Goal: Task Accomplishment & Management: Use online tool/utility

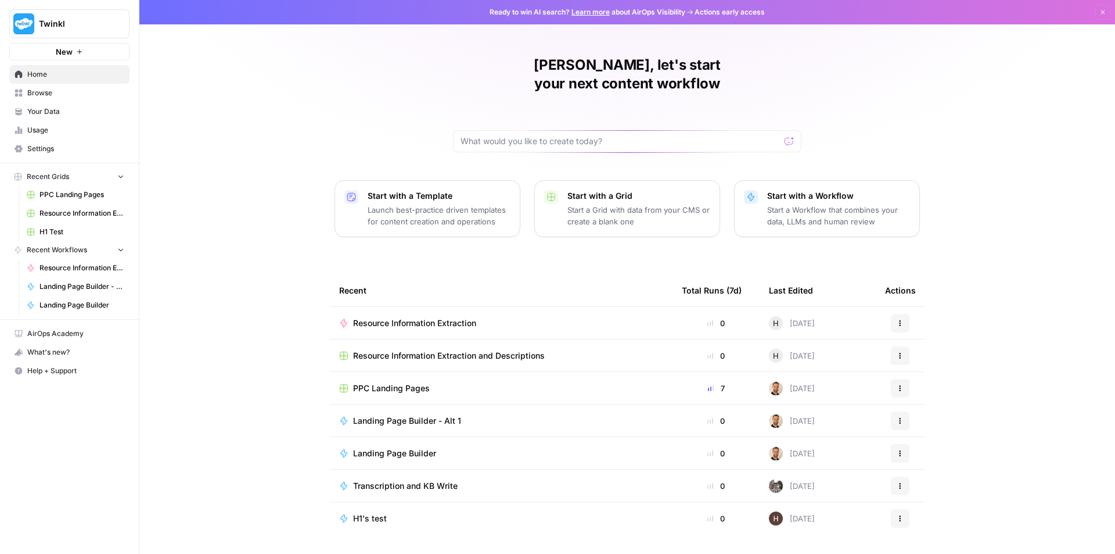
click at [64, 213] on span "Resource Information Extraction and Descriptions" at bounding box center [81, 213] width 85 height 10
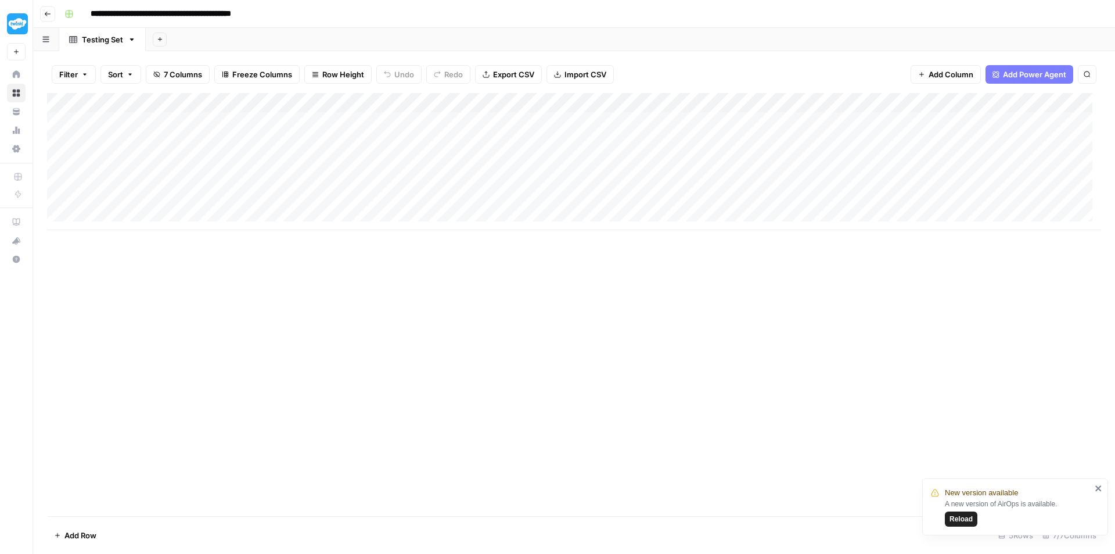
click at [49, 8] on button "Go back" at bounding box center [47, 13] width 15 height 15
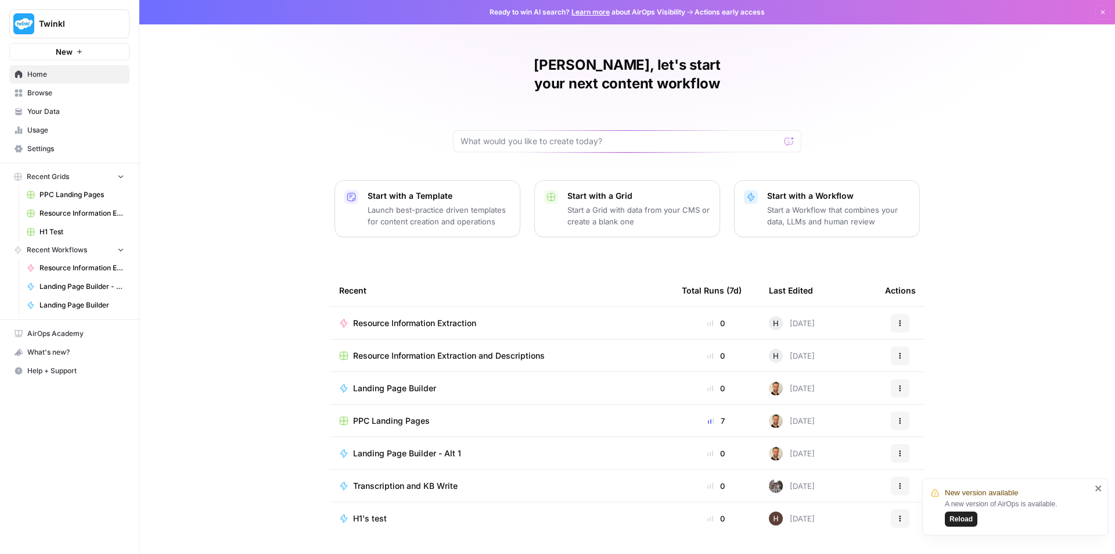
click at [76, 265] on span "Resource Information Extraction" at bounding box center [81, 268] width 85 height 10
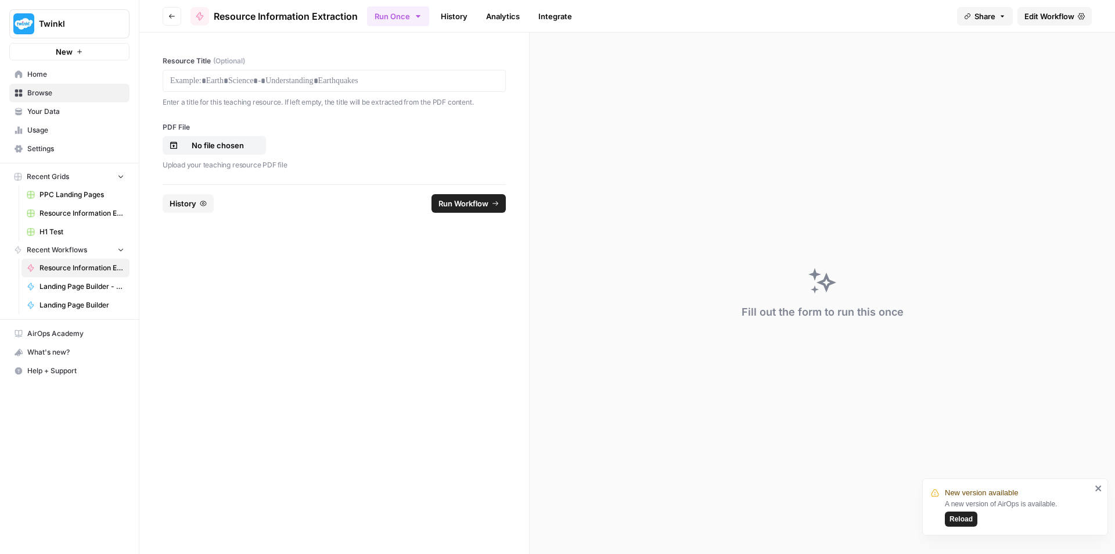
click at [1078, 17] on icon at bounding box center [1081, 16] width 7 height 7
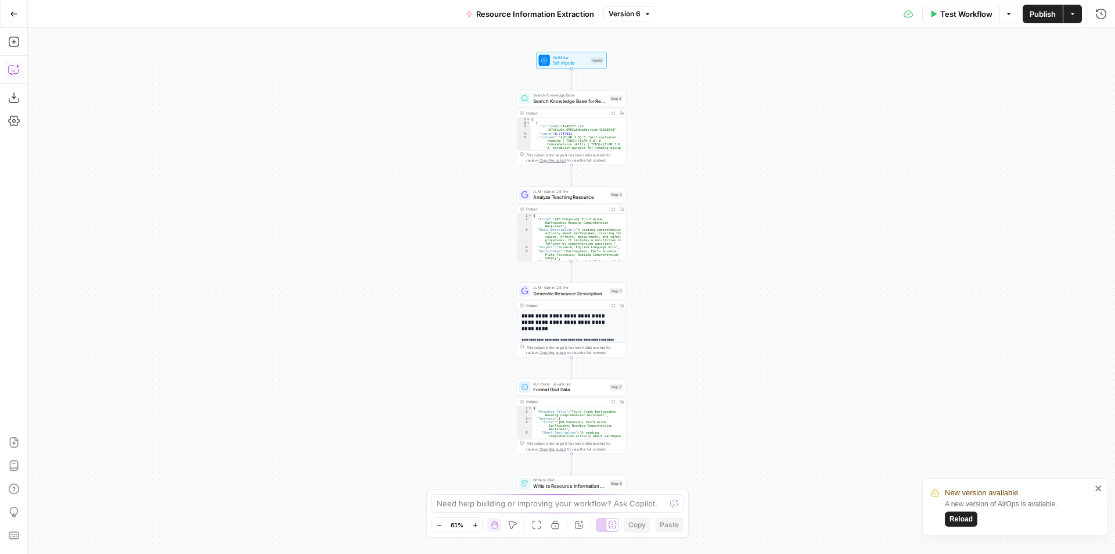
click at [17, 77] on button "Copilot" at bounding box center [14, 69] width 19 height 19
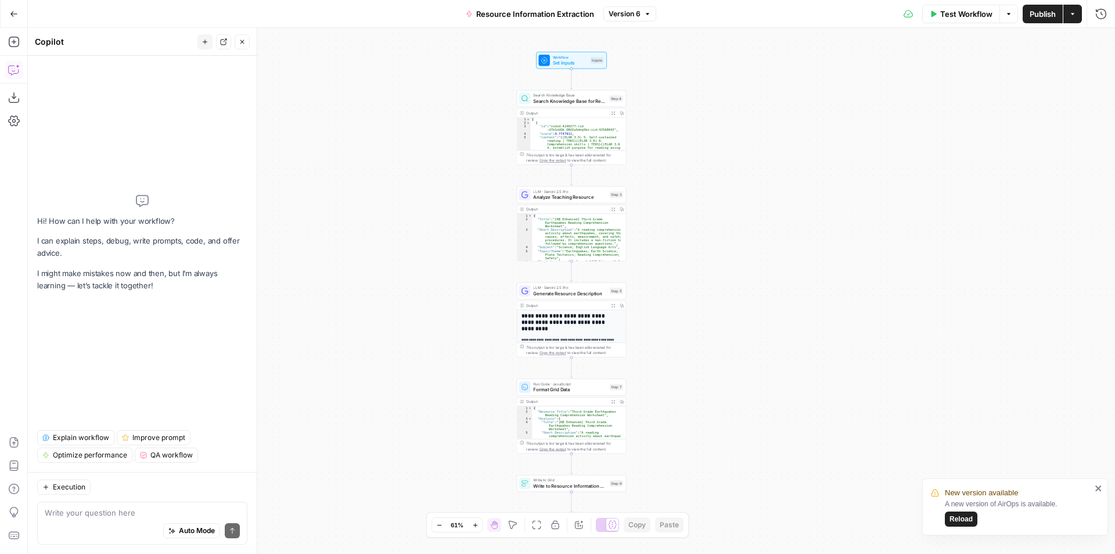
click at [134, 511] on textarea at bounding box center [142, 512] width 195 height 12
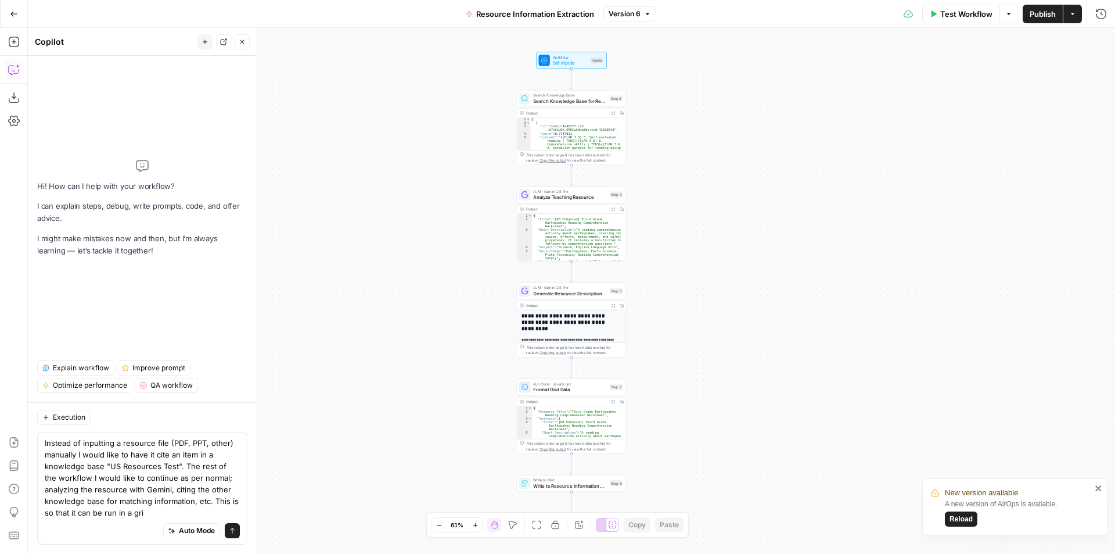
type textarea "Instead of inputting a resource file (PDF, PPT, other) manually I would like to…"
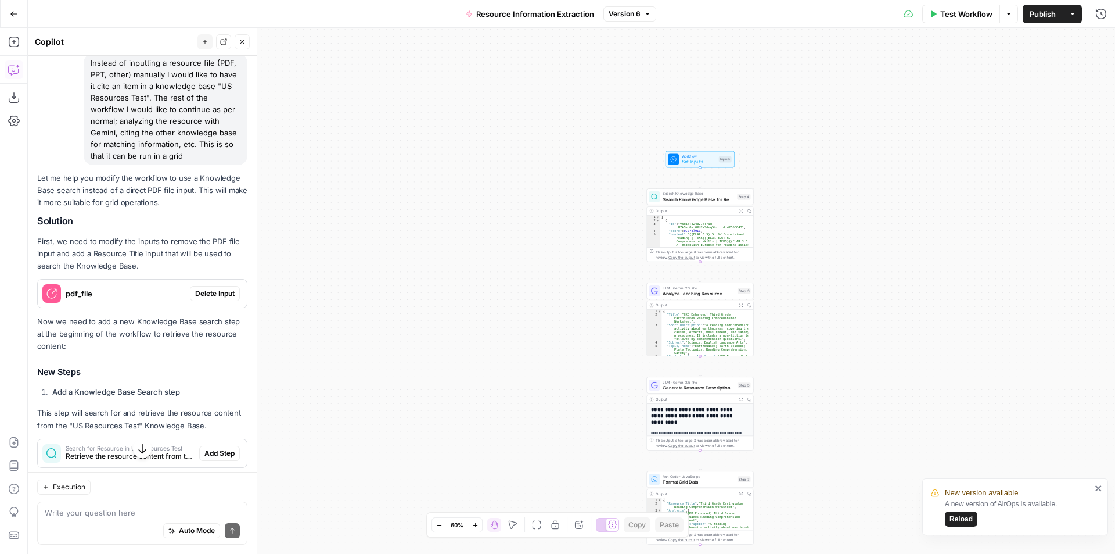
scroll to position [92, 0]
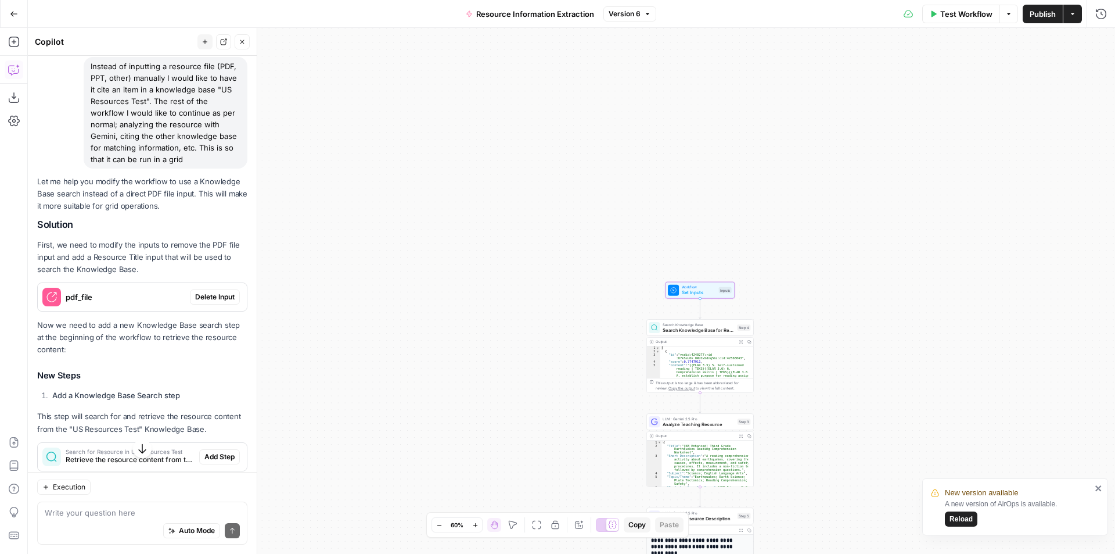
click at [199, 296] on span "Delete Input" at bounding box center [214, 297] width 39 height 10
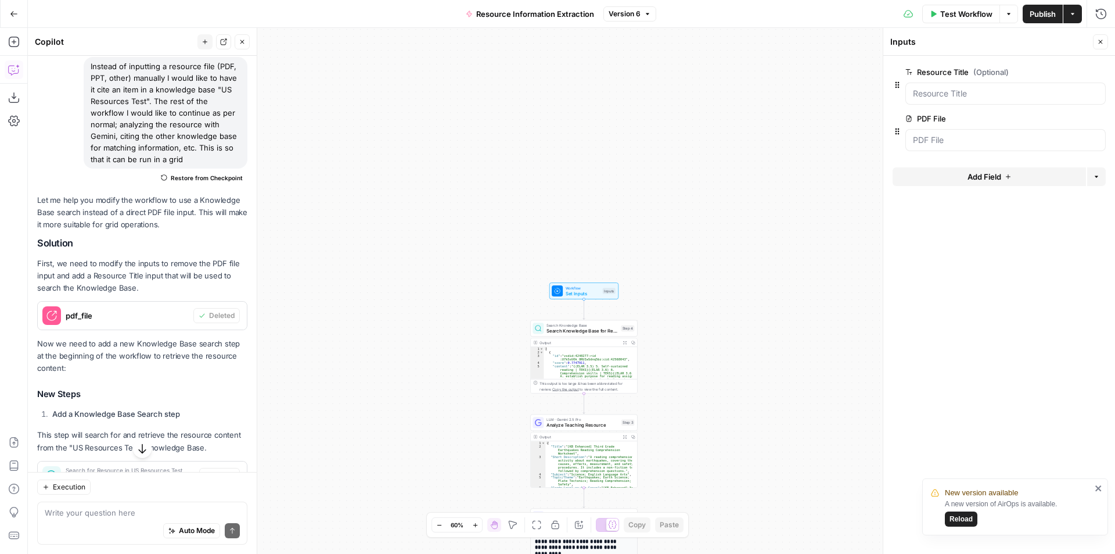
click at [1099, 489] on icon "close" at bounding box center [1098, 488] width 6 height 6
click at [777, 211] on div "Workflow Set Inputs Inputs Search Knowledge Base Search Knowledge Base for Reso…" at bounding box center [571, 291] width 1087 height 526
click at [592, 329] on span "Search Knowledge Base for Resource" at bounding box center [582, 330] width 71 height 7
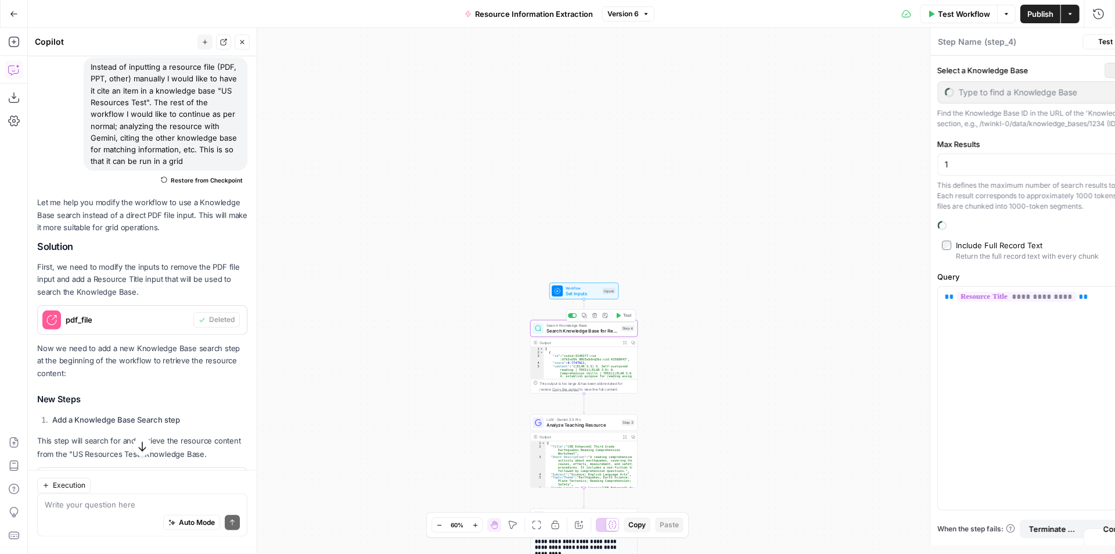
type textarea "Search Knowledge Base for Resource"
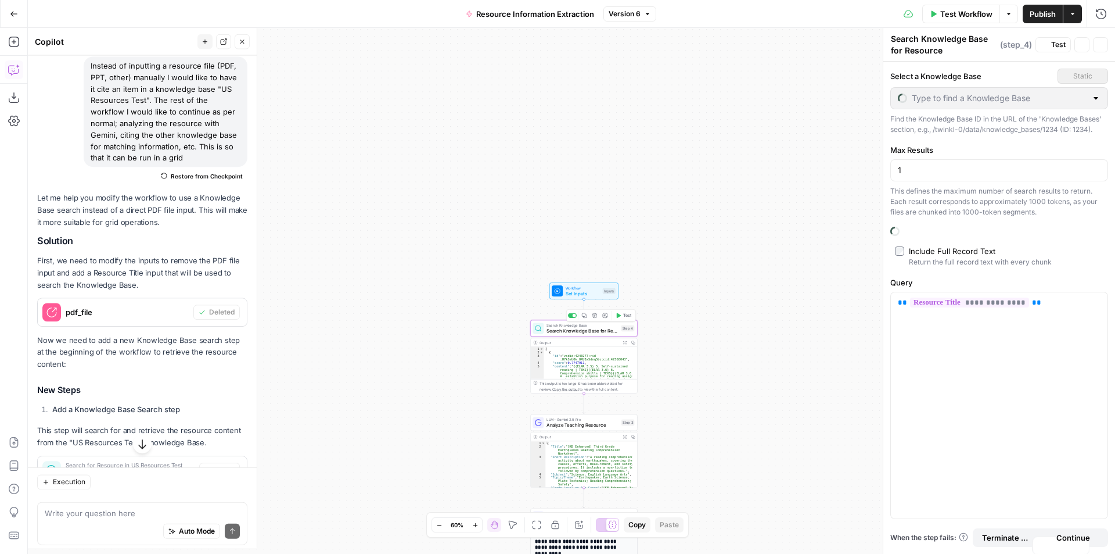
type input "US Resources (Enhanced)"
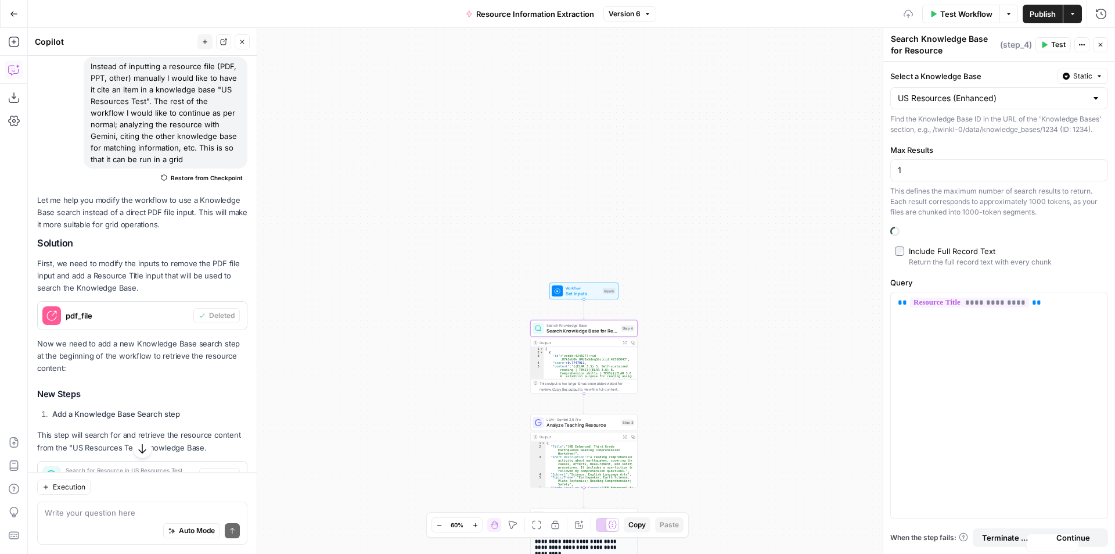
click at [580, 293] on span "Set Inputs" at bounding box center [583, 293] width 34 height 7
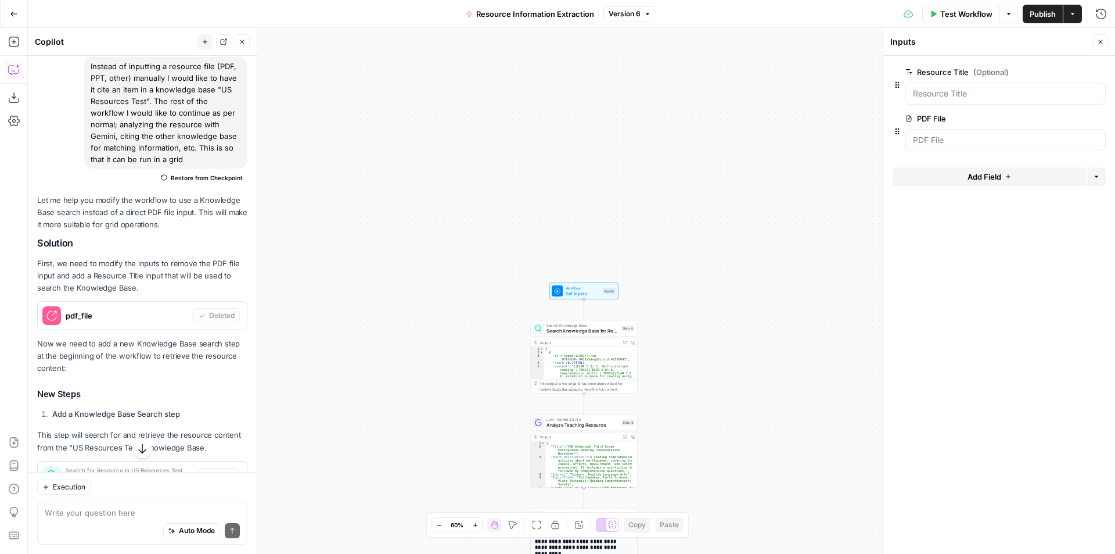
click at [1097, 121] on icon "button" at bounding box center [1099, 119] width 6 height 6
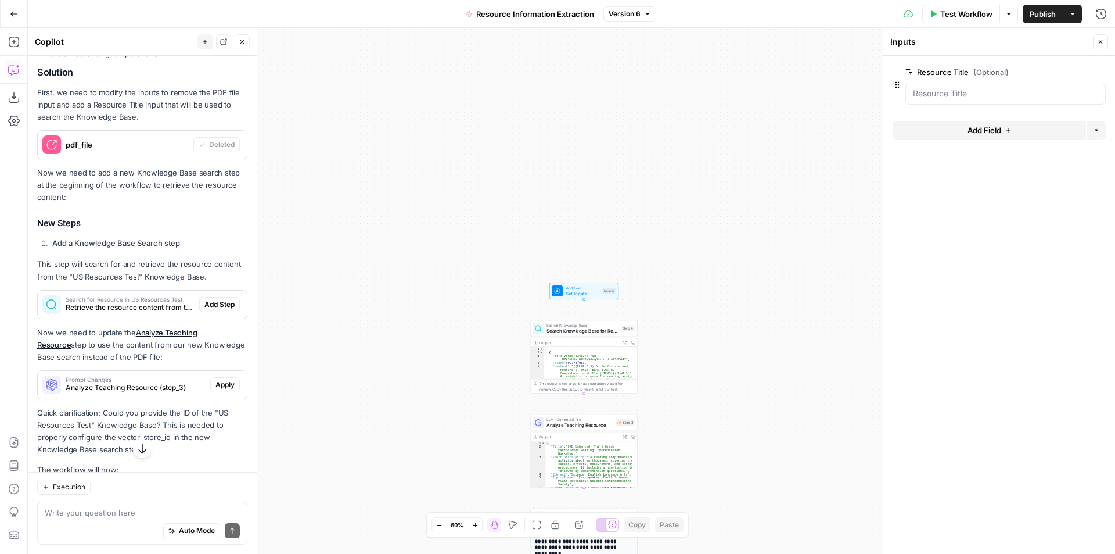
scroll to position [266, 0]
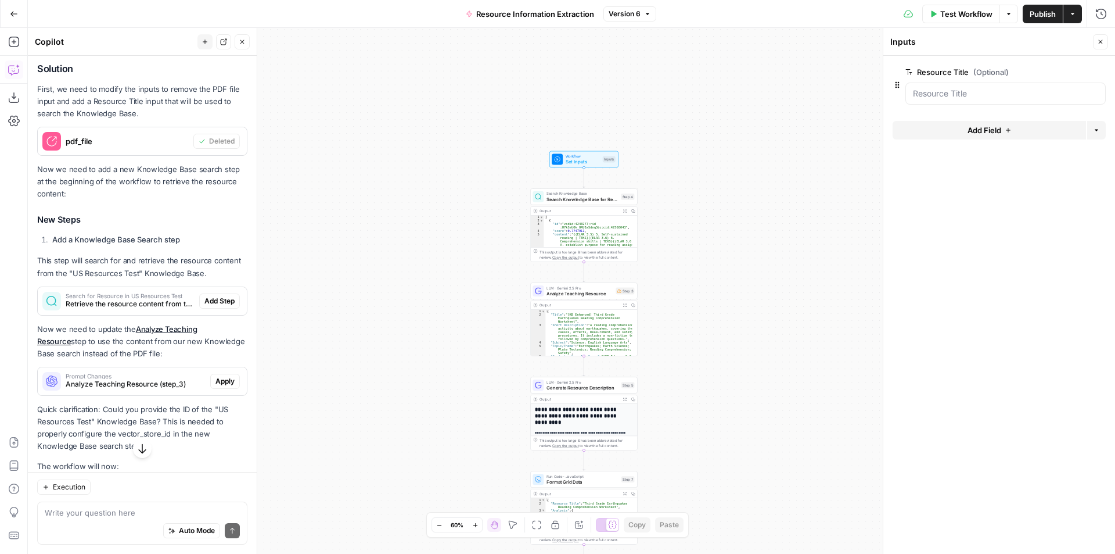
click at [125, 292] on div "Search for Resource in US Resources Test Retrieve the resource content from the…" at bounding box center [118, 301] width 161 height 28
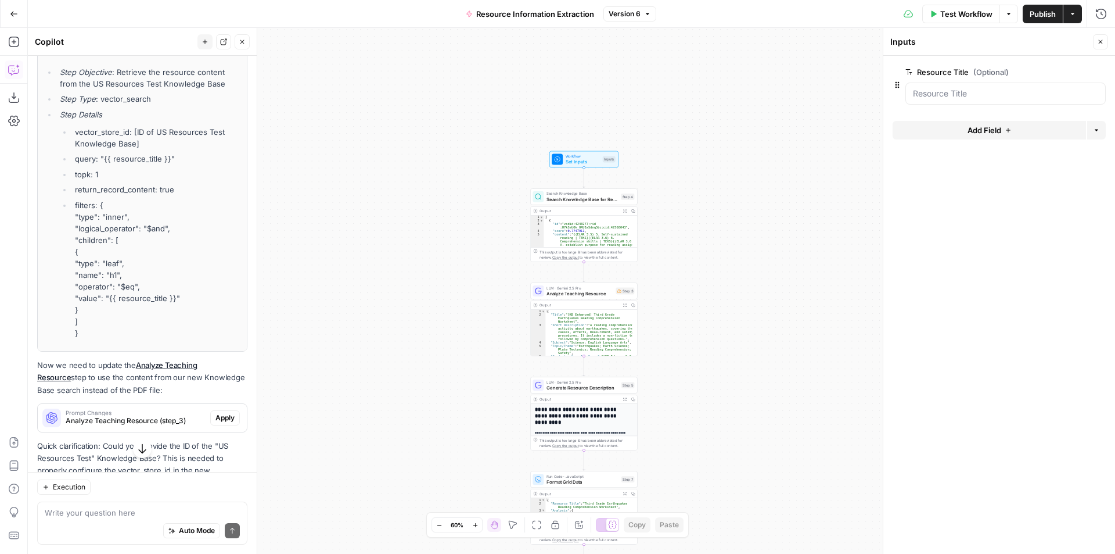
scroll to position [556, 0]
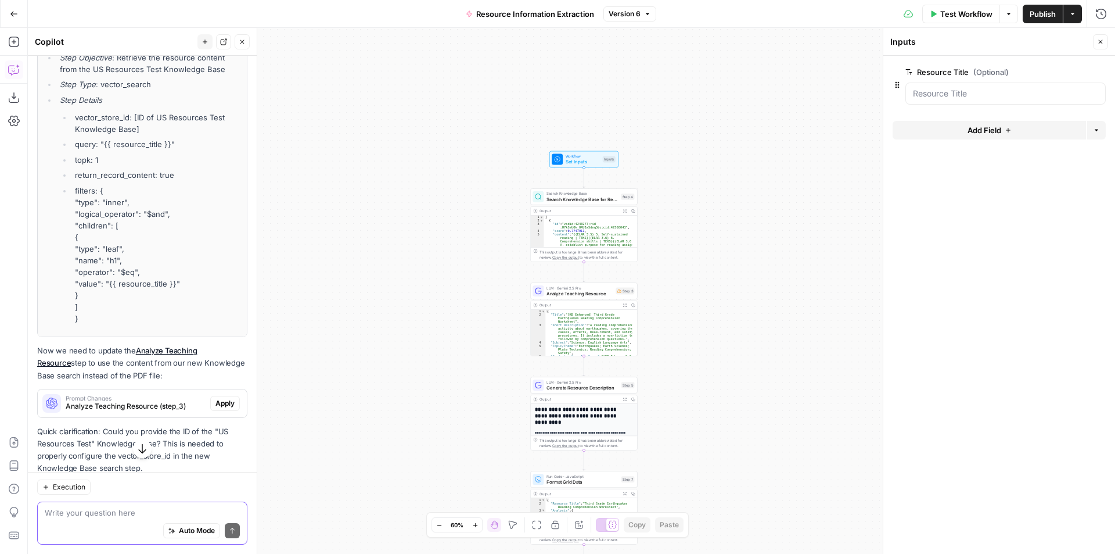
click at [112, 513] on textarea at bounding box center [142, 512] width 195 height 12
type textarea "when it says resource content, i mean it should retrieve the actual file"
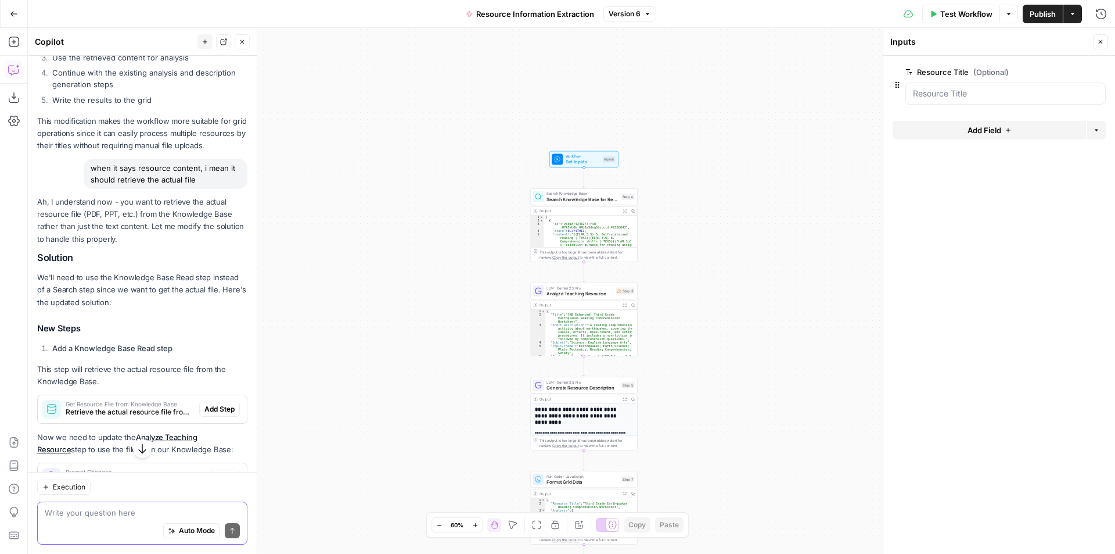
scroll to position [1109, 0]
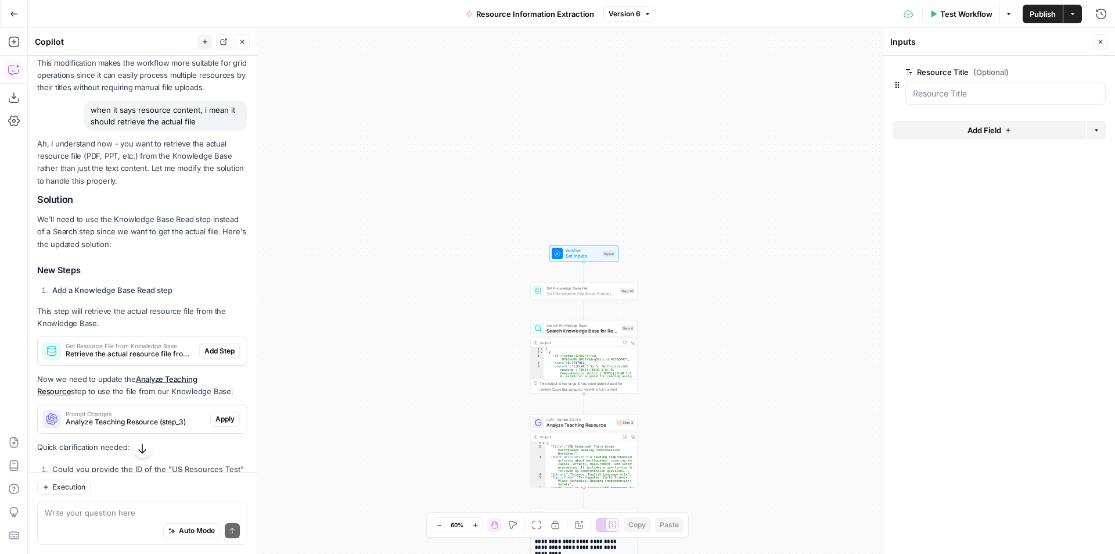
click at [219, 356] on span "Add Step" at bounding box center [219, 351] width 30 height 10
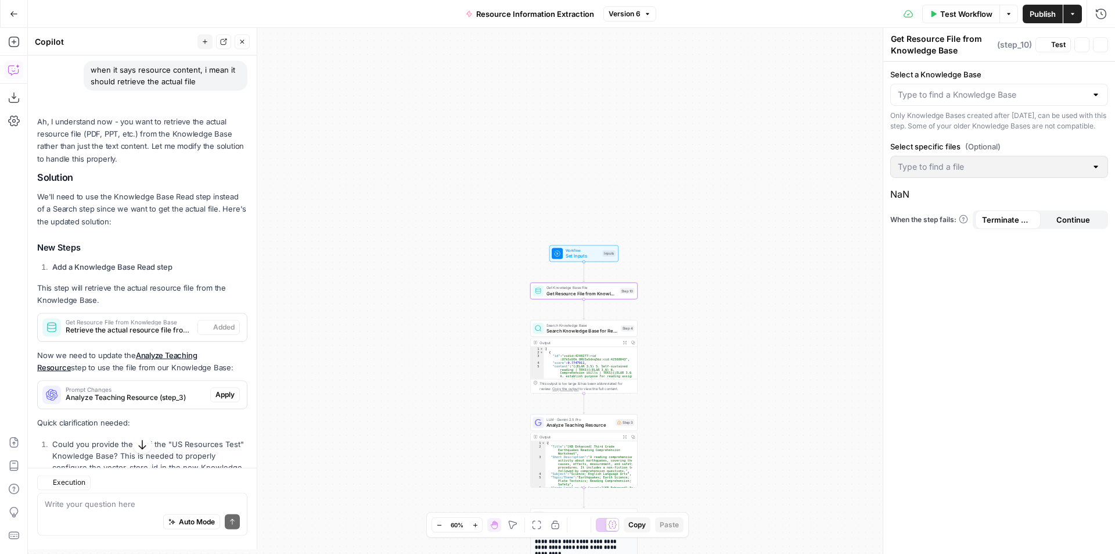
scroll to position [1167, 0]
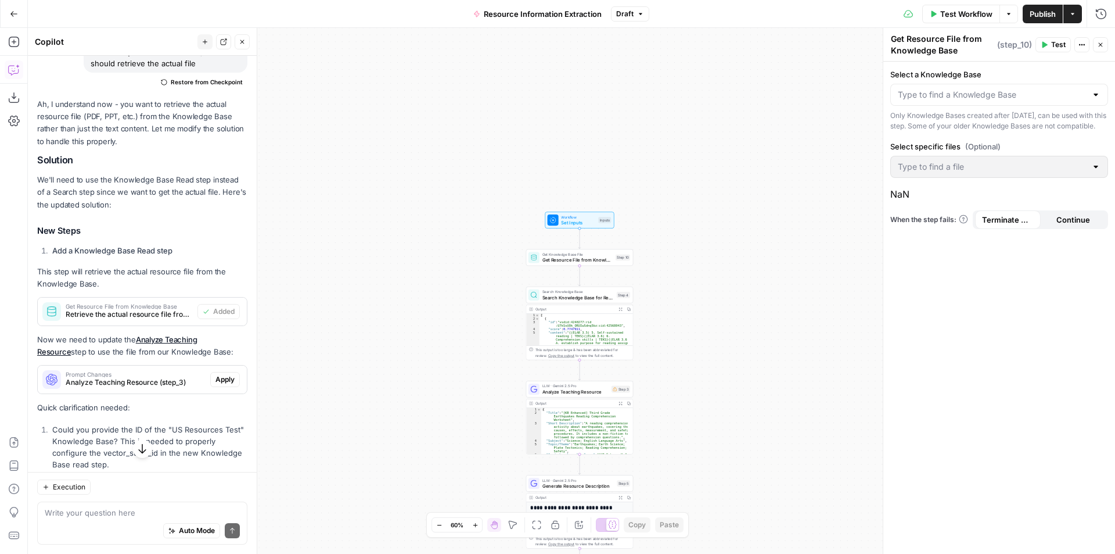
click at [1090, 95] on div at bounding box center [999, 95] width 218 height 22
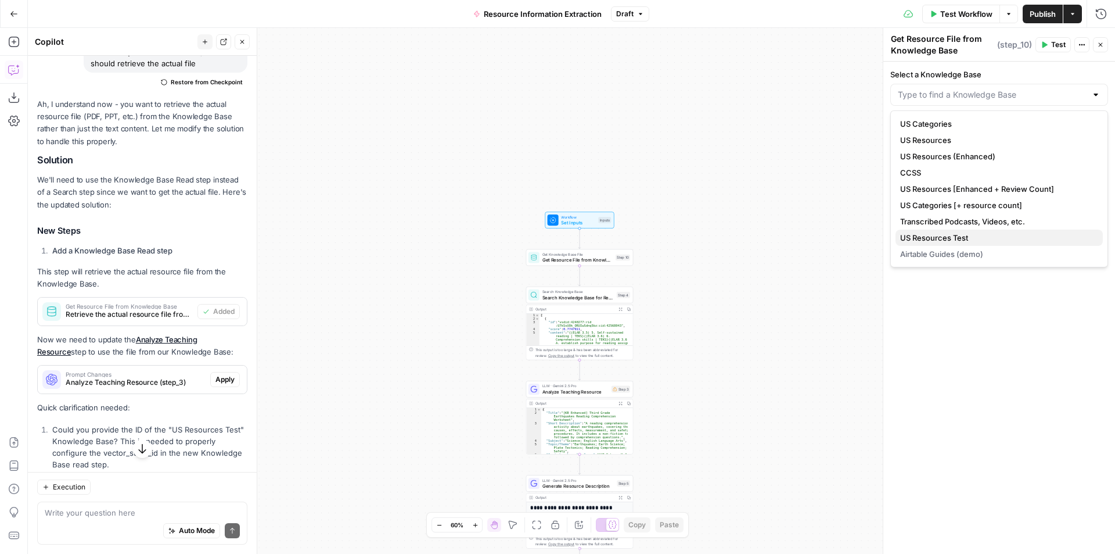
click at [990, 236] on span "US Resources Test" at bounding box center [996, 238] width 193 height 12
type input "US Resources Test"
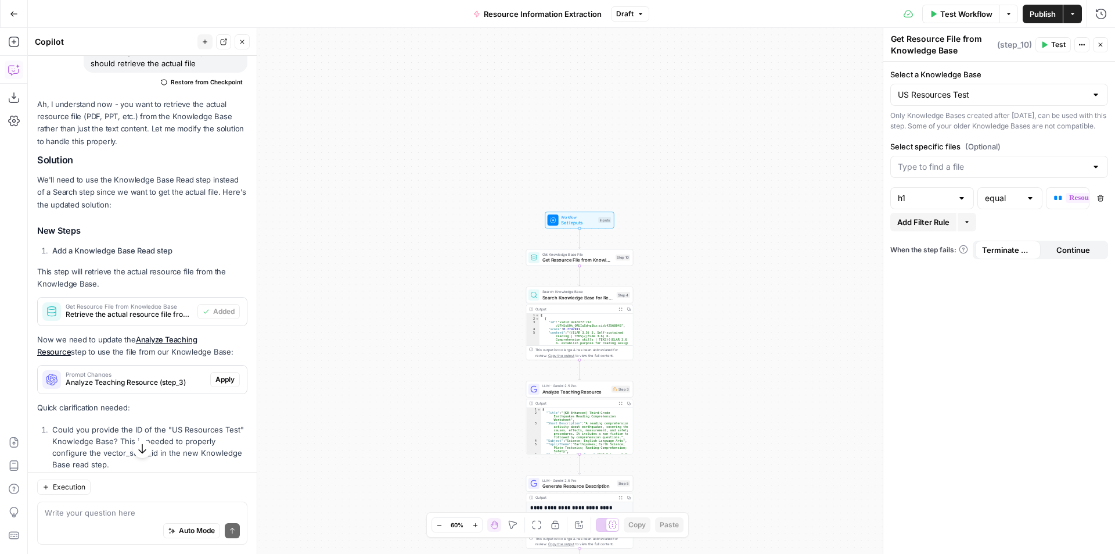
click at [1101, 175] on div at bounding box center [999, 167] width 218 height 22
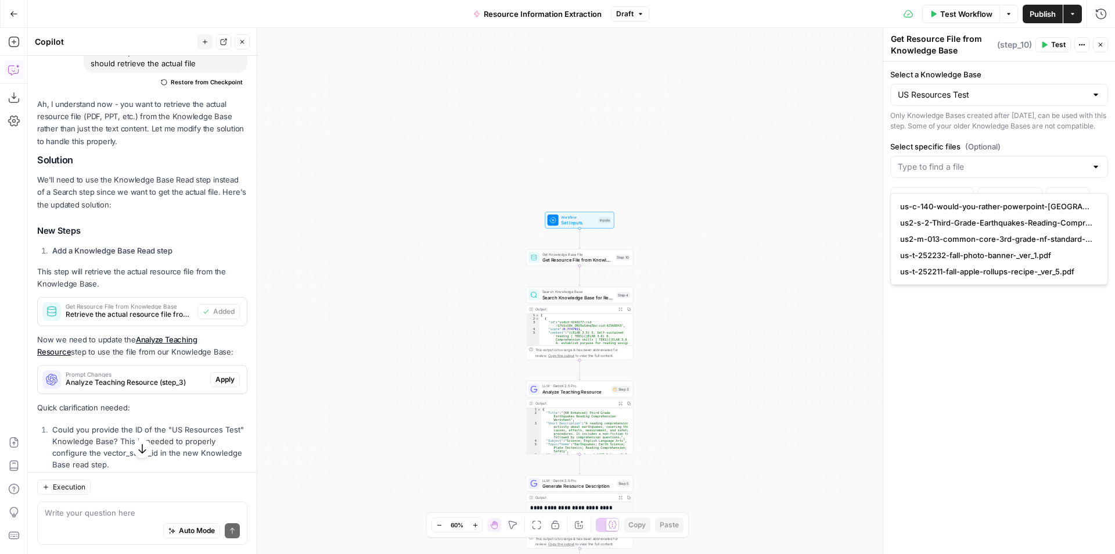
click at [1101, 175] on div at bounding box center [999, 167] width 218 height 22
click at [1091, 148] on form "**********" at bounding box center [999, 308] width 232 height 492
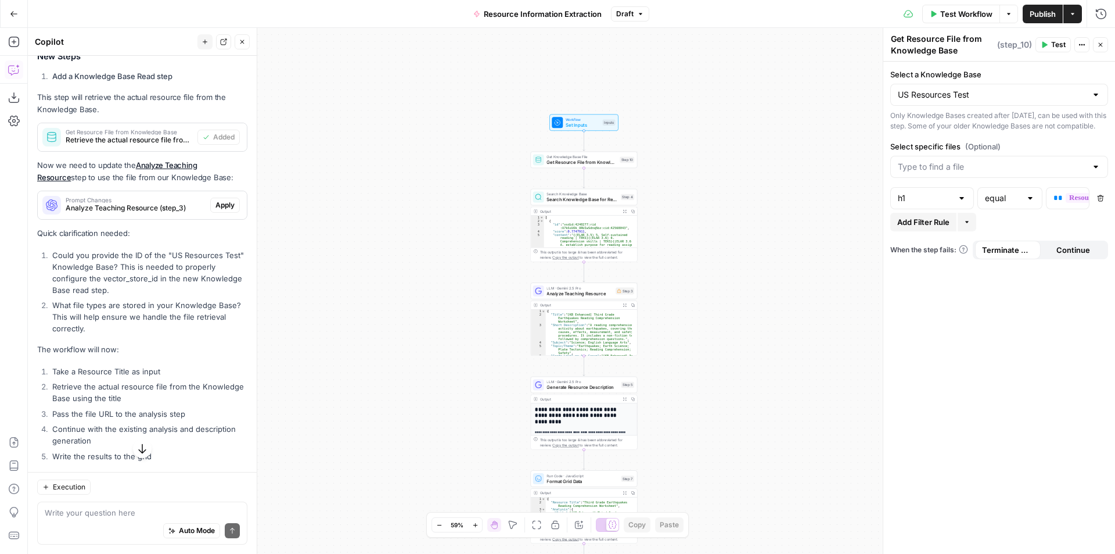
scroll to position [1418, 0]
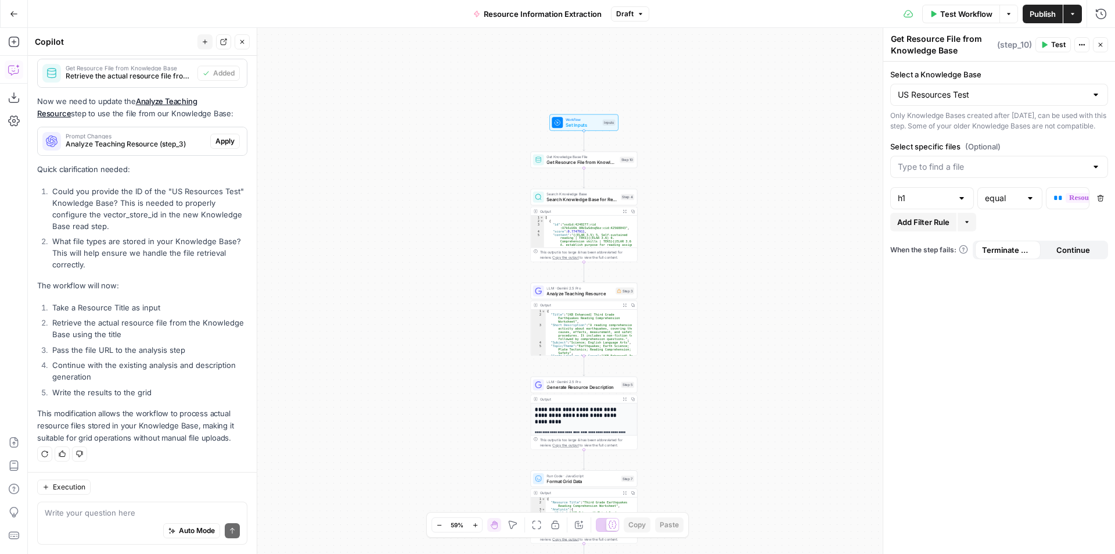
click at [1095, 94] on div at bounding box center [1095, 95] width 9 height 12
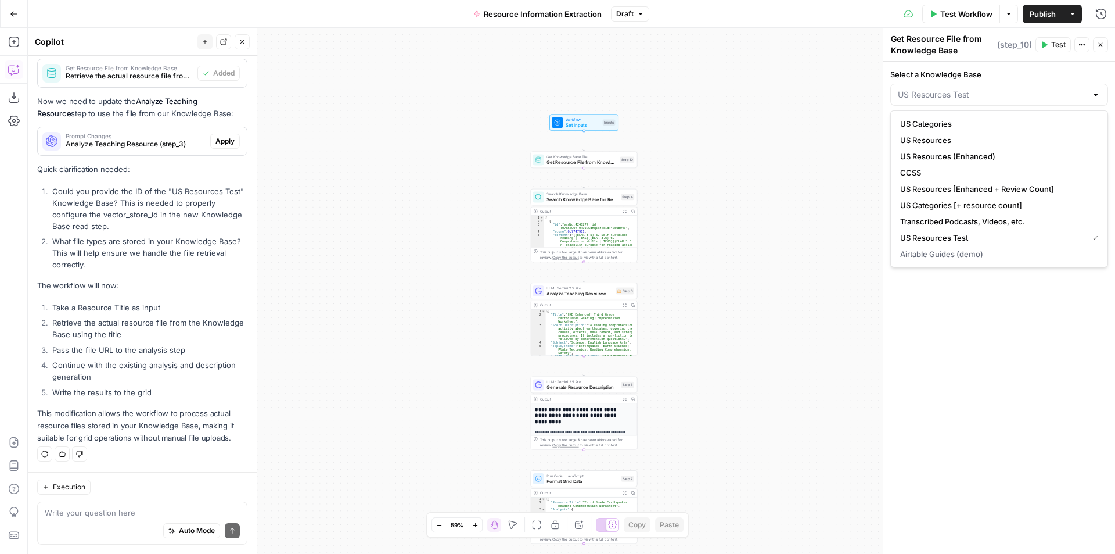
type input "US Resources Test"
click at [1089, 69] on label "Select a Knowledge Base" at bounding box center [999, 75] width 218 height 12
click at [1087, 89] on input "US Resources Test" at bounding box center [992, 95] width 189 height 12
click at [1098, 103] on div at bounding box center [999, 95] width 218 height 22
type input "US Resources Test"
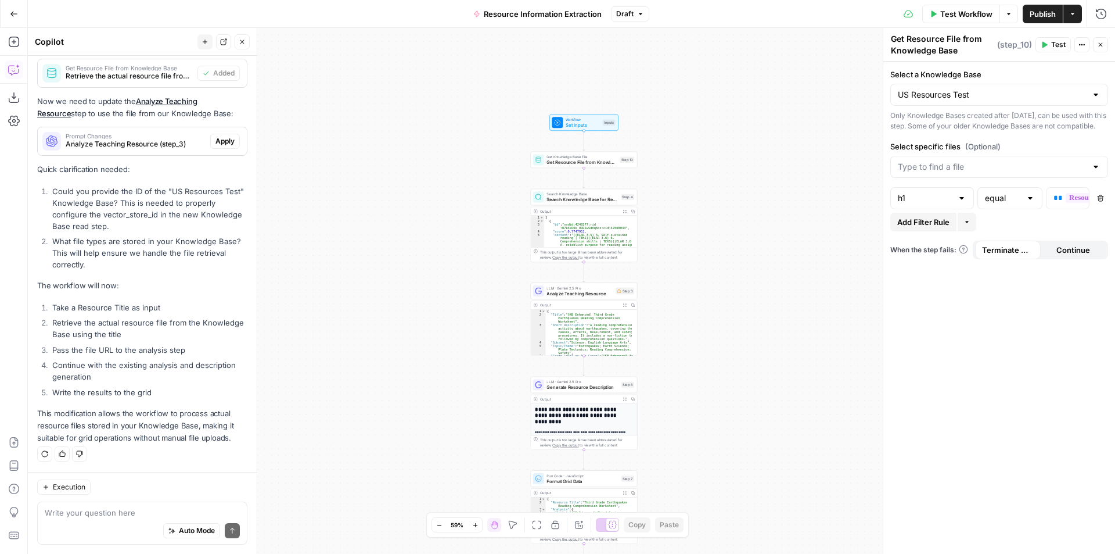
click at [156, 252] on li "What file types are stored in your Knowledge Base? This will help ensure we han…" at bounding box center [148, 252] width 198 height 35
click at [228, 139] on button "Apply" at bounding box center [225, 141] width 30 height 15
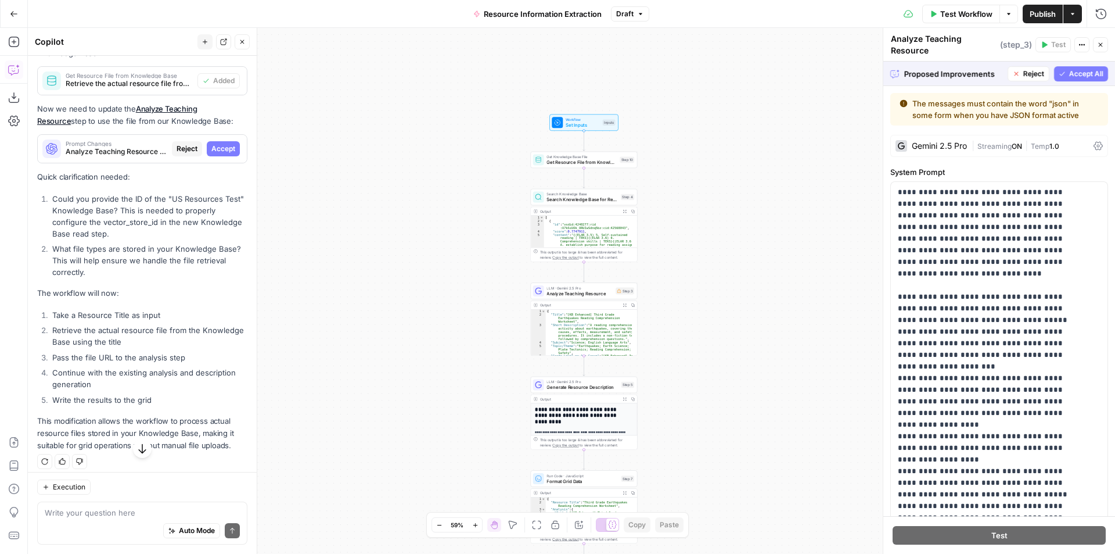
scroll to position [1381, 0]
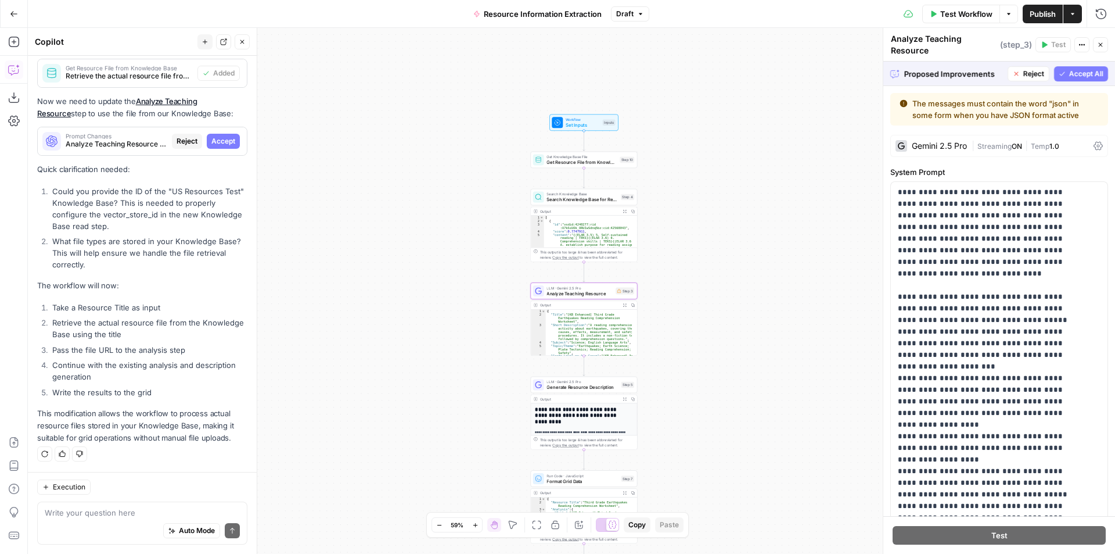
click at [211, 142] on span "Accept" at bounding box center [223, 141] width 24 height 10
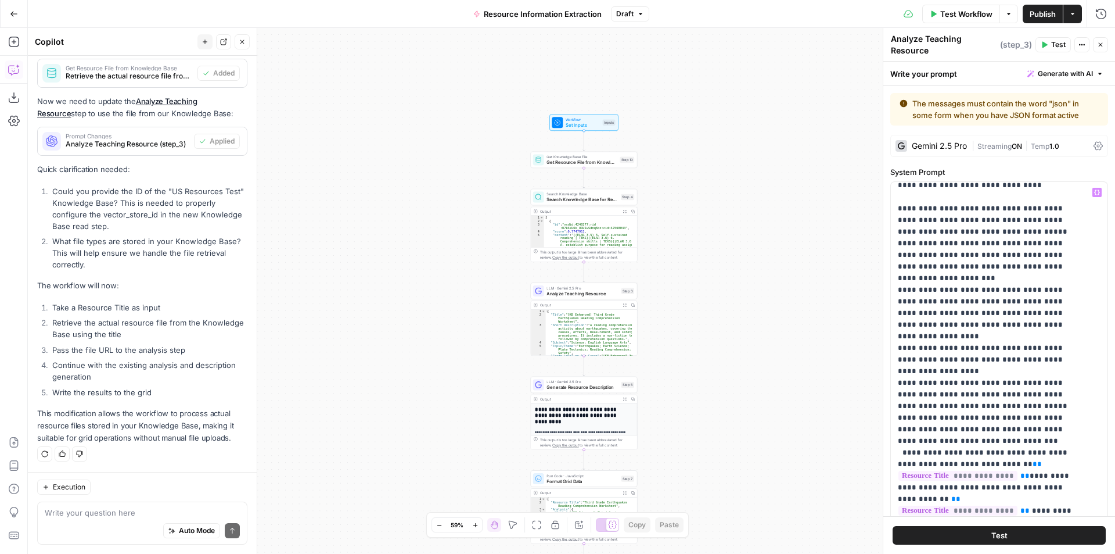
scroll to position [116, 0]
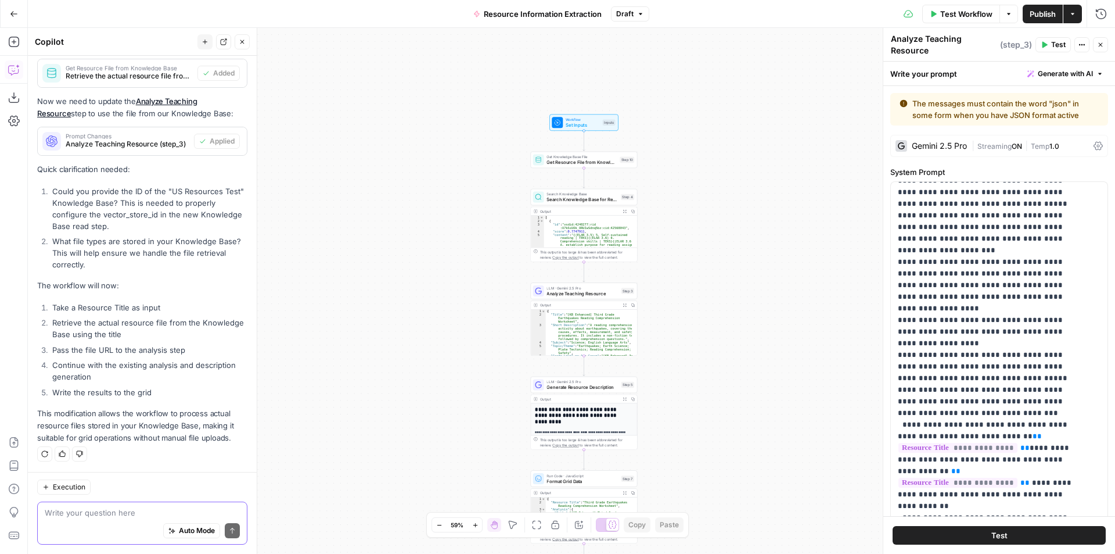
click at [103, 512] on textarea at bounding box center [142, 512] width 195 height 12
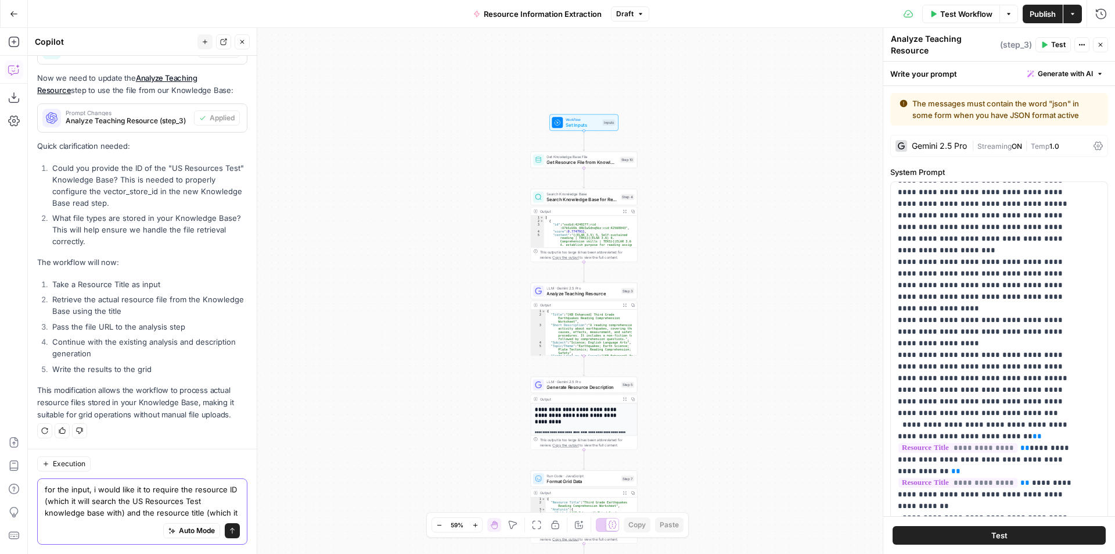
scroll to position [1453, 0]
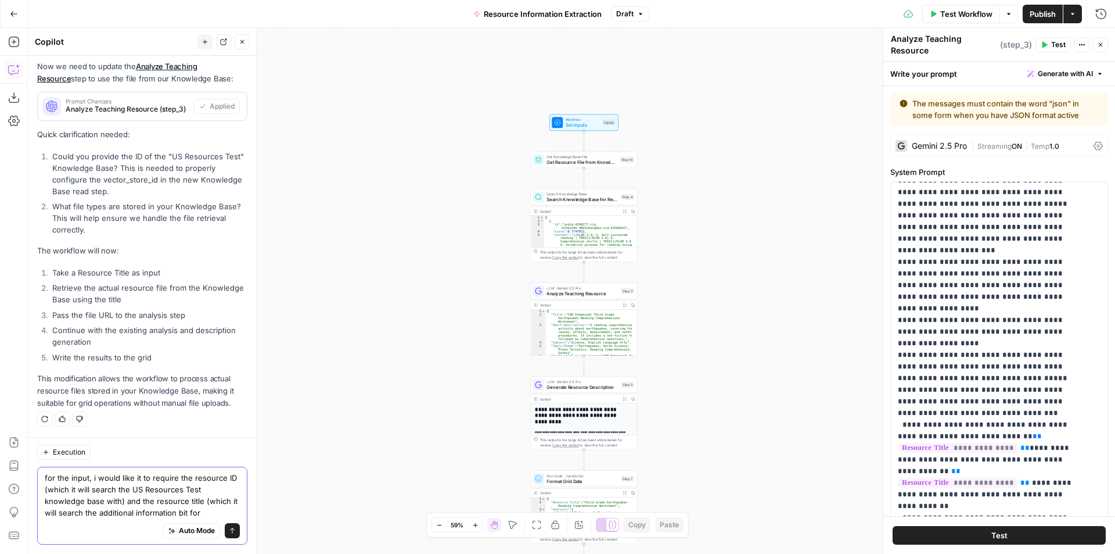
type textarea "for the input, i would like it to require the resource ID (which it will search…"
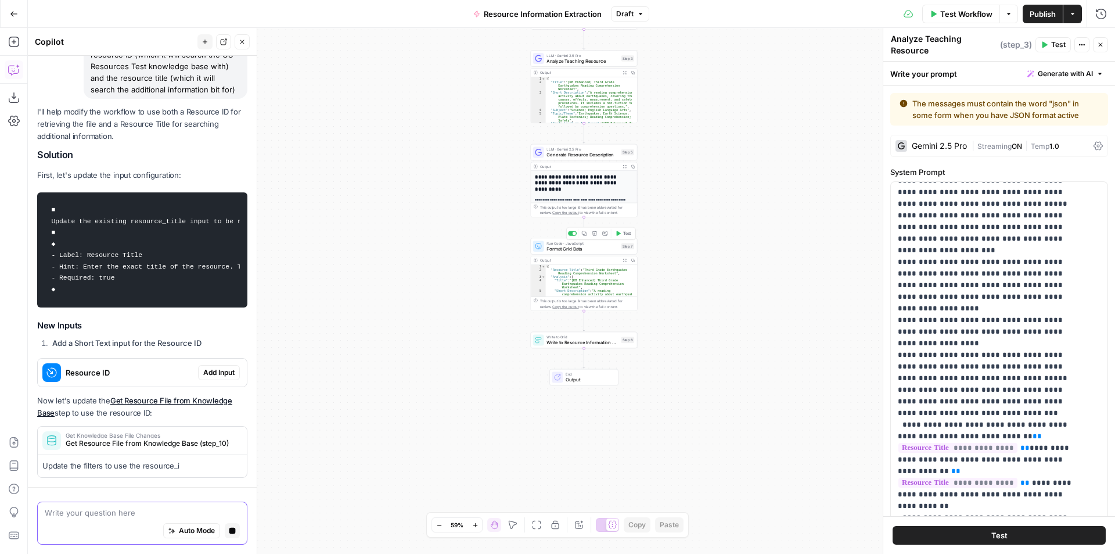
scroll to position [1821, 0]
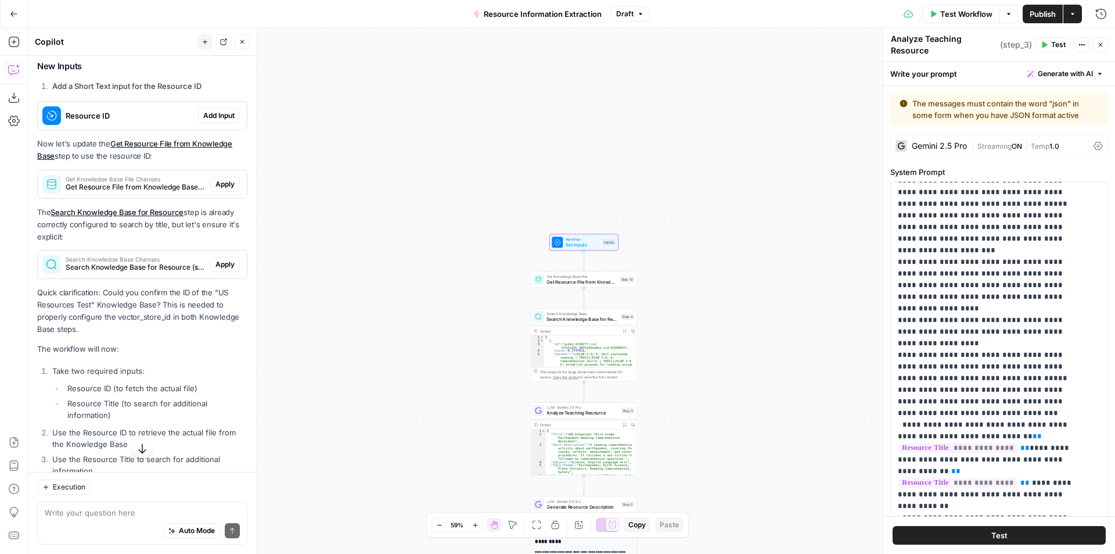
click at [219, 121] on span "Add Input" at bounding box center [218, 115] width 31 height 10
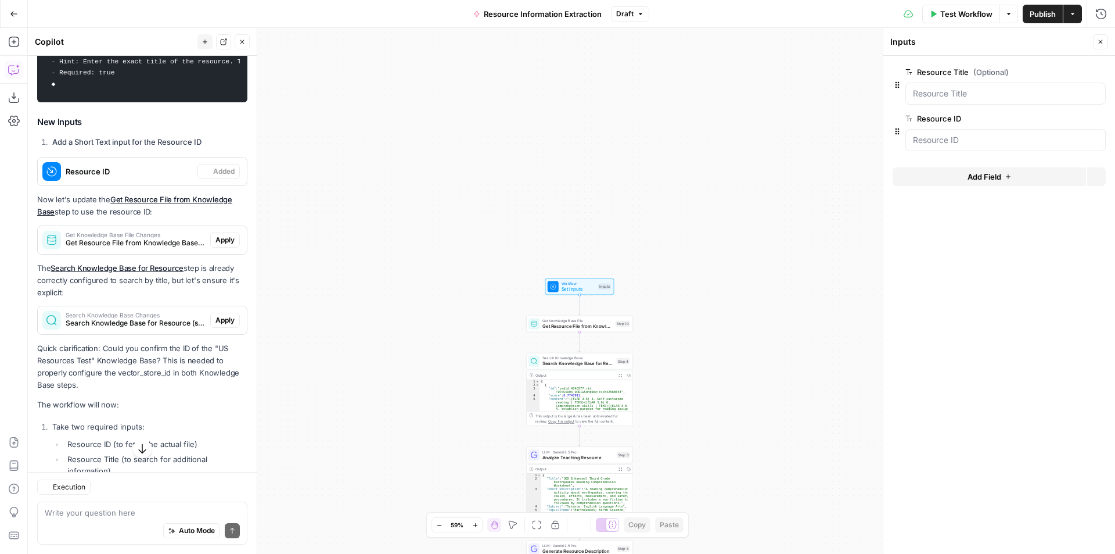
scroll to position [2102, 0]
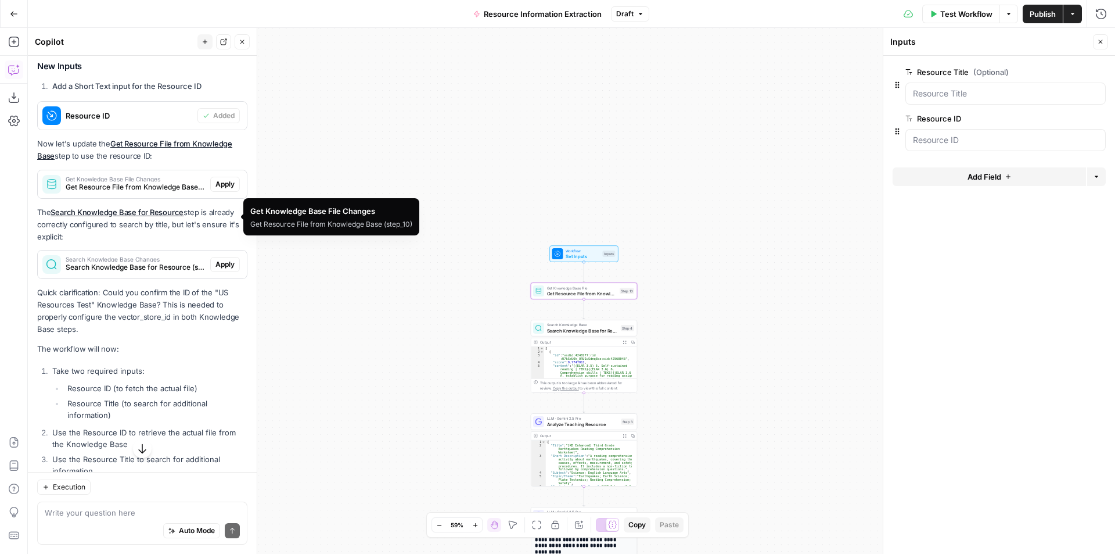
click at [141, 192] on span "Get Resource File from Knowledge Base (step_10)" at bounding box center [136, 187] width 140 height 10
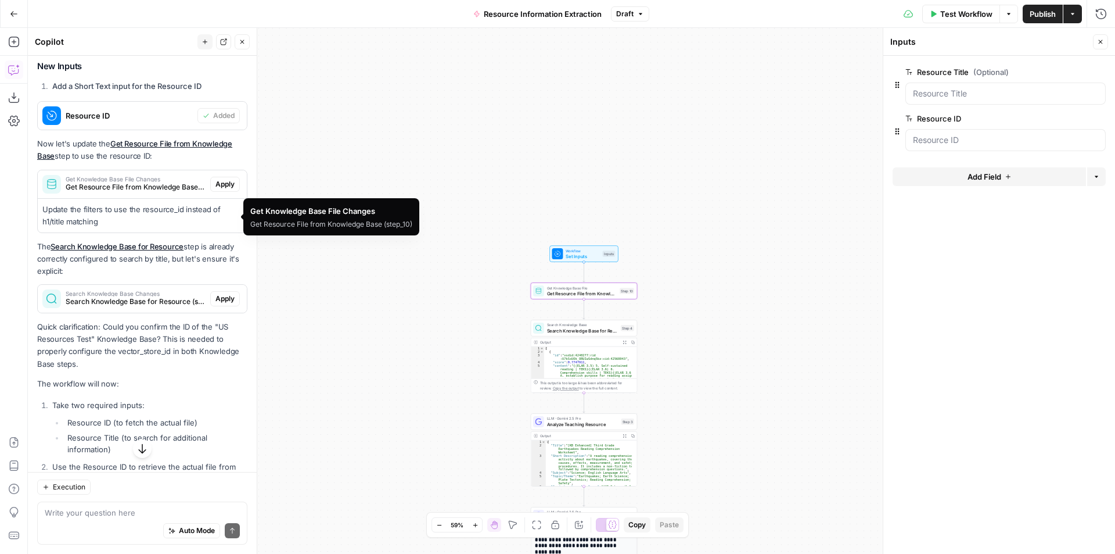
click at [215, 189] on span "Apply" at bounding box center [224, 184] width 19 height 10
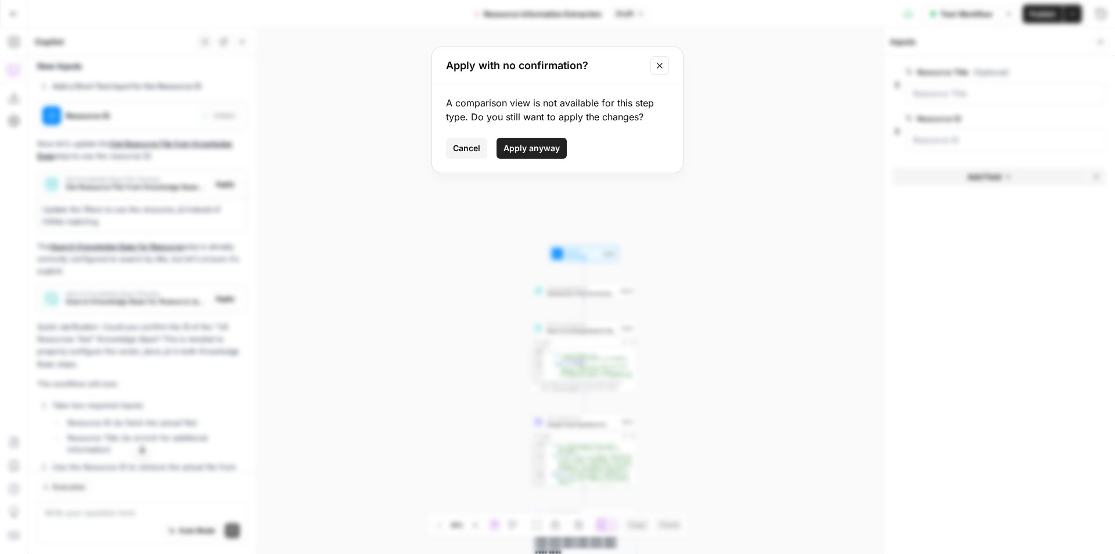
click at [527, 148] on span "Apply anyway" at bounding box center [532, 148] width 56 height 12
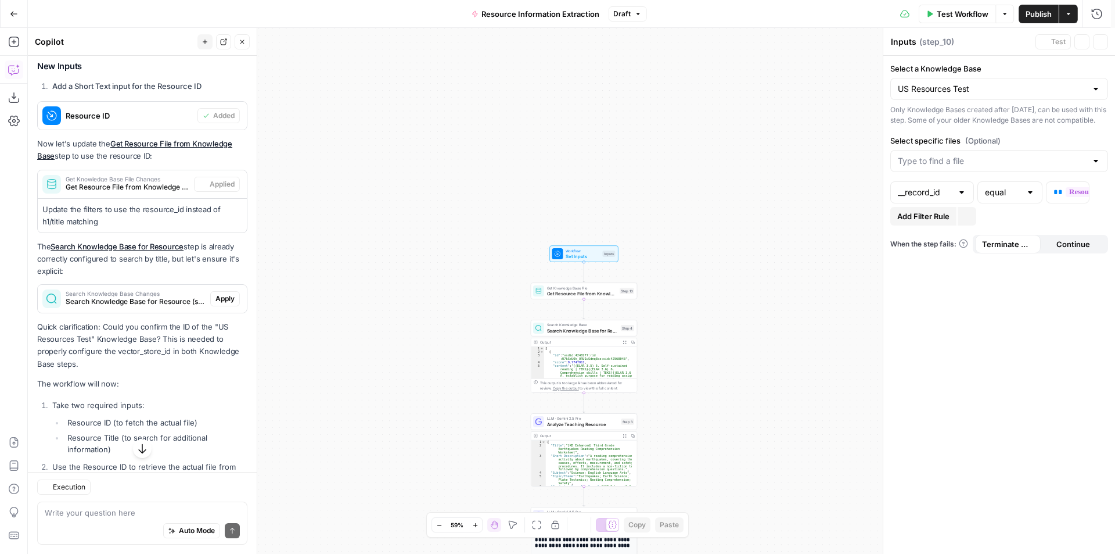
type textarea "Get Resource File from Knowledge Base"
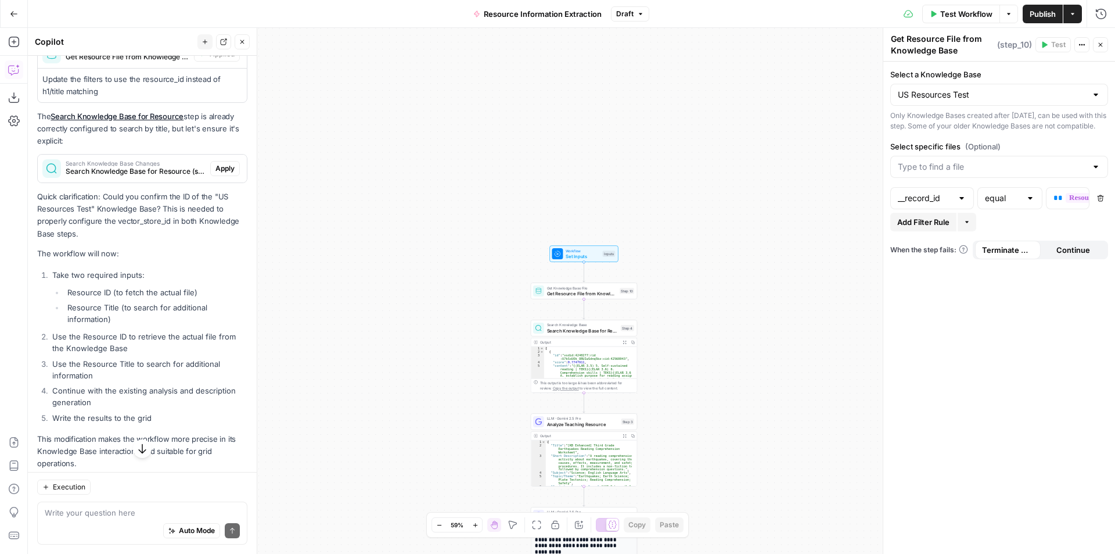
scroll to position [2174, 0]
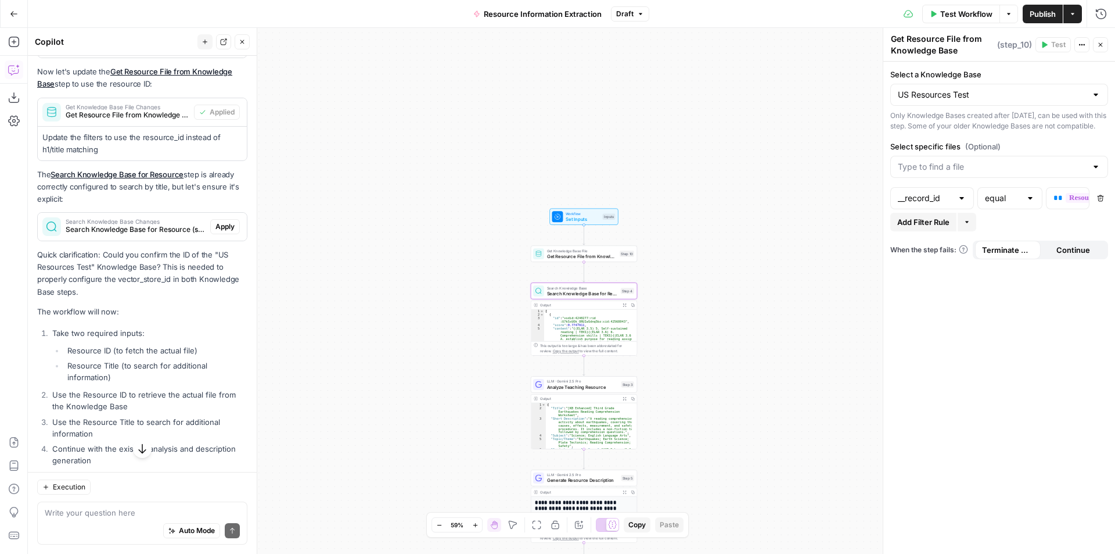
click at [216, 232] on span "Apply" at bounding box center [224, 226] width 19 height 10
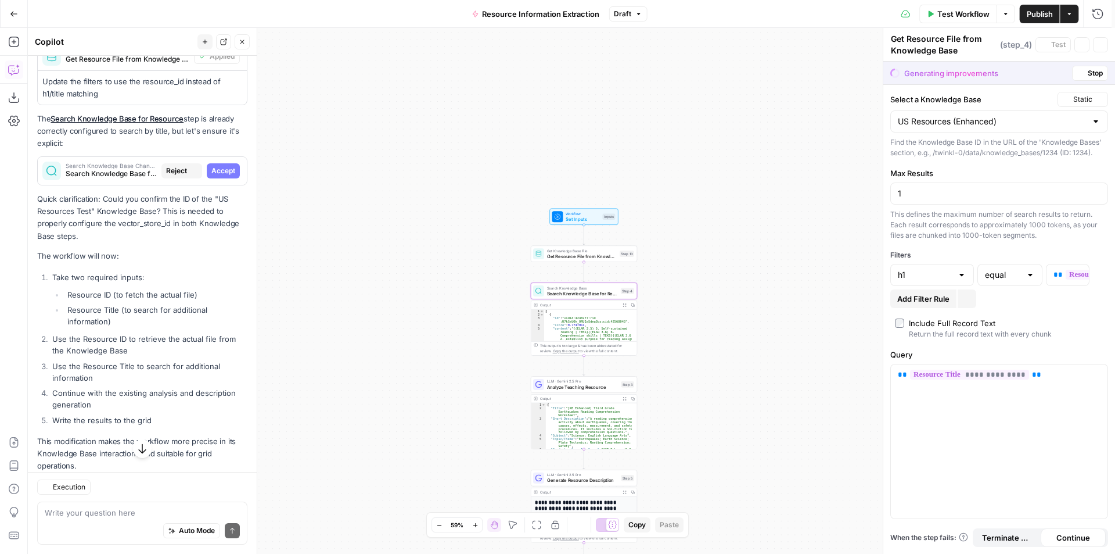
type textarea "Search Knowledge Base for Resource"
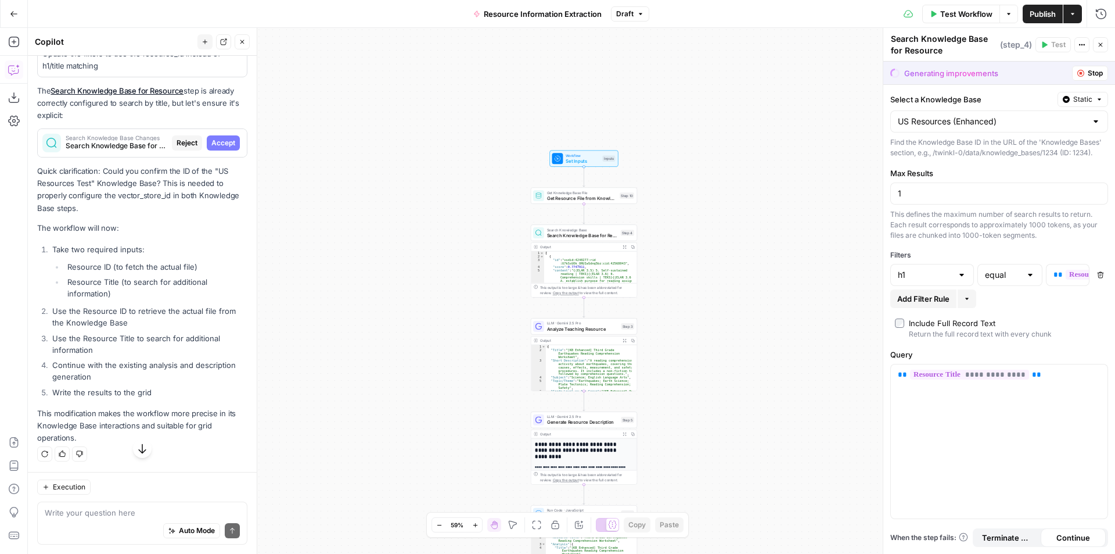
scroll to position [2234, 0]
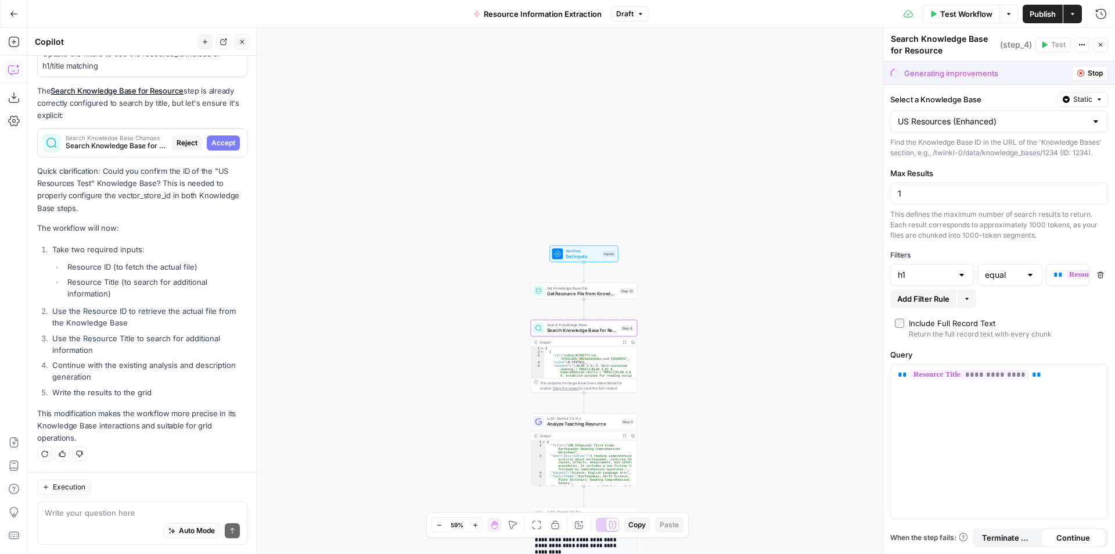
click at [222, 143] on span "Accept" at bounding box center [223, 143] width 24 height 10
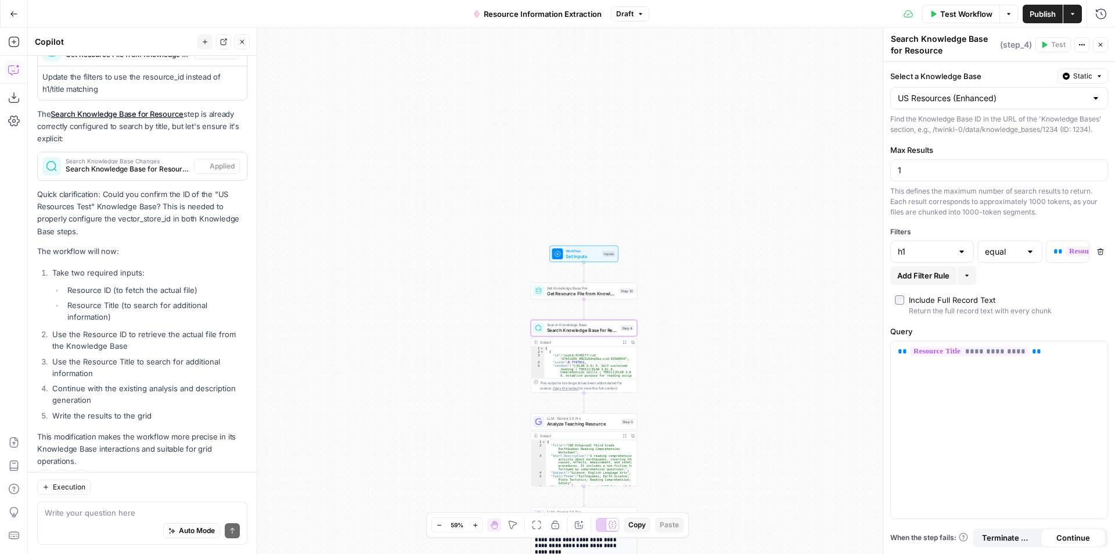
scroll to position [2290, 0]
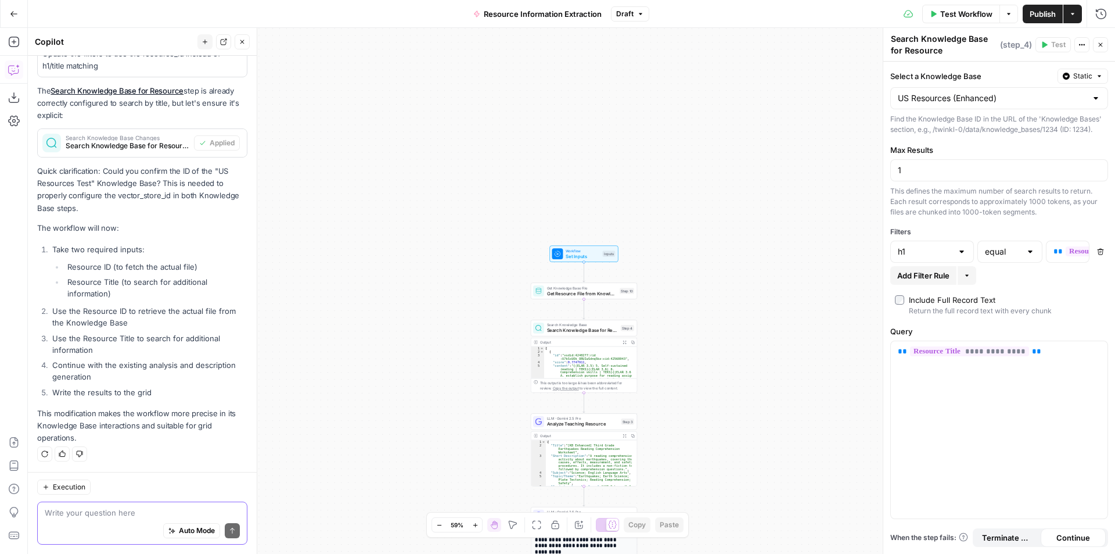
click at [95, 512] on textarea at bounding box center [142, 512] width 195 height 12
paste textarea "11096"
type textarea "11096"
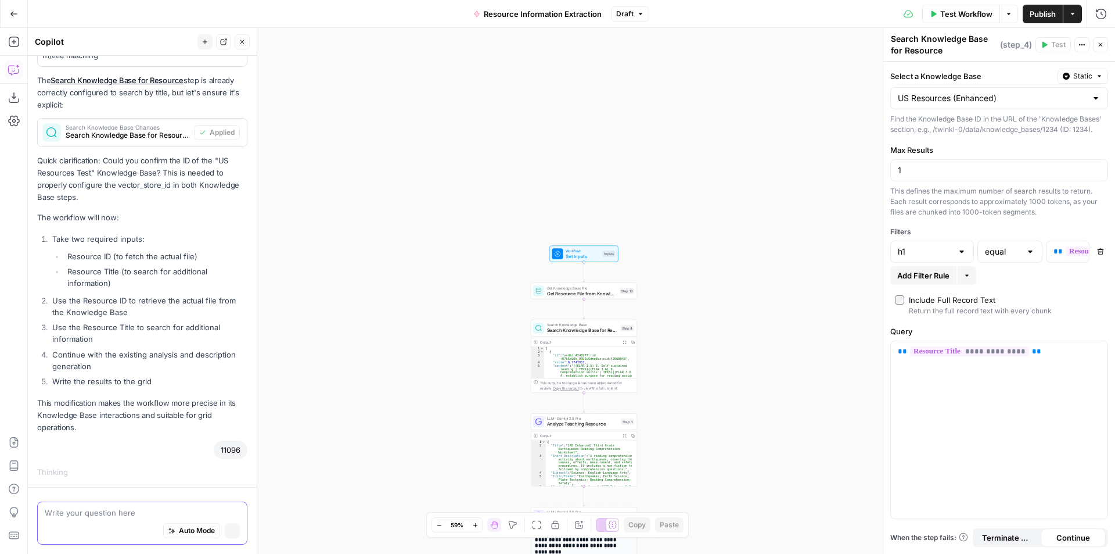
scroll to position [2232, 0]
click at [567, 296] on span "Get Resource File from Knowledge Base" at bounding box center [582, 293] width 70 height 7
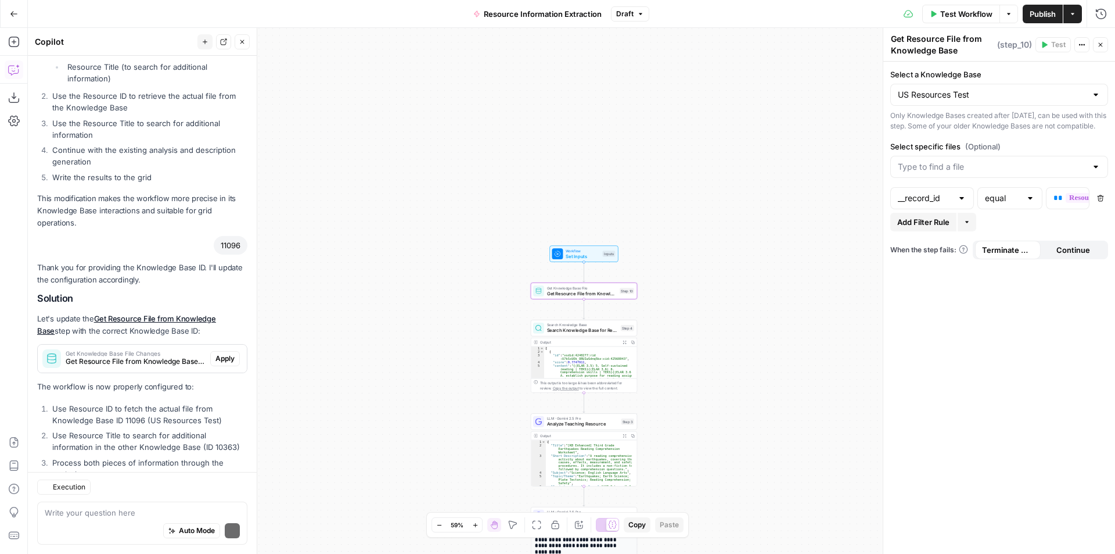
scroll to position [2575, 0]
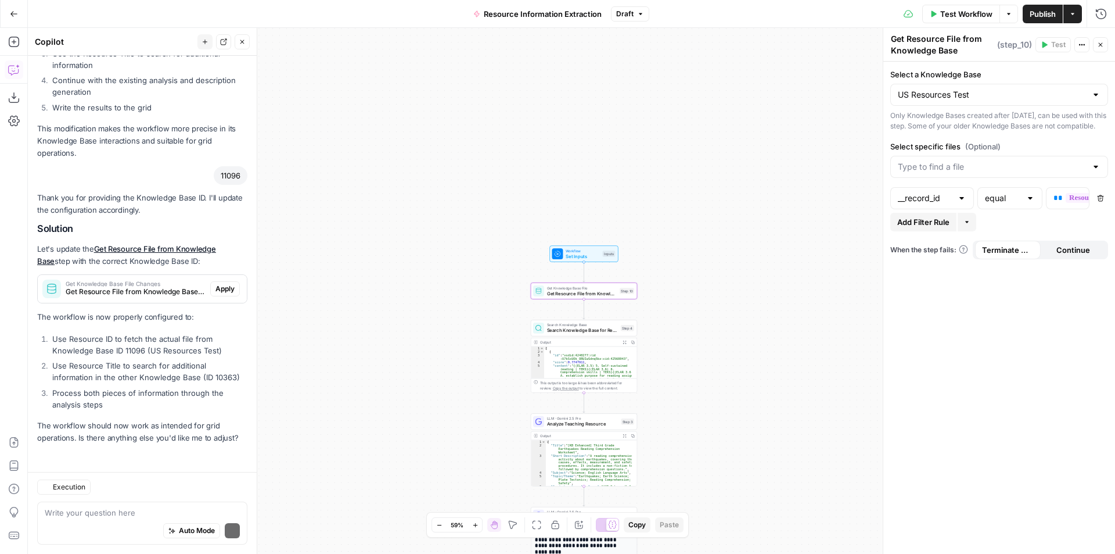
click at [962, 204] on div at bounding box center [961, 198] width 9 height 12
type input "__record_id"
click at [215, 293] on span "Apply" at bounding box center [224, 288] width 19 height 10
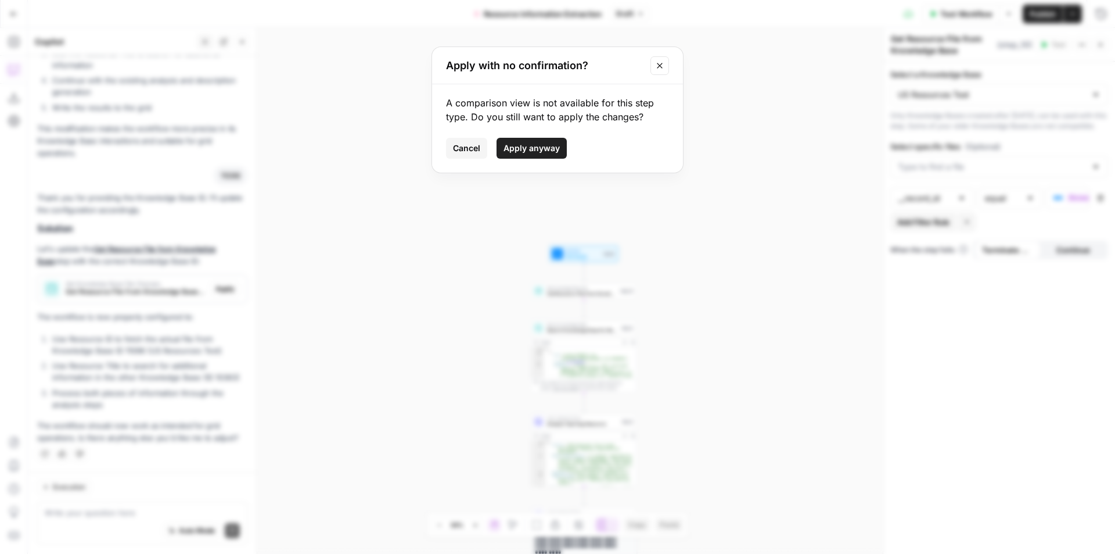
click at [530, 149] on span "Apply anyway" at bounding box center [532, 148] width 56 height 12
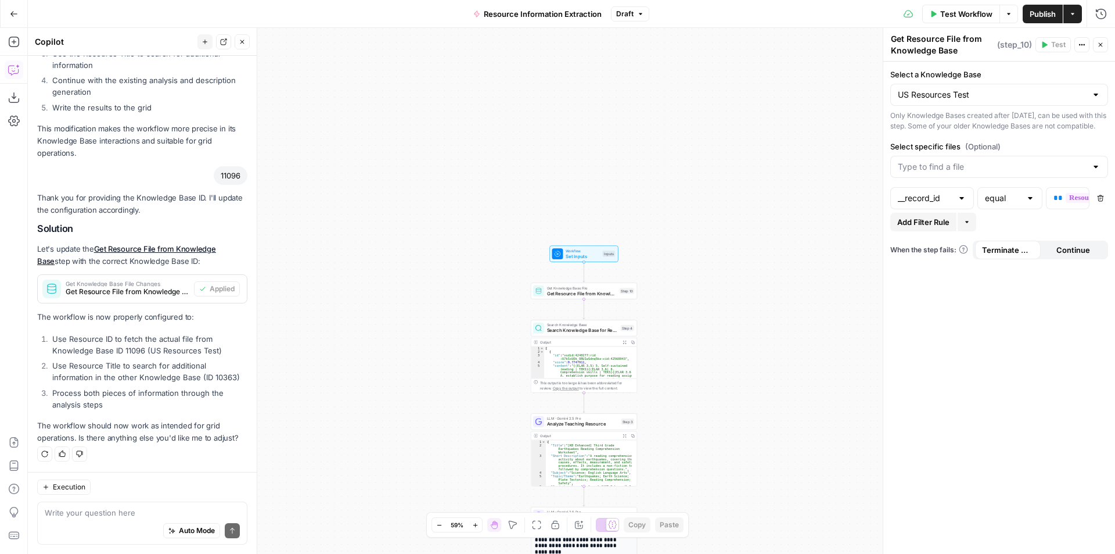
click at [1097, 172] on div at bounding box center [1095, 167] width 9 height 12
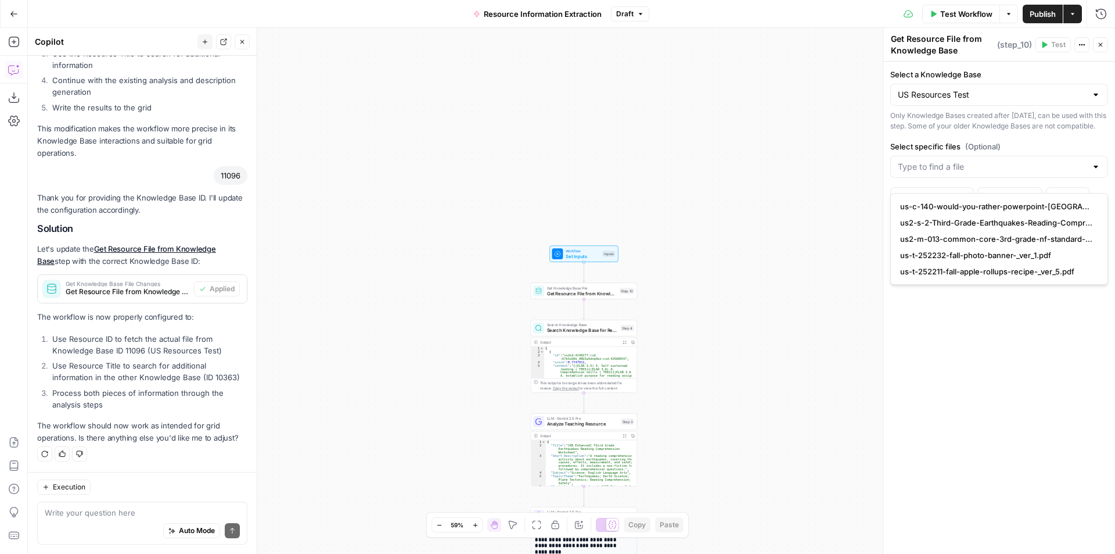
click at [1097, 172] on div at bounding box center [1095, 167] width 9 height 12
click at [1081, 131] on div "Only Knowledge Bases created after [DATE], can be used with this step. Some of …" at bounding box center [999, 120] width 218 height 21
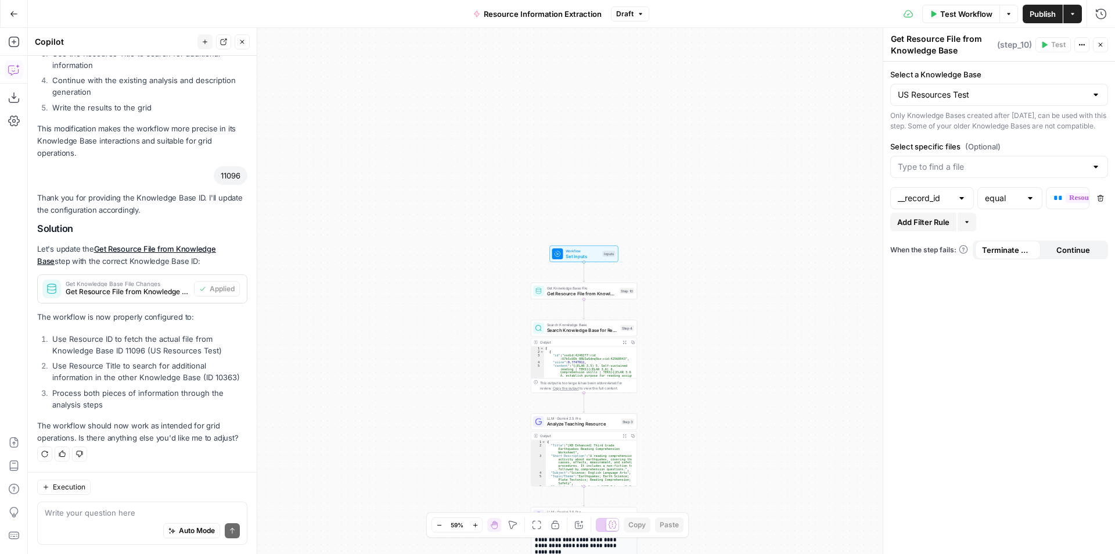
click at [961, 204] on div at bounding box center [961, 198] width 9 height 12
type input "__record_id"
click at [1028, 204] on div at bounding box center [1030, 198] width 9 height 12
type input "equal"
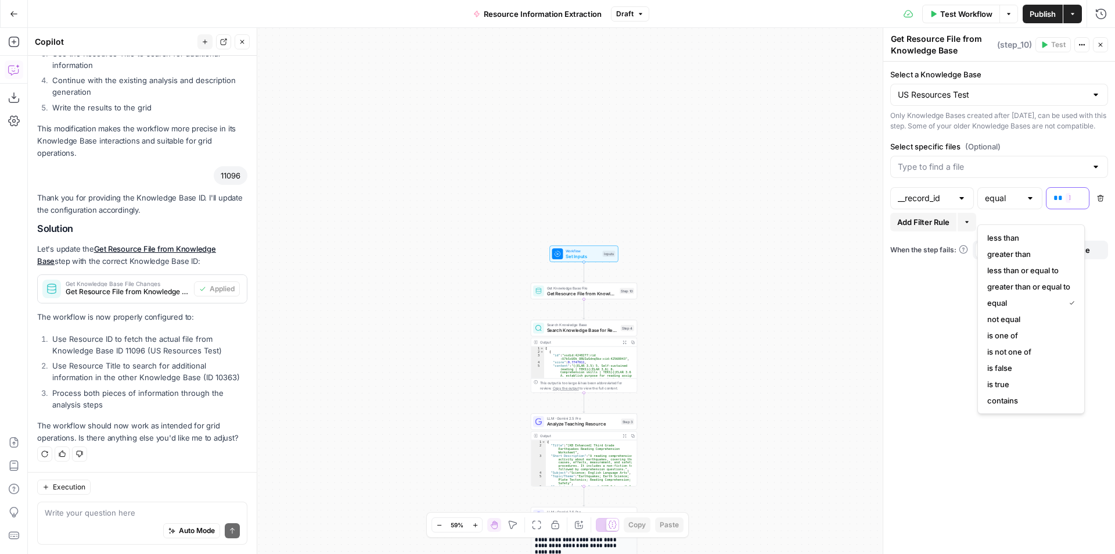
click at [1066, 203] on span "**********" at bounding box center [1115, 198] width 98 height 10
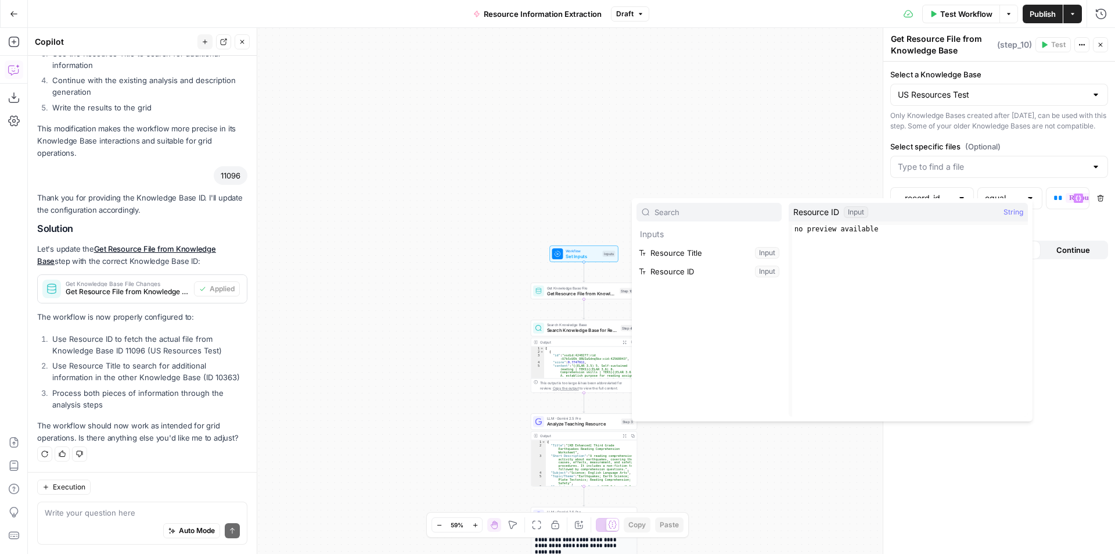
click at [1043, 152] on label "Select specific files (Optional)" at bounding box center [999, 147] width 218 height 12
click at [1043, 161] on input "Select specific files (Optional)" at bounding box center [992, 167] width 189 height 12
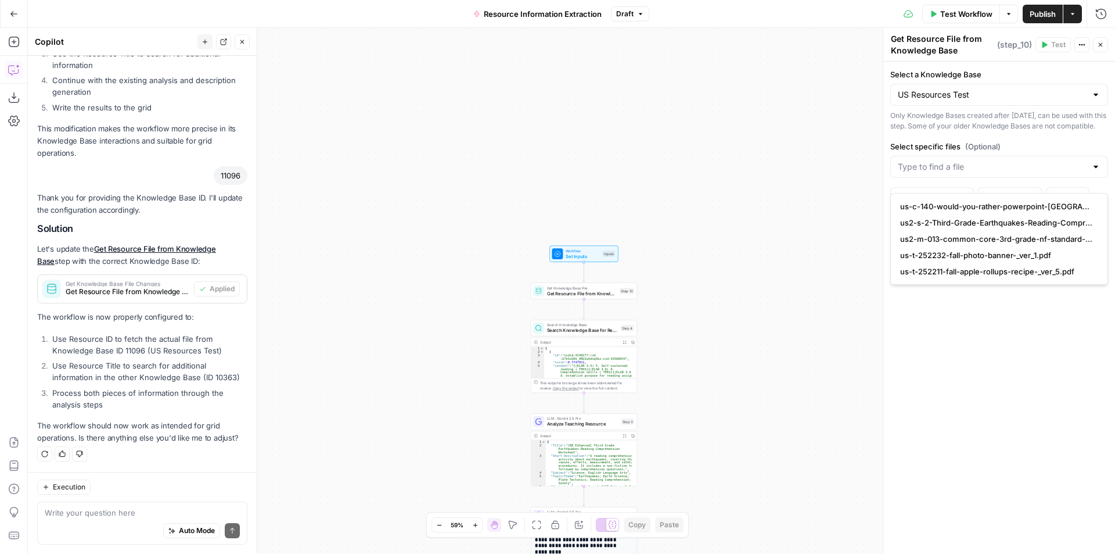
click at [1033, 122] on div "Only Knowledge Bases created after [DATE], can be used with this step. Some of …" at bounding box center [999, 120] width 218 height 21
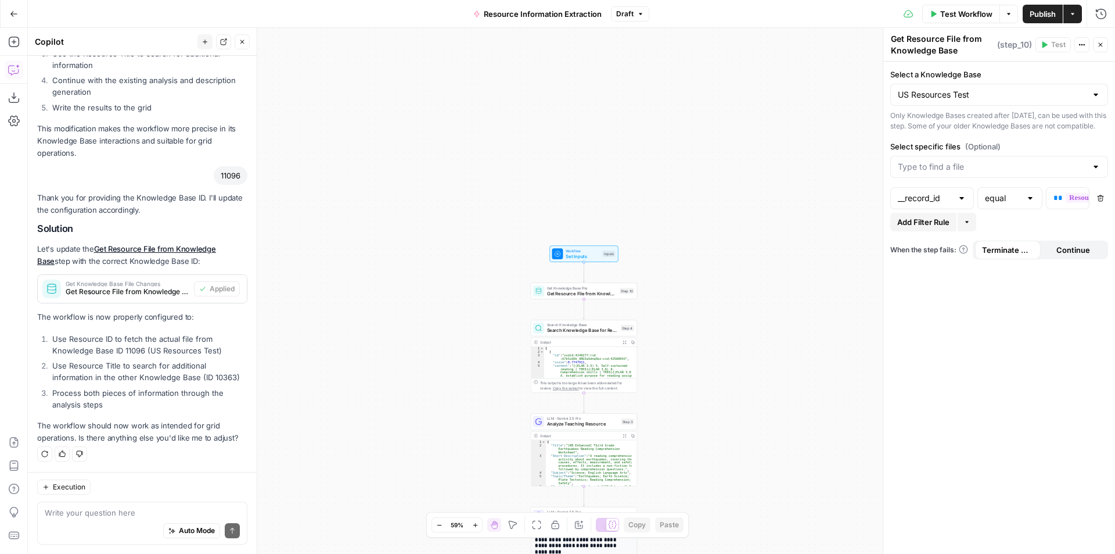
click at [963, 204] on div at bounding box center [961, 198] width 9 height 12
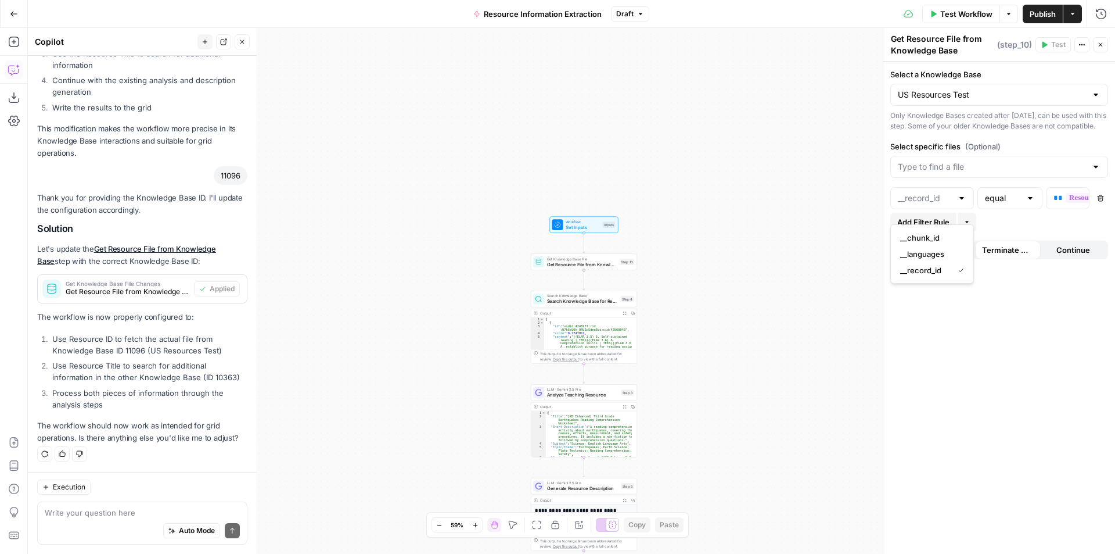
type input "__record_id"
click at [936, 12] on button "Test Workflow" at bounding box center [961, 14] width 78 height 19
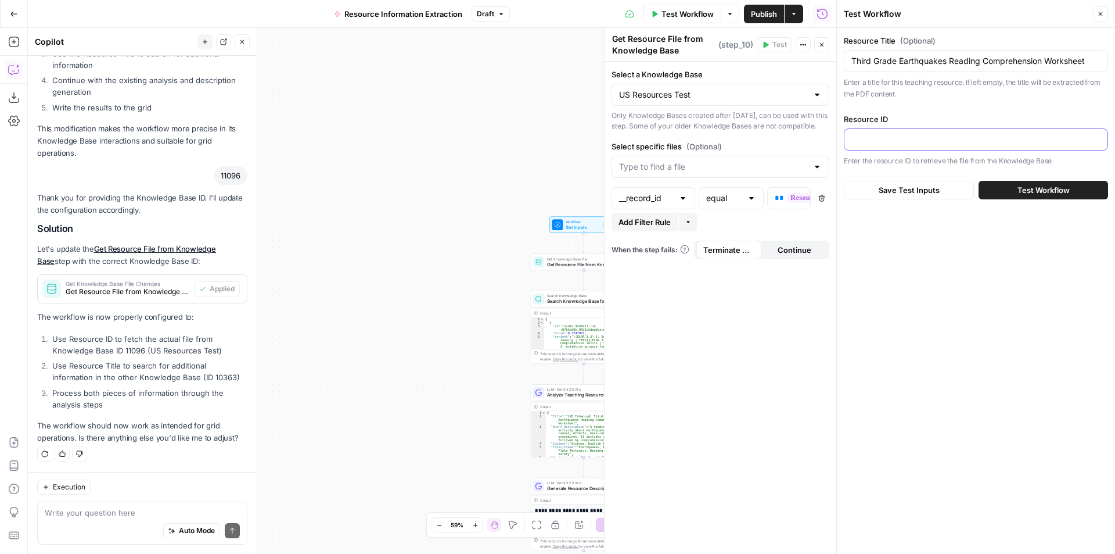
drag, startPoint x: 902, startPoint y: 139, endPoint x: 916, endPoint y: 143, distance: 14.5
click at [902, 139] on input "Resource ID" at bounding box center [975, 140] width 249 height 12
paste input "us2-s-2-Third-Grade-Earthquakes-Reading-Comprehension-Activity_ver_6"
type input "us2-s-2-Third-Grade-Earthquakes-Reading-Comprehension-Activity_ver_6"
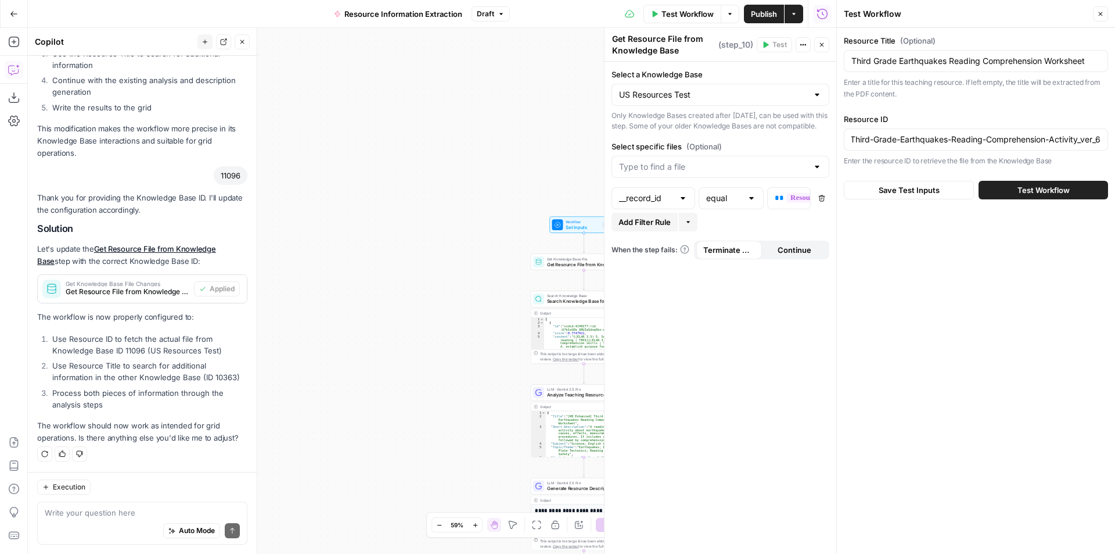
click at [1050, 189] on span "Test Workflow" at bounding box center [1044, 190] width 52 height 12
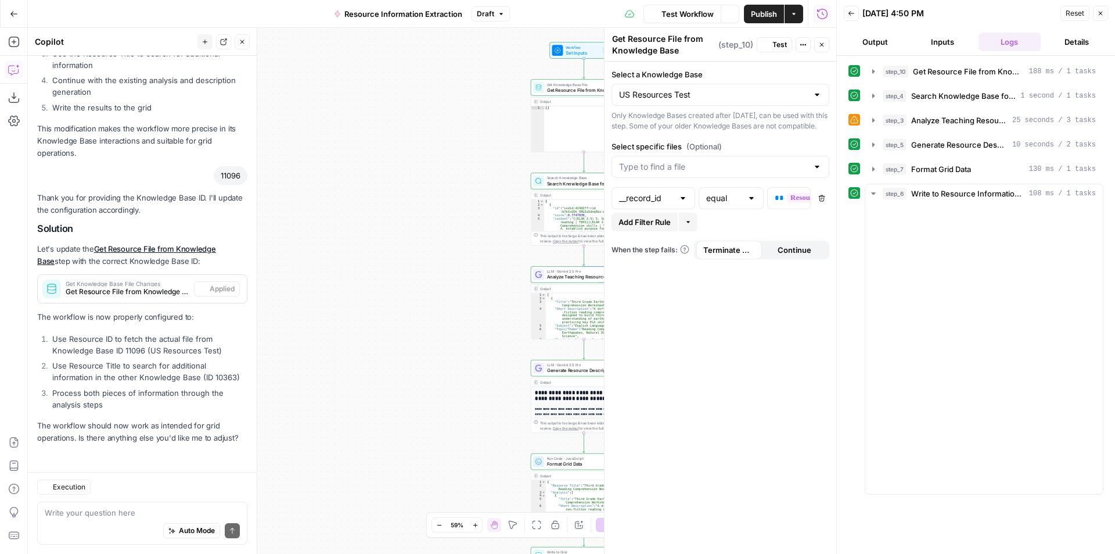
scroll to position [2228, 0]
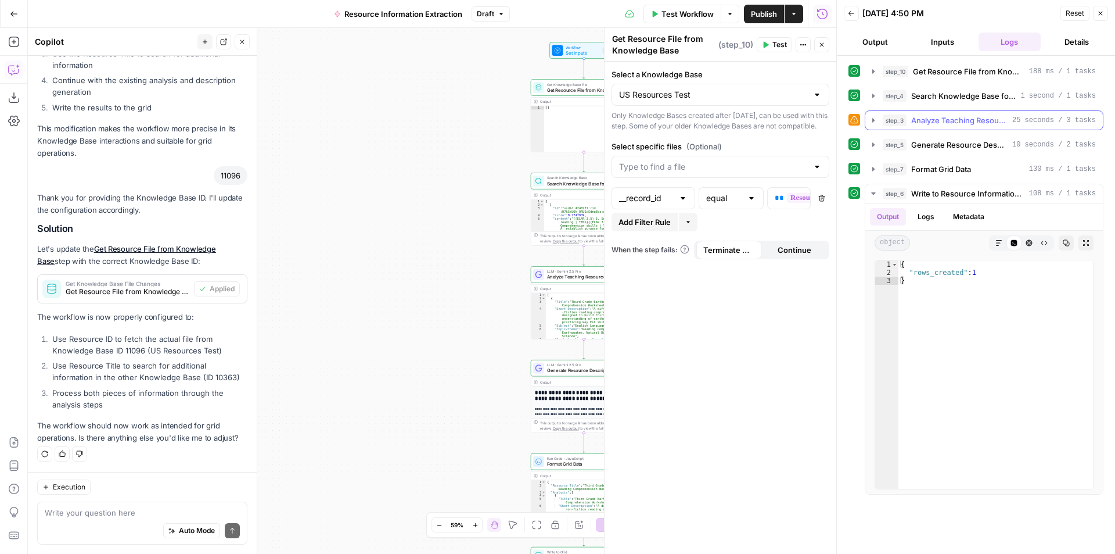
click at [1040, 129] on button "step_3 Analyze Teaching Resource 25 seconds / 3 tasks" at bounding box center [984, 120] width 238 height 19
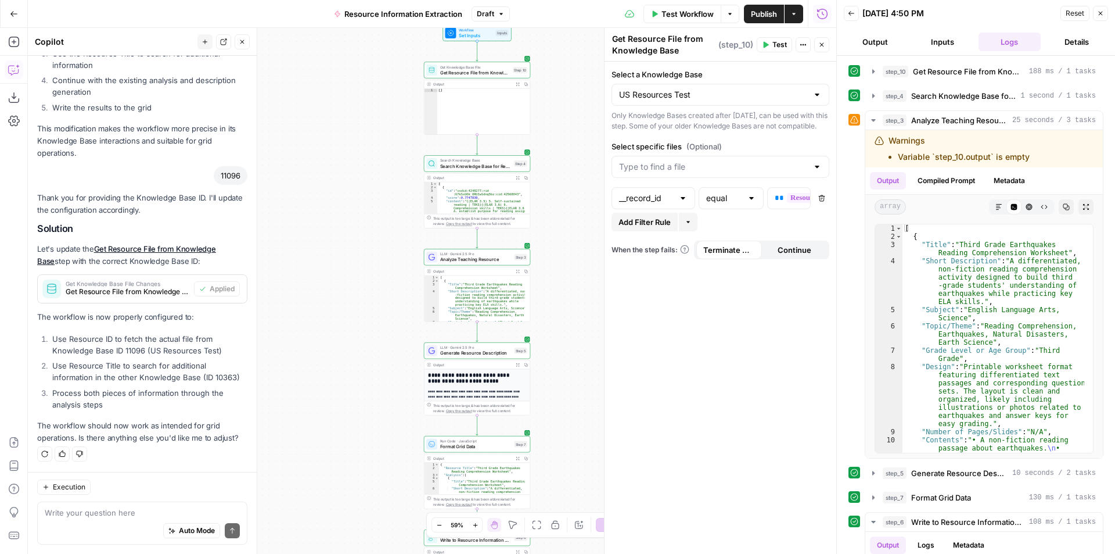
drag, startPoint x: 491, startPoint y: 256, endPoint x: 383, endPoint y: 239, distance: 109.4
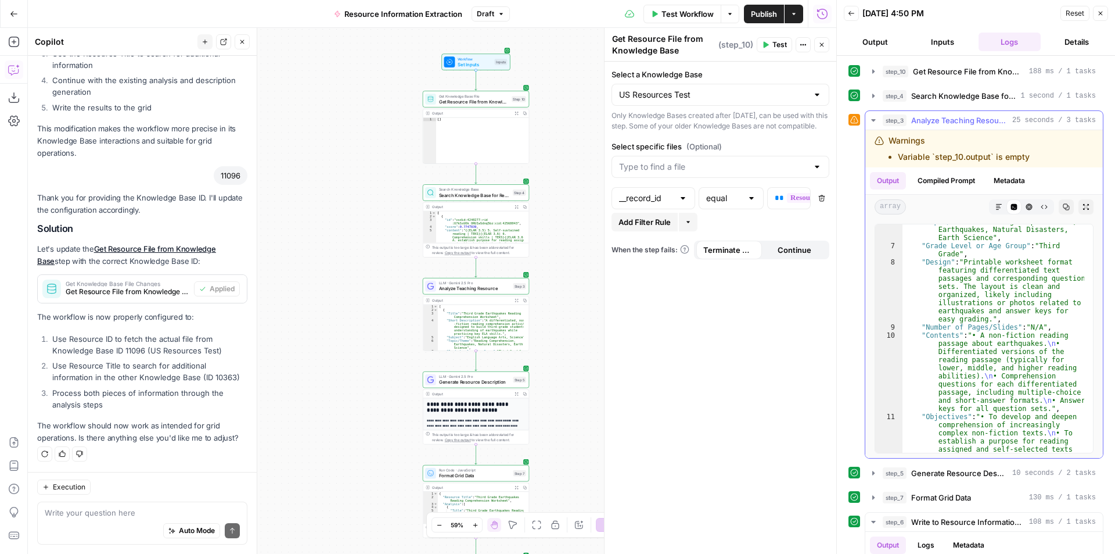
scroll to position [0, 0]
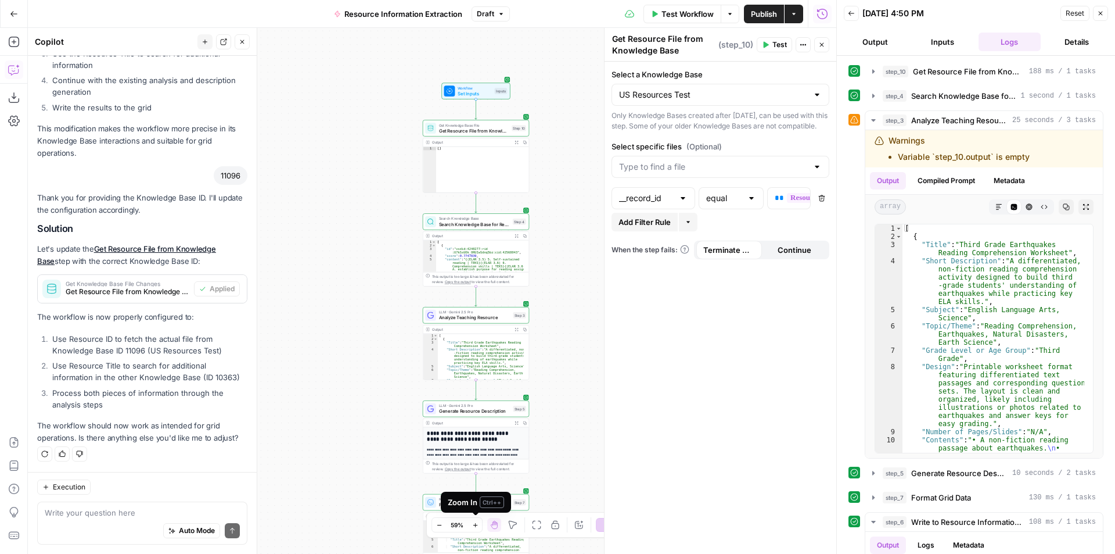
click at [475, 526] on icon "button" at bounding box center [475, 525] width 6 height 6
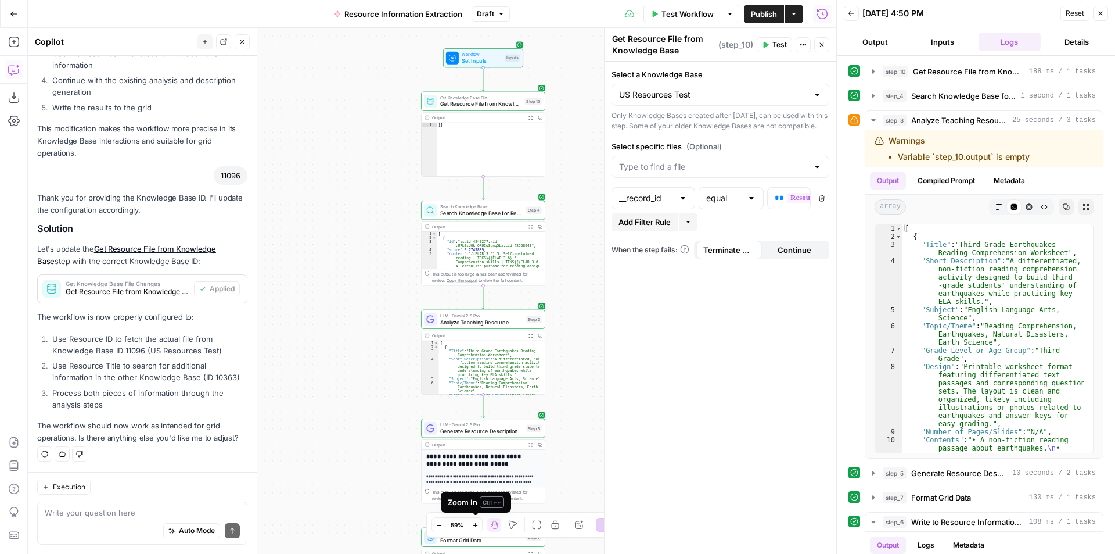
click at [475, 526] on icon "button" at bounding box center [475, 525] width 6 height 6
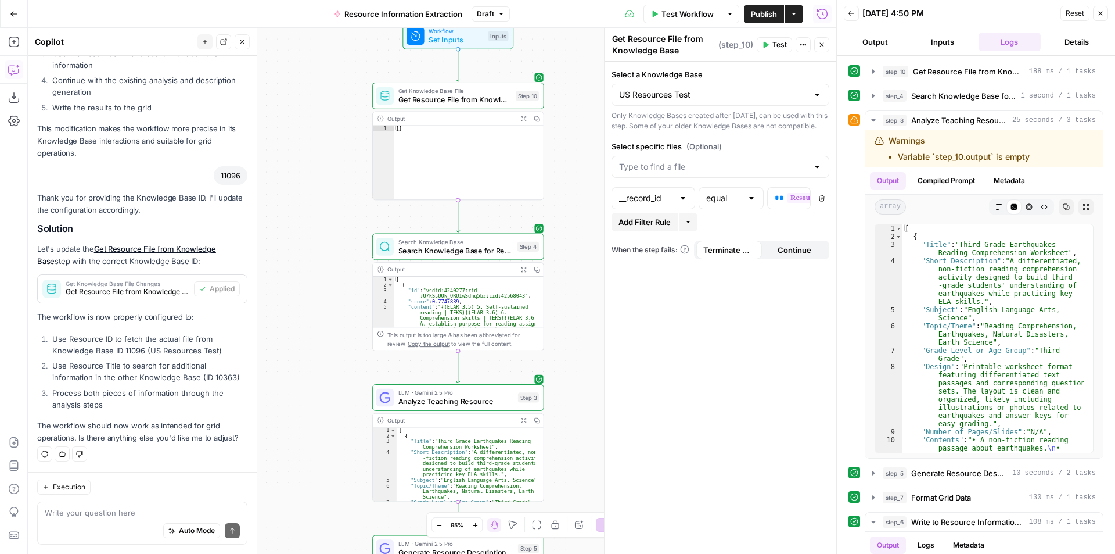
drag, startPoint x: 380, startPoint y: 152, endPoint x: 335, endPoint y: 219, distance: 80.9
click at [335, 219] on div "Workflow Set Inputs Inputs Get Knowledge Base File Get Resource File from Knowl…" at bounding box center [432, 291] width 808 height 526
click at [492, 98] on span "Get Resource File from Knowledge Base" at bounding box center [454, 99] width 113 height 11
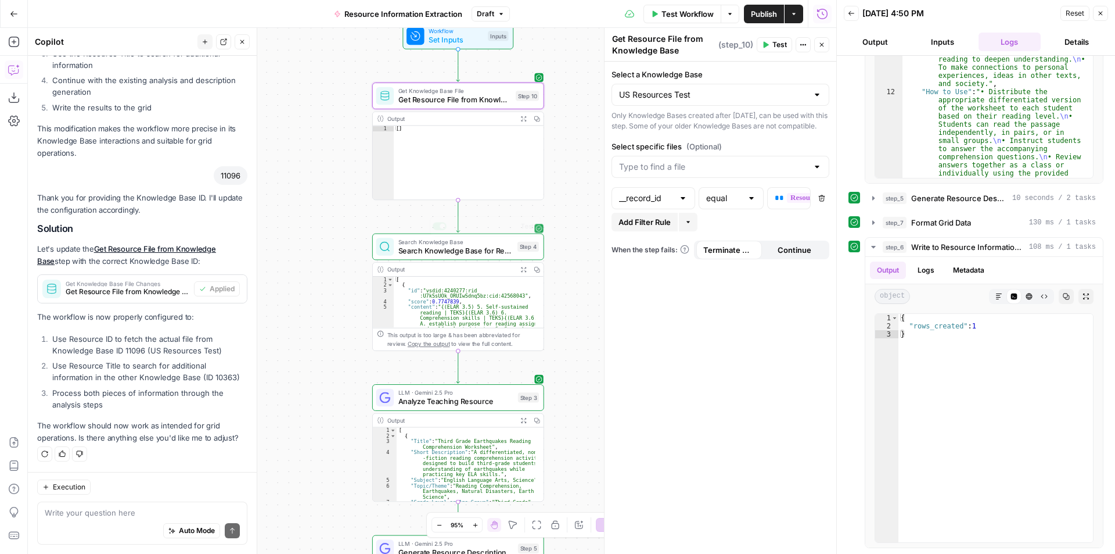
scroll to position [105, 0]
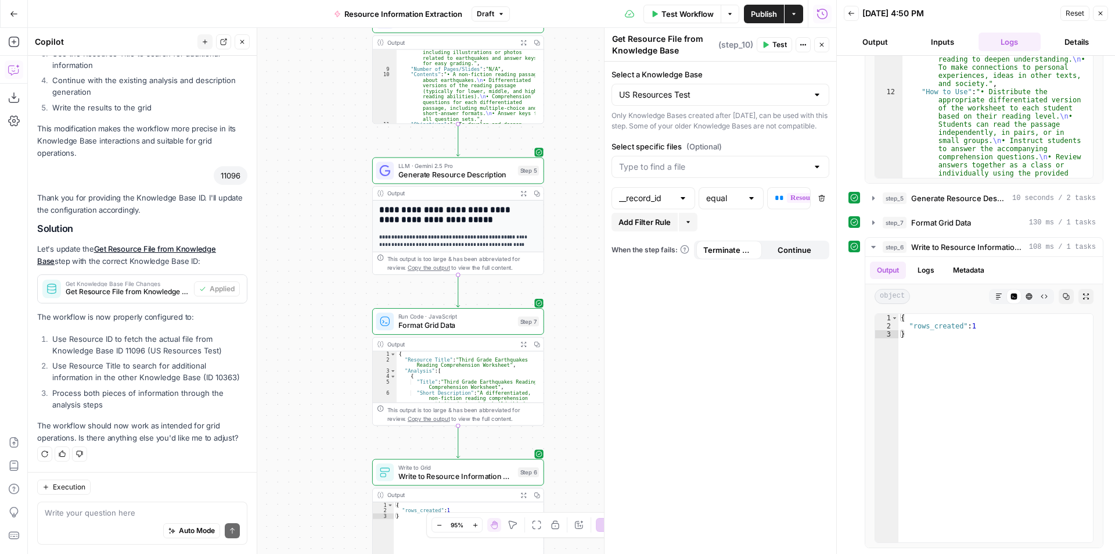
click at [453, 230] on div "**********" at bounding box center [458, 319] width 171 height 239
click at [475, 238] on strong "**********" at bounding box center [447, 236] width 136 height 5
click at [823, 45] on icon "button" at bounding box center [821, 44] width 7 height 7
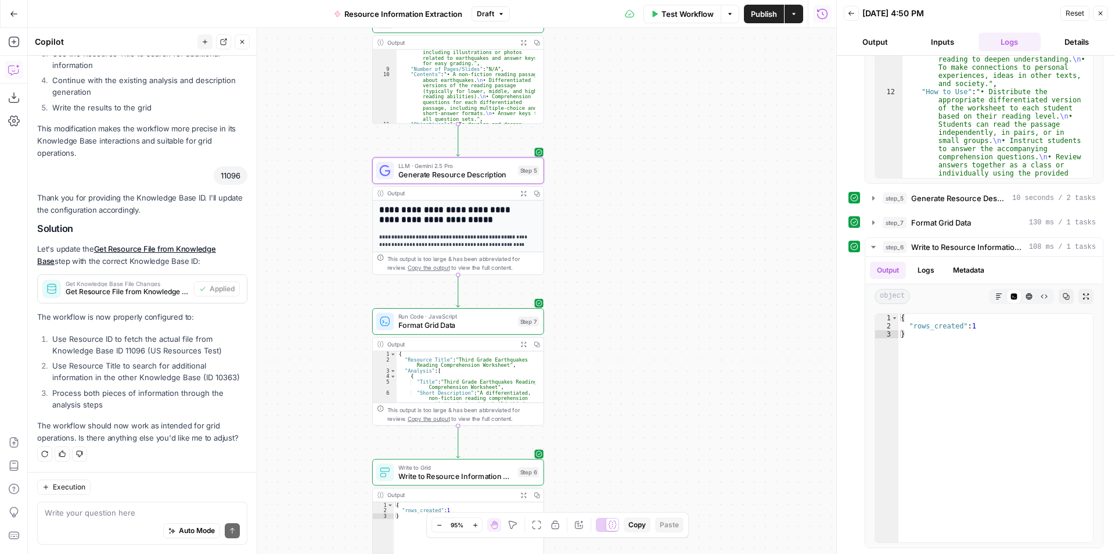
click at [1102, 15] on icon "button" at bounding box center [1100, 13] width 7 height 7
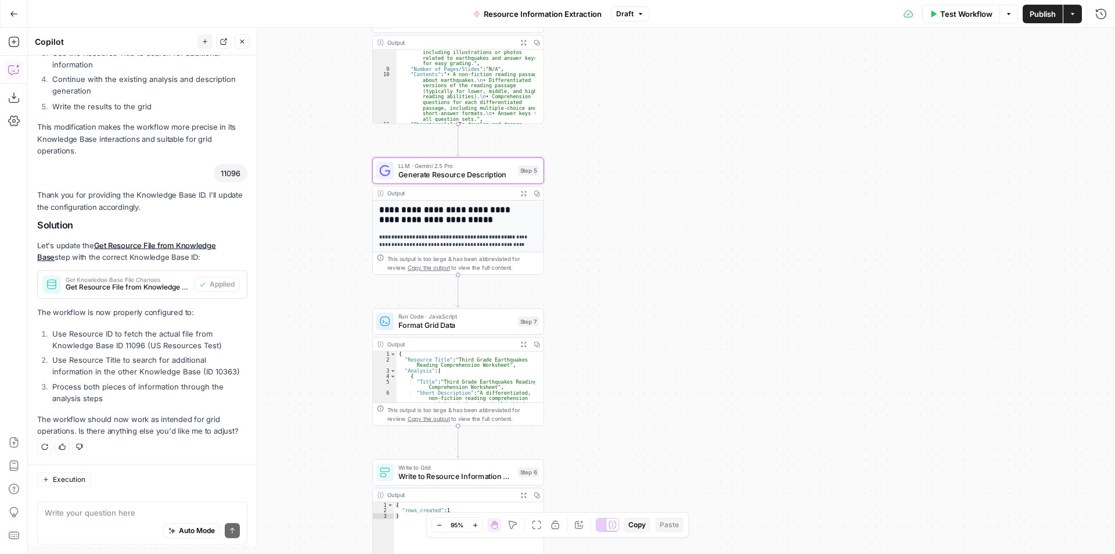
scroll to position [2228, 0]
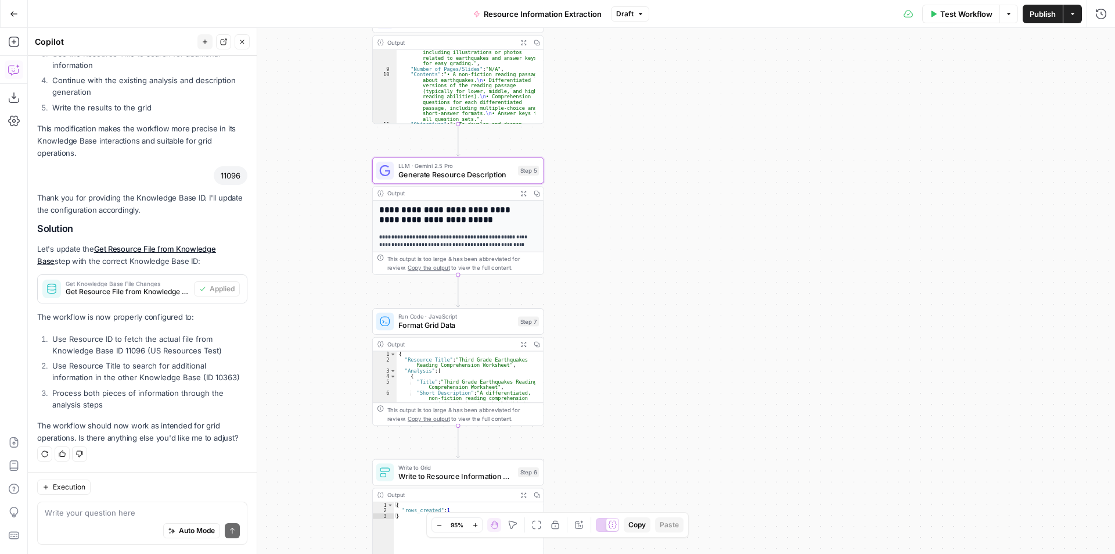
click at [477, 239] on strong "**********" at bounding box center [447, 236] width 136 height 5
click at [491, 263] on div "This output is too large & has been abbreviated for review. Copy the output to …" at bounding box center [463, 263] width 152 height 18
click at [495, 215] on h2 "**********" at bounding box center [453, 215] width 149 height 20
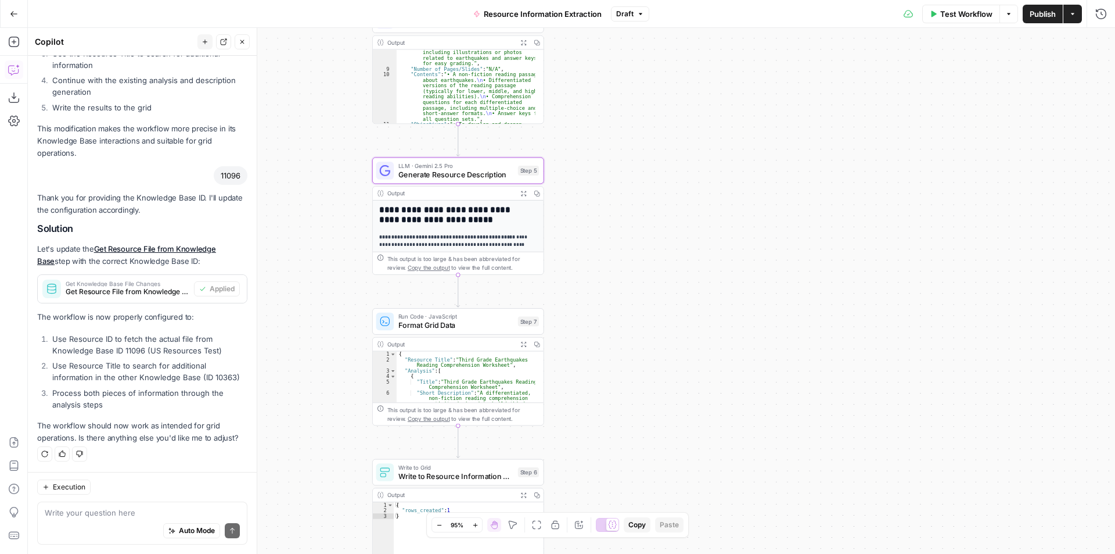
click at [519, 192] on button "Expand Output" at bounding box center [523, 192] width 13 height 13
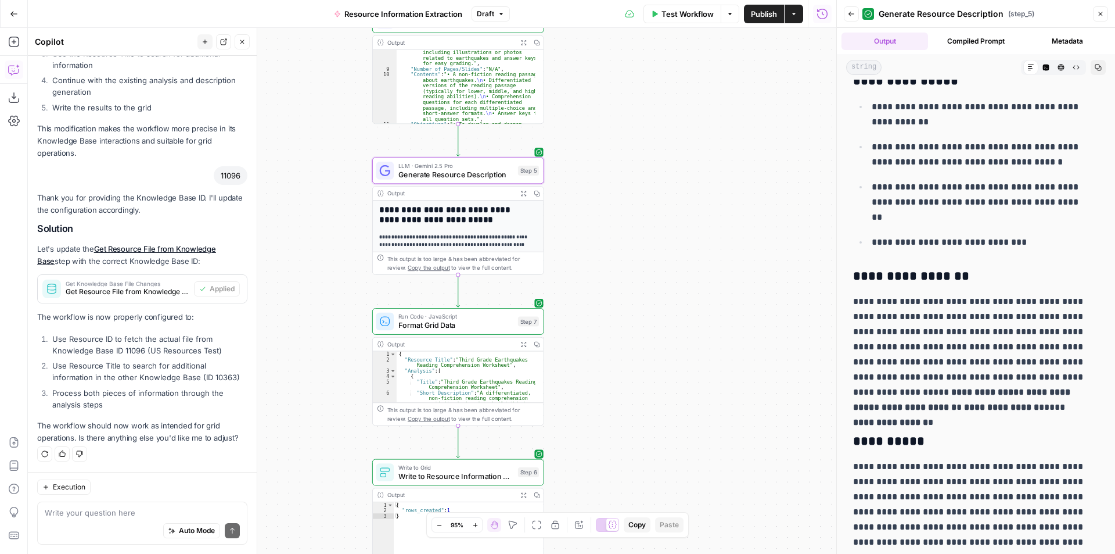
scroll to position [246, 0]
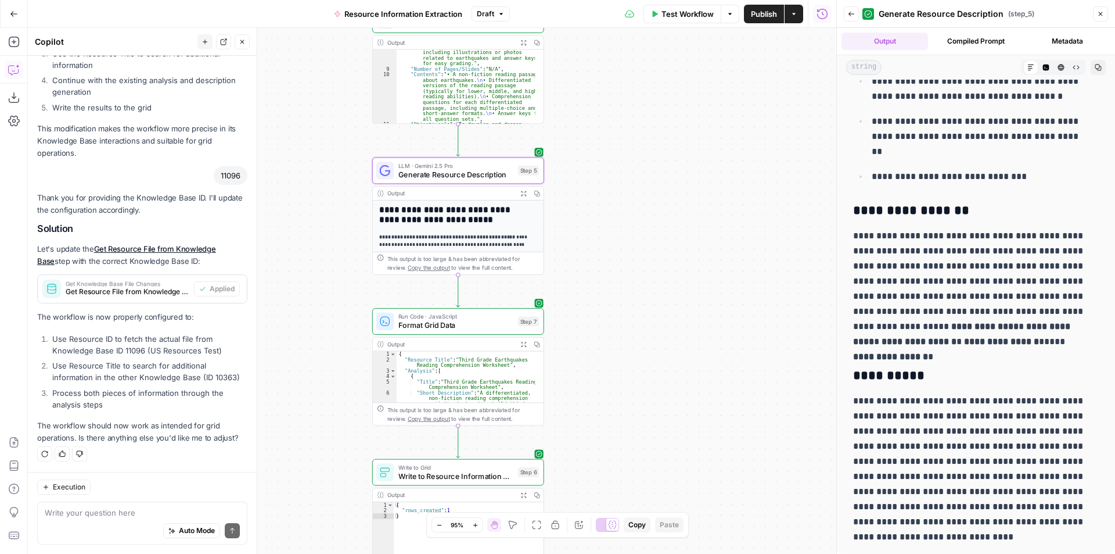
click at [632, 208] on div "Workflow Set Inputs Inputs Get Knowledge Base File Get Resource File from Knowl…" at bounding box center [432, 291] width 808 height 526
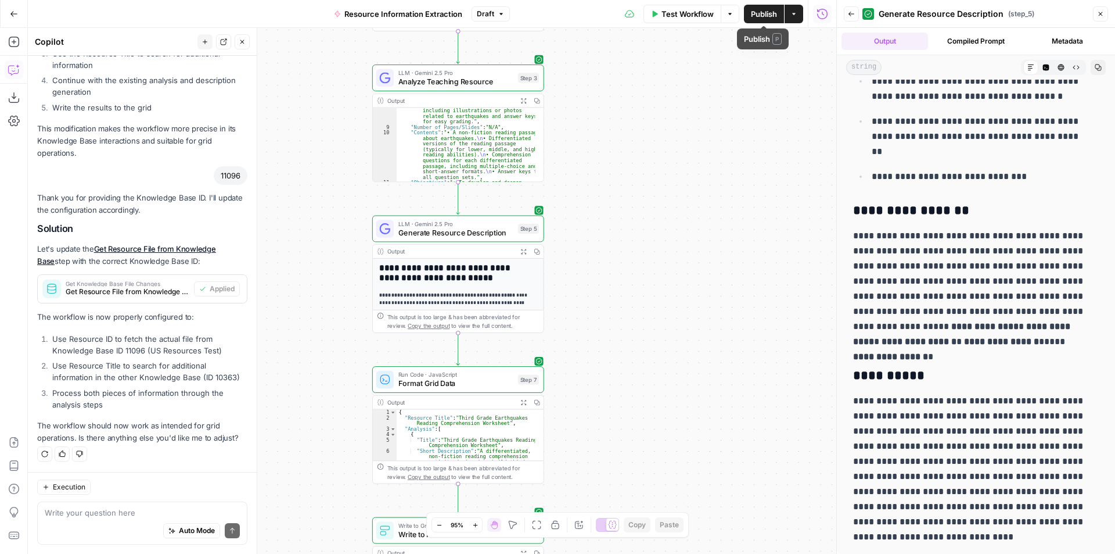
click at [800, 10] on button "Actions" at bounding box center [794, 14] width 19 height 19
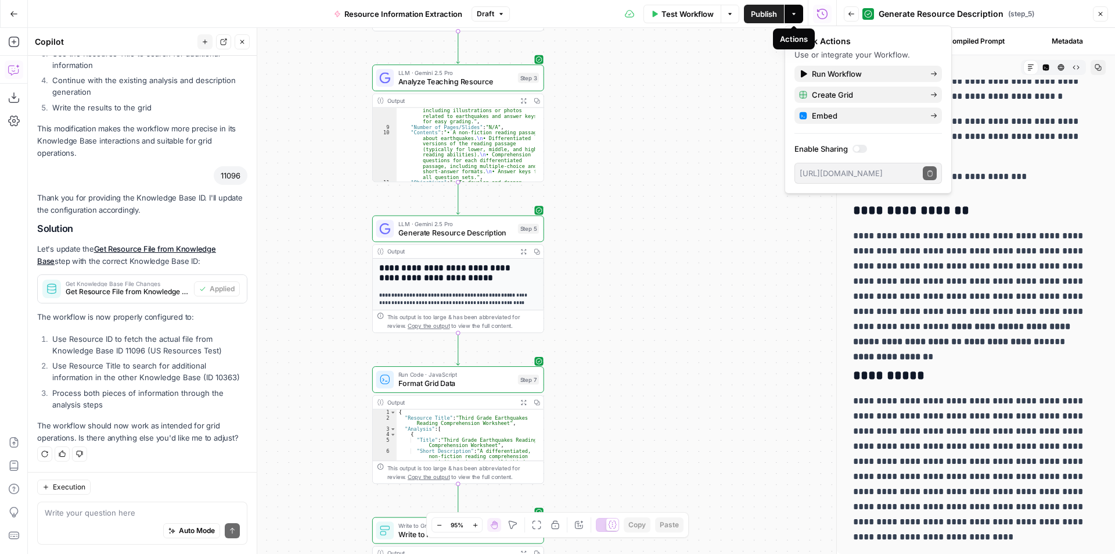
click at [797, 9] on button "Actions" at bounding box center [794, 14] width 19 height 19
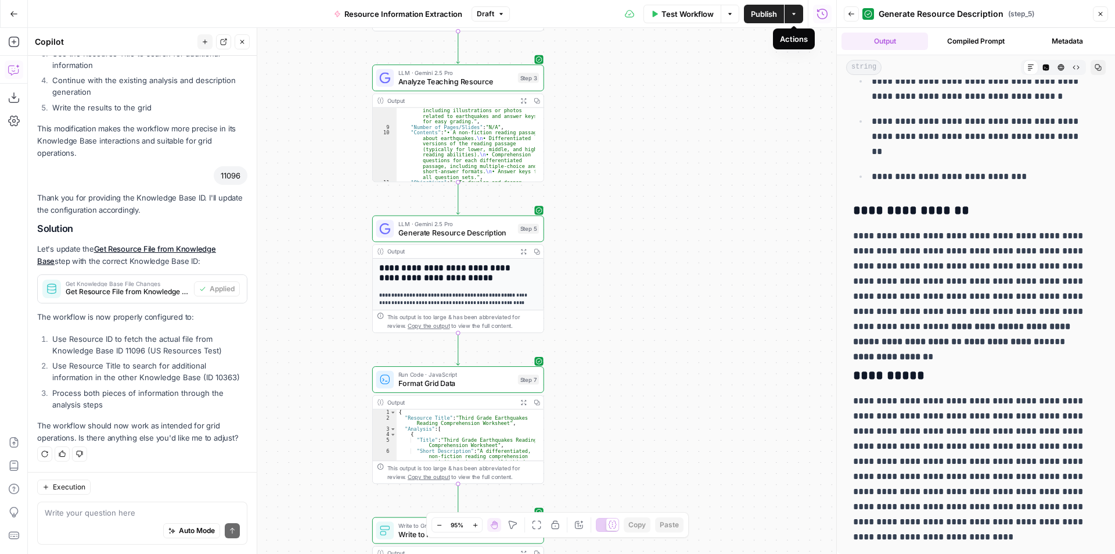
click at [765, 13] on span "Publish" at bounding box center [764, 14] width 26 height 12
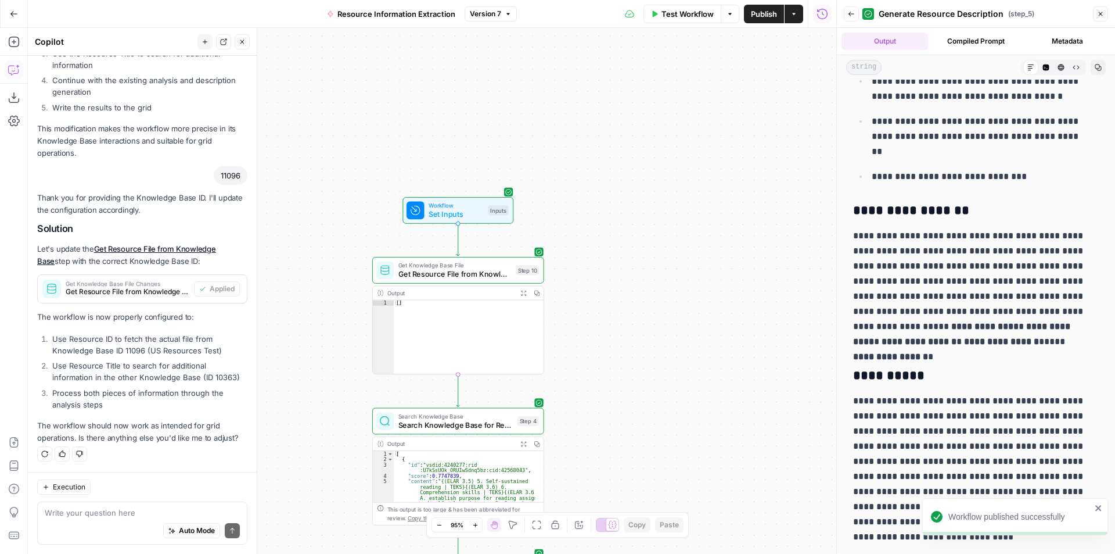
click at [13, 10] on icon "button" at bounding box center [14, 14] width 8 height 8
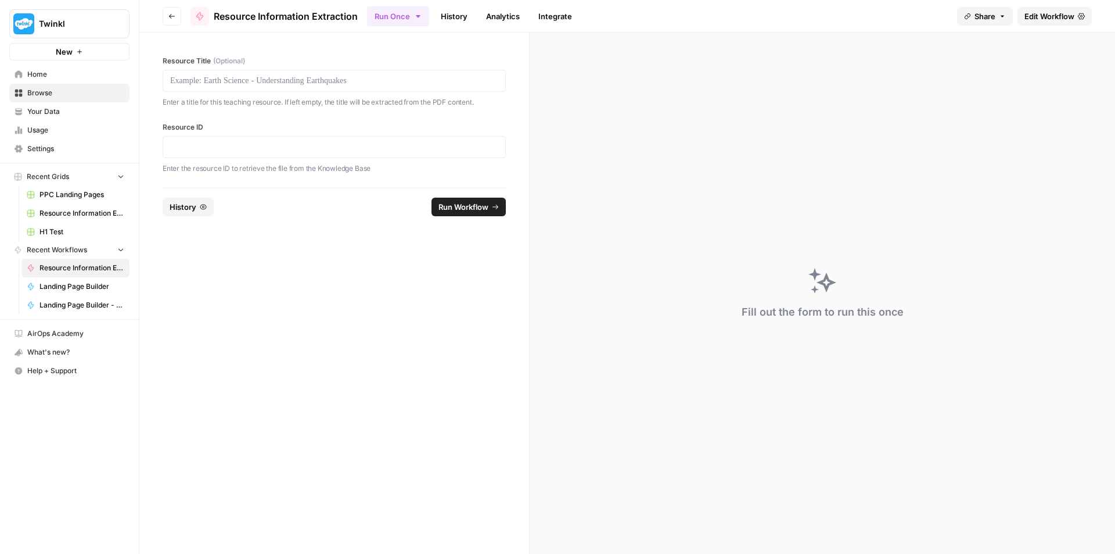
click at [181, 15] on div "Close sidebar" at bounding box center [183, 23] width 63 height 21
click at [166, 15] on button "Go back" at bounding box center [172, 16] width 19 height 19
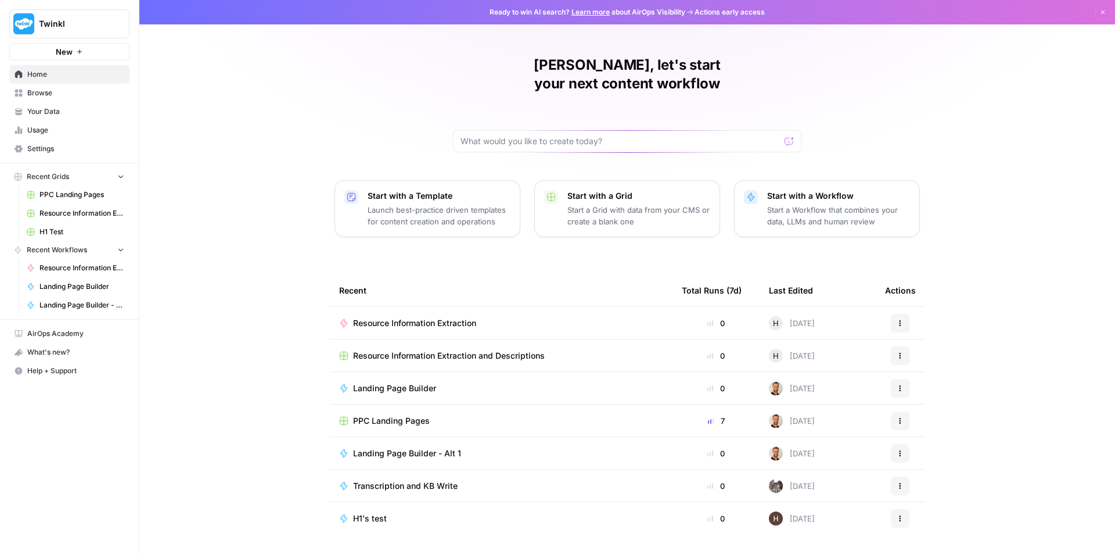
click at [473, 317] on span "Resource Information Extraction" at bounding box center [414, 323] width 123 height 12
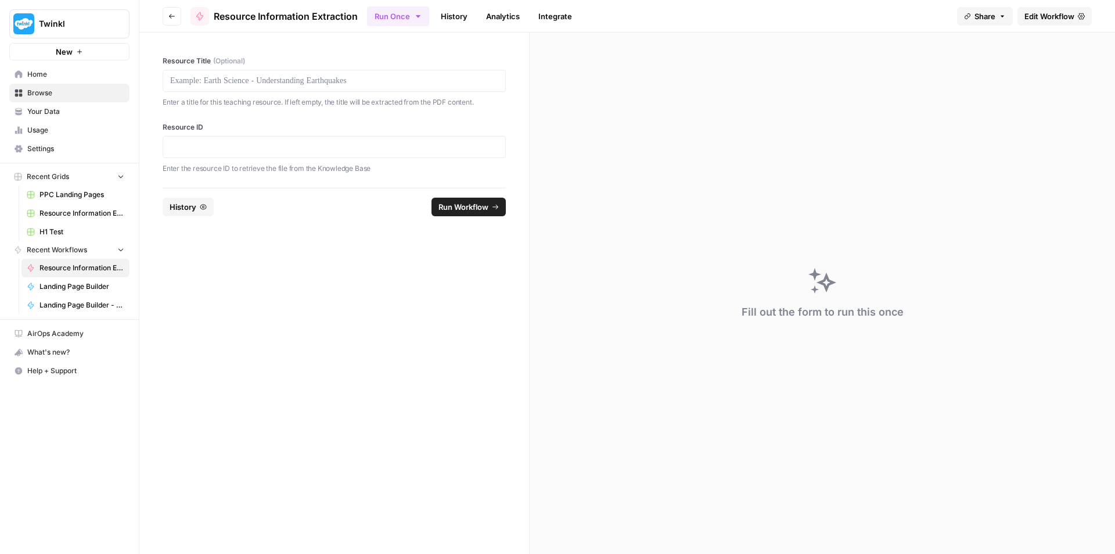
click at [418, 15] on icon "button" at bounding box center [418, 16] width 4 height 2
click at [436, 81] on span "Run in Bulk" at bounding box center [459, 78] width 112 height 12
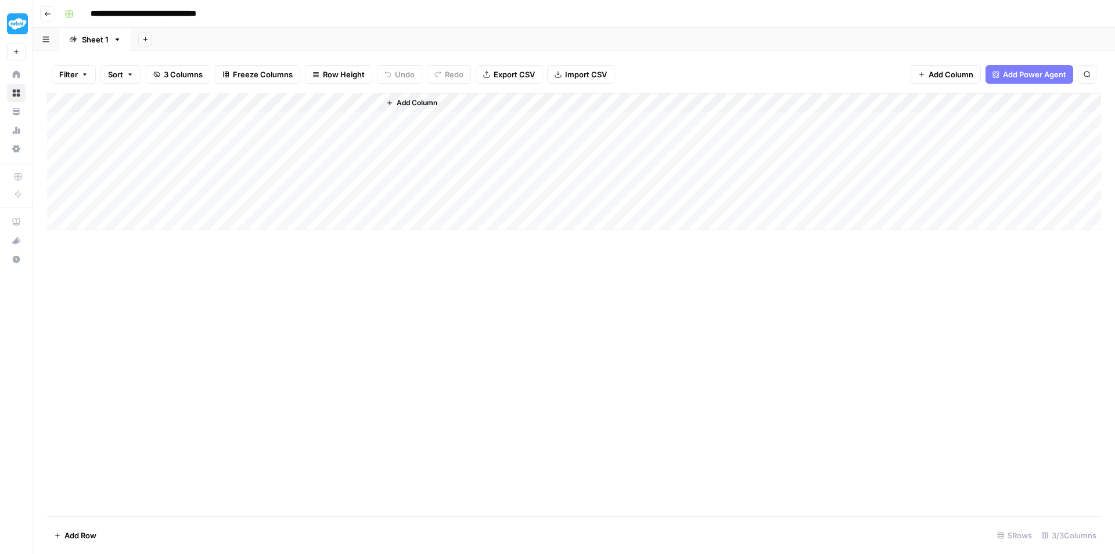
click at [121, 123] on div "Add Column" at bounding box center [574, 161] width 1054 height 137
click at [125, 123] on div "Add Column" at bounding box center [574, 161] width 1054 height 137
click at [125, 123] on body "**********" at bounding box center [557, 277] width 1115 height 554
click at [109, 123] on textarea at bounding box center [158, 122] width 186 height 16
paste textarea "**********"
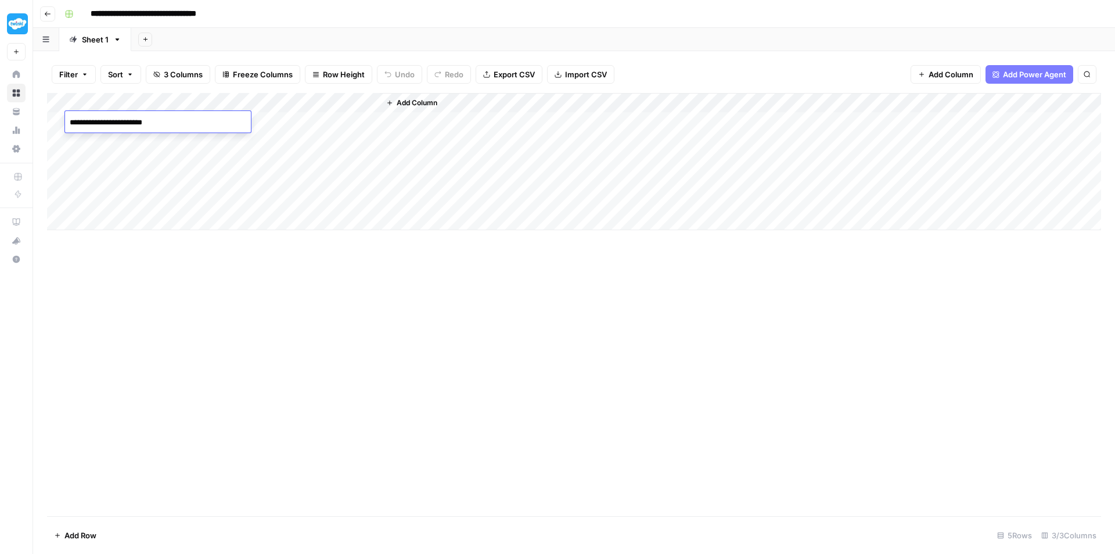
type textarea "**********"
click at [266, 123] on div "Add Column" at bounding box center [574, 161] width 1054 height 137
type textarea "**********"
click at [530, 124] on div "Add Column" at bounding box center [740, 161] width 721 height 137
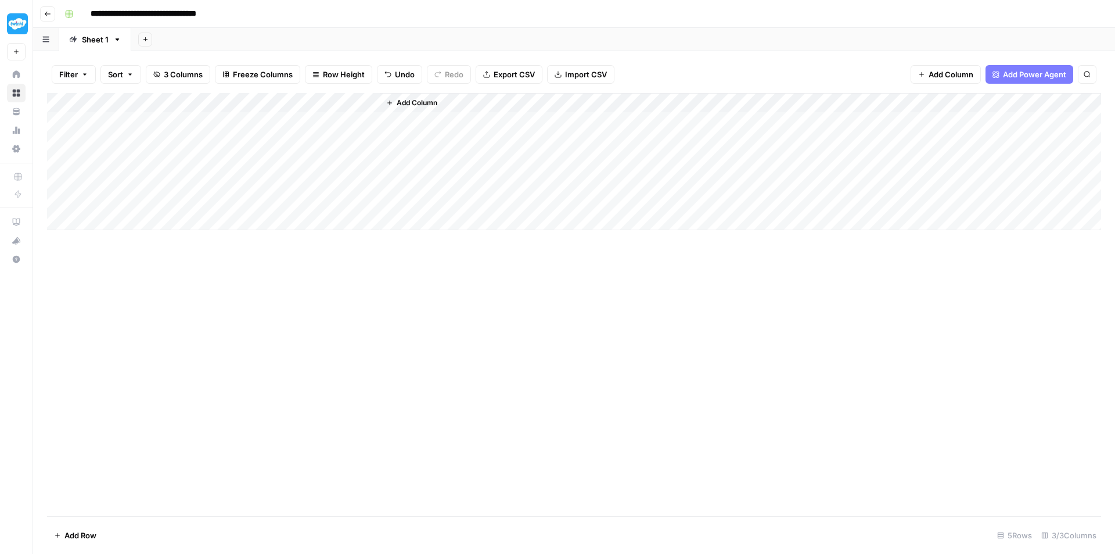
click at [326, 124] on div "Add Column" at bounding box center [574, 161] width 1054 height 137
drag, startPoint x: 378, startPoint y: 99, endPoint x: 454, endPoint y: 95, distance: 76.2
click at [454, 95] on div "Add Column" at bounding box center [574, 161] width 1054 height 137
click at [473, 127] on div "Add Column" at bounding box center [574, 161] width 1054 height 137
click at [430, 123] on div "Add Column" at bounding box center [574, 161] width 1054 height 137
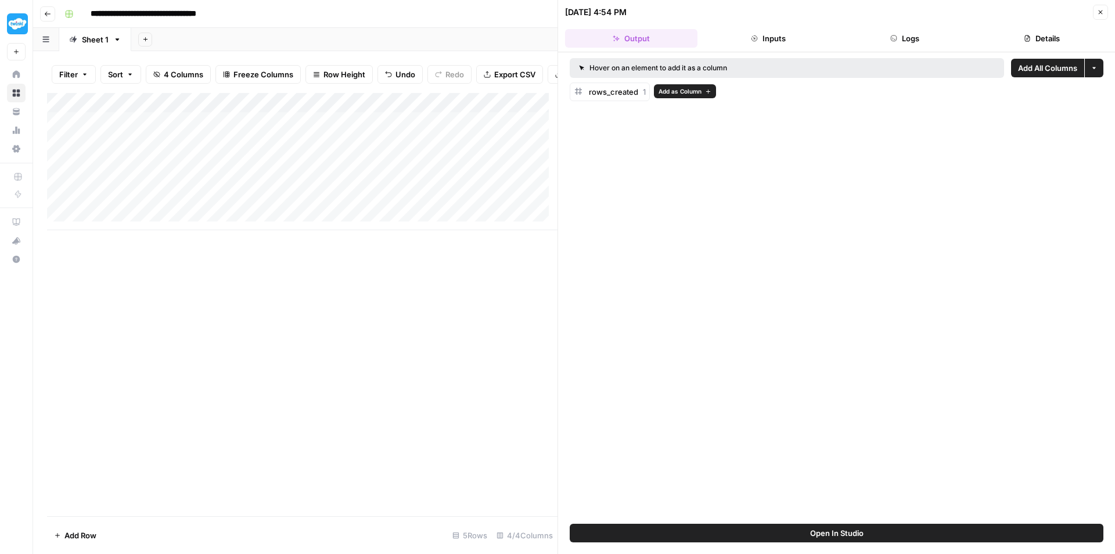
click at [624, 94] on span "rows_created" at bounding box center [613, 91] width 49 height 9
click at [735, 44] on button "Inputs" at bounding box center [768, 38] width 132 height 19
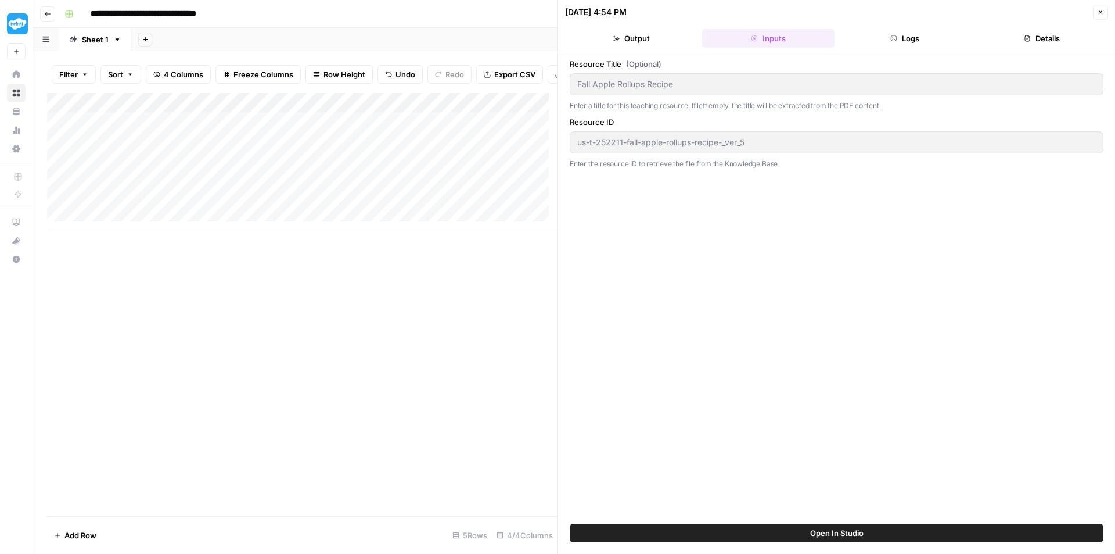
click at [663, 40] on button "Output" at bounding box center [631, 38] width 132 height 19
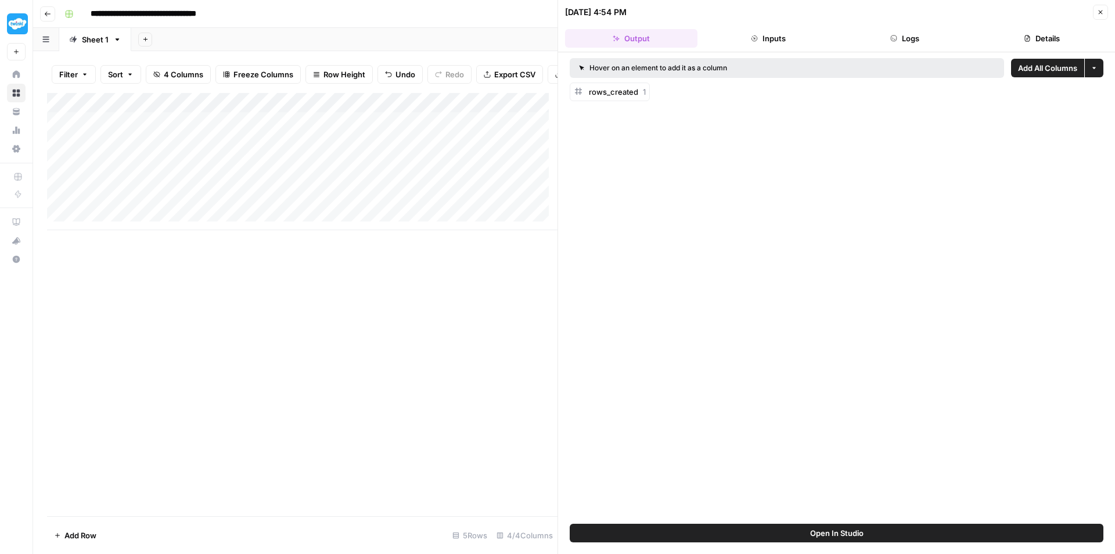
click at [487, 138] on div "Add Column" at bounding box center [302, 161] width 511 height 137
click at [486, 134] on div "Add Column" at bounding box center [302, 161] width 511 height 137
click at [486, 134] on input "1" at bounding box center [517, 133] width 118 height 12
click at [492, 185] on div "Add Column" at bounding box center [302, 161] width 511 height 137
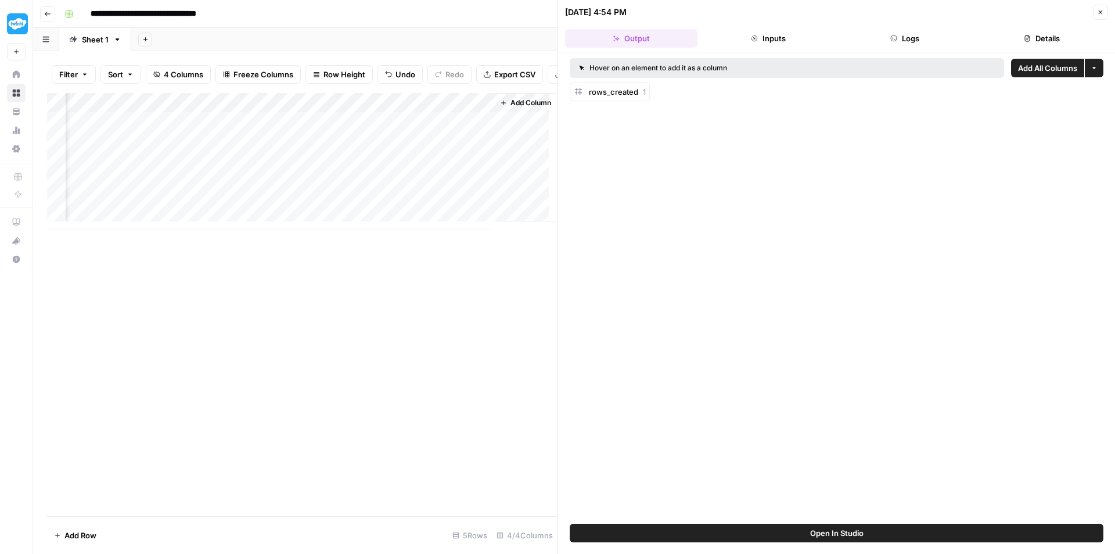
click at [447, 132] on div "Add Column" at bounding box center [302, 161] width 511 height 137
click at [423, 110] on div "Add Column" at bounding box center [302, 161] width 511 height 137
click at [515, 128] on div "Add Column" at bounding box center [526, 157] width 64 height 128
click at [312, 130] on div "Add Column" at bounding box center [302, 161] width 511 height 137
click at [431, 130] on div "Add Column" at bounding box center [302, 161] width 511 height 137
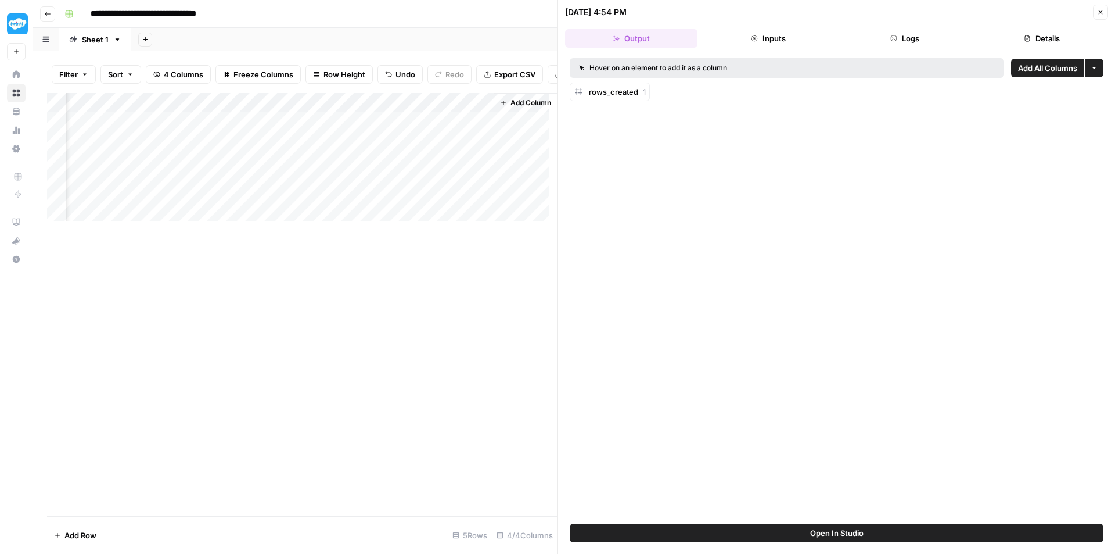
scroll to position [0, 0]
click at [44, 15] on button "Go back" at bounding box center [47, 13] width 15 height 15
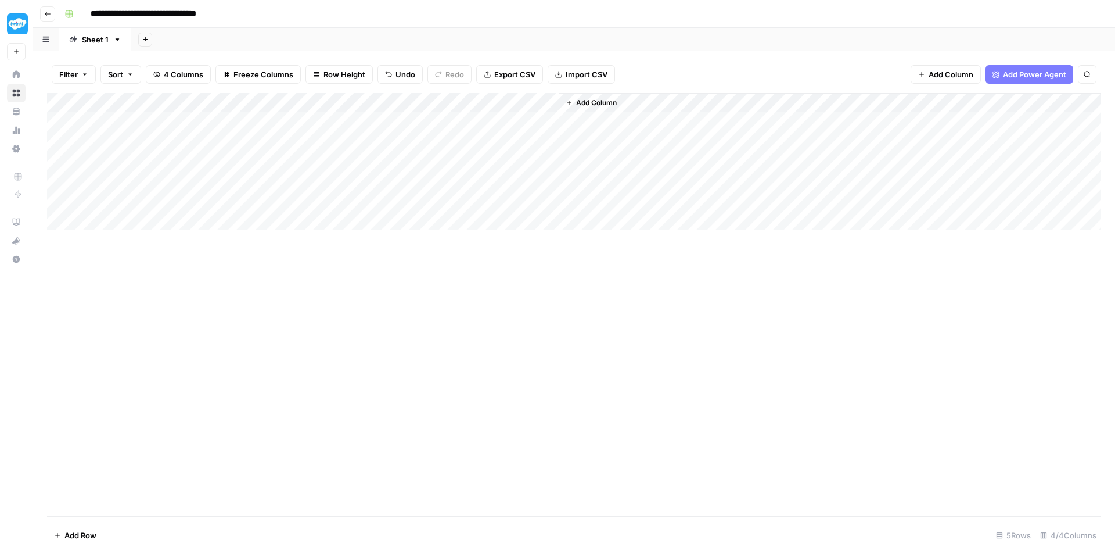
click at [44, 15] on button "Go back" at bounding box center [47, 13] width 15 height 15
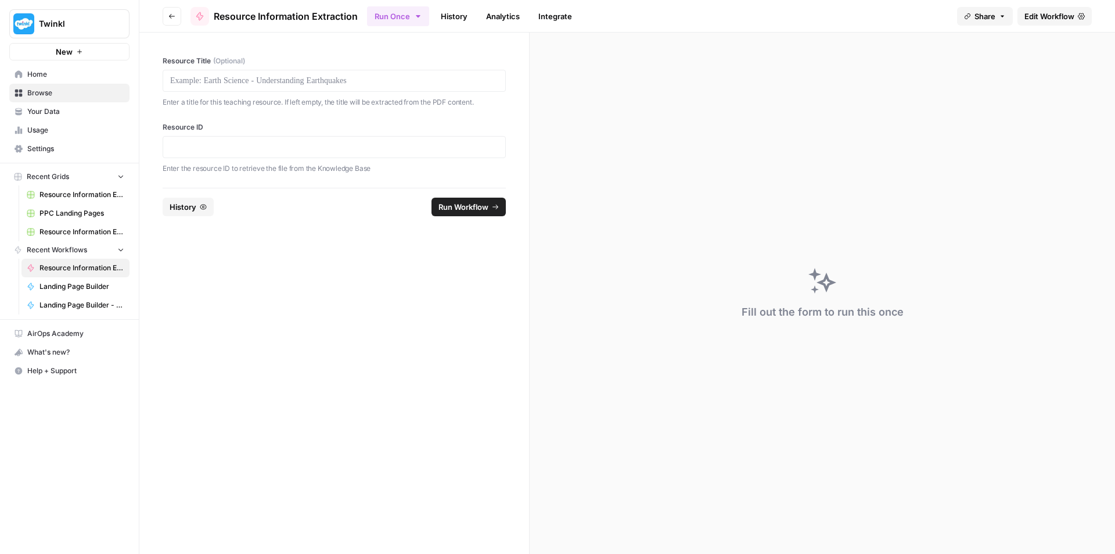
click at [175, 17] on icon "button" at bounding box center [171, 16] width 7 height 7
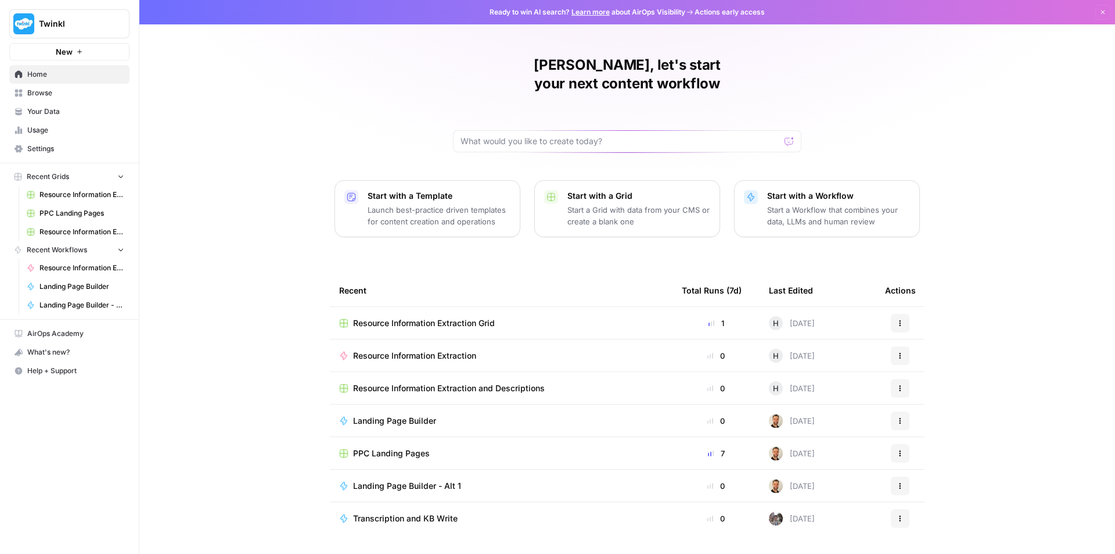
click at [493, 350] on div "Resource Information Extraction" at bounding box center [501, 356] width 324 height 12
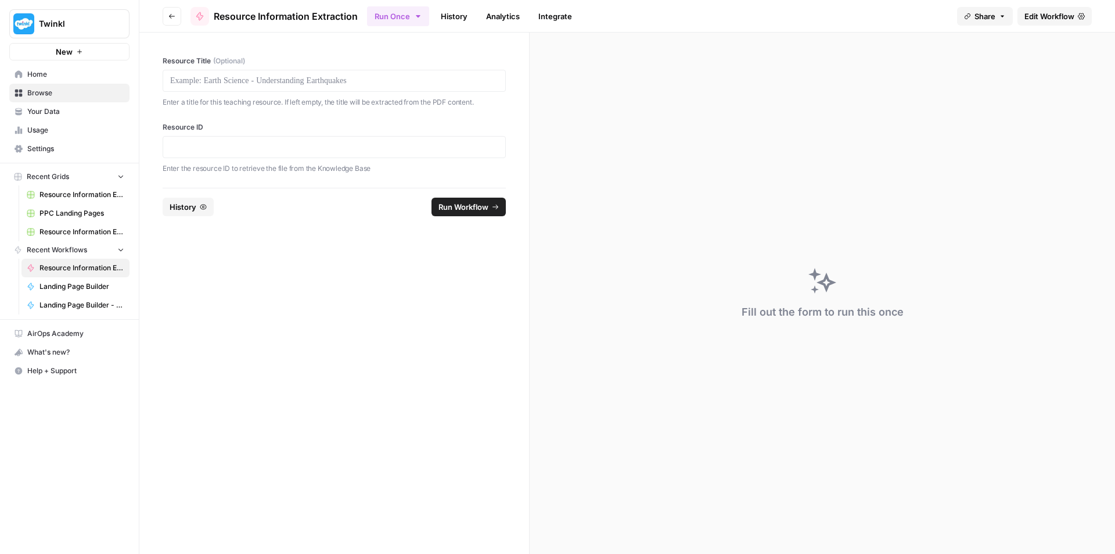
click at [1061, 15] on span "Edit Workflow" at bounding box center [1050, 16] width 50 height 12
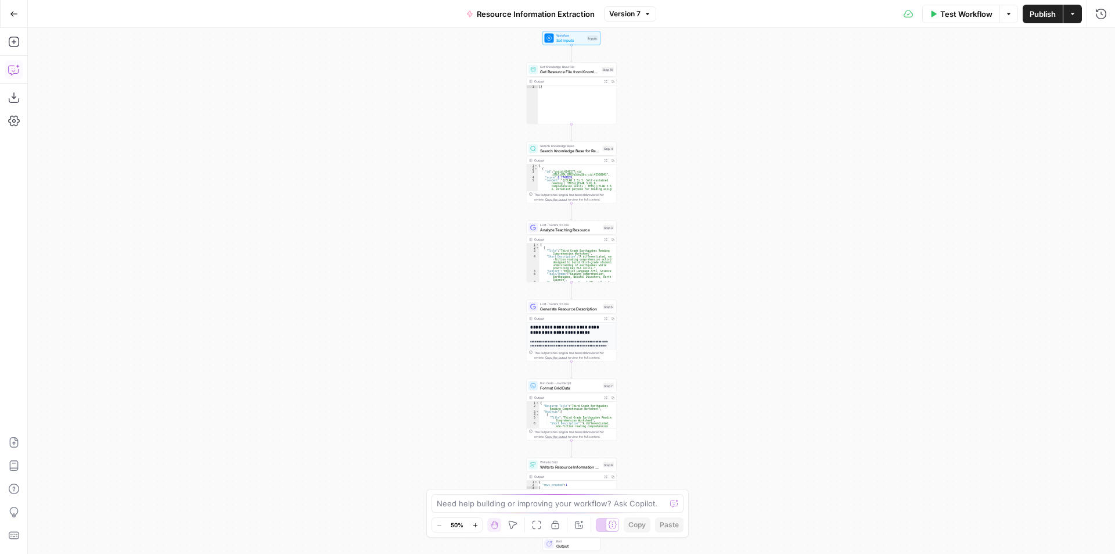
click at [12, 72] on icon "button" at bounding box center [14, 70] width 12 height 12
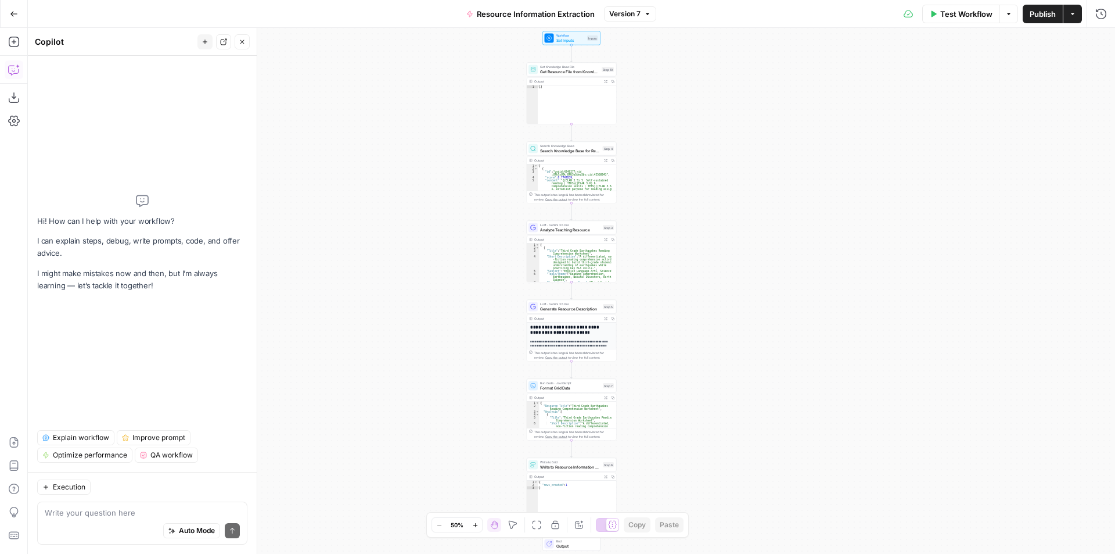
click at [106, 515] on textarea at bounding box center [142, 512] width 195 height 12
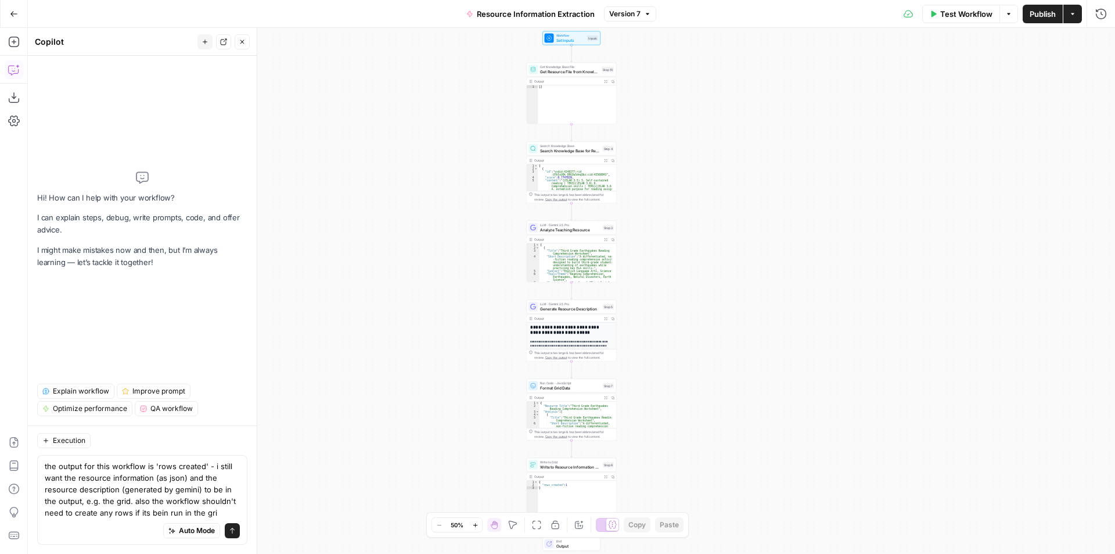
type textarea "the output for this workflow is 'rows created' - i still want the resource info…"
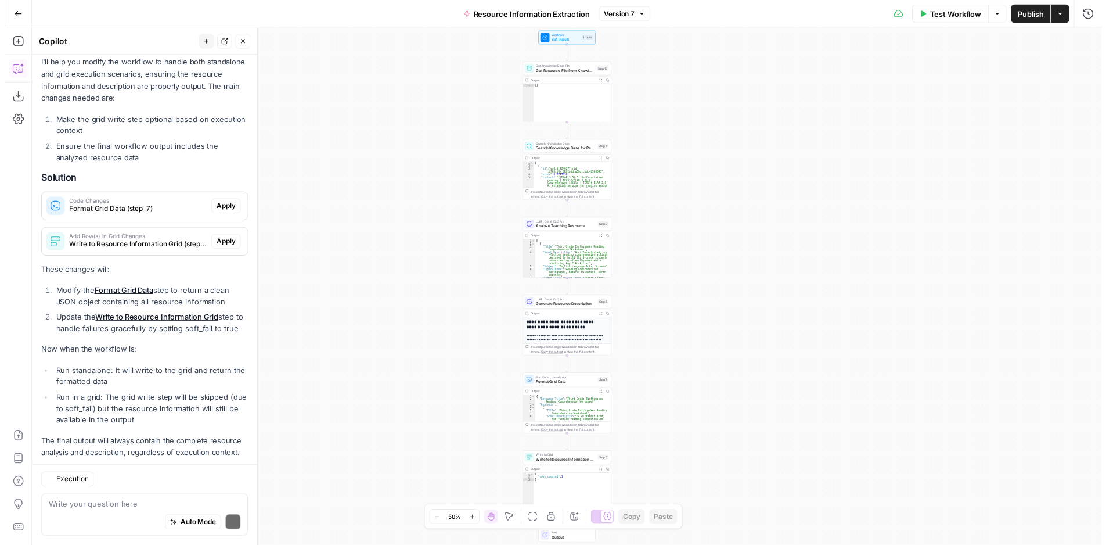
scroll to position [221, 0]
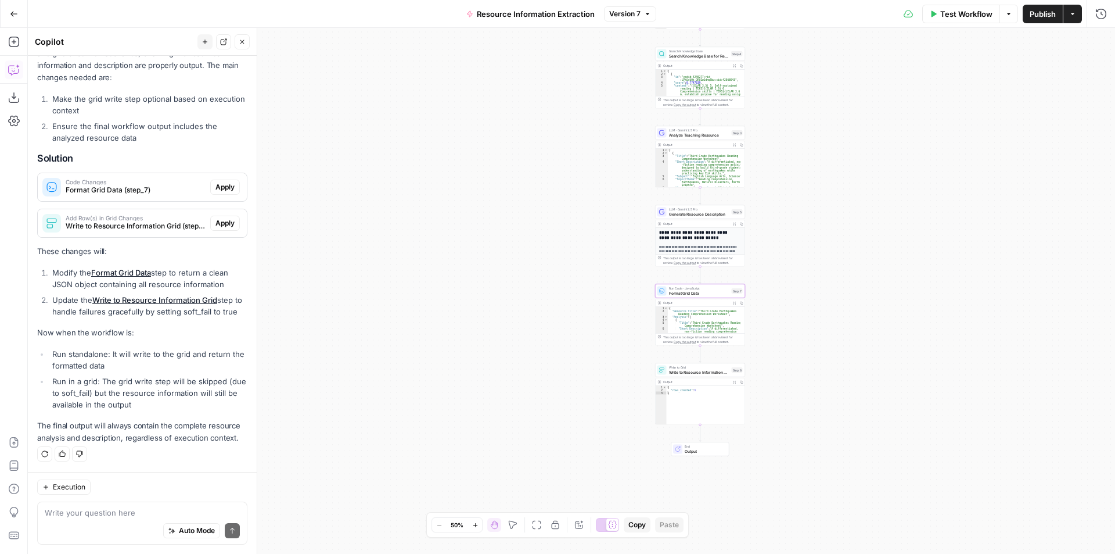
click at [172, 179] on span "Code Changes" at bounding box center [136, 182] width 140 height 6
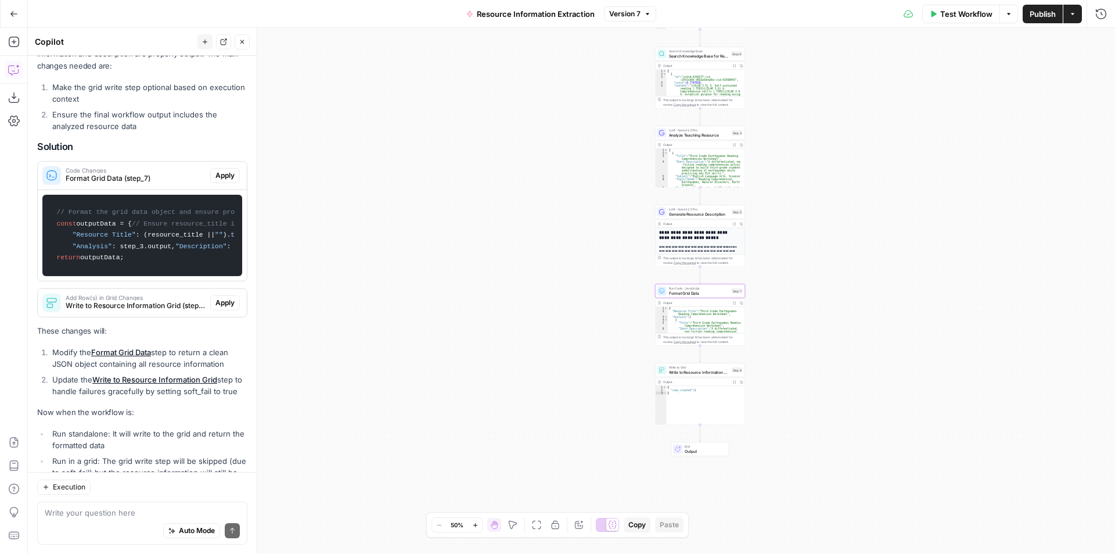
click at [224, 174] on span "Apply" at bounding box center [224, 175] width 19 height 10
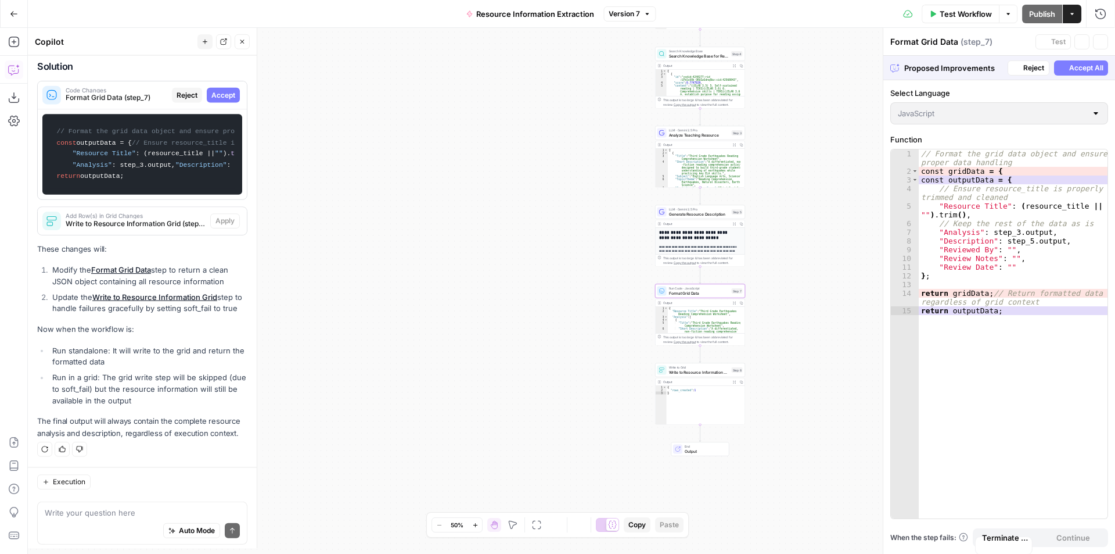
scroll to position [423, 0]
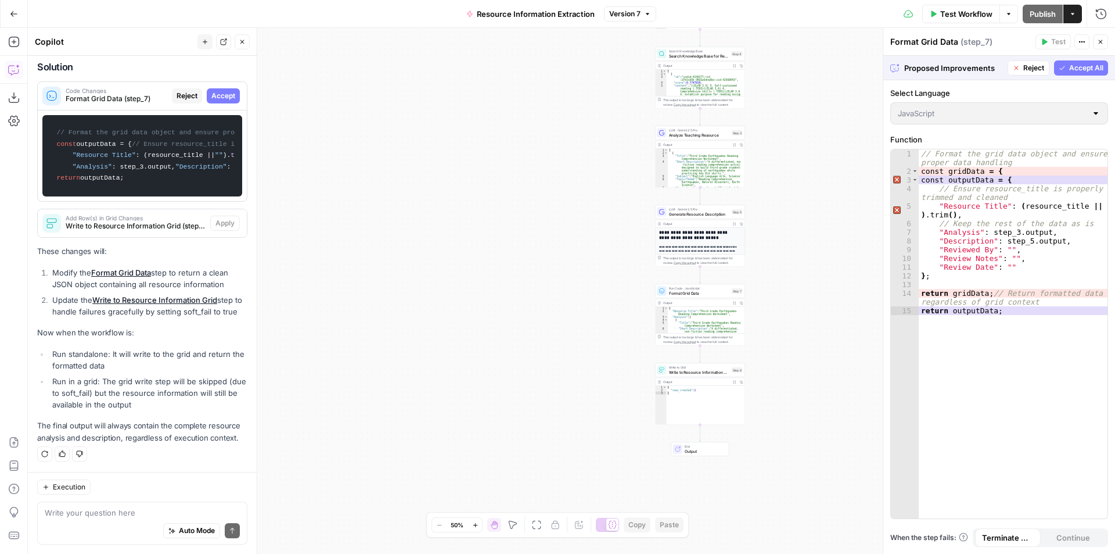
click at [1093, 71] on span "Accept All" at bounding box center [1086, 68] width 34 height 10
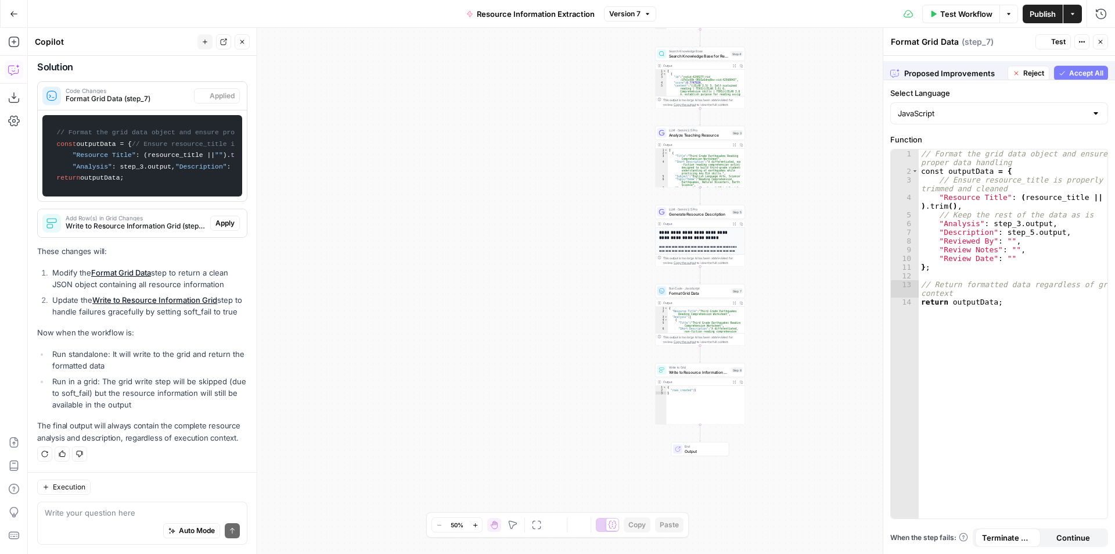
scroll to position [441, 0]
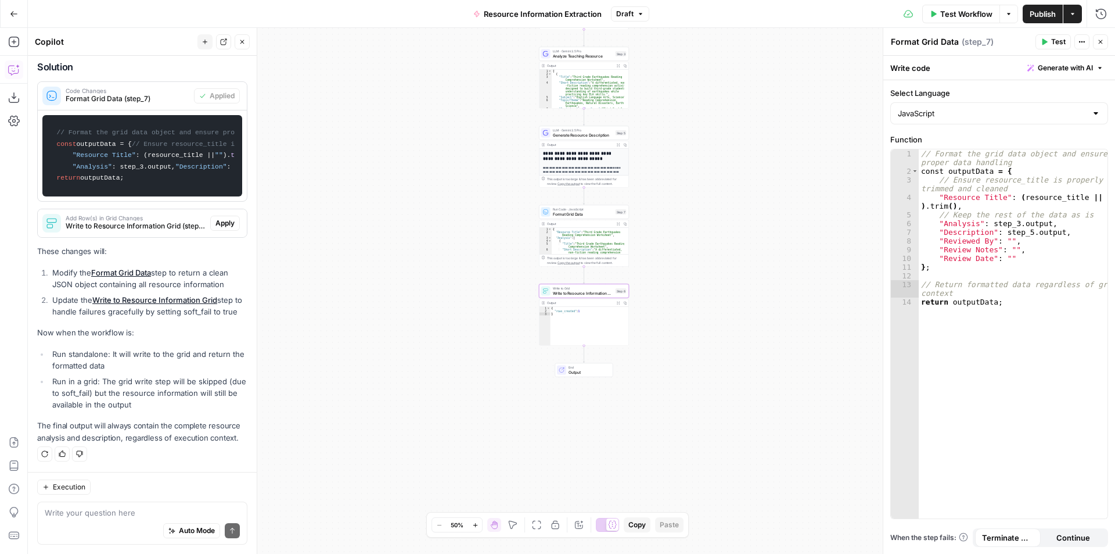
click at [165, 221] on span "Write to Resource Information Grid (step_6)" at bounding box center [136, 226] width 140 height 10
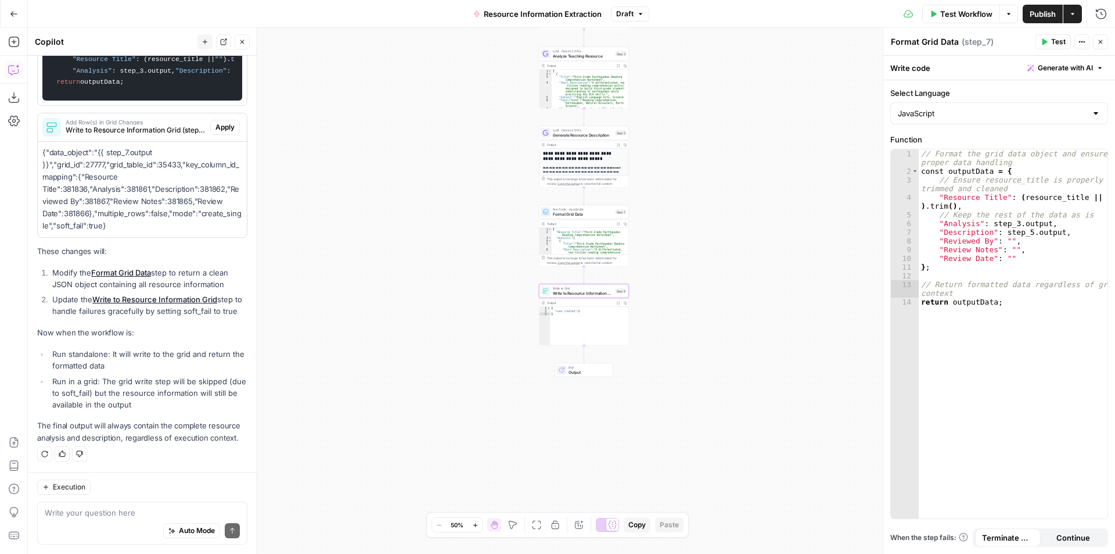
click at [227, 135] on button "Apply" at bounding box center [225, 127] width 30 height 15
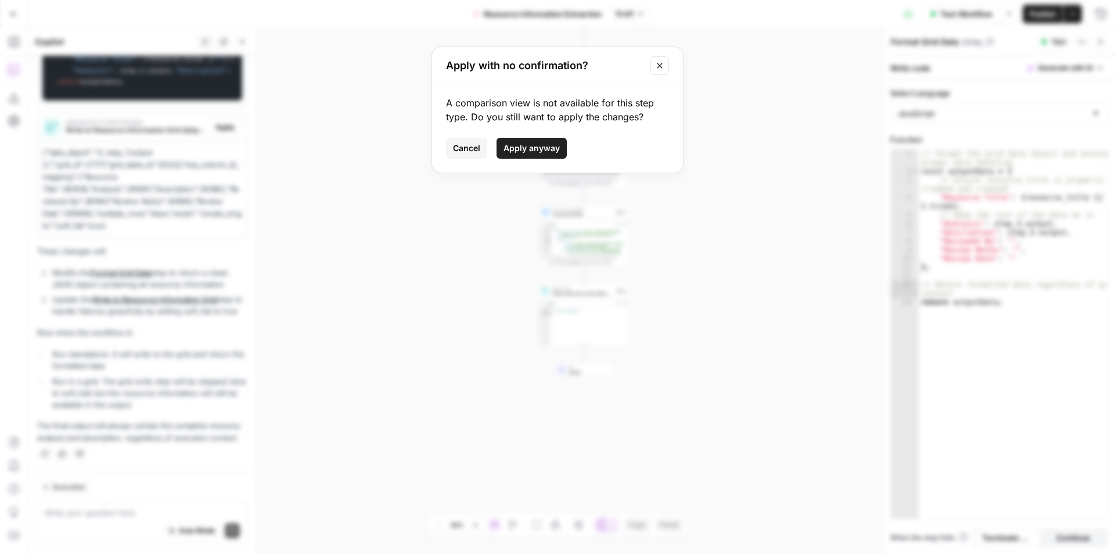
click at [558, 147] on span "Apply anyway" at bounding box center [532, 148] width 56 height 12
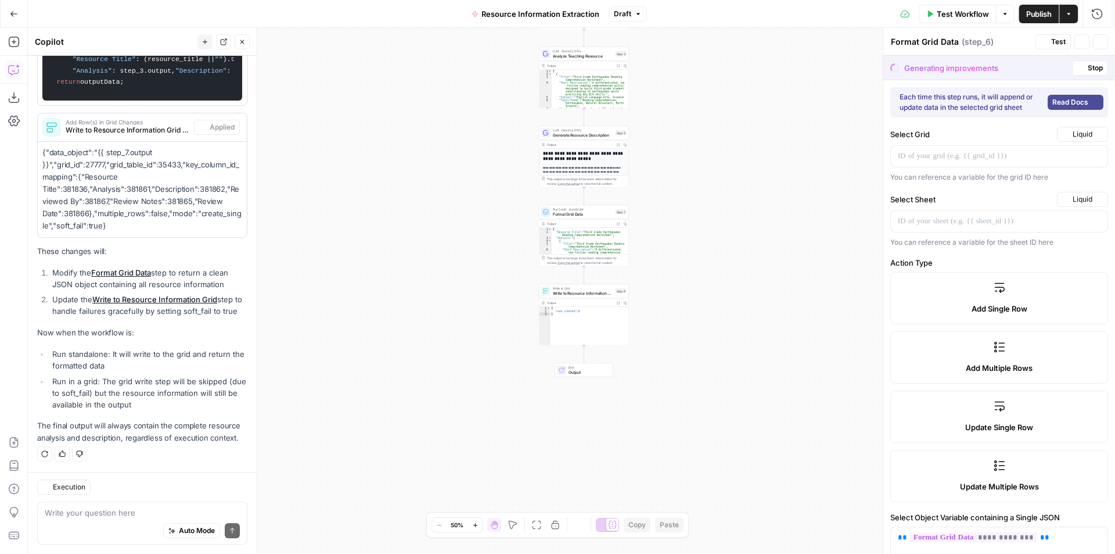
type textarea "Write to Resource Information Grid"
type input "Resource Title"
type input "Analysis"
type input "Description"
type input "Reviewed By"
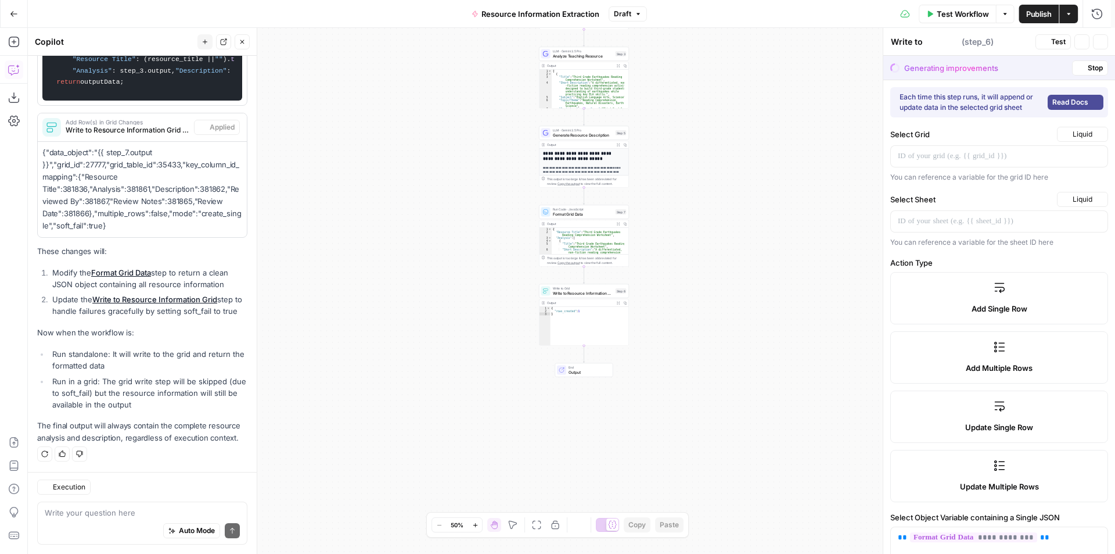
type input "Review Notes"
type input "Review Date"
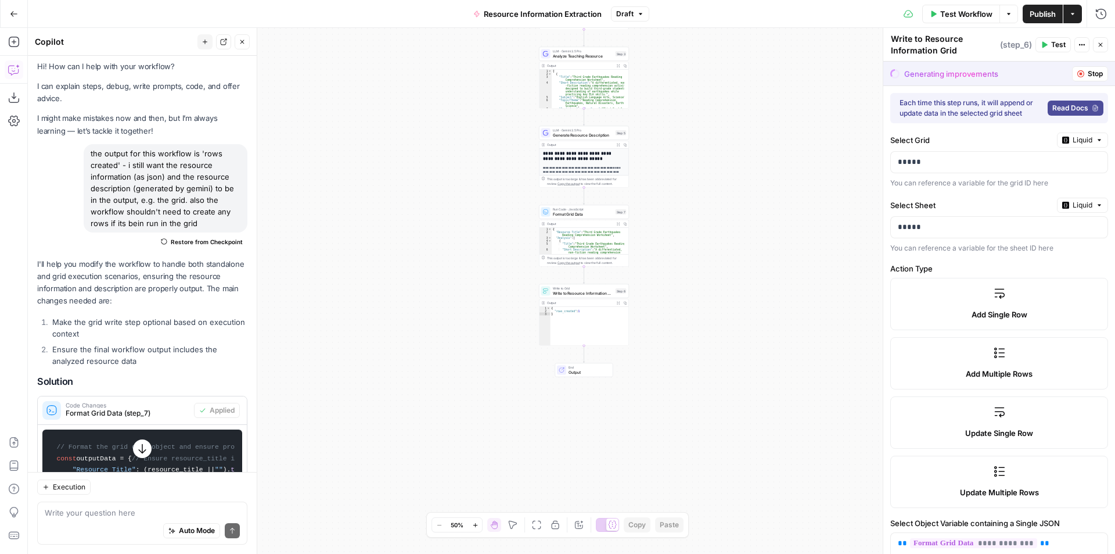
scroll to position [0, 0]
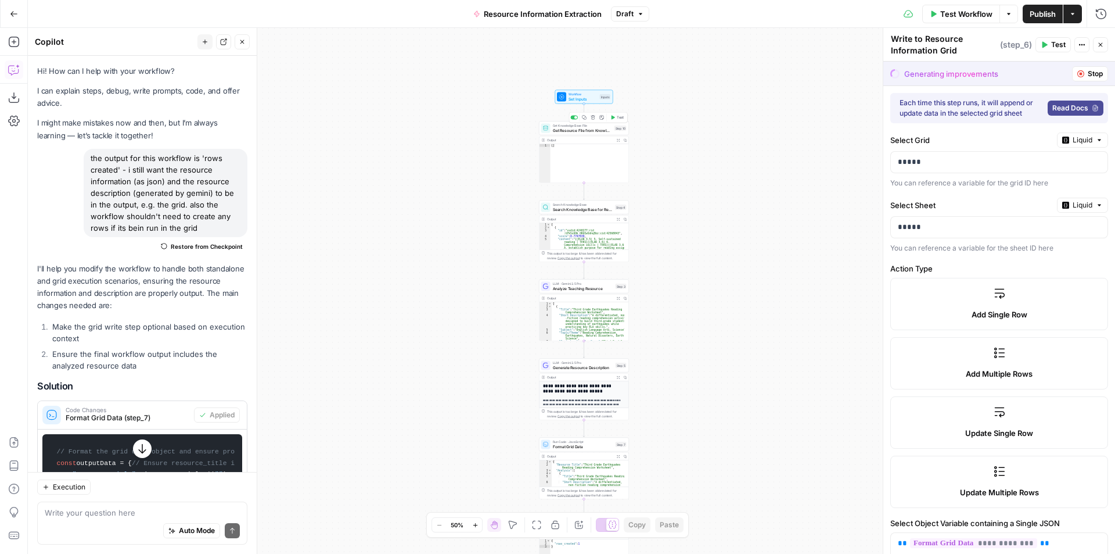
click at [591, 128] on span "Get Resource File from Knowledge Base" at bounding box center [582, 130] width 59 height 6
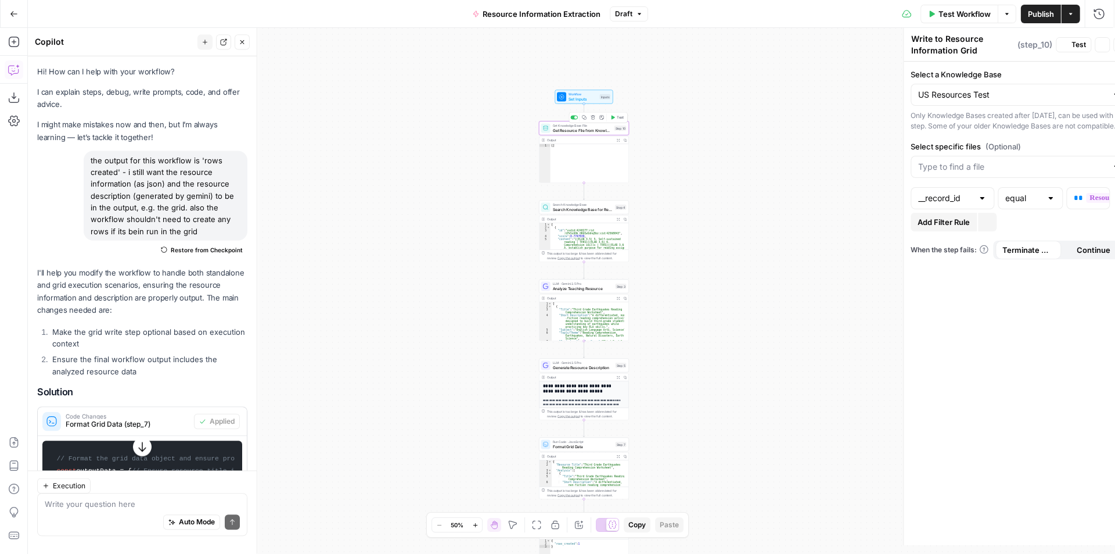
type textarea "Get Resource File from Knowledge Base"
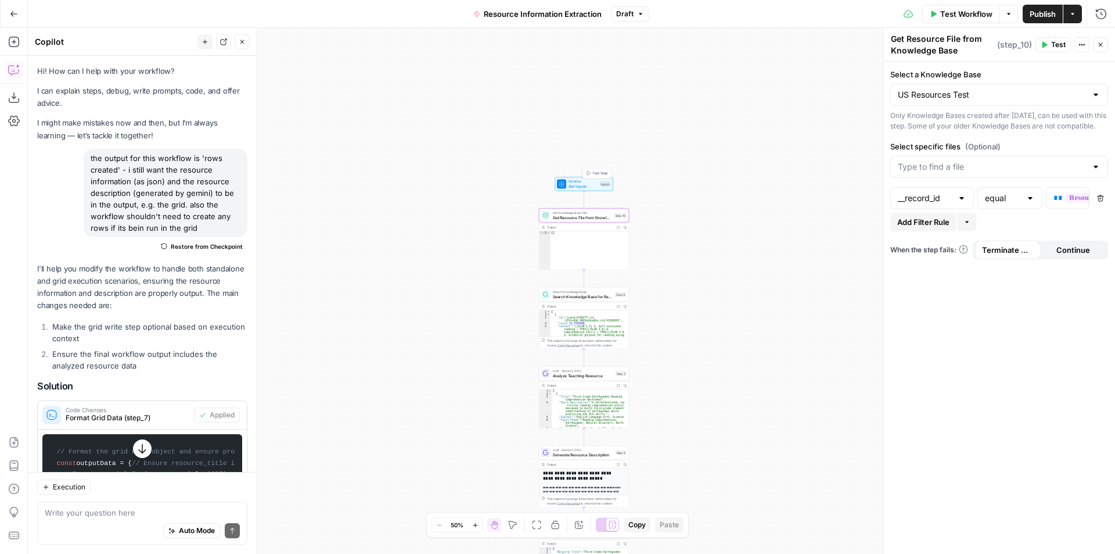
click at [578, 184] on span "Set Inputs" at bounding box center [583, 186] width 29 height 6
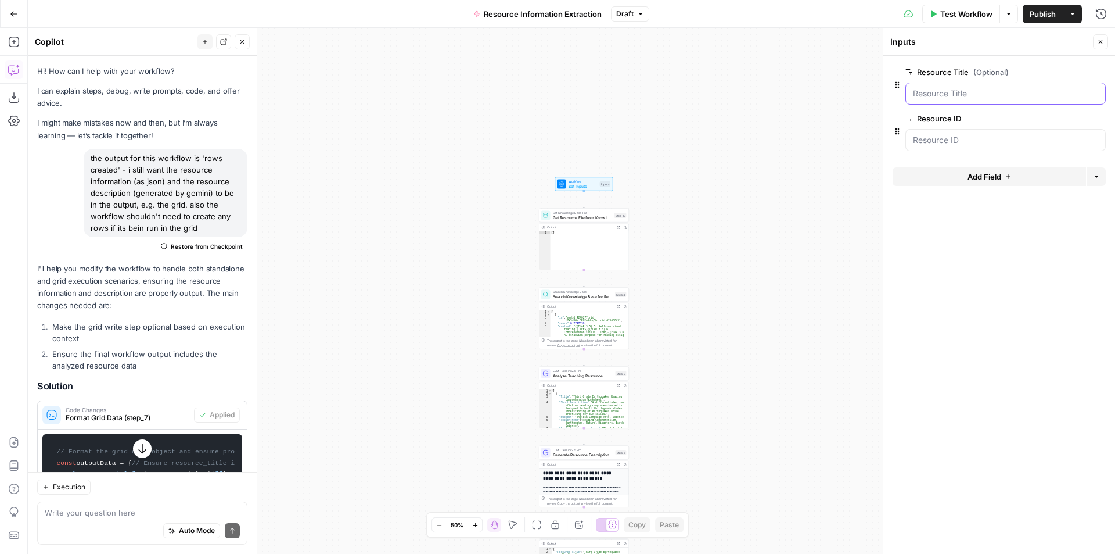
click at [977, 97] on Title "Resource Title (Optional)" at bounding box center [1005, 94] width 185 height 12
click at [945, 136] on ID "Resource ID" at bounding box center [1005, 140] width 185 height 12
click at [965, 142] on ID "Resource ID" at bounding box center [1005, 140] width 185 height 12
drag, startPoint x: 995, startPoint y: 142, endPoint x: 897, endPoint y: 150, distance: 98.5
click at [897, 150] on div "Resource ID edit field Delete group" at bounding box center [999, 131] width 213 height 39
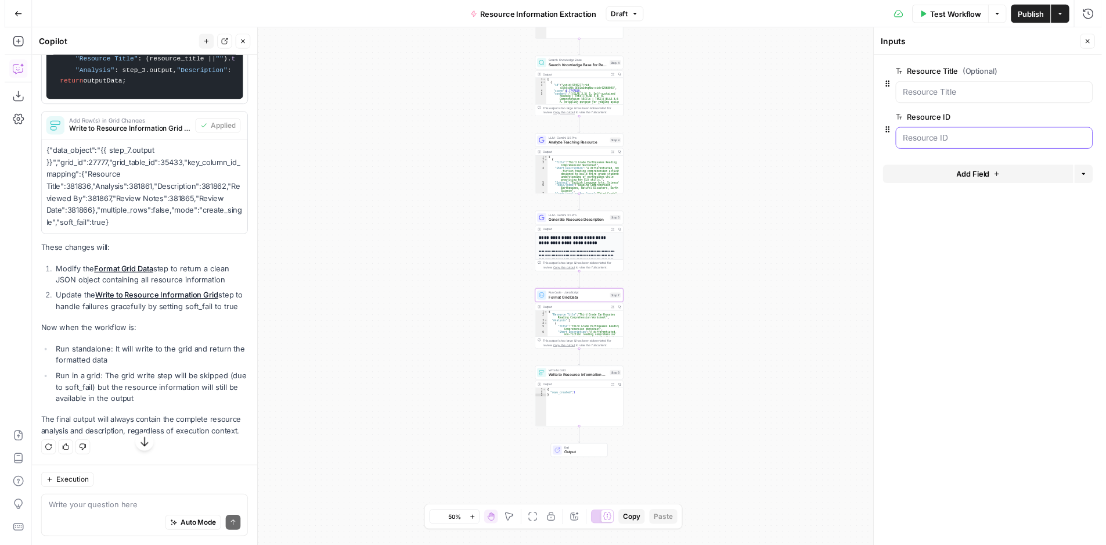
scroll to position [537, 0]
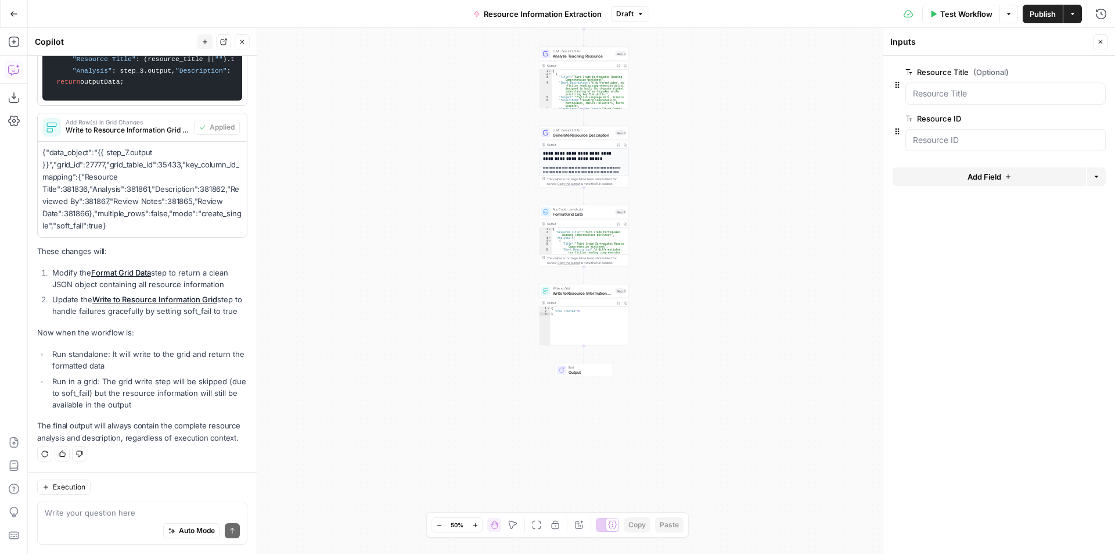
click at [952, 19] on span "Test Workflow" at bounding box center [966, 14] width 52 height 12
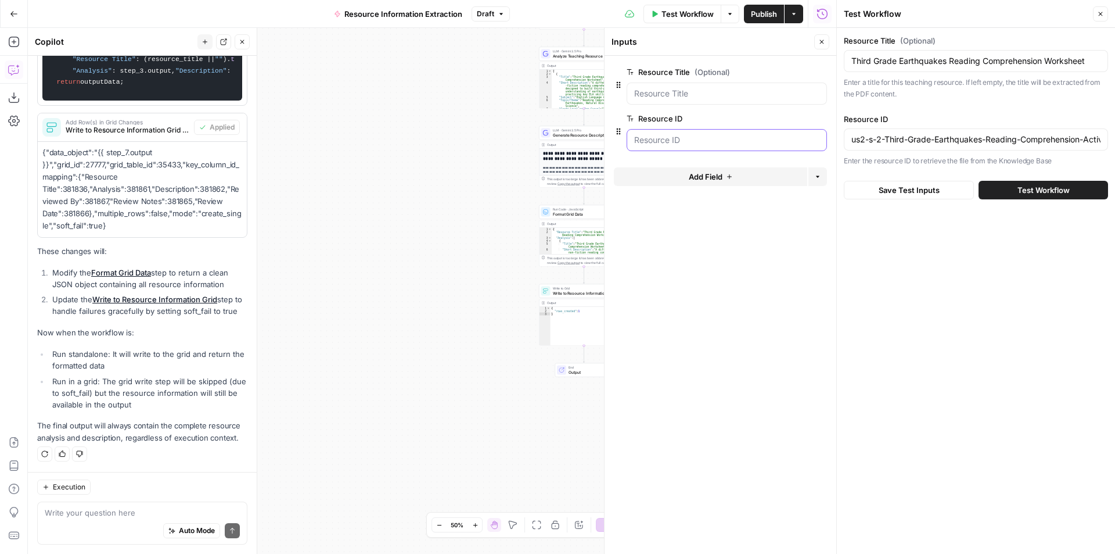
click at [702, 139] on ID "Resource ID" at bounding box center [726, 140] width 185 height 12
click at [692, 137] on ID "Resource ID" at bounding box center [726, 140] width 185 height 12
click at [953, 136] on input "us2-s-2-Third-Grade-Earthquakes-Reading-Comprehension-Activity_ver_6" at bounding box center [975, 140] width 249 height 12
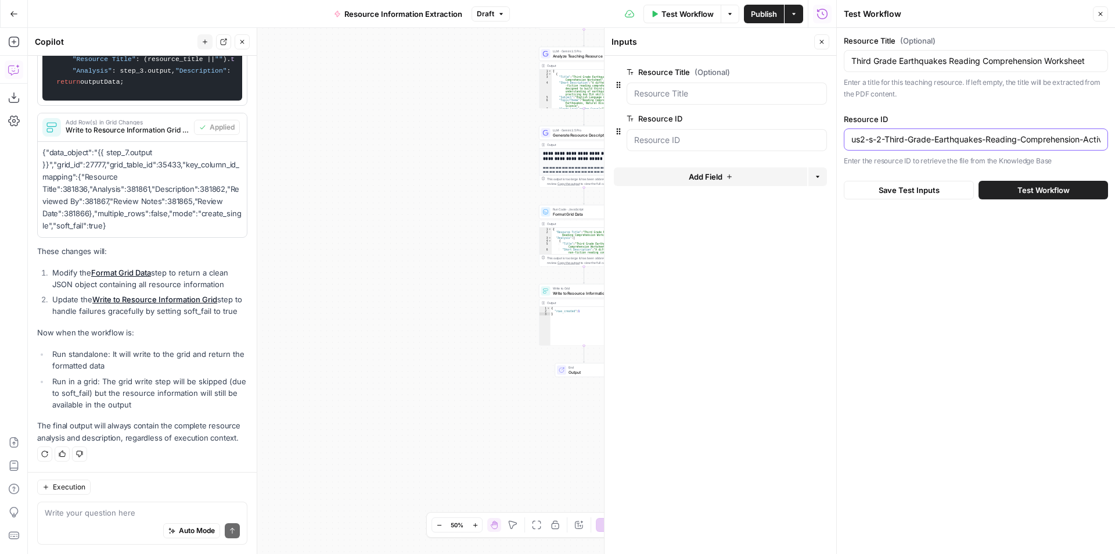
paste input "-t-252211-fall-apple-rollups-recipe-_ver_5"
type input "us-t-252211-fall-apple-rollups-recipe-_ver_5"
click at [1007, 62] on input "Third Grade Earthquakes Reading Comprehension Worksheet" at bounding box center [975, 61] width 249 height 12
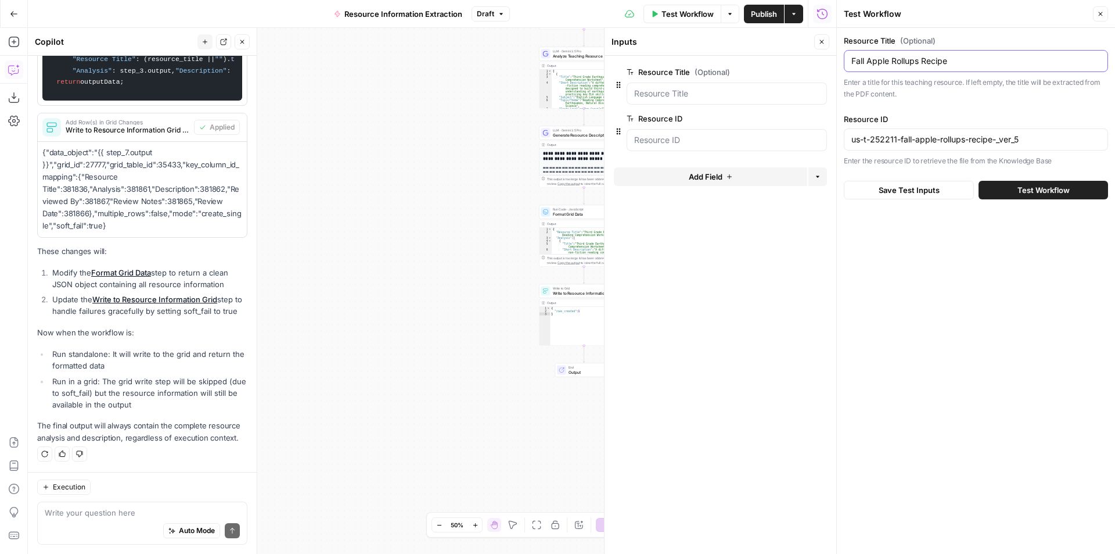
type input "Fall Apple Rollups Recipe"
click at [1066, 195] on span "Test Workflow" at bounding box center [1044, 190] width 52 height 12
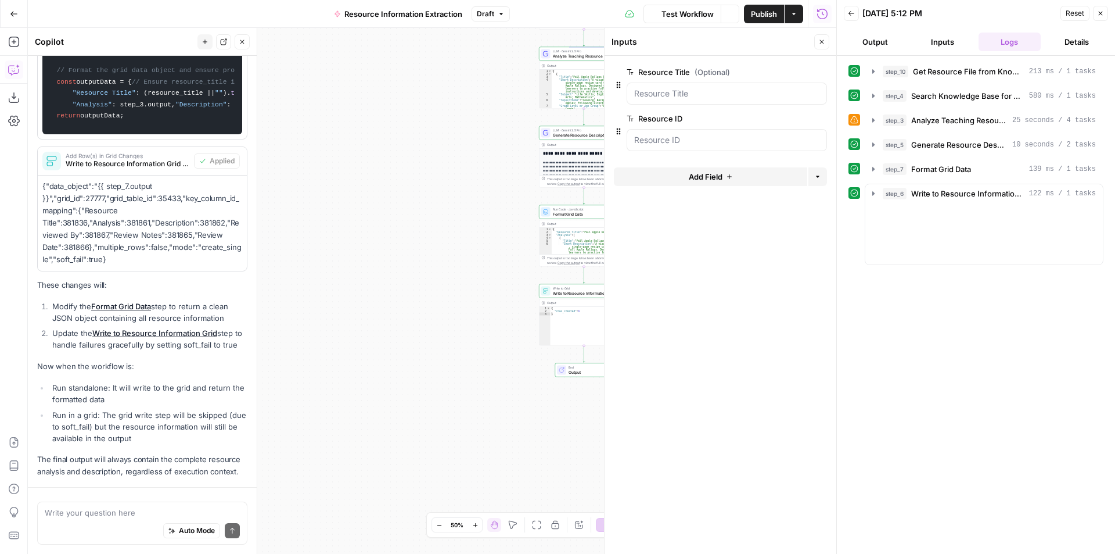
scroll to position [239, 0]
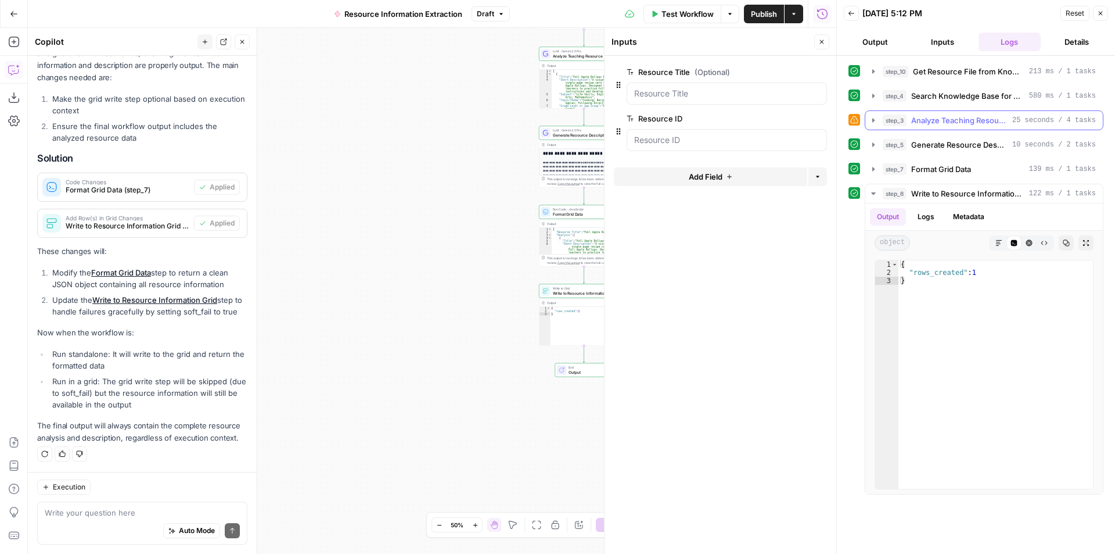
click at [949, 121] on span "Analyze Teaching Resource" at bounding box center [959, 120] width 96 height 12
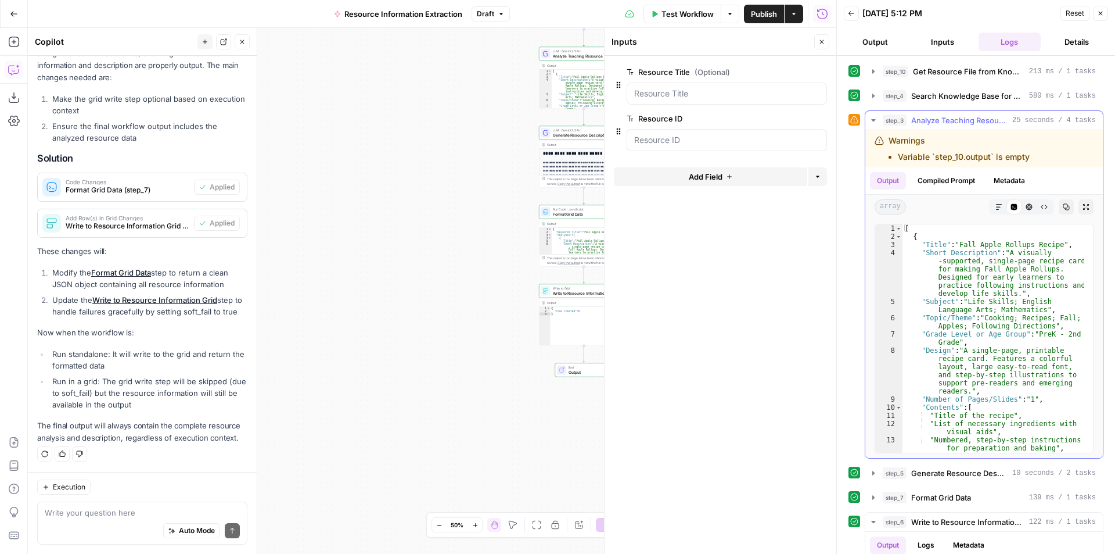
click at [957, 153] on li "Variable `step_10.output` is empty" at bounding box center [964, 157] width 132 height 12
click at [948, 139] on div "Warnings Variable `step_10.output` is empty" at bounding box center [959, 149] width 141 height 28
drag, startPoint x: 1033, startPoint y: 156, endPoint x: 883, endPoint y: 146, distance: 150.1
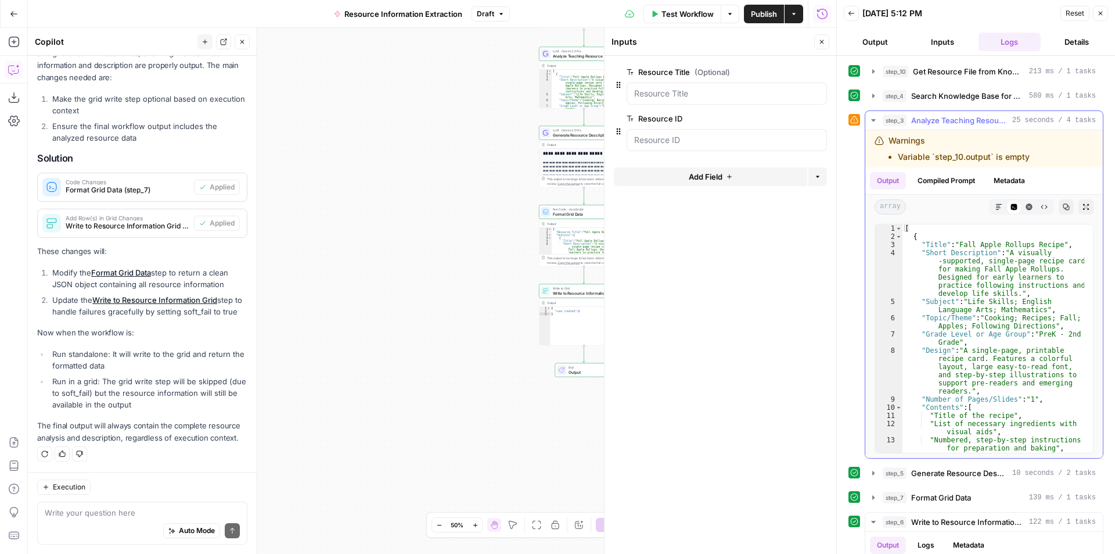
click at [883, 146] on div "Warnings Variable `step_10.output` is empty" at bounding box center [968, 149] width 187 height 28
copy div "Warnings Variable `step_10.output` is empty"
click at [71, 519] on div "Auto Mode Send" at bounding box center [142, 531] width 195 height 26
paste textarea "Warnings Variable `step_10.output` is empty"
type textarea "Warnings Variable `step_10.output` is empty"
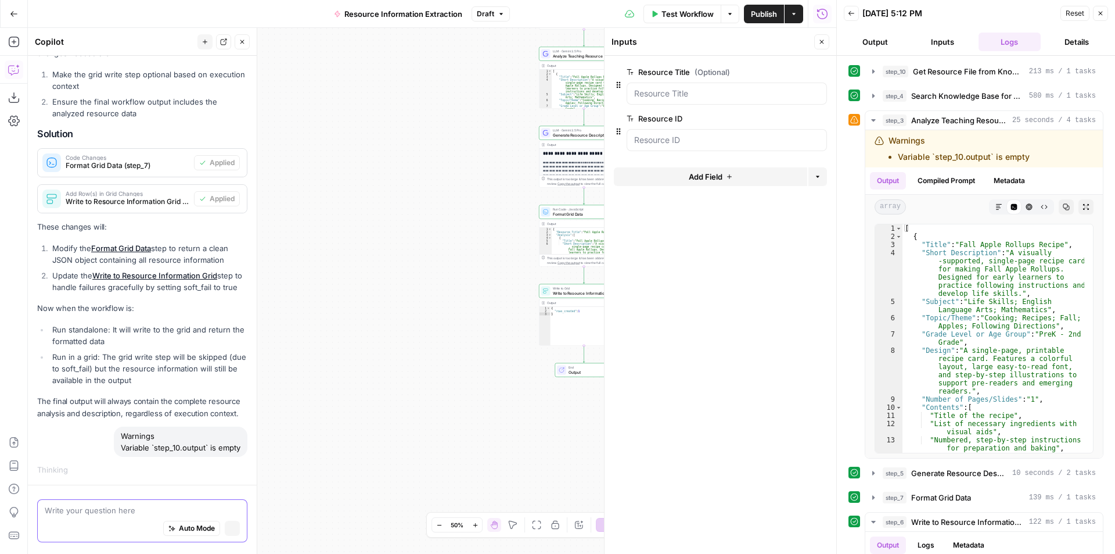
scroll to position [243, 0]
click at [366, 307] on div "Workflow Set Inputs Inputs Get Knowledge Base File Get Resource File from Knowl…" at bounding box center [432, 291] width 808 height 526
click at [1103, 13] on icon "button" at bounding box center [1100, 13] width 7 height 7
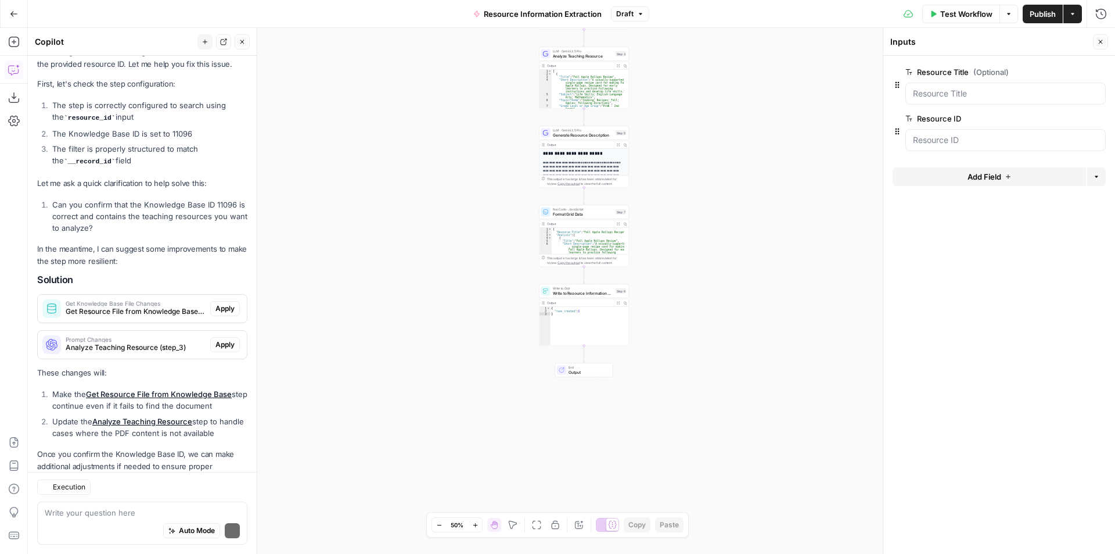
scroll to position [747, 0]
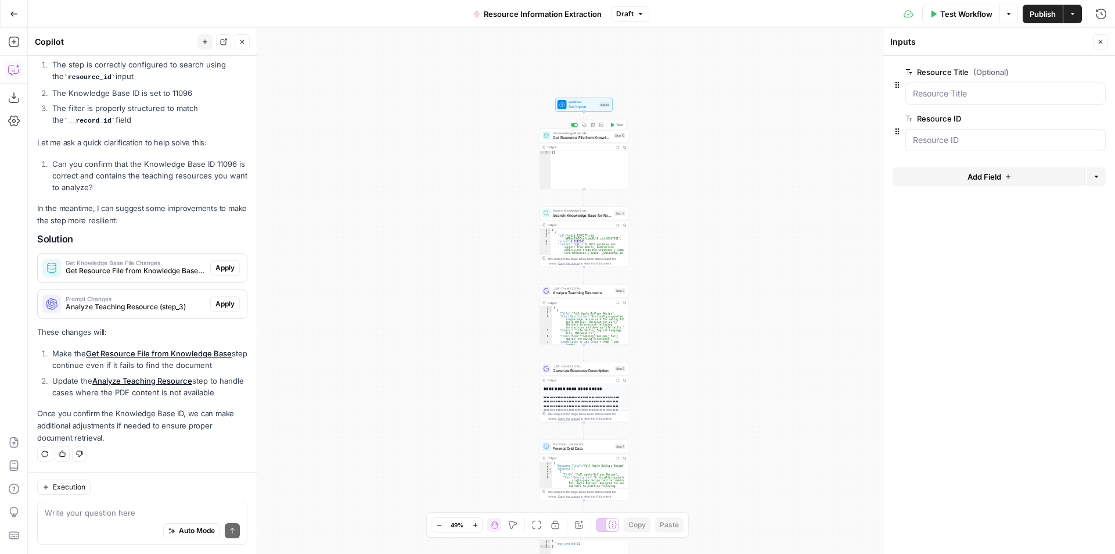
click at [587, 142] on div "Get Knowledge Base File Get Resource File from Knowledge Base Step 10 Copy step…" at bounding box center [584, 135] width 88 height 14
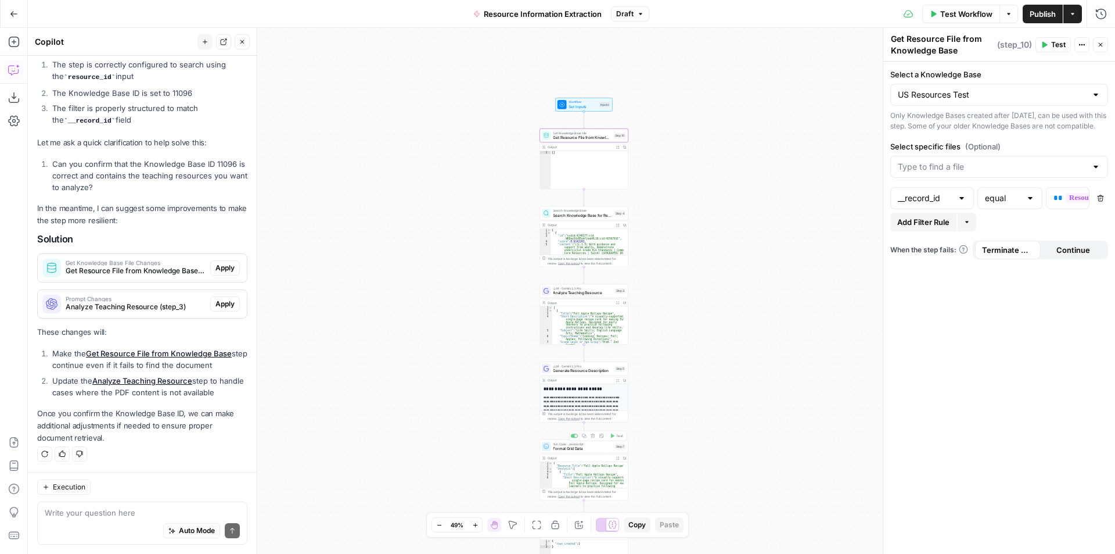
click at [600, 402] on p "**********" at bounding box center [582, 406] width 77 height 21
click at [600, 393] on div "**********" at bounding box center [584, 452] width 88 height 137
click at [585, 217] on span "Search Knowledge Base for Resource" at bounding box center [582, 215] width 59 height 6
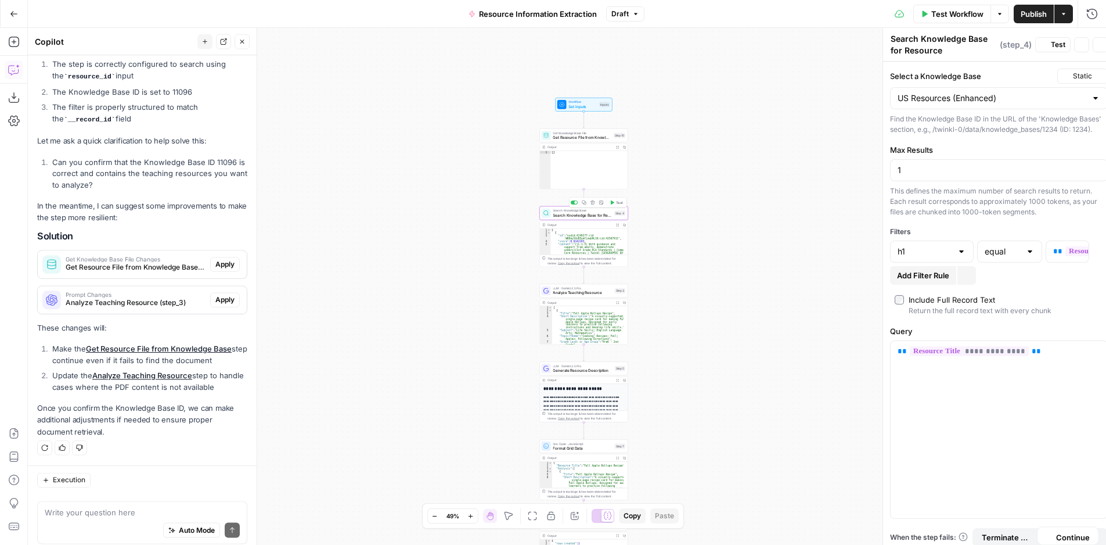
scroll to position [765, 0]
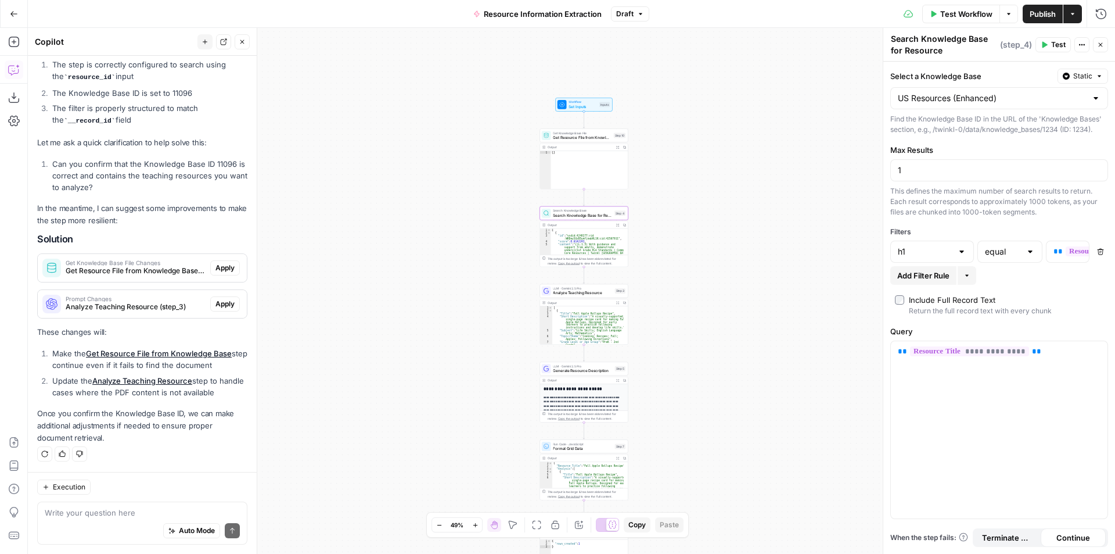
click at [590, 139] on span "Get Resource File from Knowledge Base" at bounding box center [582, 138] width 58 height 6
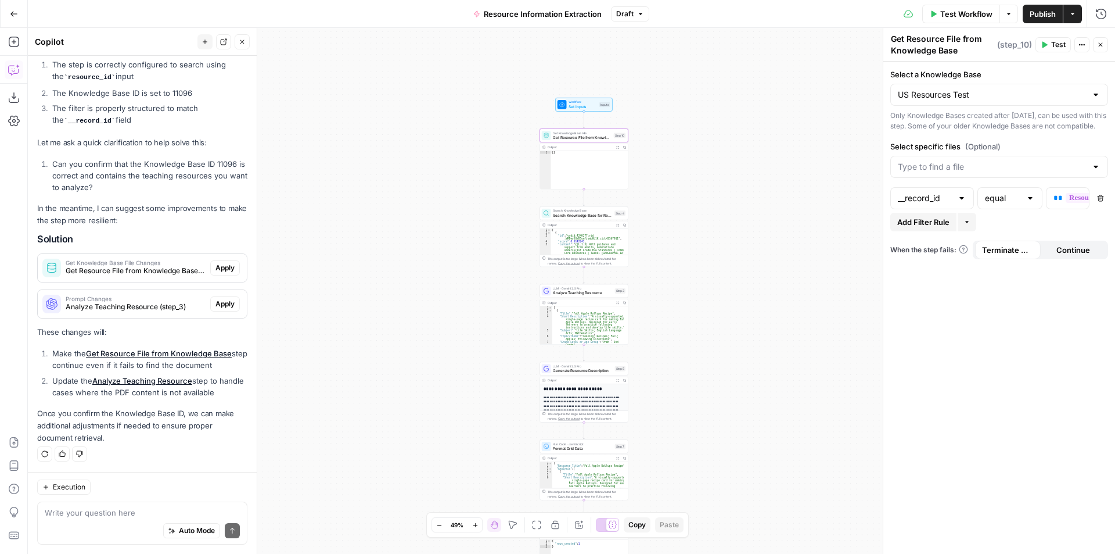
click at [1099, 172] on div at bounding box center [1095, 167] width 9 height 12
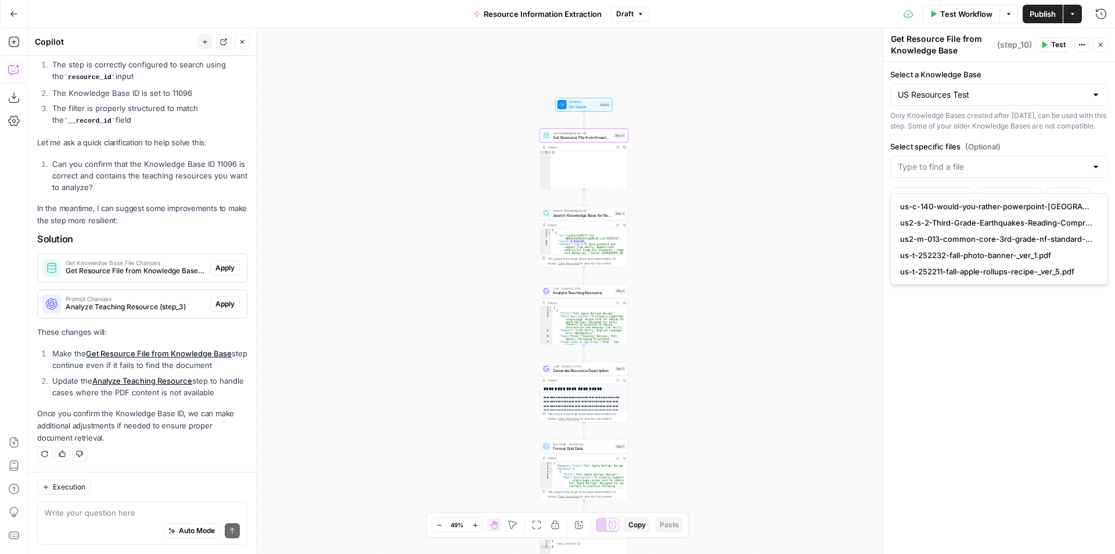
click at [1099, 172] on div at bounding box center [1095, 167] width 9 height 12
click at [1098, 152] on label "Select specific files (Optional)" at bounding box center [999, 147] width 218 height 12
click at [1087, 161] on input "Select specific files (Optional)" at bounding box center [992, 167] width 189 height 12
click at [1077, 131] on div "Only Knowledge Bases created after [DATE], can be used with this step. Some of …" at bounding box center [999, 120] width 218 height 21
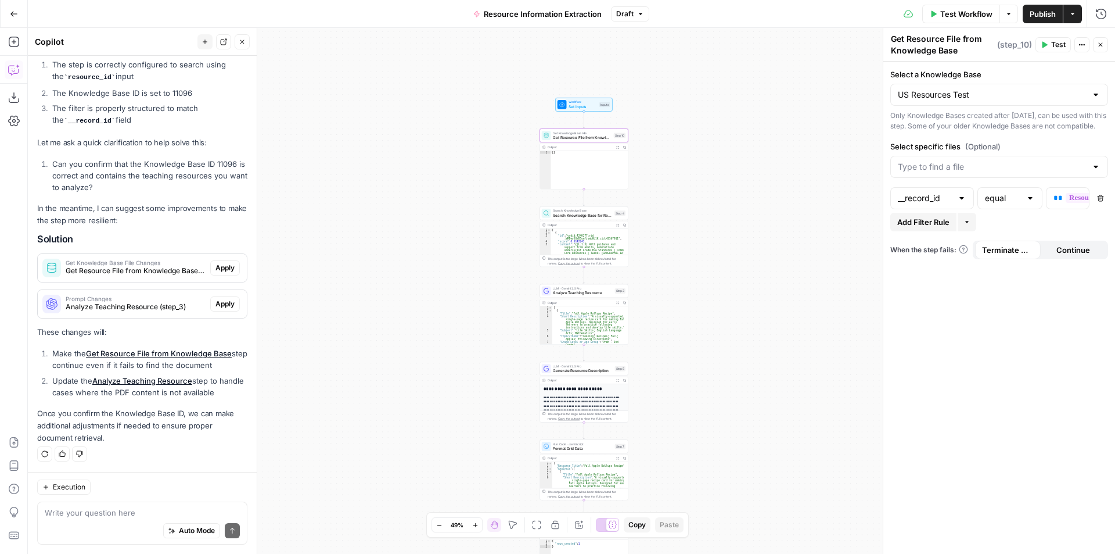
click at [1095, 172] on div at bounding box center [1095, 167] width 9 height 12
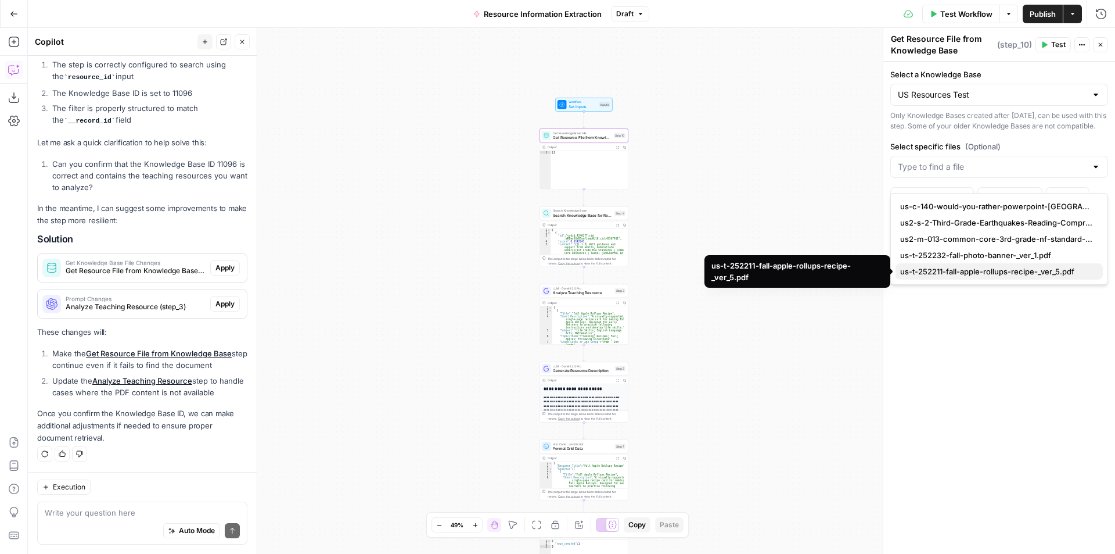
click at [1012, 276] on span "us-t-252211-fall-apple-rollups-recipe-_ver_5.pdf" at bounding box center [996, 271] width 193 height 12
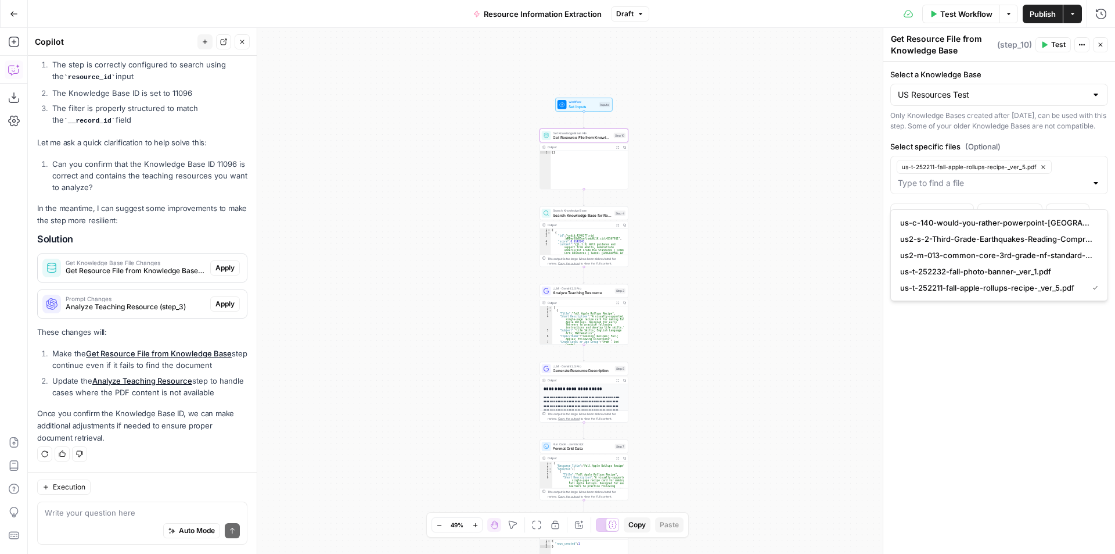
click at [1058, 46] on span "Test" at bounding box center [1058, 44] width 15 height 10
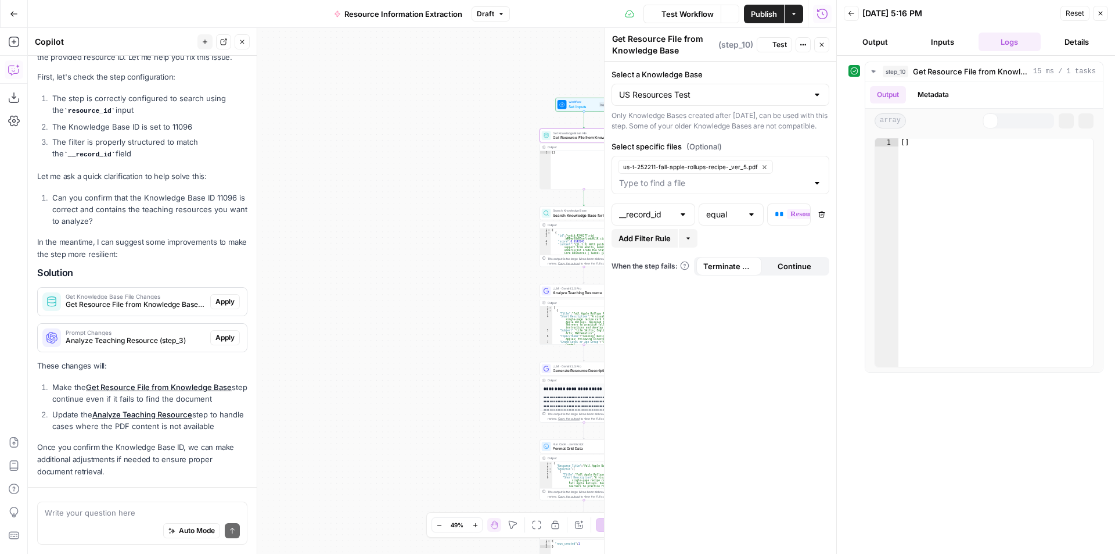
scroll to position [765, 0]
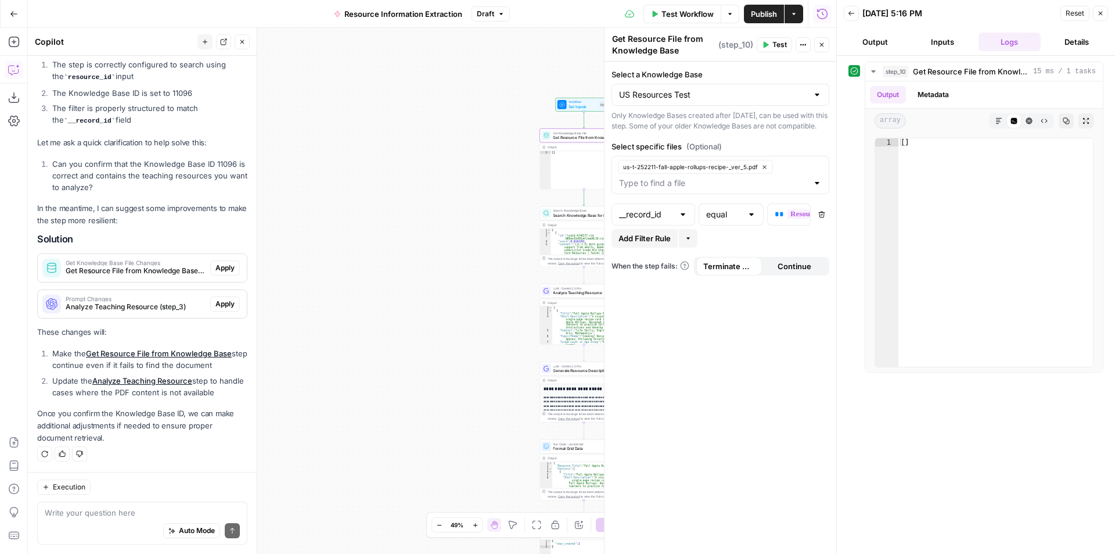
click at [941, 37] on button "Inputs" at bounding box center [942, 42] width 63 height 19
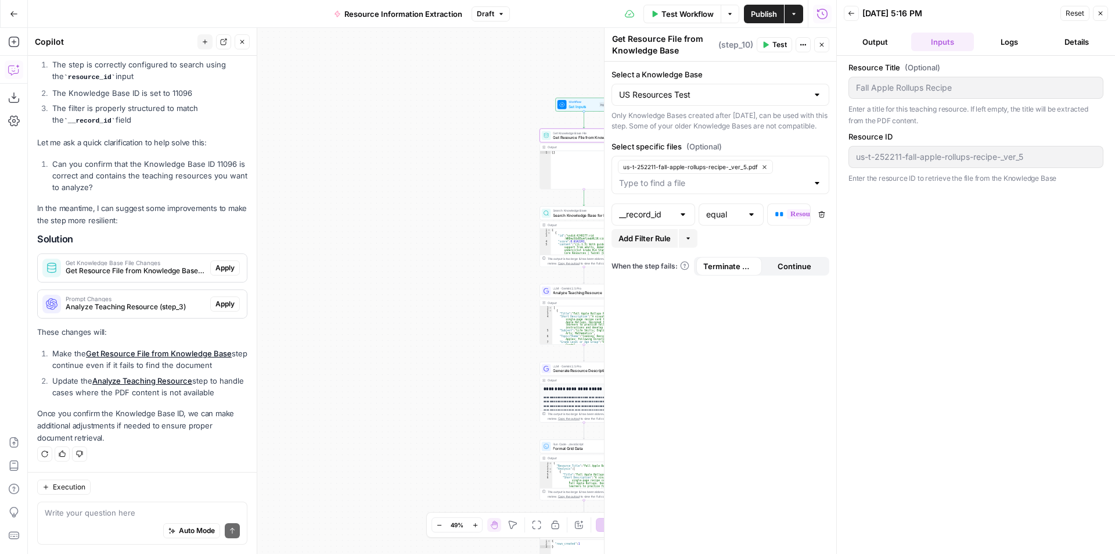
click at [874, 35] on button "Output" at bounding box center [875, 42] width 63 height 19
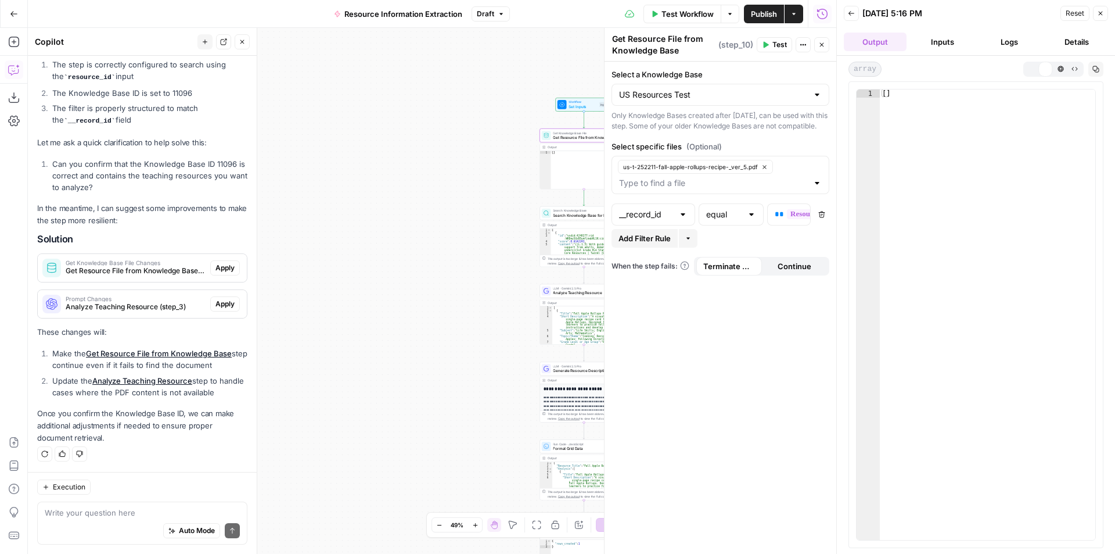
click at [940, 38] on button "Inputs" at bounding box center [942, 42] width 63 height 19
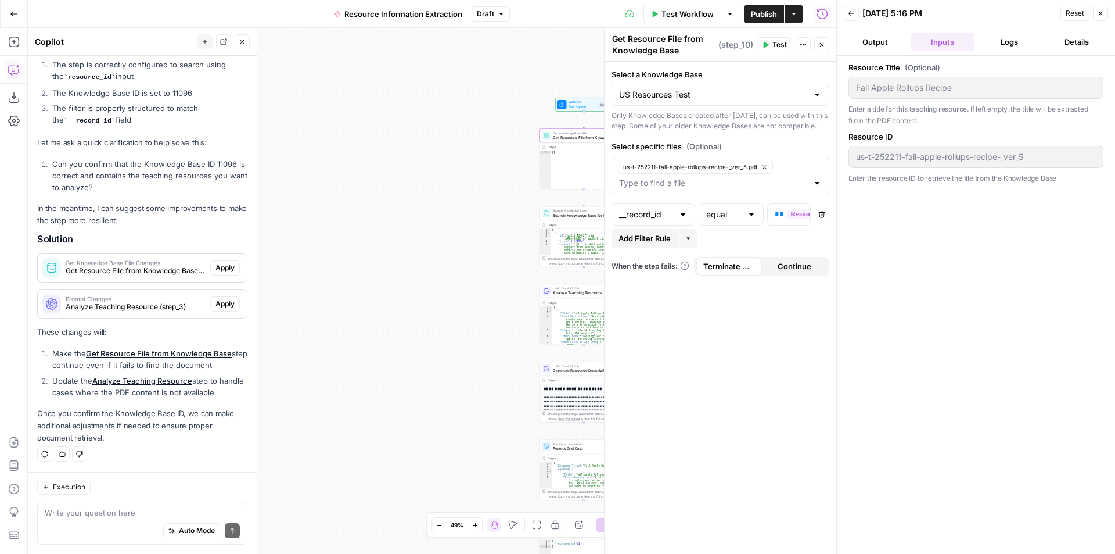
click at [1002, 40] on button "Logs" at bounding box center [1010, 42] width 63 height 19
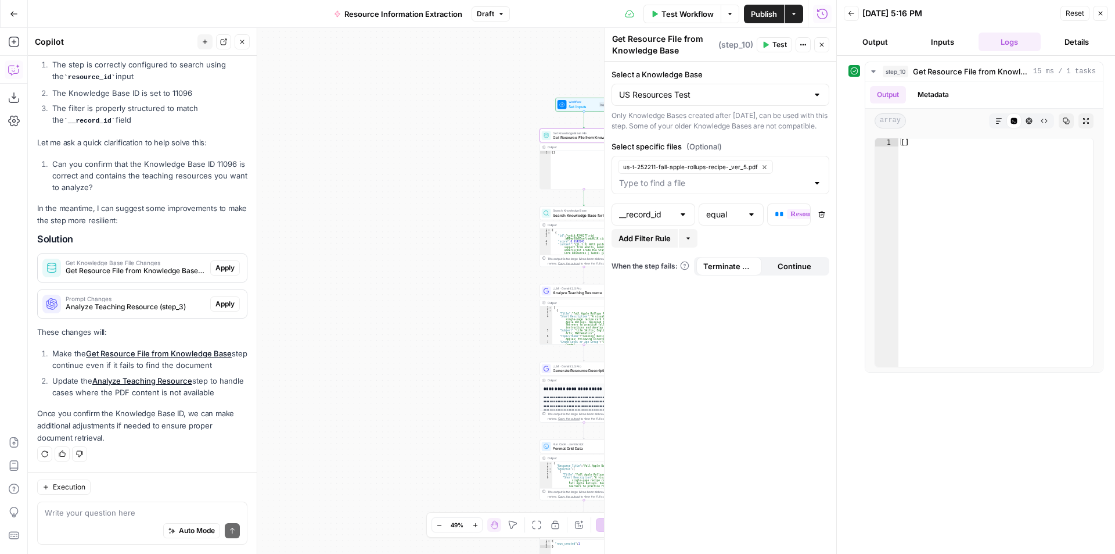
click at [125, 523] on div "Auto Mode Send" at bounding box center [142, 531] width 195 height 26
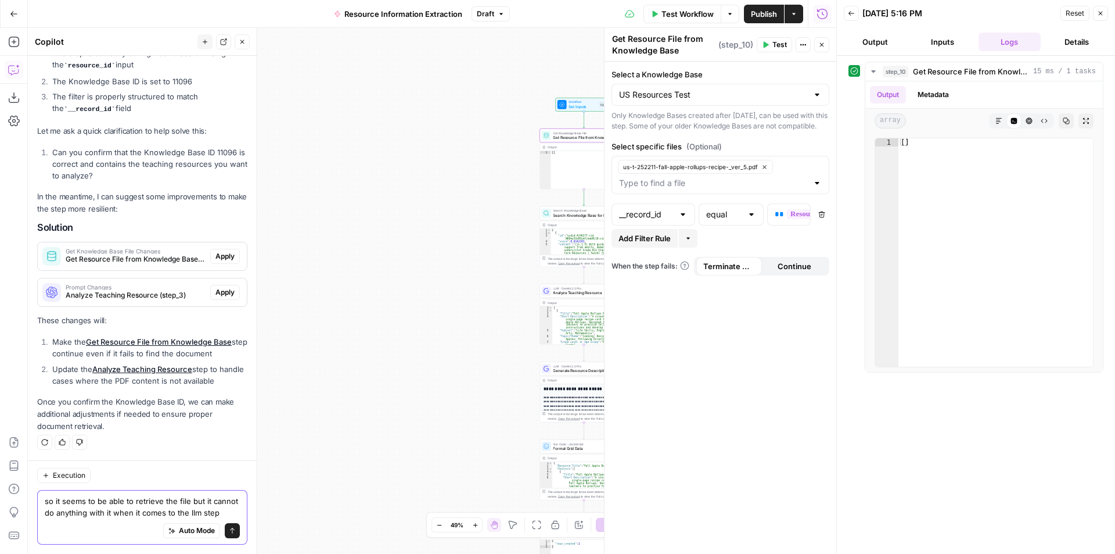
type textarea "so it seems to be able to retrieve the file but it cannot do anything with it w…"
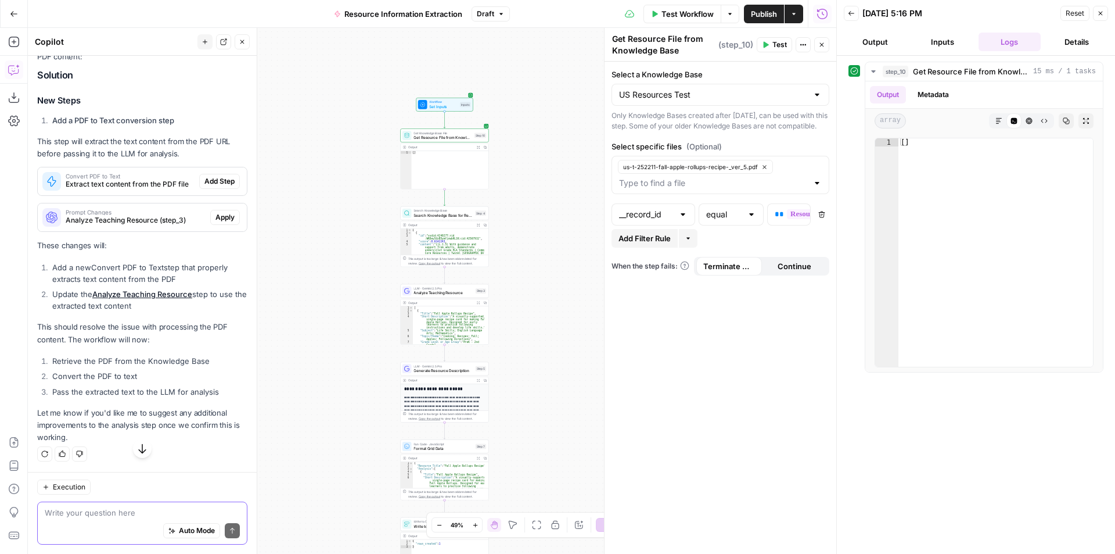
scroll to position [1403, 0]
click at [158, 184] on span "Extract text content from the PDF file" at bounding box center [130, 184] width 129 height 10
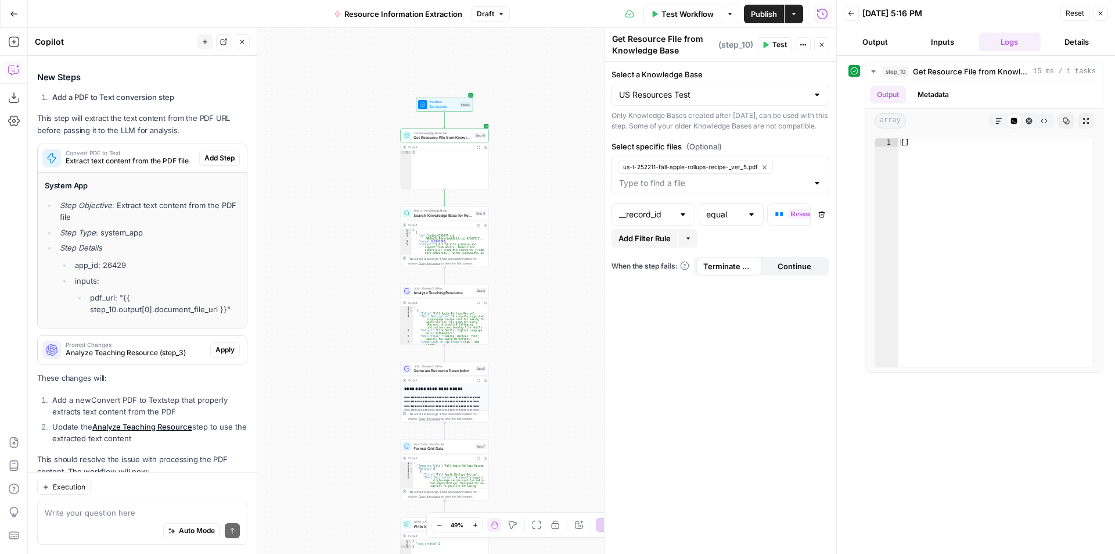
click at [158, 166] on span "Extract text content from the PDF file" at bounding box center [130, 161] width 129 height 10
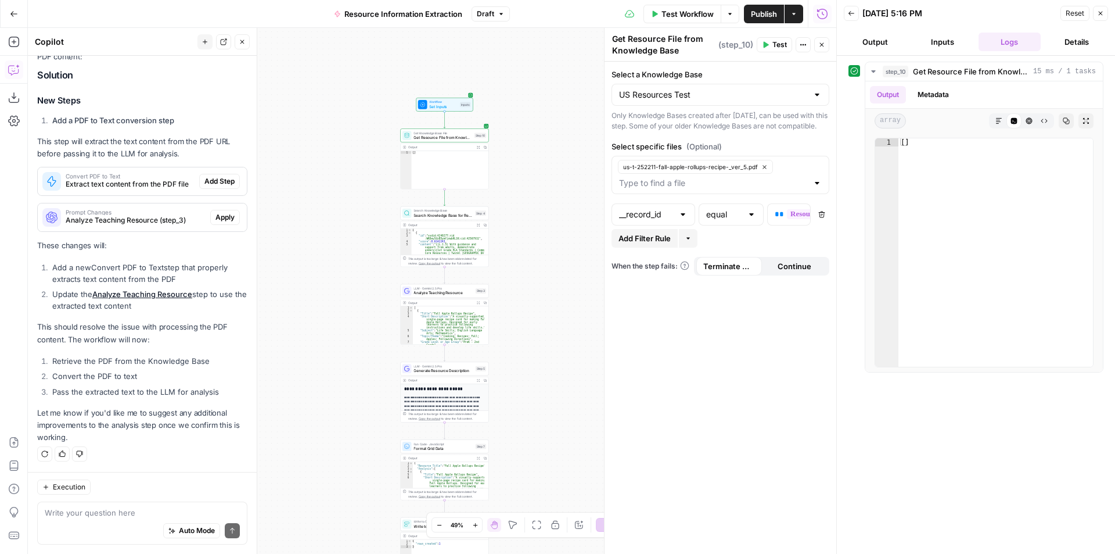
click at [109, 505] on div "Write your question here Auto Mode Send" at bounding box center [142, 522] width 210 height 43
type textarea "it's not always a pdf, sometimes its a ppt"
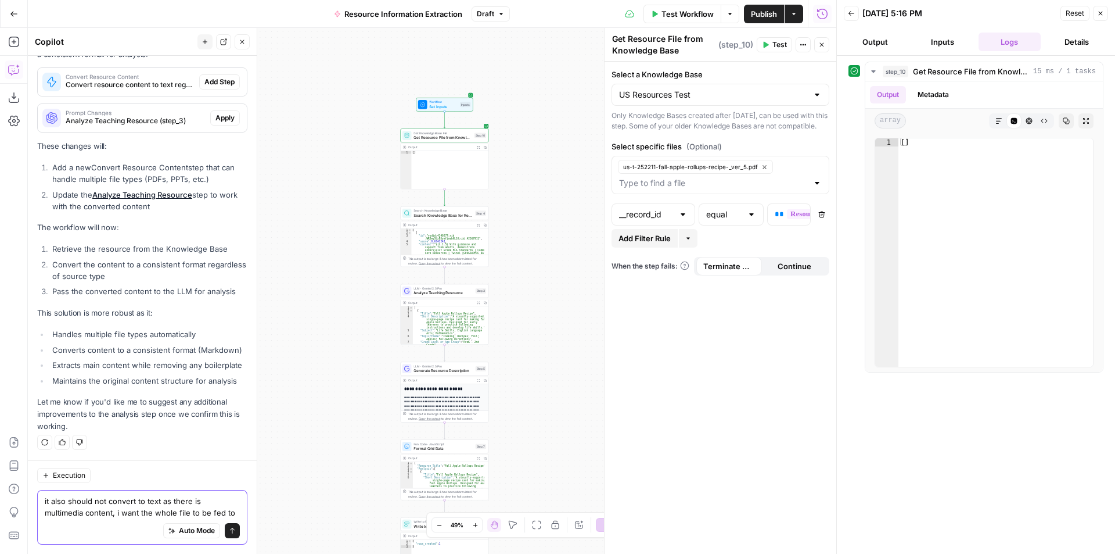
scroll to position [2043, 0]
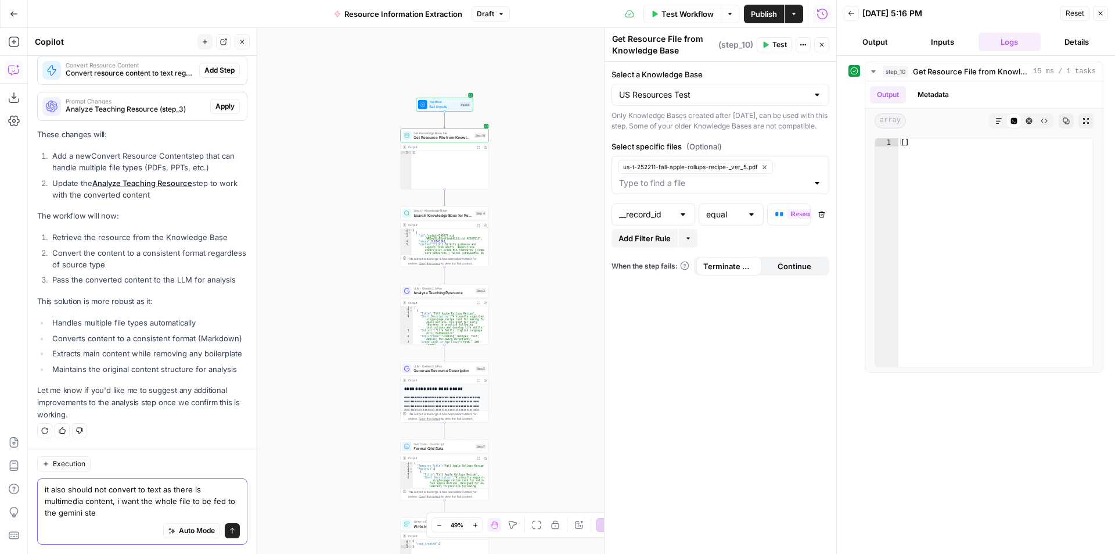
type textarea "it also should not convert to text as there is multimedia content, i want the w…"
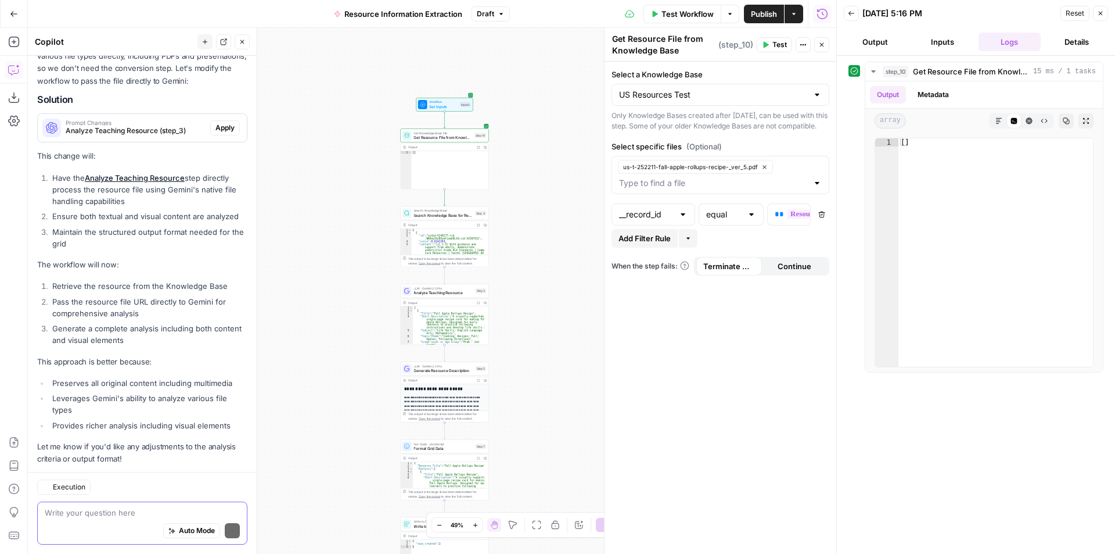
scroll to position [2502, 0]
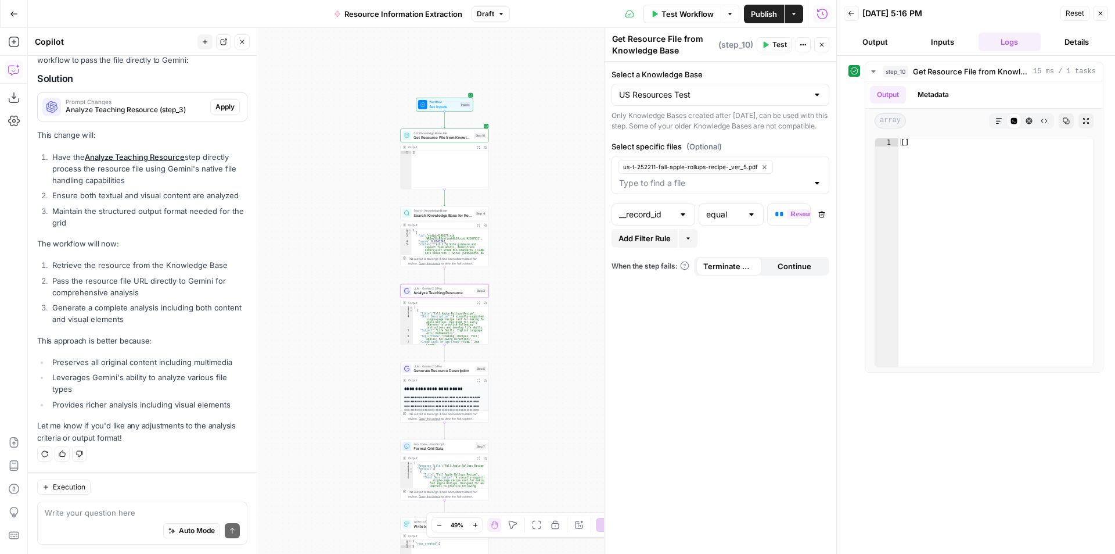
click at [218, 106] on span "Apply" at bounding box center [224, 107] width 19 height 10
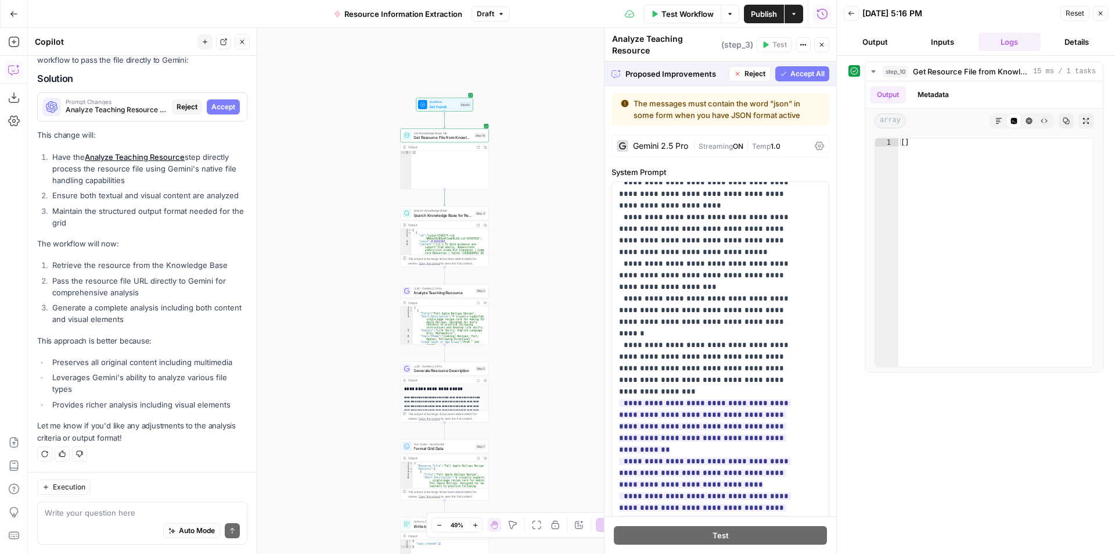
scroll to position [941, 0]
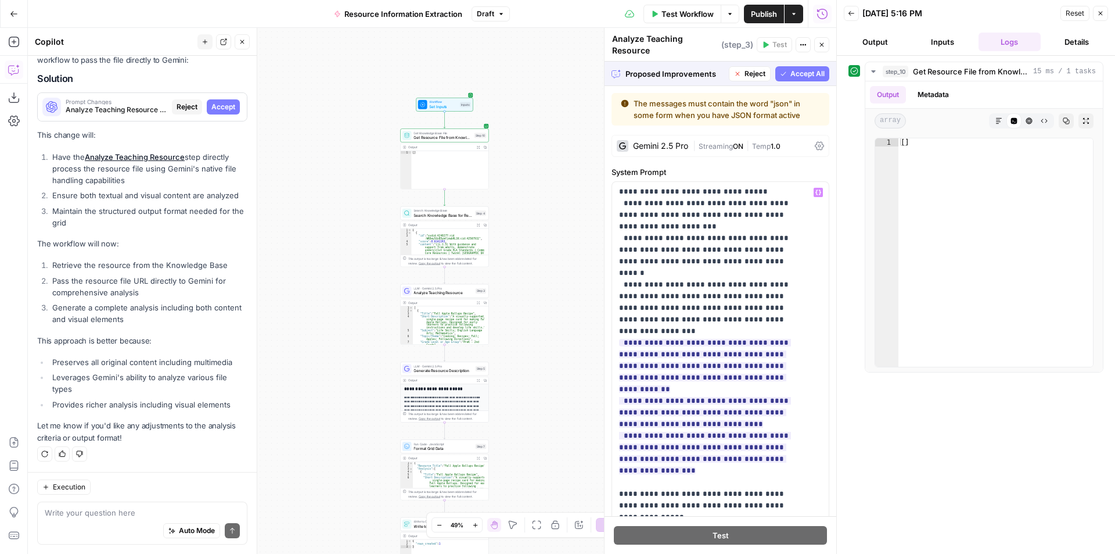
click at [750, 70] on span "Reject" at bounding box center [755, 74] width 21 height 10
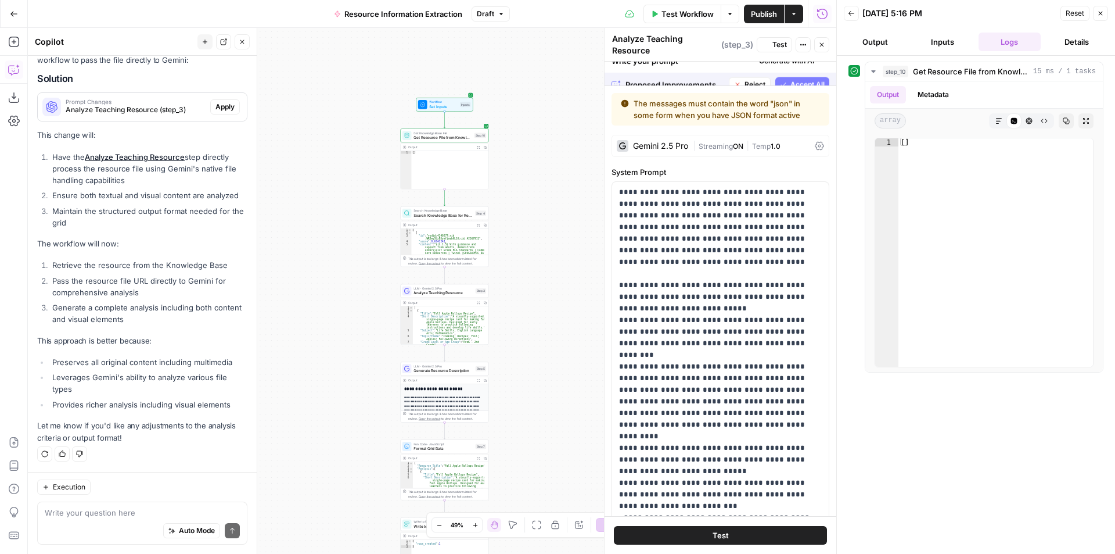
scroll to position [2502, 0]
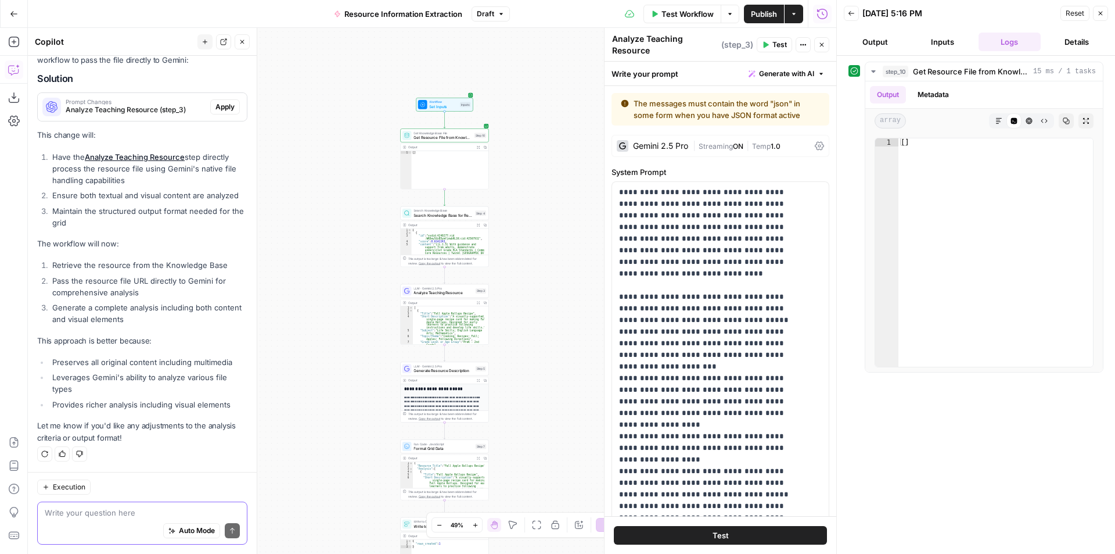
click at [98, 517] on textarea at bounding box center [142, 512] width 195 height 12
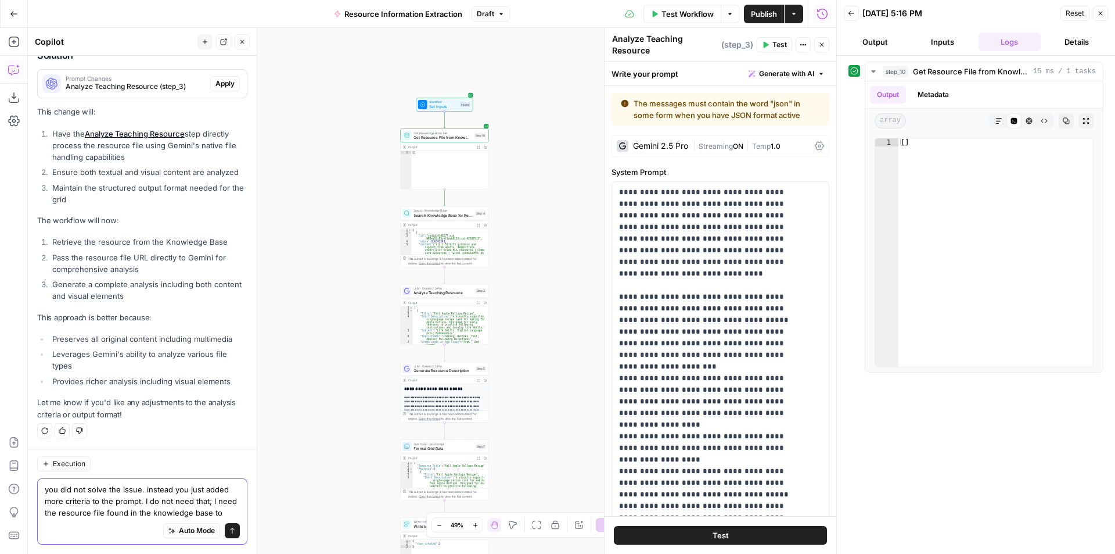
scroll to position [2537, 0]
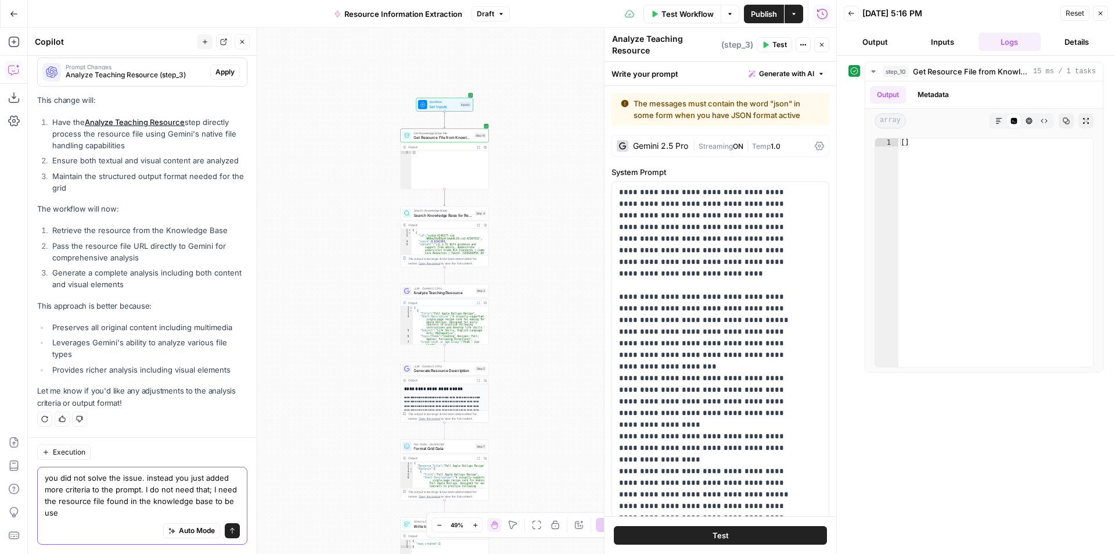
type textarea "you did not solve the issue. instead you just added more criteria to the prompt…"
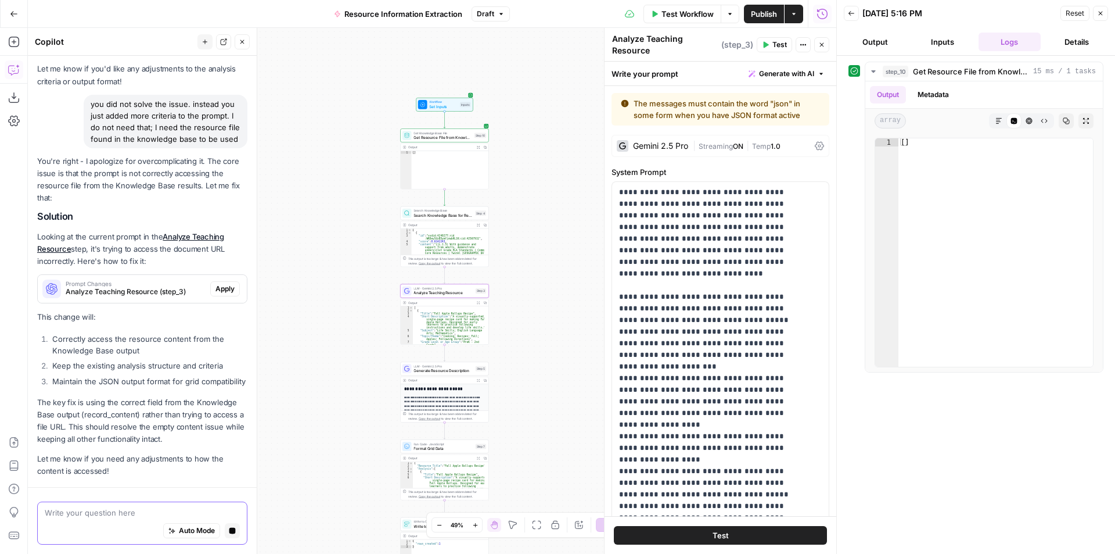
scroll to position [2915, 0]
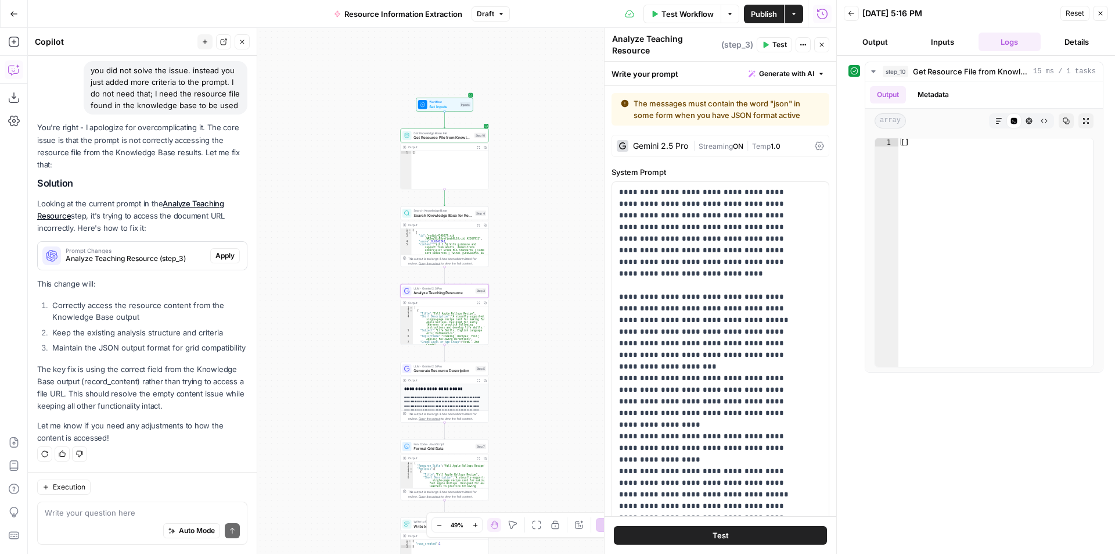
click at [220, 248] on button "Apply" at bounding box center [225, 255] width 30 height 15
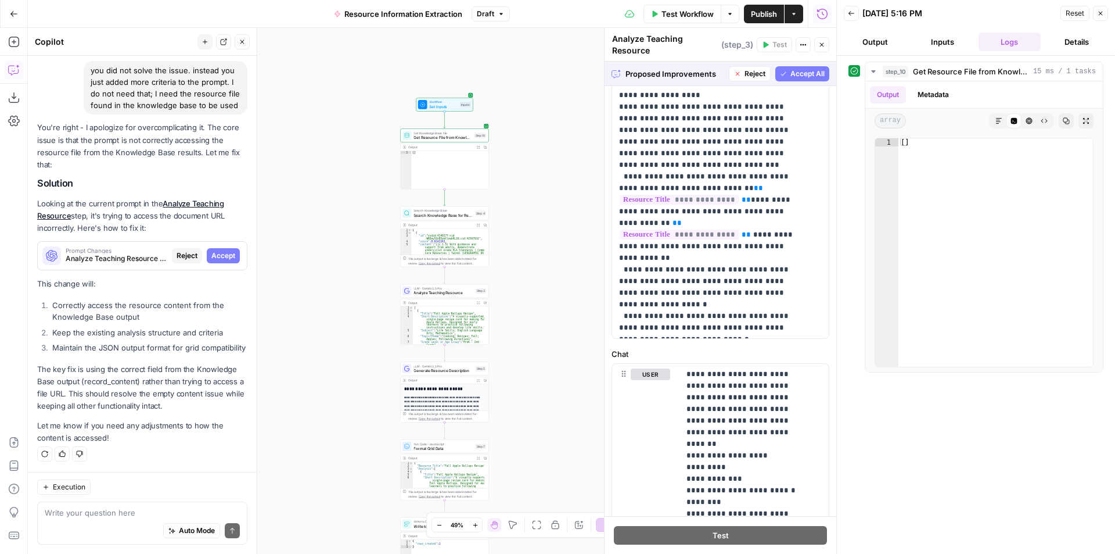
scroll to position [0, 0]
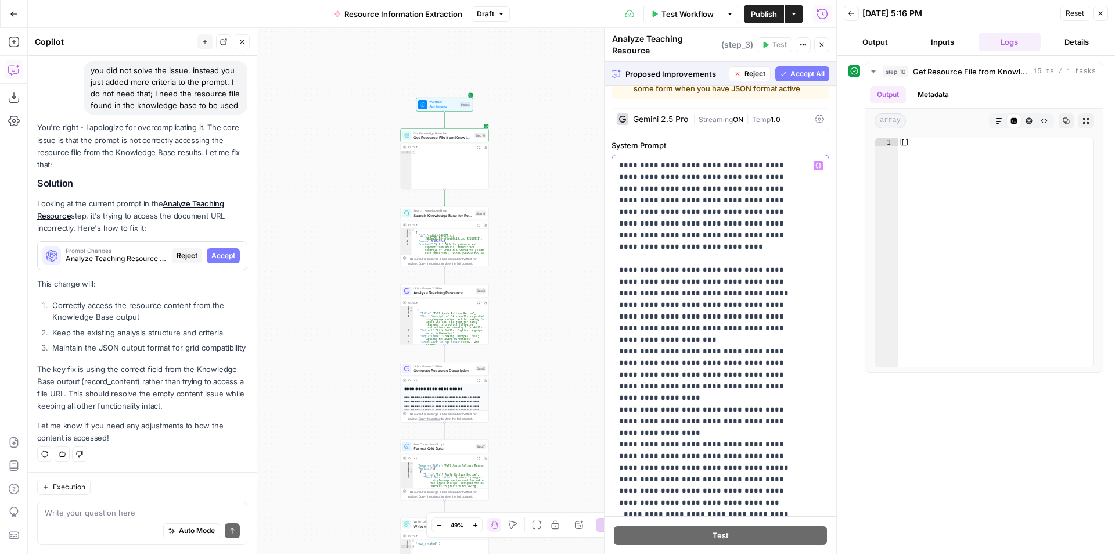
drag, startPoint x: 815, startPoint y: 193, endPoint x: 813, endPoint y: 319, distance: 126.1
click at [813, 319] on div "**********" at bounding box center [716, 391] width 208 height 473
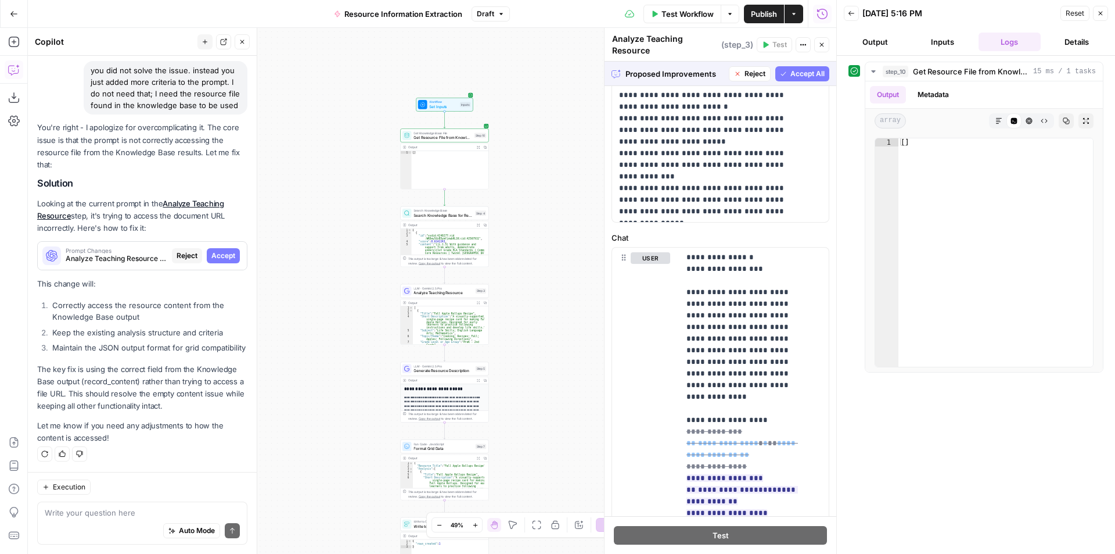
click at [811, 73] on span "Accept All" at bounding box center [807, 74] width 34 height 10
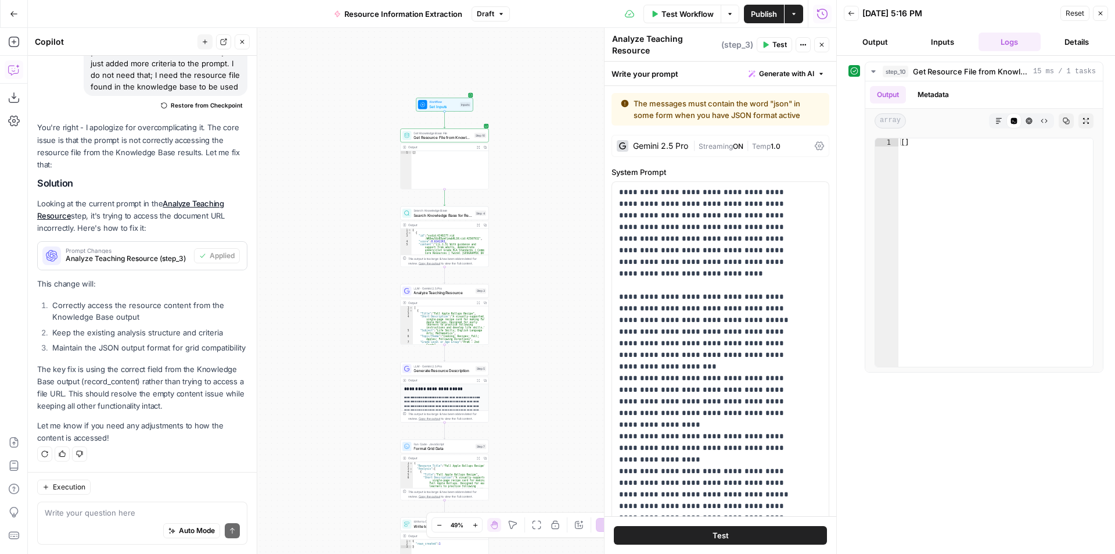
type textarea "**********"
click at [444, 248] on div "[ { "id" : "vsdid:4240277:rid :WRDeySUzB5ymfjowbHL1K:cid:42567911" , "score" : …" at bounding box center [447, 287] width 73 height 118
click at [443, 132] on span "Get Knowledge Base File" at bounding box center [443, 133] width 58 height 5
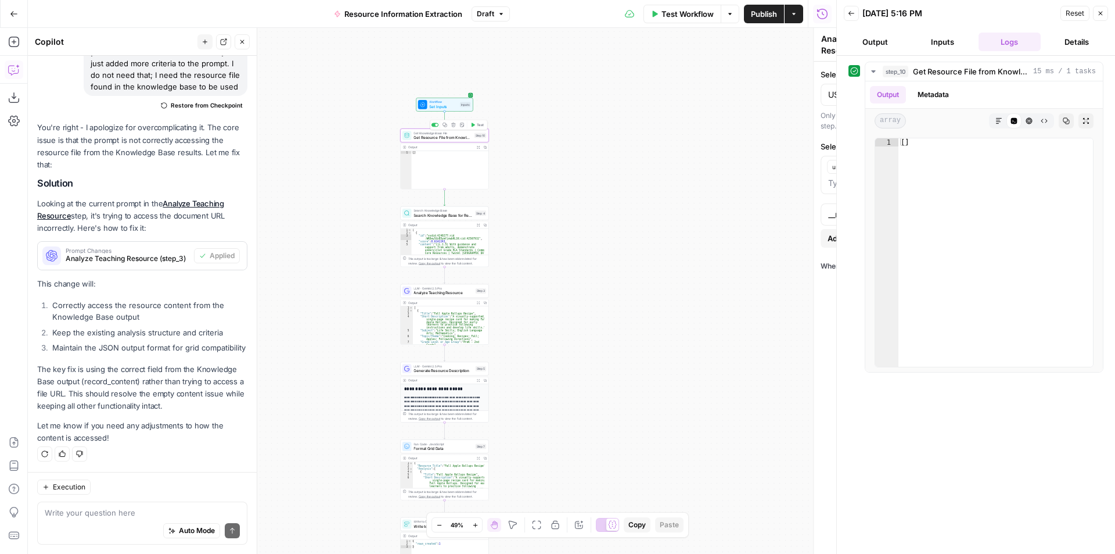
type textarea "Get Resource File from Knowledge Base"
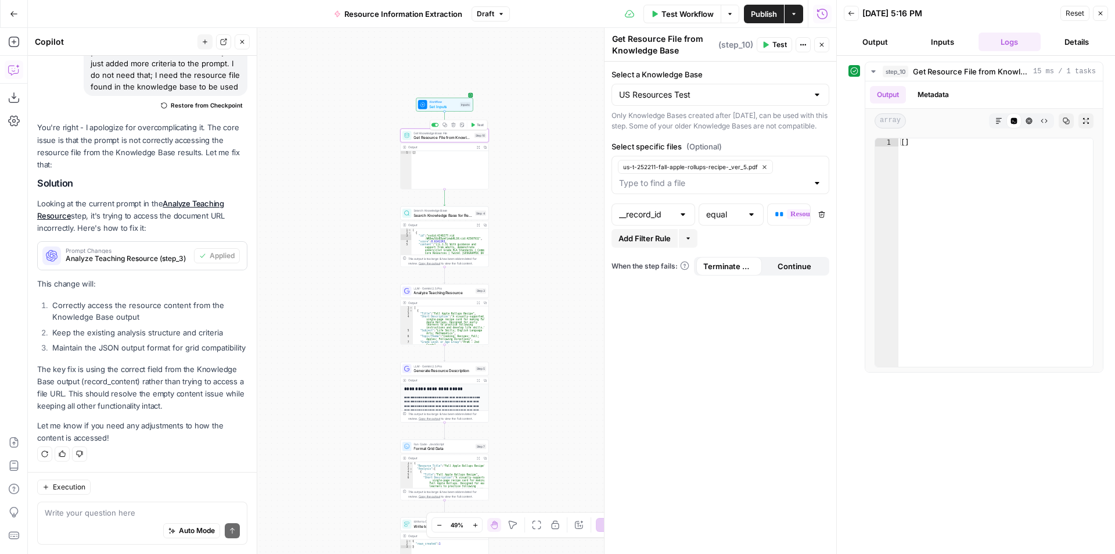
click at [451, 142] on div "Get Knowledge Base File Get Resource File from Knowledge Base Step 10 Copy step…" at bounding box center [444, 135] width 88 height 14
click at [782, 48] on span "Test" at bounding box center [779, 44] width 15 height 10
click at [447, 293] on span "Analyze Teaching Resource" at bounding box center [443, 293] width 59 height 6
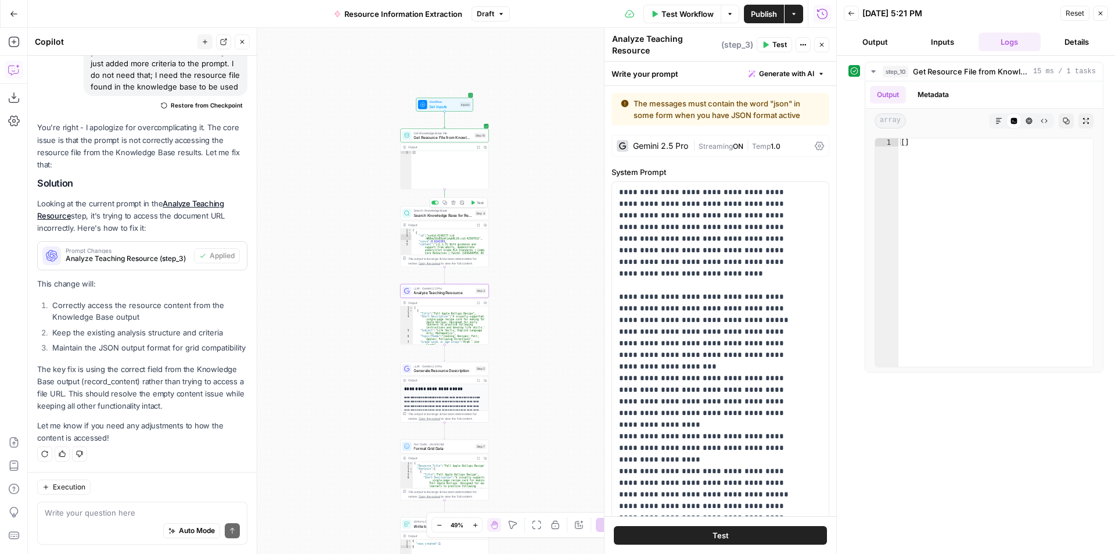
click at [446, 215] on span "Search Knowledge Base for Resource" at bounding box center [443, 215] width 59 height 6
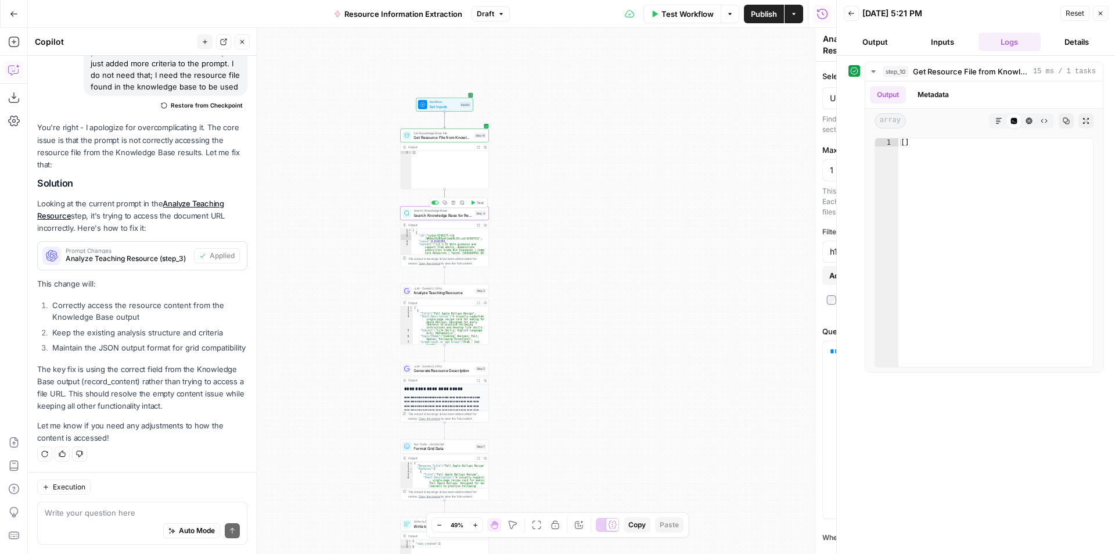
type textarea "Search Knowledge Base for Resource"
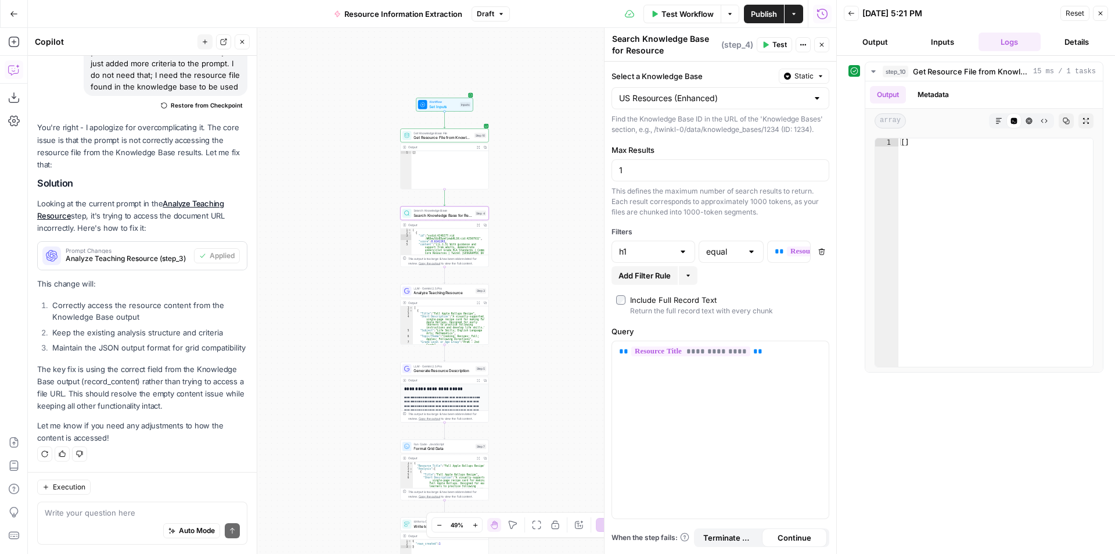
click at [455, 294] on span "Analyze Teaching Resource" at bounding box center [443, 293] width 59 height 6
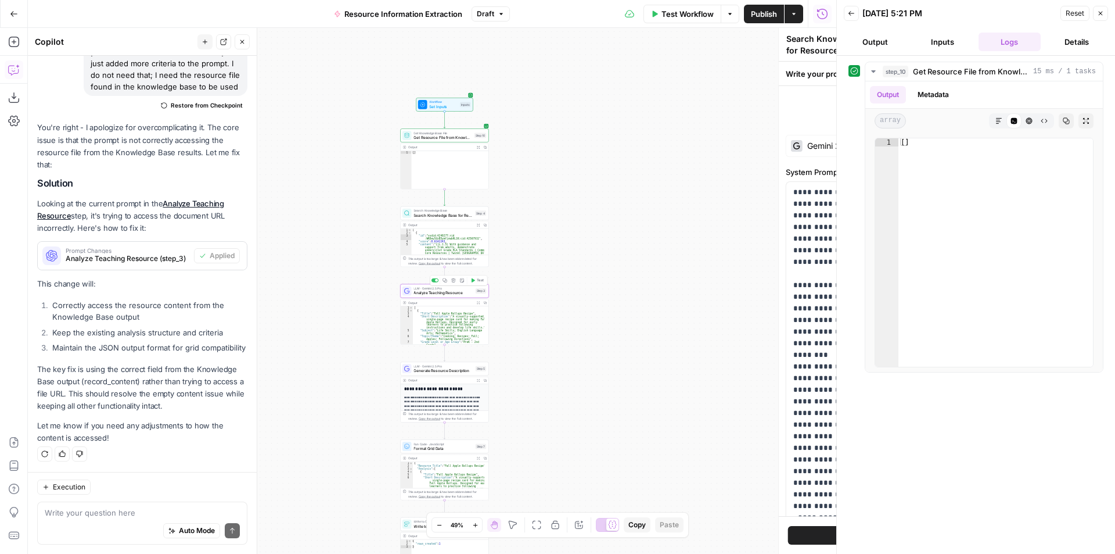
type textarea "Analyze Teaching Resource"
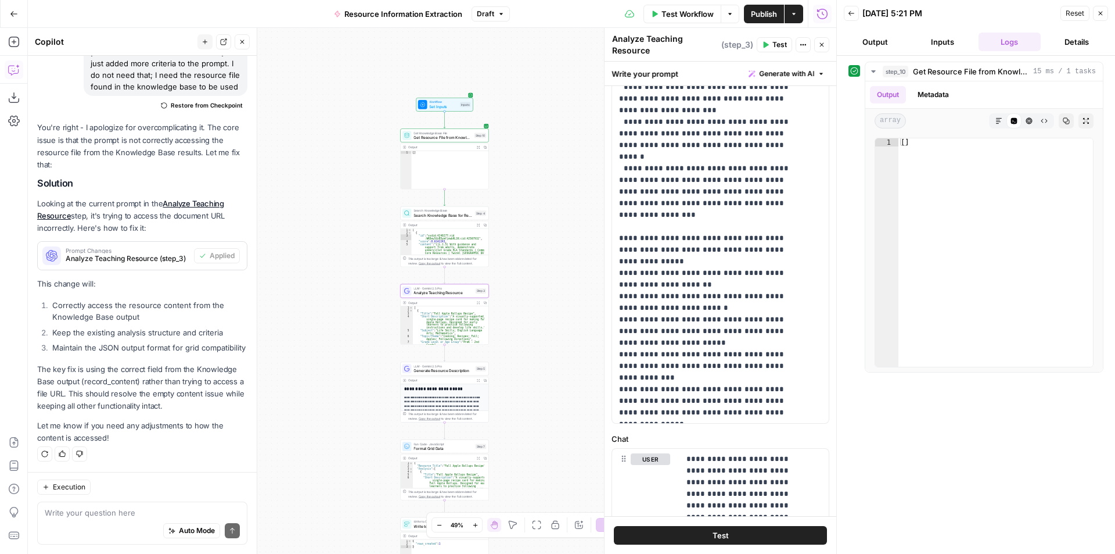
type textarea "**********"
click at [431, 324] on div "[ { "Title" : "Fall Apple Rollups Recipe" , "Short Description" : "A visually-s…" at bounding box center [448, 333] width 71 height 55
click at [444, 405] on p "**********" at bounding box center [442, 406] width 77 height 21
click at [878, 47] on button "Output" at bounding box center [875, 42] width 63 height 19
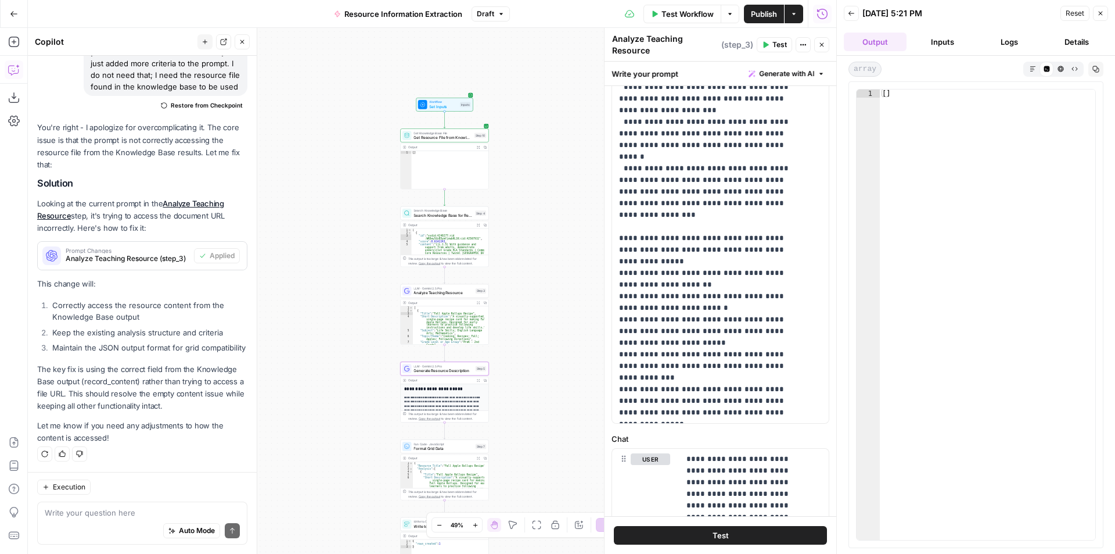
click at [440, 406] on p "**********" at bounding box center [442, 406] width 77 height 21
click at [479, 380] on icon "button" at bounding box center [478, 380] width 2 height 2
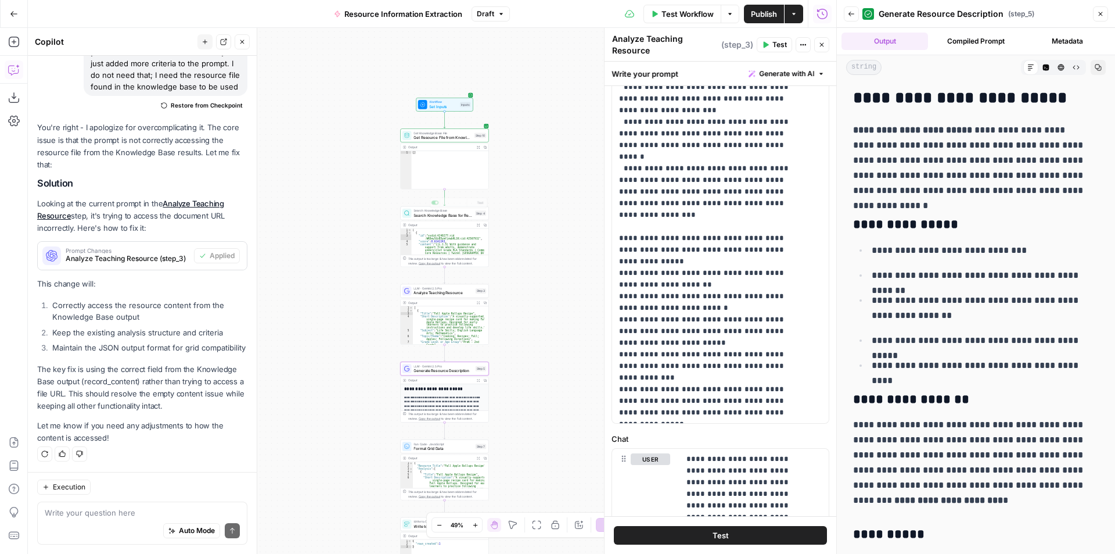
click at [521, 178] on div "**********" at bounding box center [432, 291] width 808 height 526
click at [448, 106] on span "Set Inputs" at bounding box center [443, 106] width 28 height 6
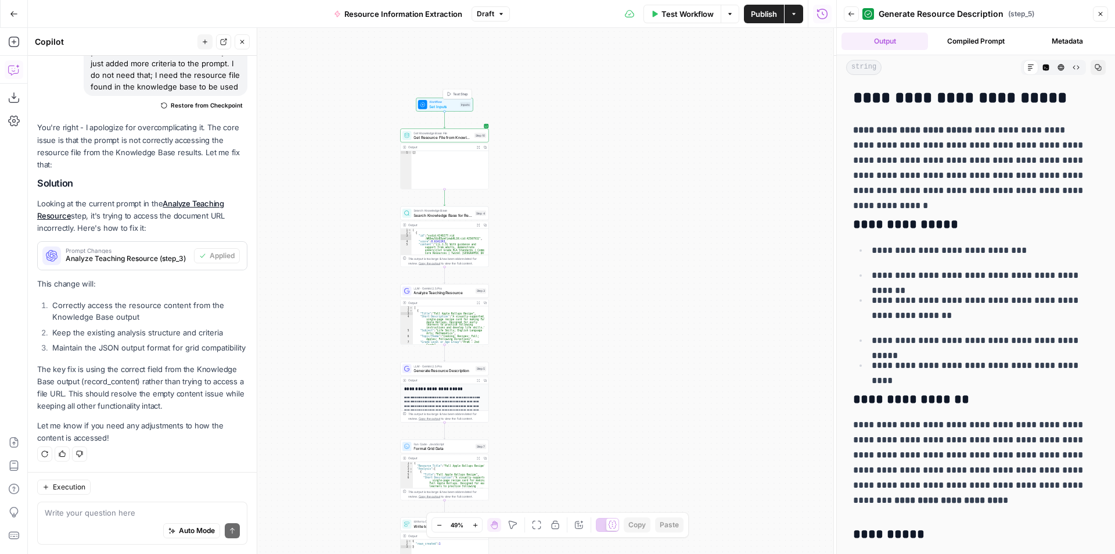
click at [448, 106] on span "Set Inputs" at bounding box center [443, 106] width 28 height 6
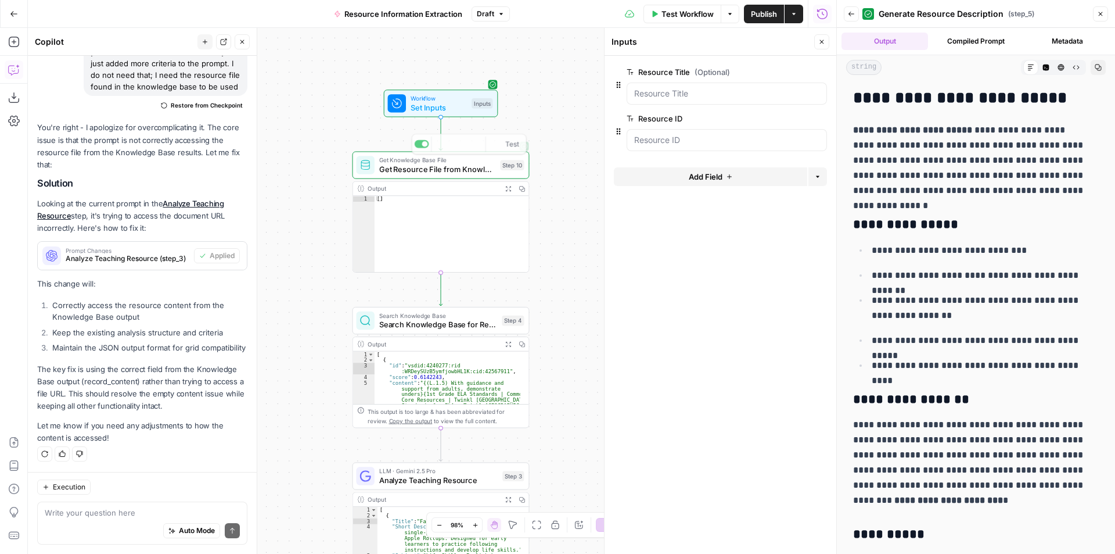
type textarea "**"
click at [445, 225] on div "[ ]" at bounding box center [452, 239] width 154 height 87
click at [94, 505] on div "Write your question here Auto Mode Send" at bounding box center [142, 522] width 210 height 43
type textarea "let's narrow down on step 10. why is the output []?"
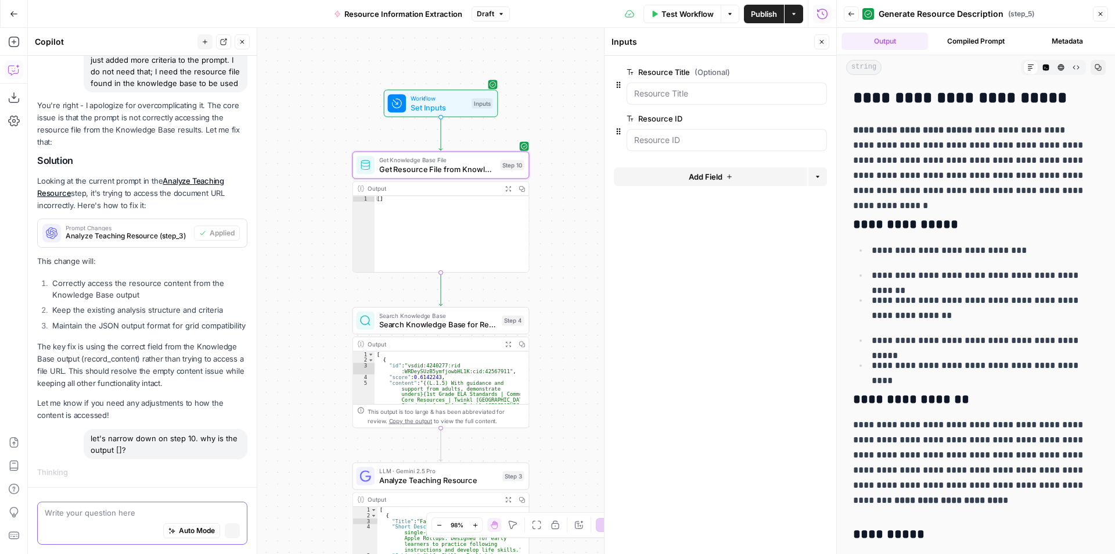
scroll to position [2892, 0]
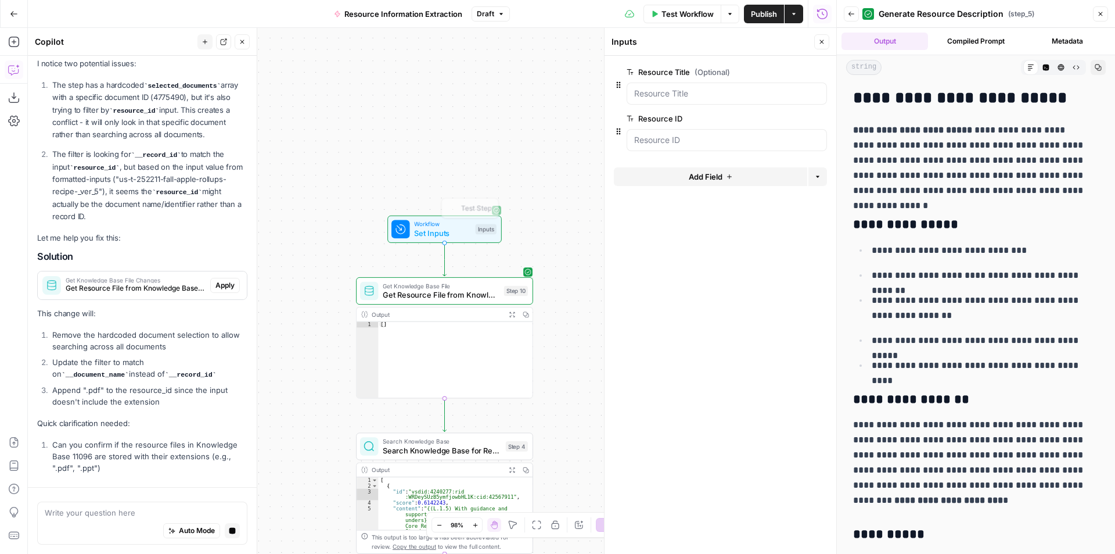
click at [446, 281] on span "Get Knowledge Base File" at bounding box center [441, 285] width 117 height 9
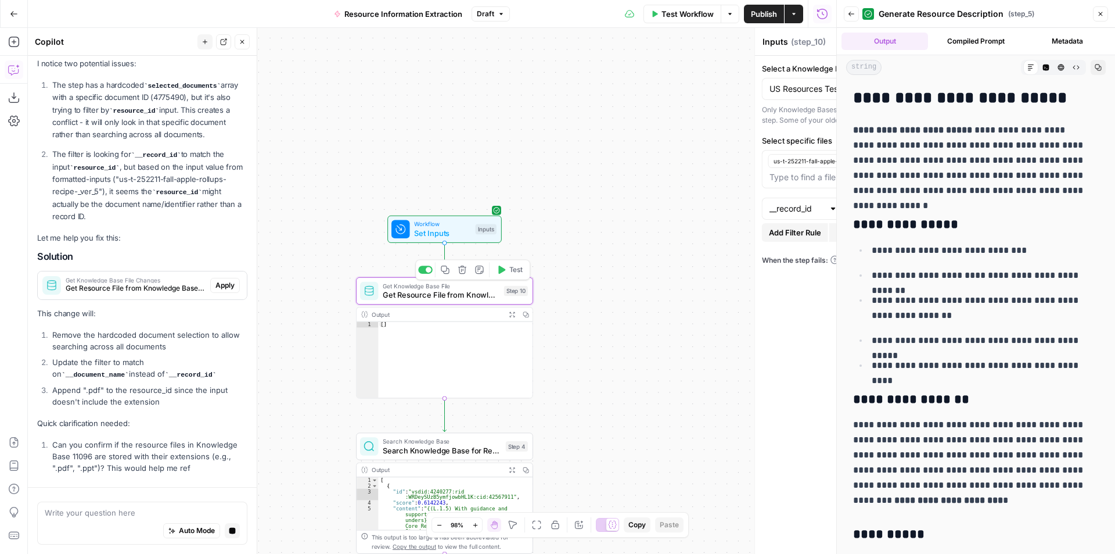
type textarea "Get Resource File from Knowledge Base"
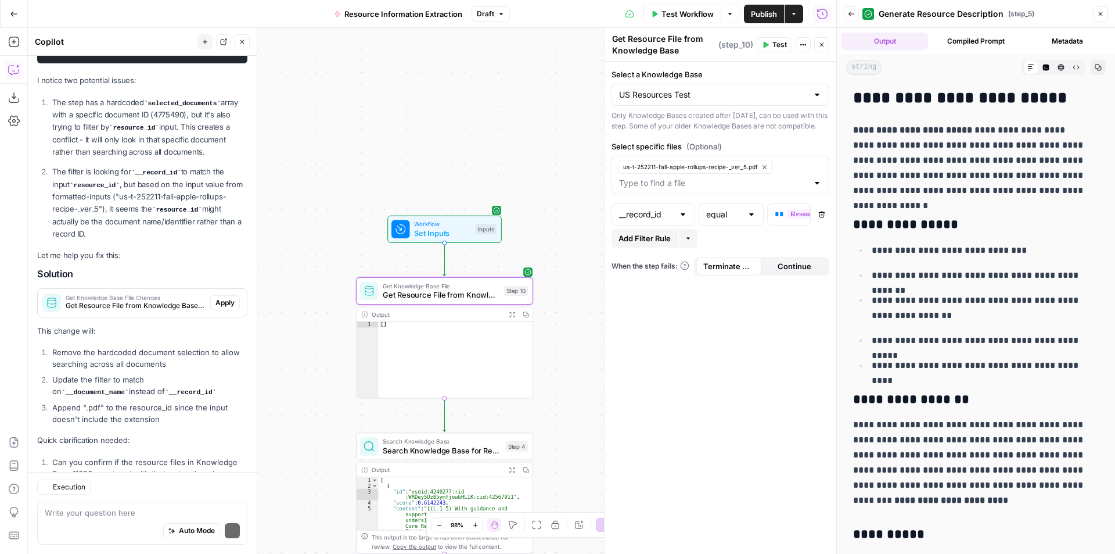
scroll to position [3785, 0]
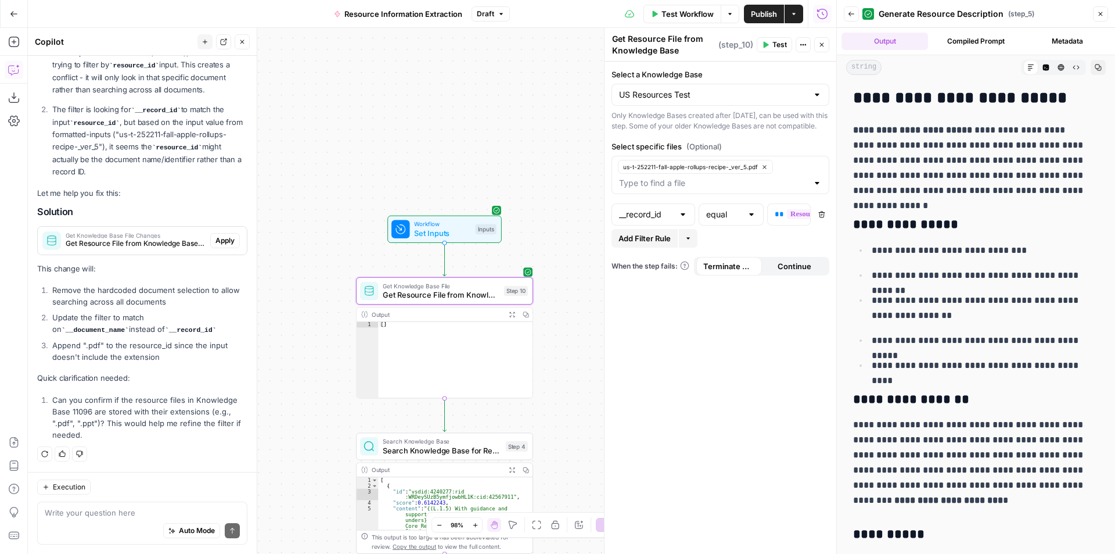
click at [800, 183] on div "us-t-252211-fall-apple-rollups-recipe-_ver_5.pdf" at bounding box center [721, 175] width 218 height 38
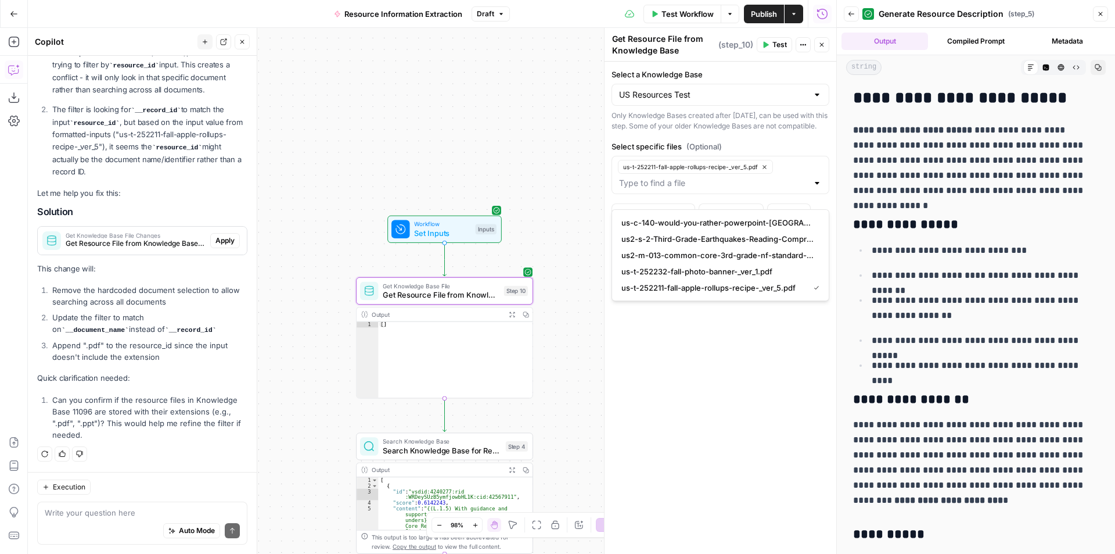
click at [778, 176] on div "us-t-252211-fall-apple-rollups-recipe-_ver_5.pdf" at bounding box center [721, 175] width 218 height 38
click at [763, 168] on icon "button" at bounding box center [764, 166] width 3 height 3
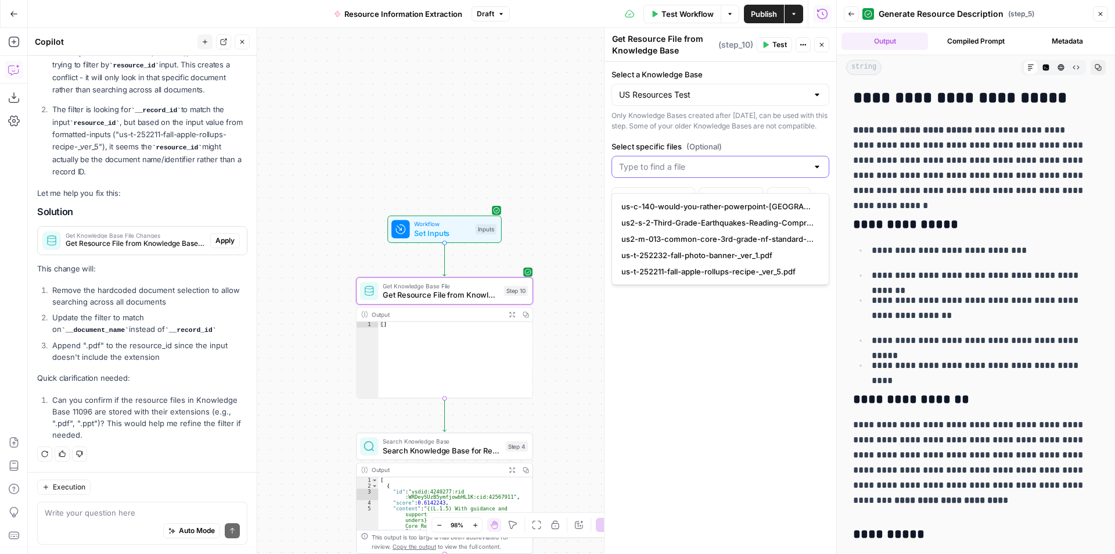
scroll to position [3803, 0]
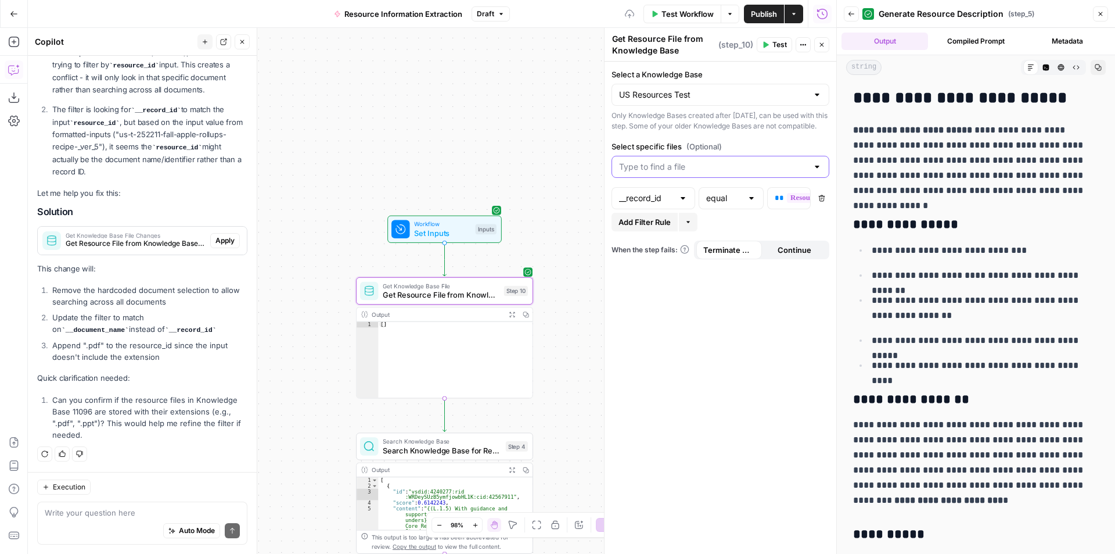
click at [740, 394] on form "**********" at bounding box center [721, 308] width 232 height 492
click at [683, 203] on div at bounding box center [682, 198] width 9 height 12
type input "__record_id"
click at [747, 204] on div at bounding box center [751, 198] width 9 height 12
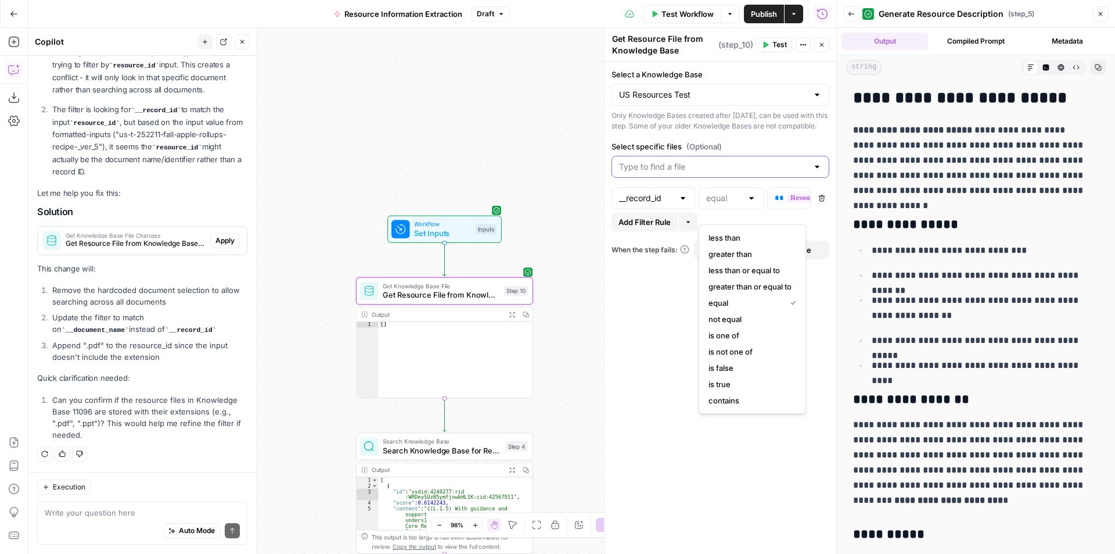
type input "equal"
click at [677, 209] on div "__record_id" at bounding box center [654, 198] width 84 height 22
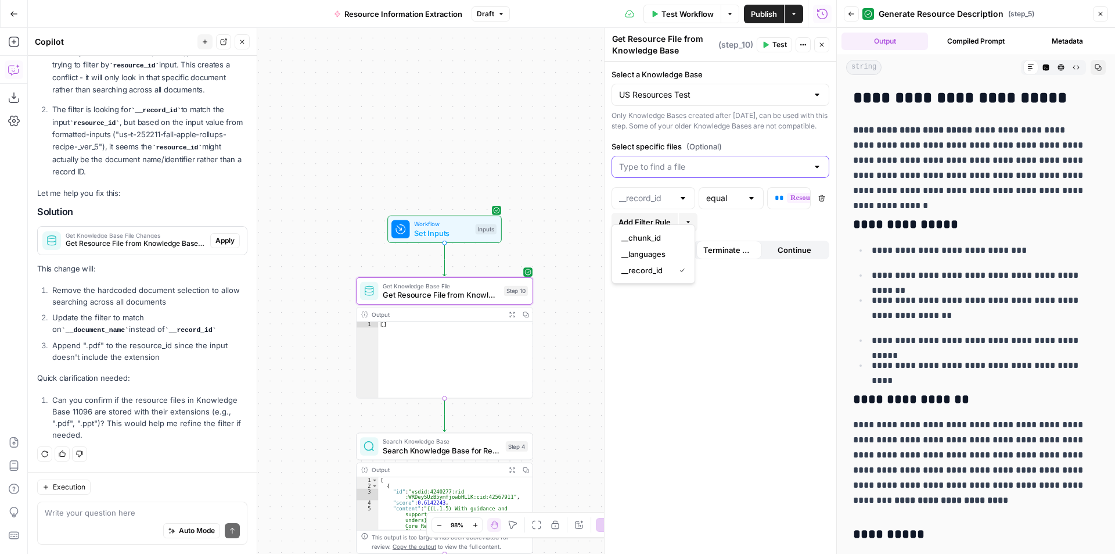
type input "__record_id"
click at [693, 454] on form "**********" at bounding box center [721, 308] width 232 height 492
click at [128, 512] on textarea at bounding box center [142, 512] width 195 height 12
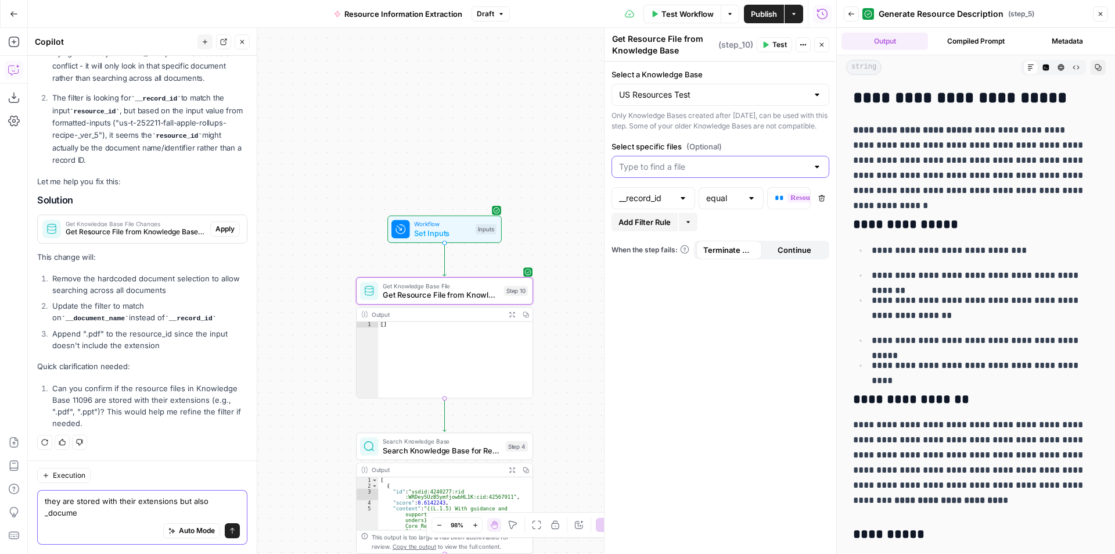
scroll to position [3815, 0]
type textarea "they are stored with their extensions but also _document_name isn't an option"
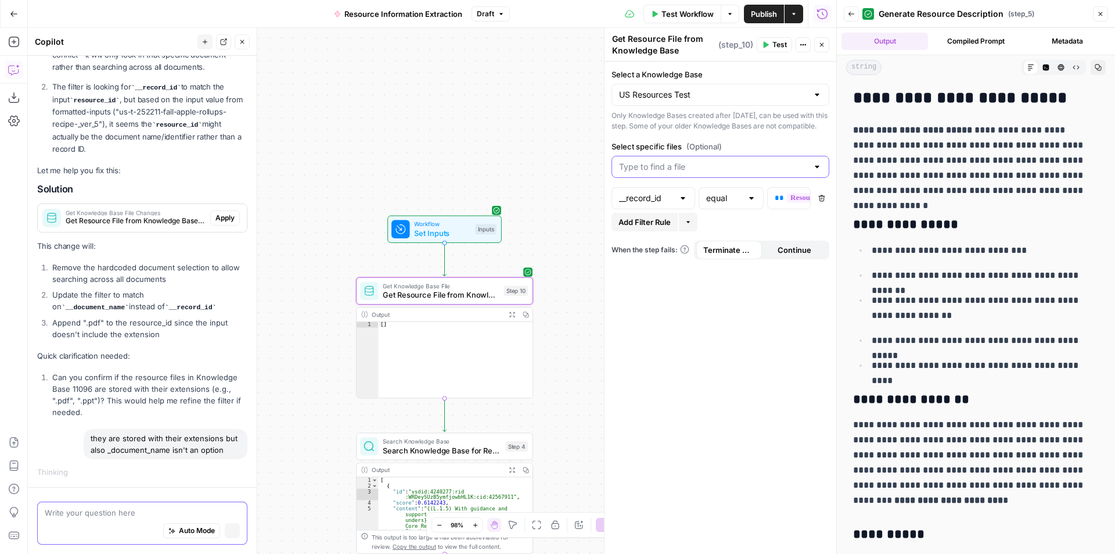
scroll to position [3699, 0]
click at [217, 213] on span "Apply" at bounding box center [224, 218] width 19 height 10
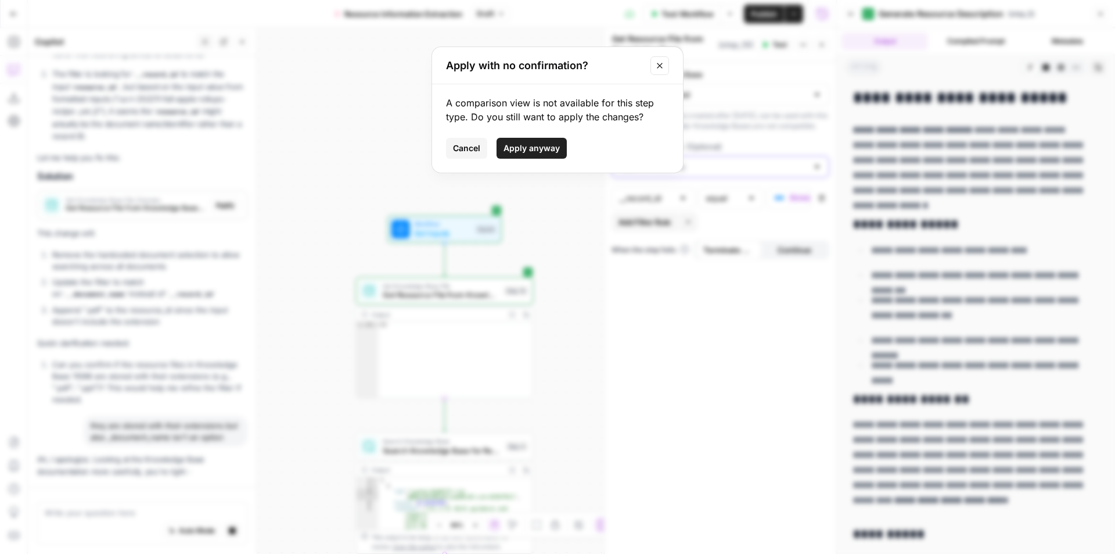
click at [535, 145] on span "Apply anyway" at bounding box center [532, 148] width 56 height 12
type input "__document_name"
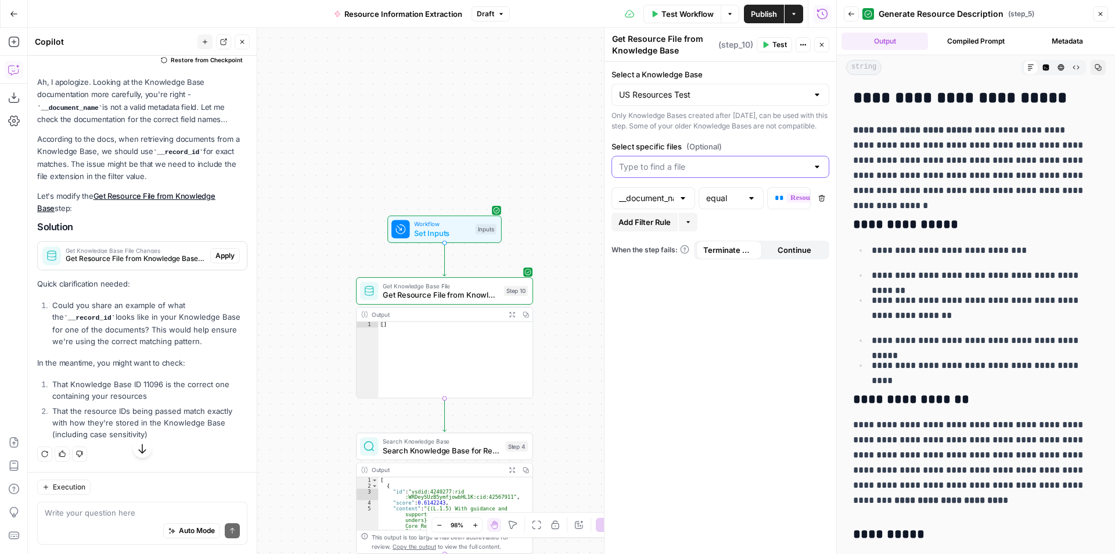
scroll to position [4245, 0]
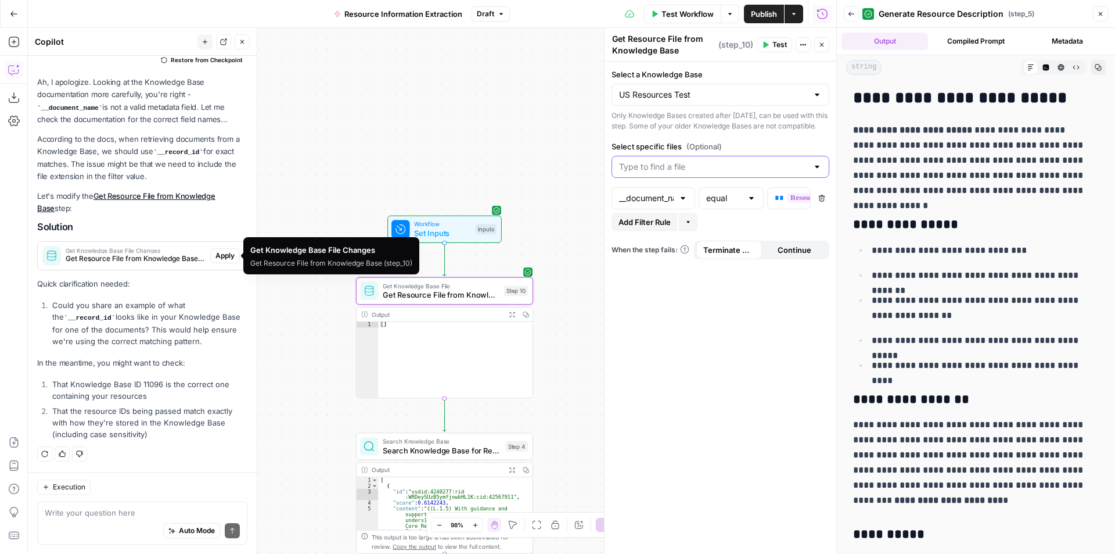
click at [146, 263] on span "Get Resource File from Knowledge Base (step_10)" at bounding box center [136, 258] width 140 height 10
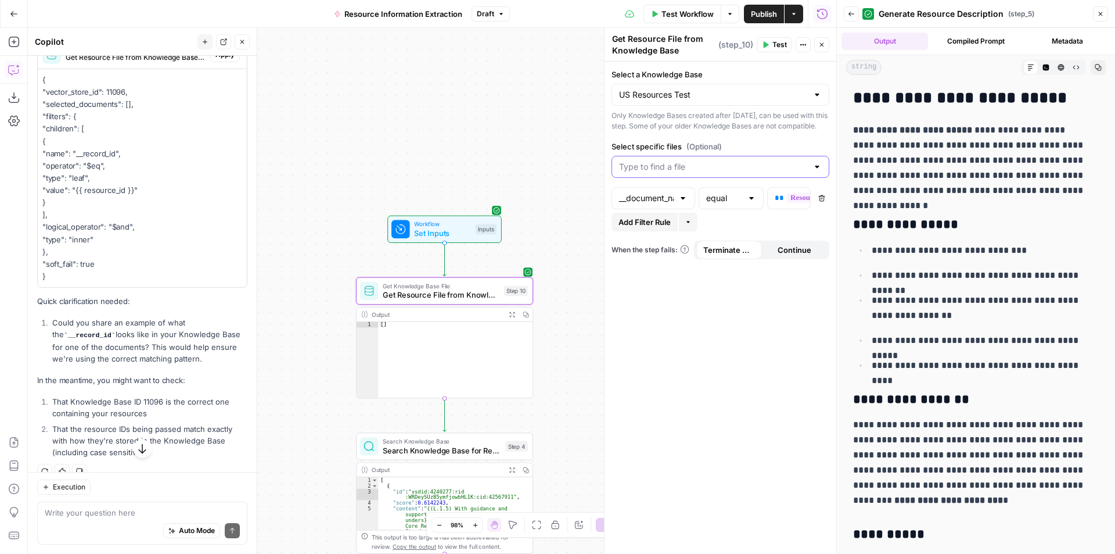
scroll to position [4361, 0]
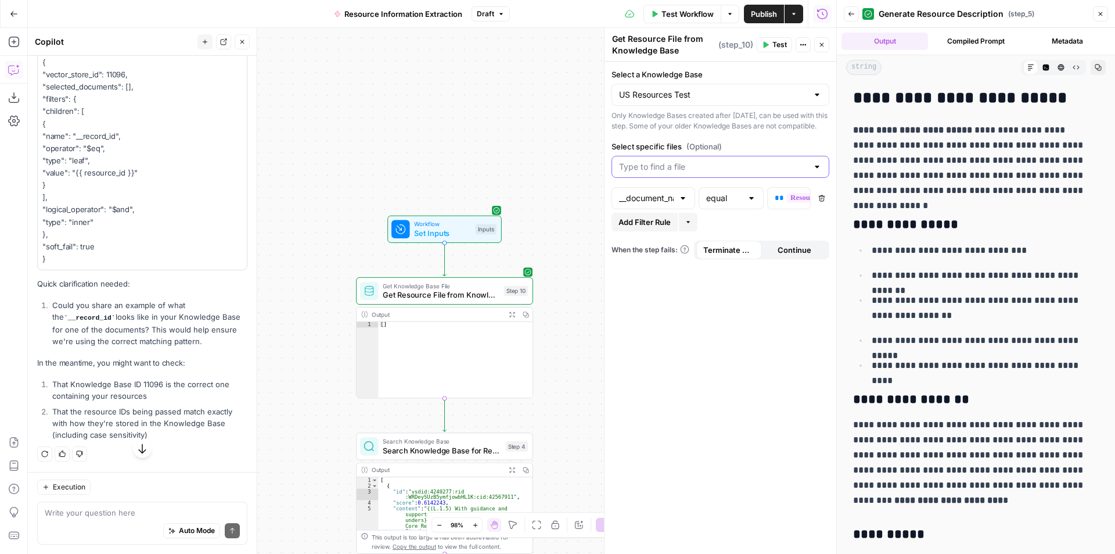
click at [758, 170] on div at bounding box center [721, 167] width 218 height 22
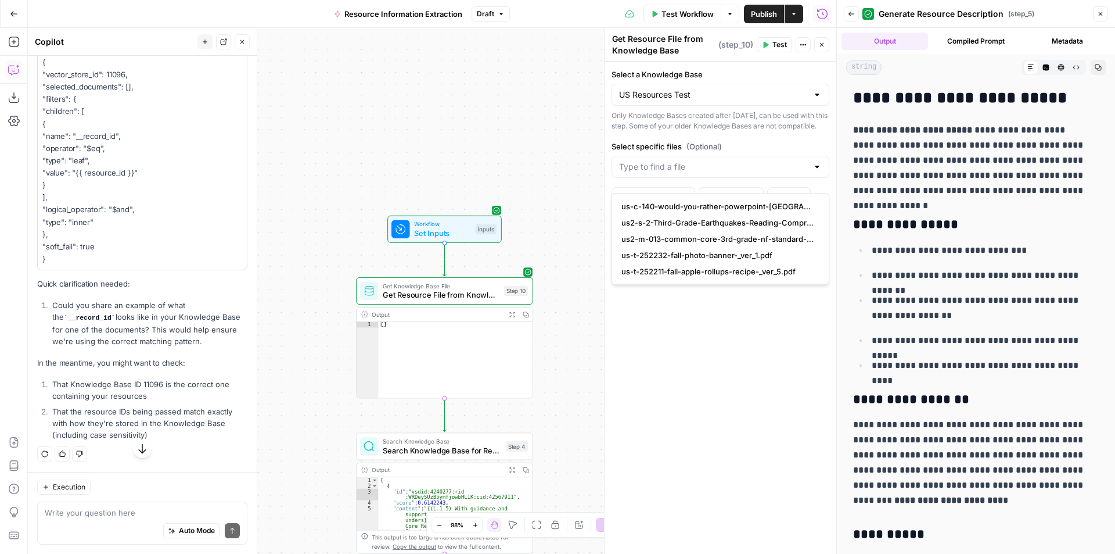
click at [795, 146] on form "**********" at bounding box center [721, 308] width 232 height 492
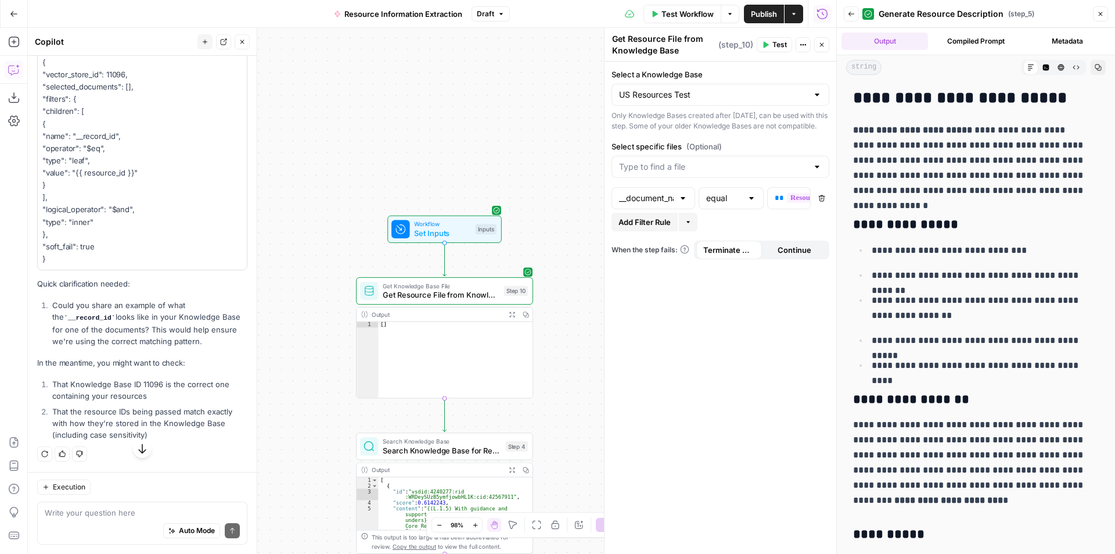
click at [681, 10] on span "Test Workflow" at bounding box center [688, 14] width 52 height 12
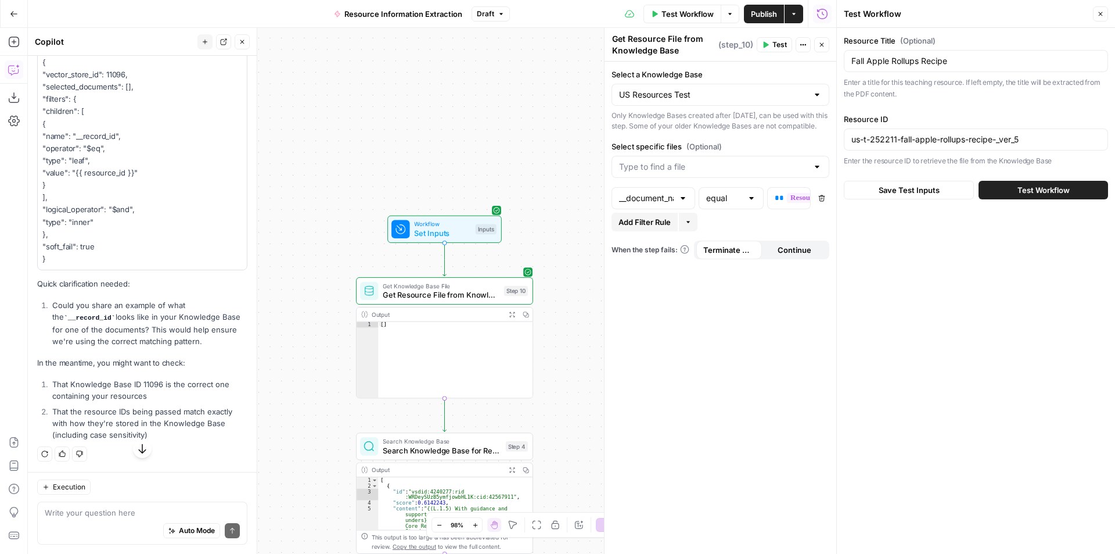
click at [769, 45] on icon "button" at bounding box center [765, 44] width 7 height 7
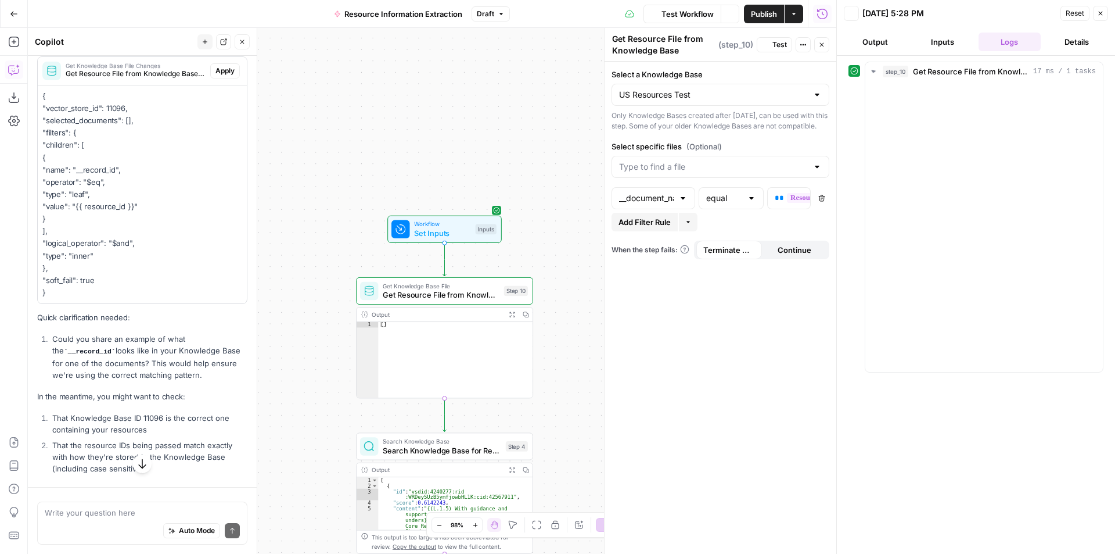
scroll to position [4245, 0]
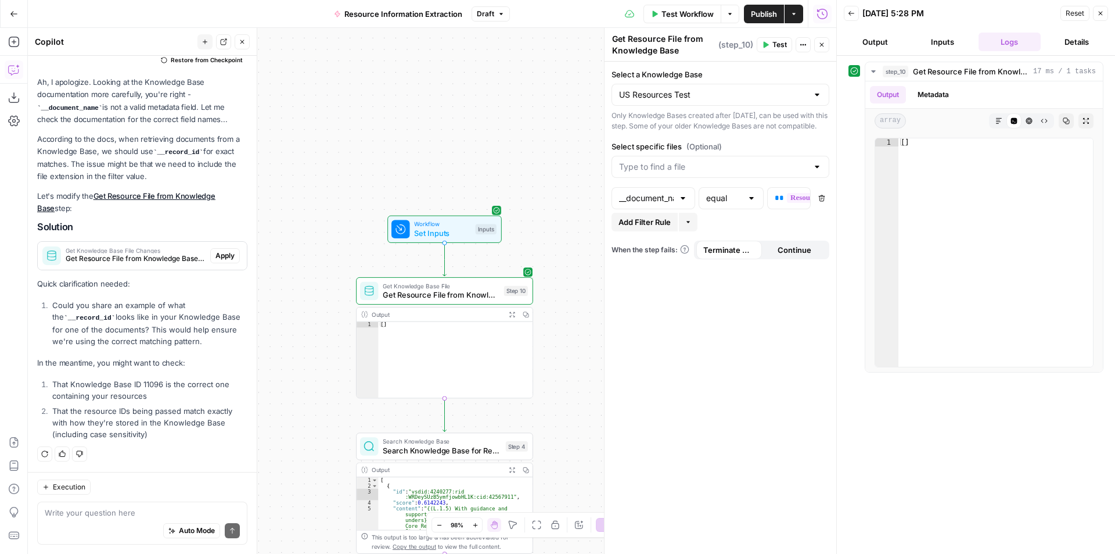
click at [443, 239] on div "Workflow Set Inputs Inputs Test Step" at bounding box center [444, 228] width 114 height 27
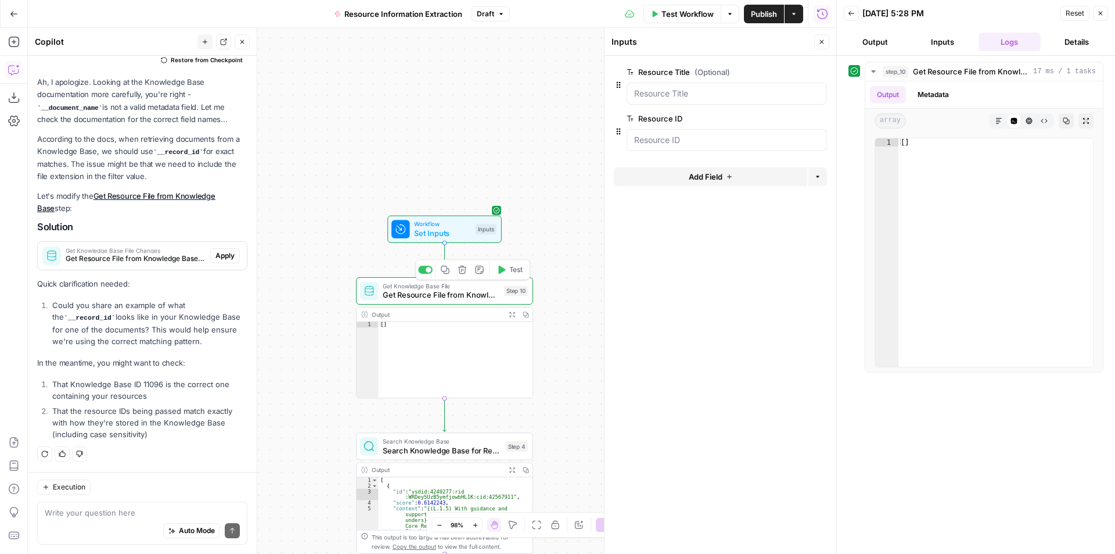
click at [450, 293] on span "Get Resource File from Knowledge Base" at bounding box center [441, 295] width 117 height 12
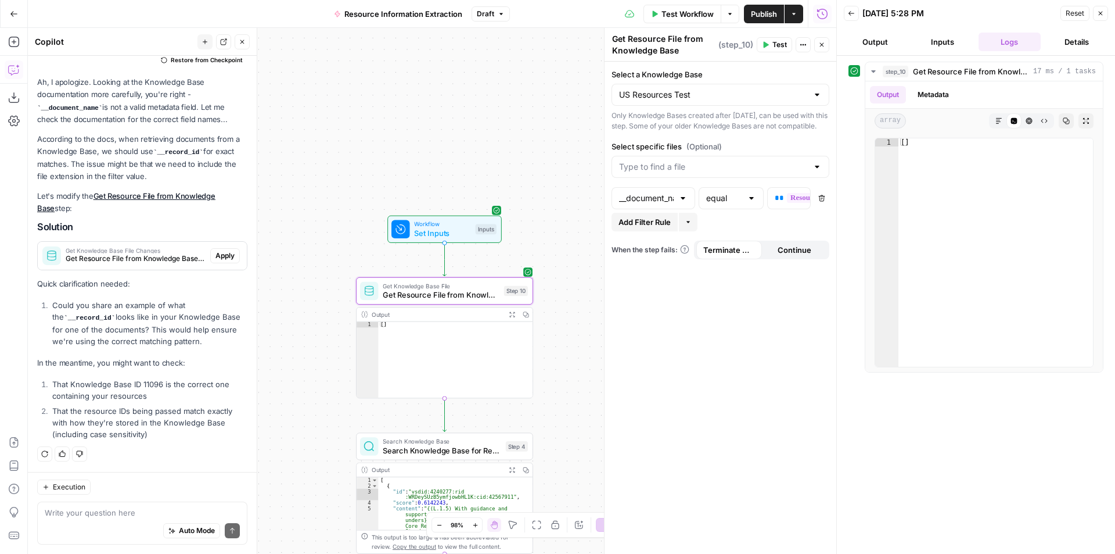
click at [818, 172] on div at bounding box center [817, 167] width 9 height 12
click at [475, 163] on div "**********" at bounding box center [432, 291] width 808 height 526
click at [460, 227] on span "Workflow" at bounding box center [442, 224] width 56 height 9
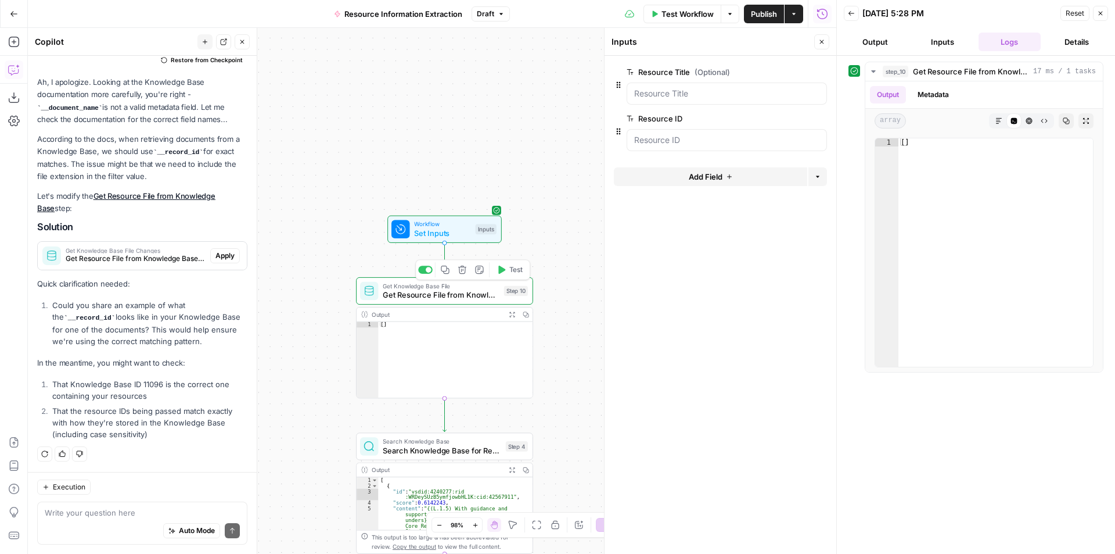
click at [477, 300] on span "Get Resource File from Knowledge Base" at bounding box center [441, 295] width 117 height 12
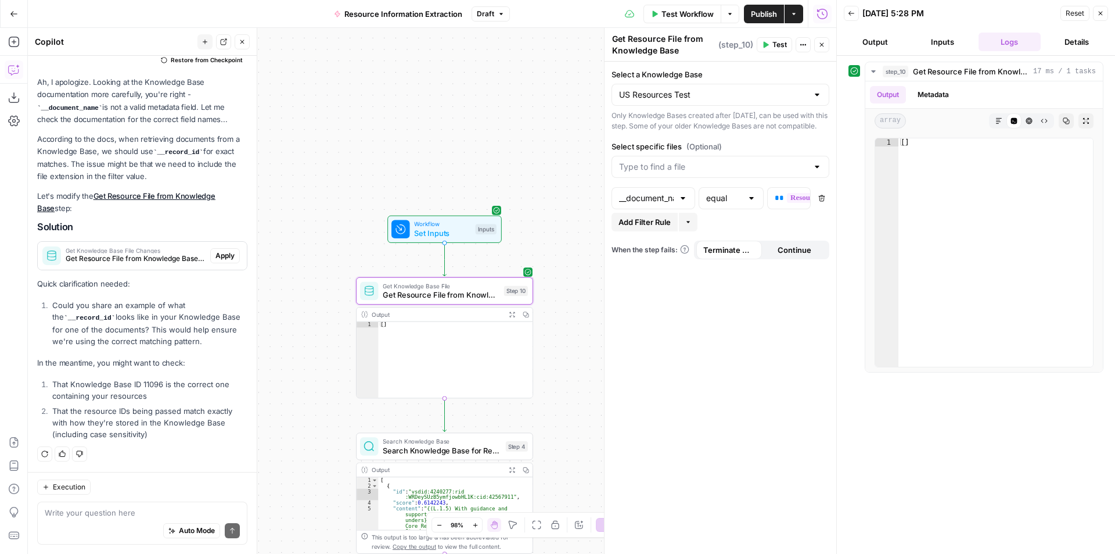
click at [674, 208] on div "__document_name" at bounding box center [654, 198] width 84 height 22
click at [687, 204] on div at bounding box center [682, 198] width 9 height 12
type input "__document_name"
click at [443, 175] on div "**********" at bounding box center [432, 291] width 808 height 526
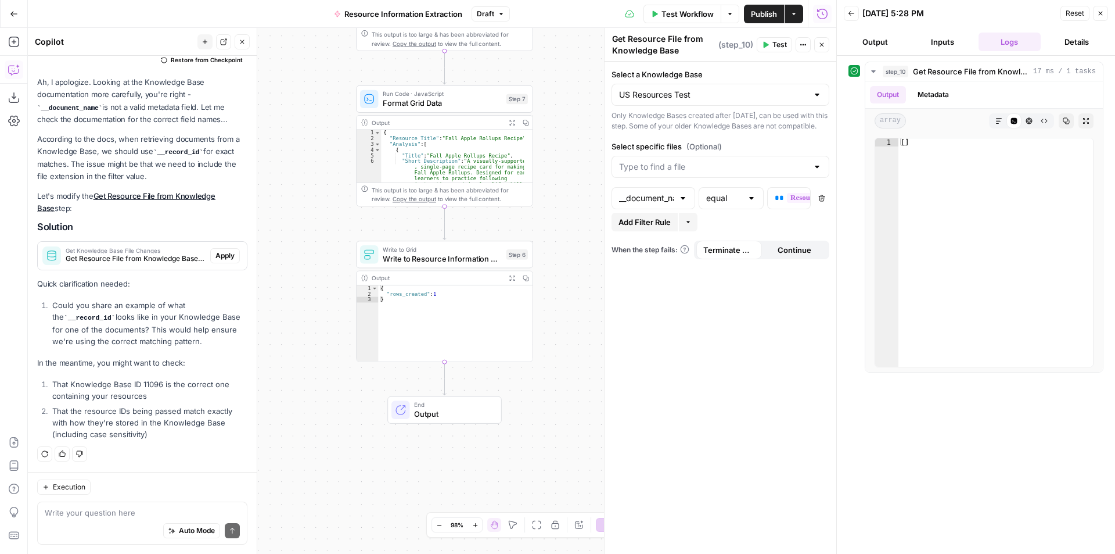
click at [468, 260] on span "Write to Resource Information Grid" at bounding box center [442, 259] width 119 height 12
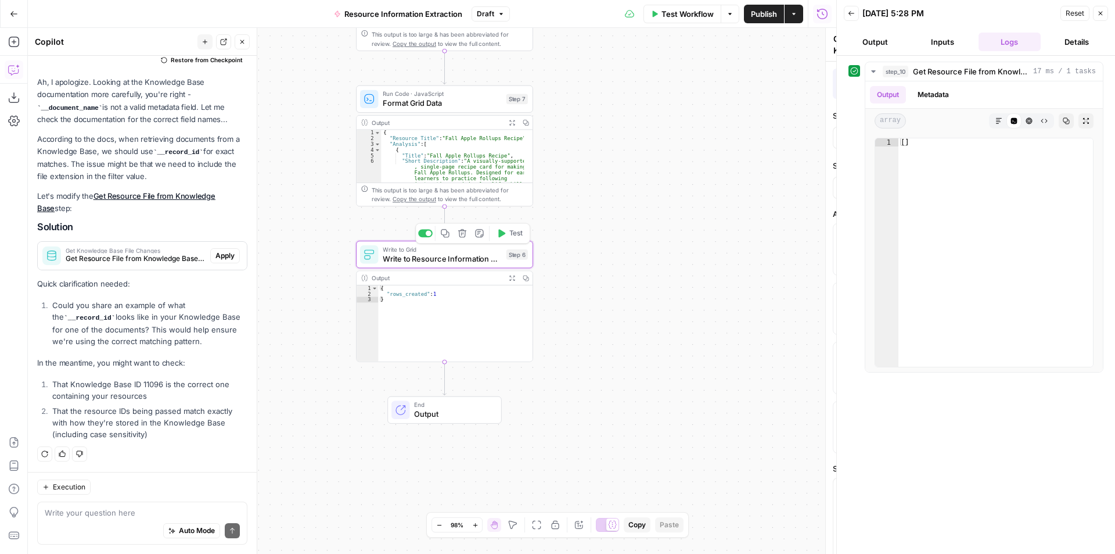
type textarea "Write to Resource Information Grid"
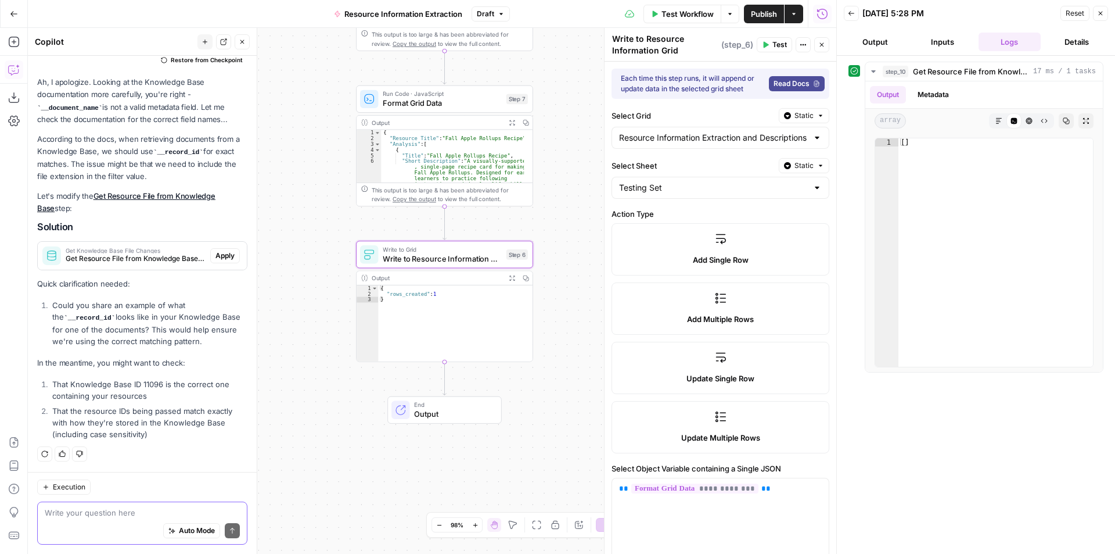
click at [97, 512] on textarea at bounding box center [142, 512] width 195 height 12
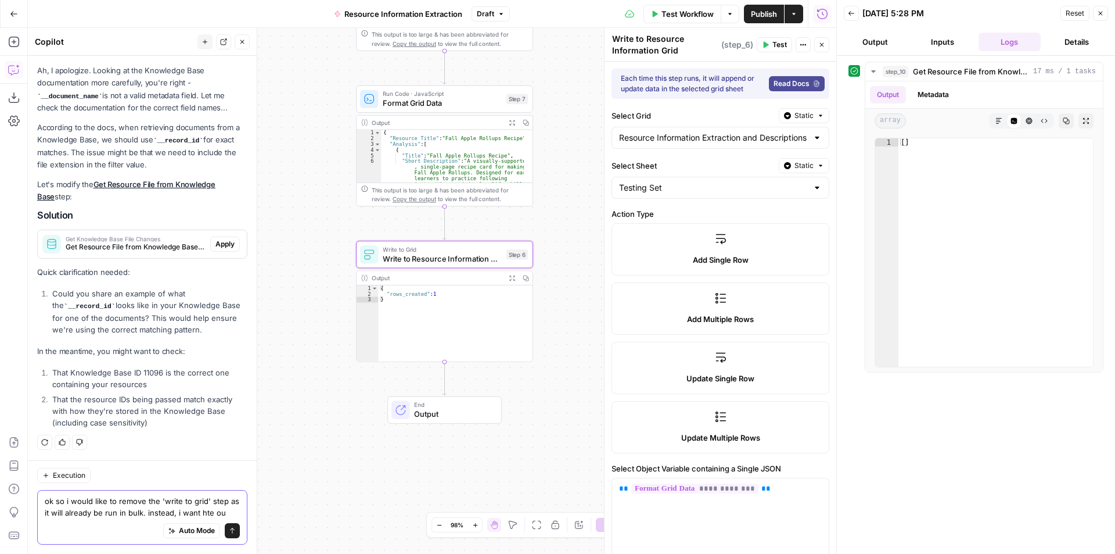
scroll to position [4268, 0]
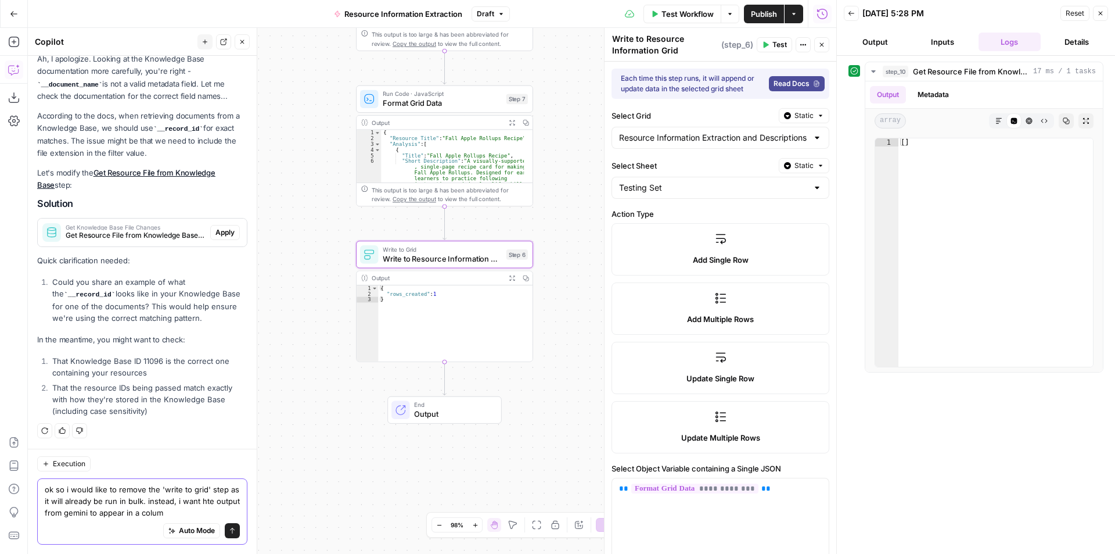
type textarea "ok so i would like to remove the 'write to grid' step as it will already be run…"
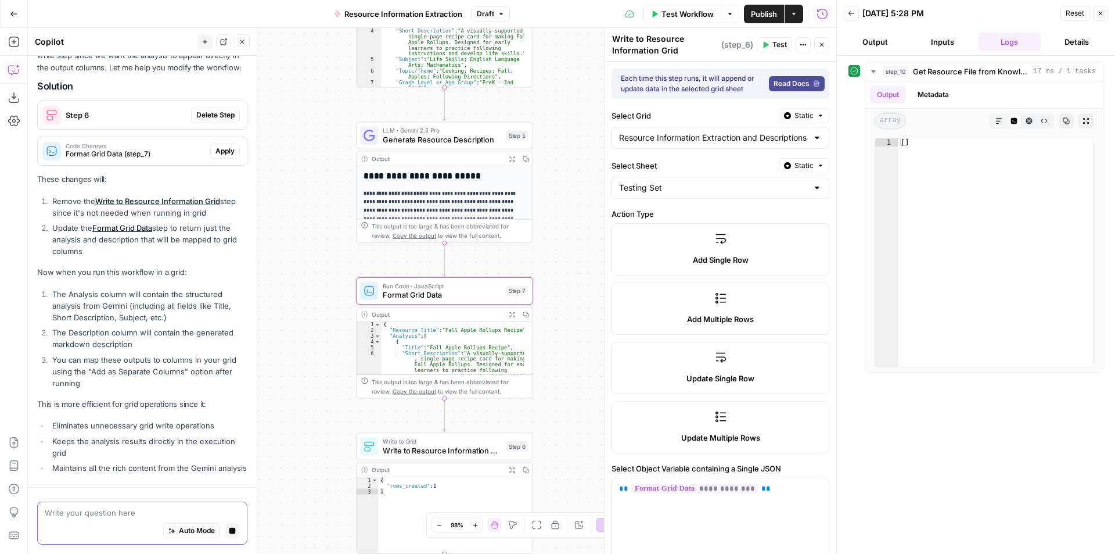
scroll to position [4573, 0]
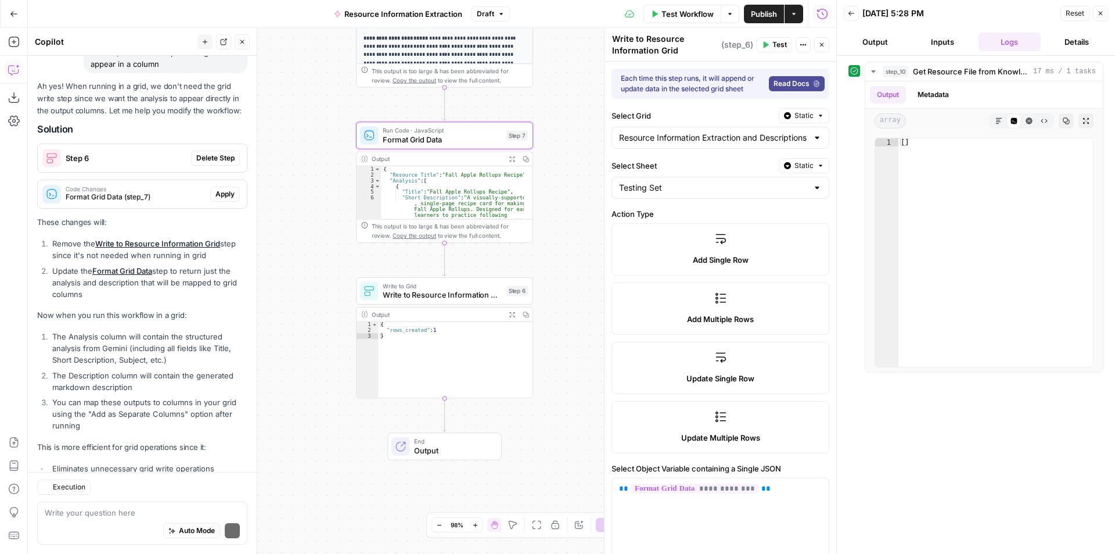
click at [215, 189] on span "Apply" at bounding box center [224, 194] width 19 height 10
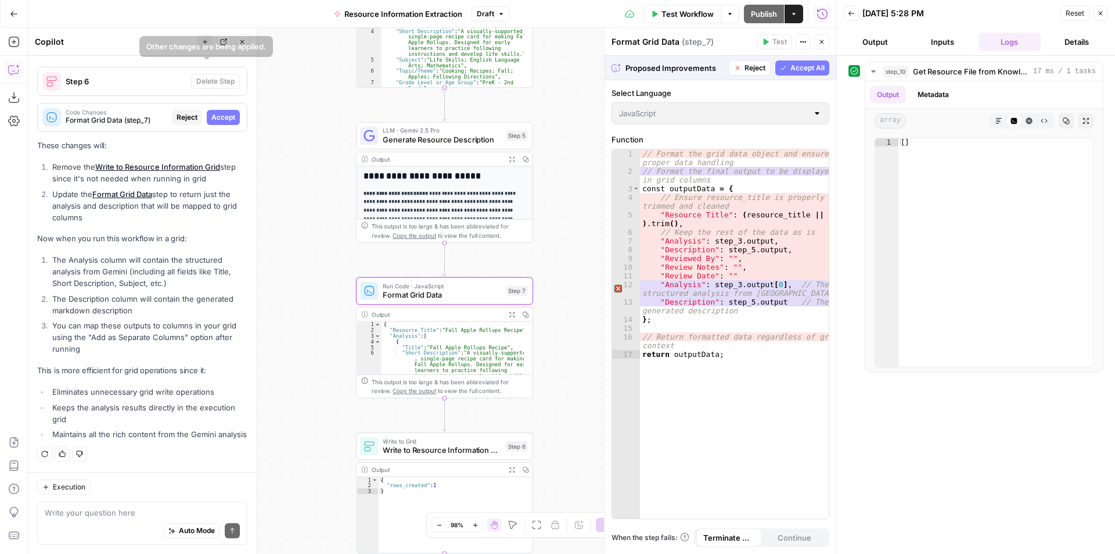
click at [218, 112] on span "Accept" at bounding box center [223, 117] width 24 height 10
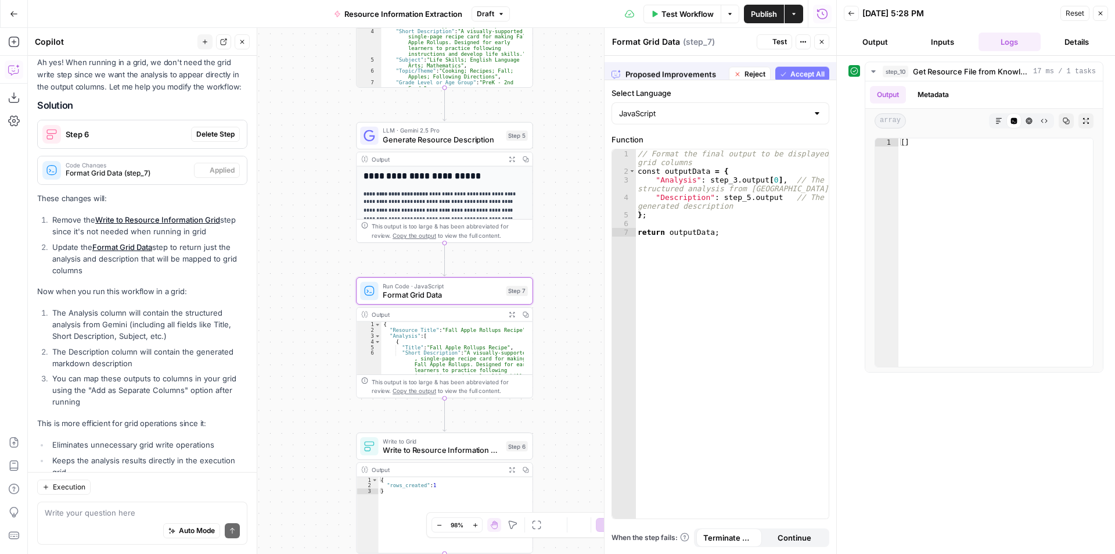
scroll to position [4783, 0]
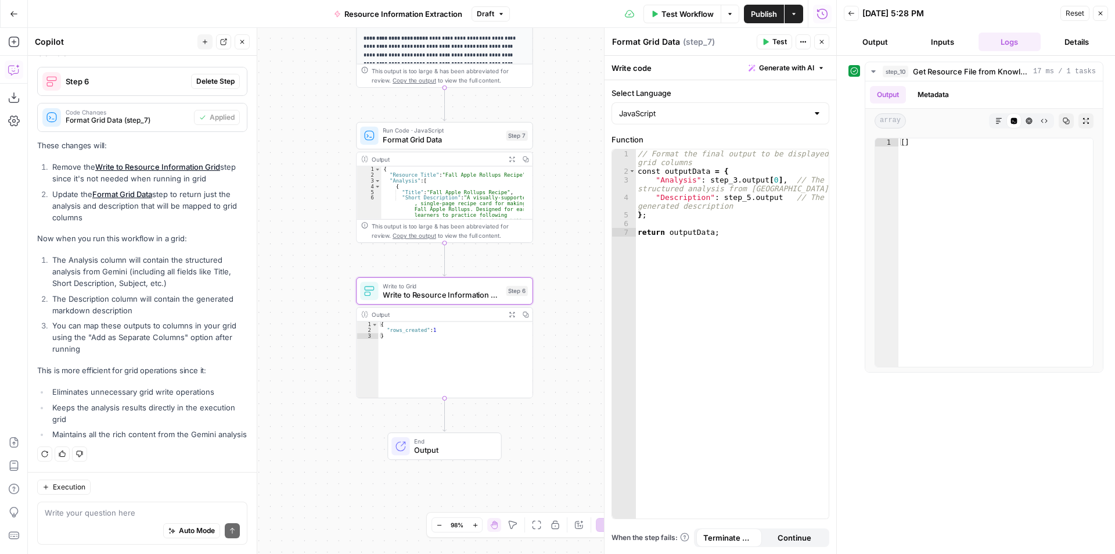
click at [213, 76] on span "Delete Step" at bounding box center [215, 81] width 38 height 10
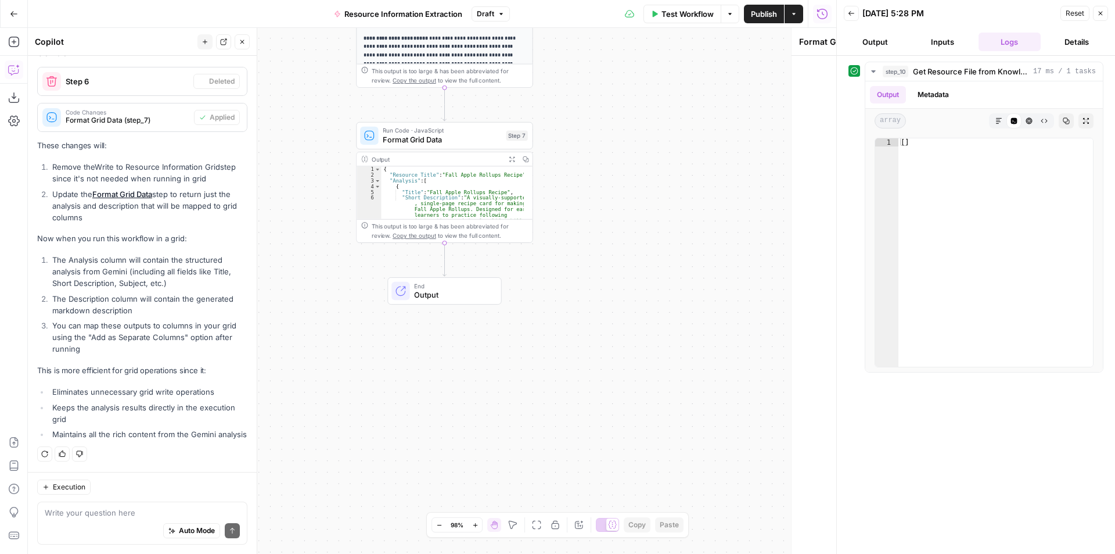
scroll to position [4776, 0]
click at [770, 13] on span "Publish" at bounding box center [764, 14] width 26 height 12
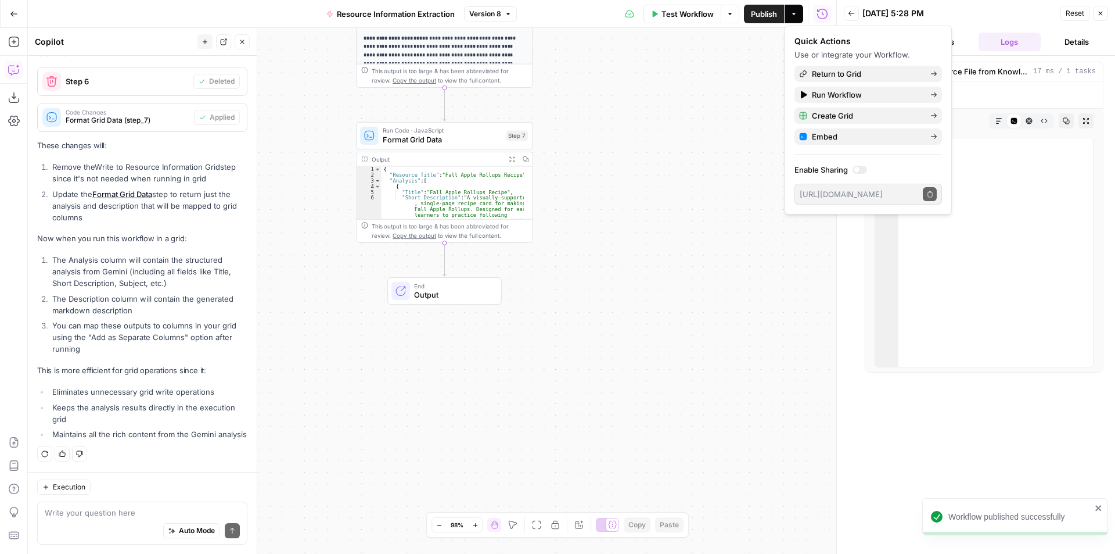
click at [12, 12] on icon "button" at bounding box center [14, 14] width 8 height 8
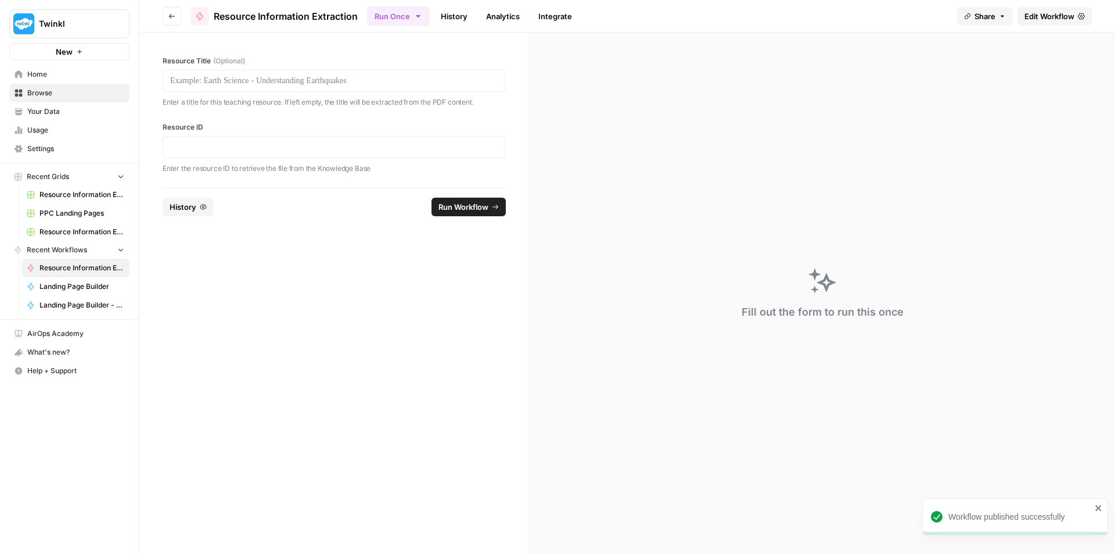
click at [177, 20] on button "Go back" at bounding box center [172, 16] width 19 height 19
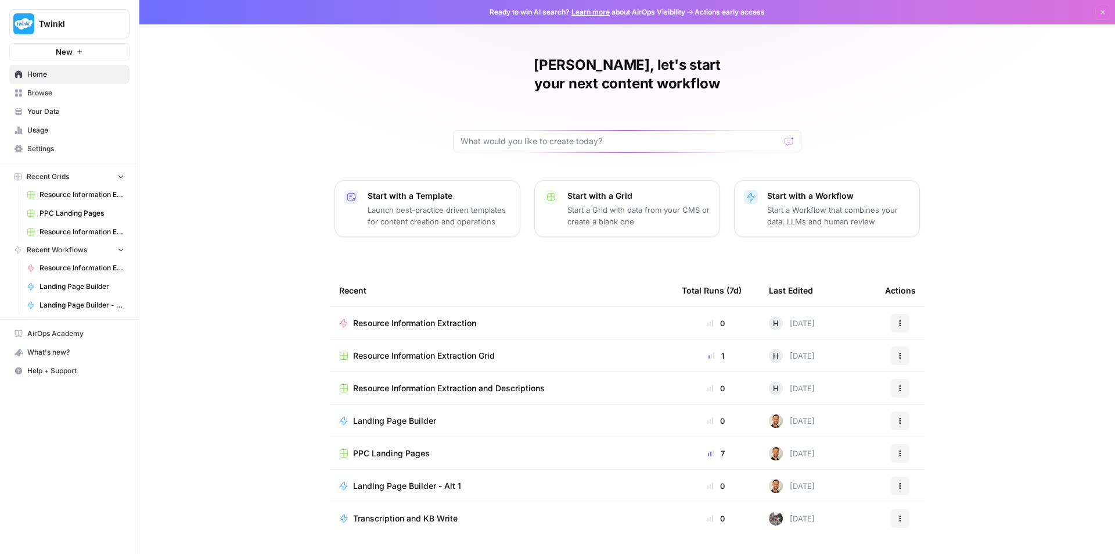
click at [905, 346] on button "Actions" at bounding box center [900, 355] width 19 height 19
click at [925, 397] on button "Delete" at bounding box center [956, 390] width 120 height 16
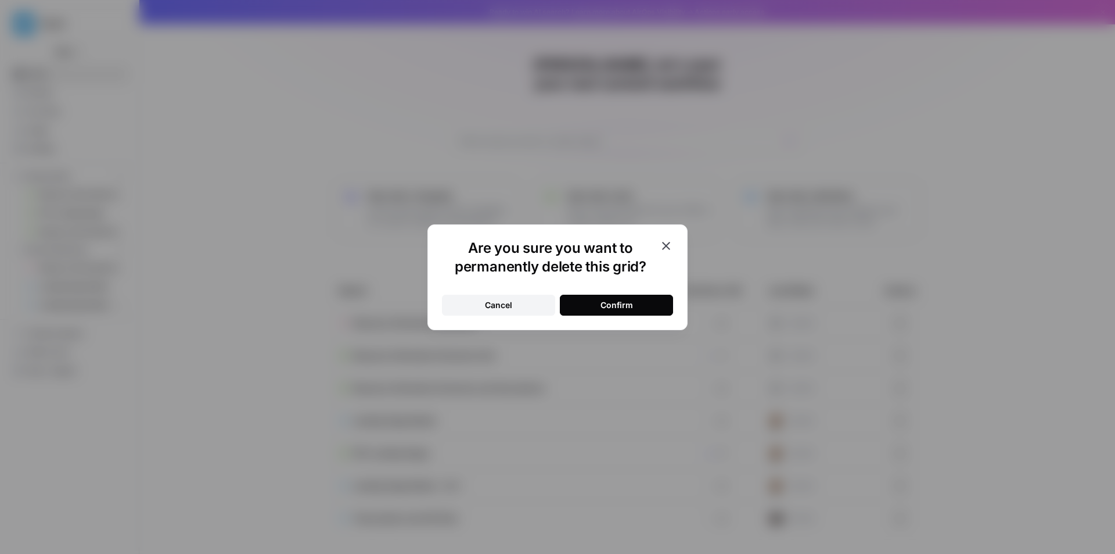
click at [645, 307] on button "Confirm" at bounding box center [616, 304] width 113 height 21
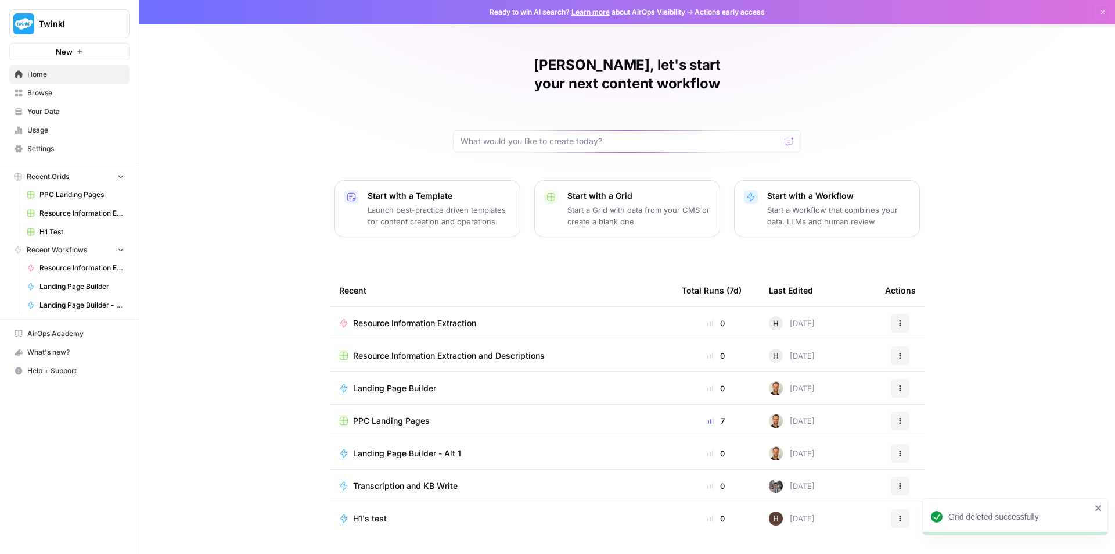
click at [447, 317] on span "Resource Information Extraction" at bounding box center [414, 323] width 123 height 12
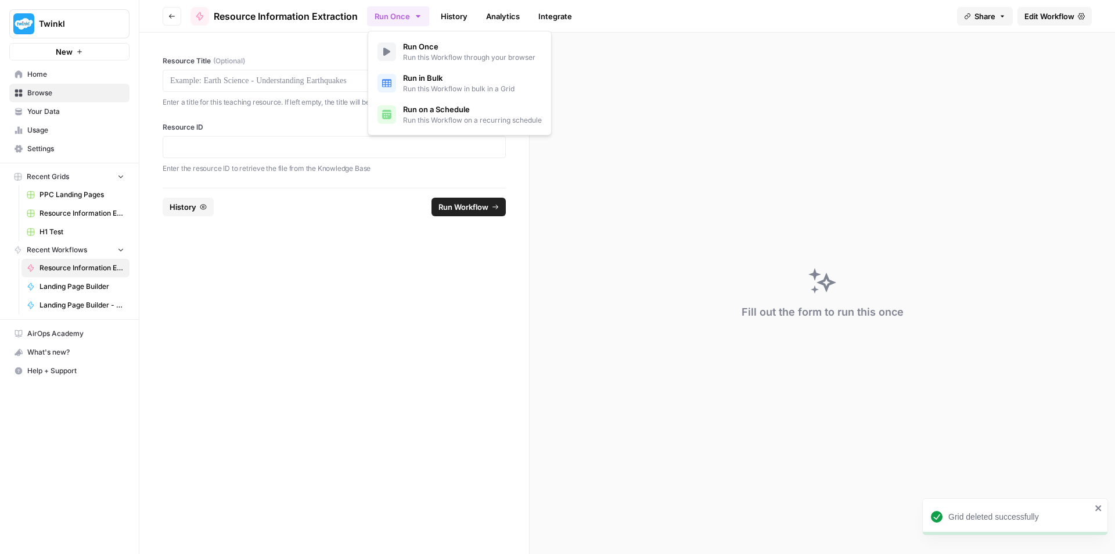
click at [415, 20] on icon "button" at bounding box center [418, 16] width 9 height 9
click at [416, 82] on span "Run in Bulk" at bounding box center [459, 78] width 112 height 12
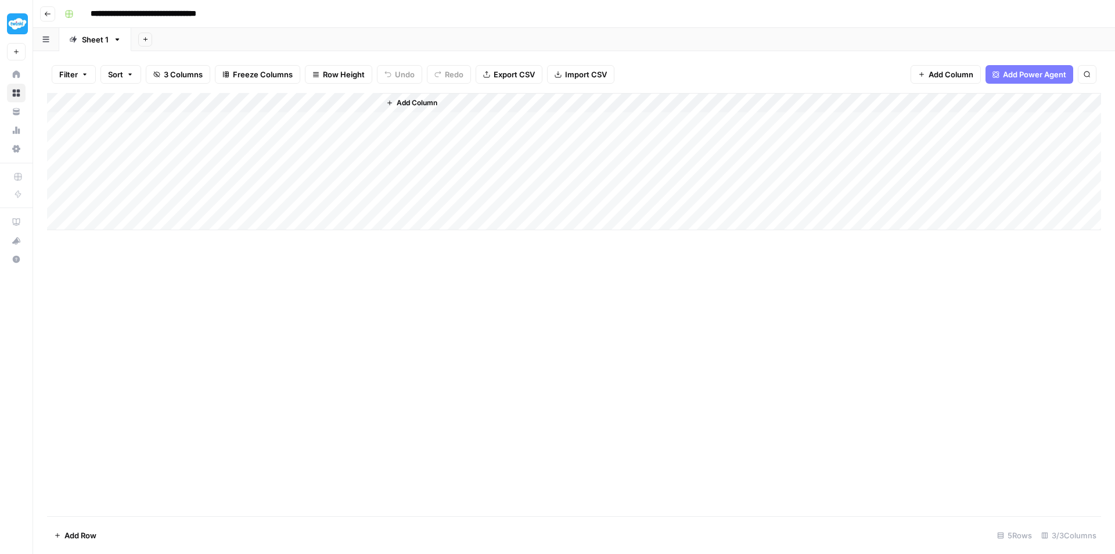
click at [105, 123] on div "Add Column" at bounding box center [574, 161] width 1054 height 137
click at [107, 122] on div "Add Column" at bounding box center [574, 161] width 1054 height 137
type textarea "**********"
click at [238, 120] on div "Add Column" at bounding box center [574, 161] width 1054 height 137
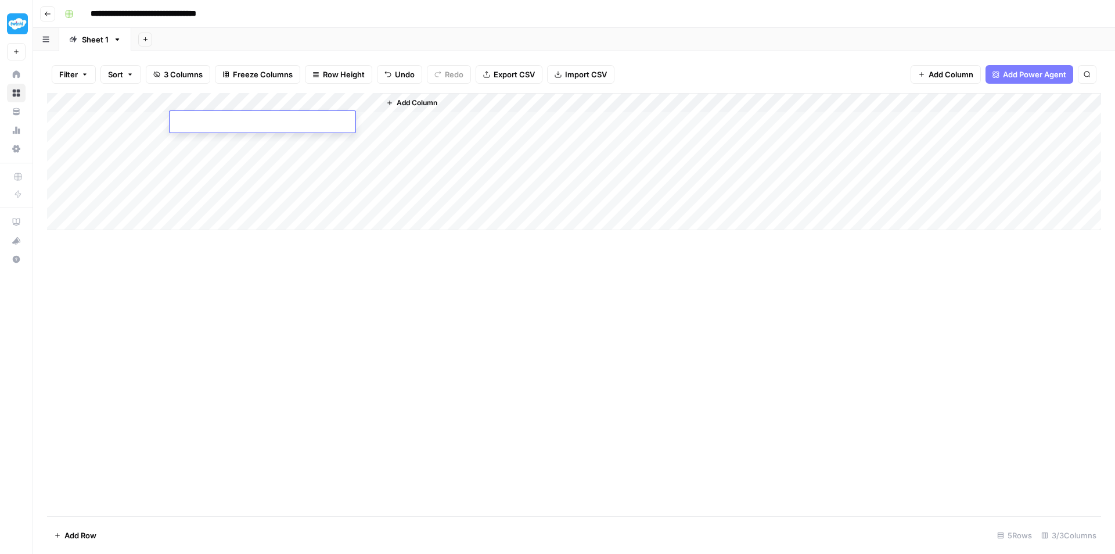
type textarea "**********"
click at [623, 170] on div "Add Column" at bounding box center [740, 161] width 721 height 137
drag, startPoint x: 378, startPoint y: 102, endPoint x: 476, endPoint y: 107, distance: 97.7
click at [476, 107] on div "Add Column" at bounding box center [574, 161] width 1054 height 137
click at [333, 118] on div "Add Column" at bounding box center [574, 161] width 1054 height 137
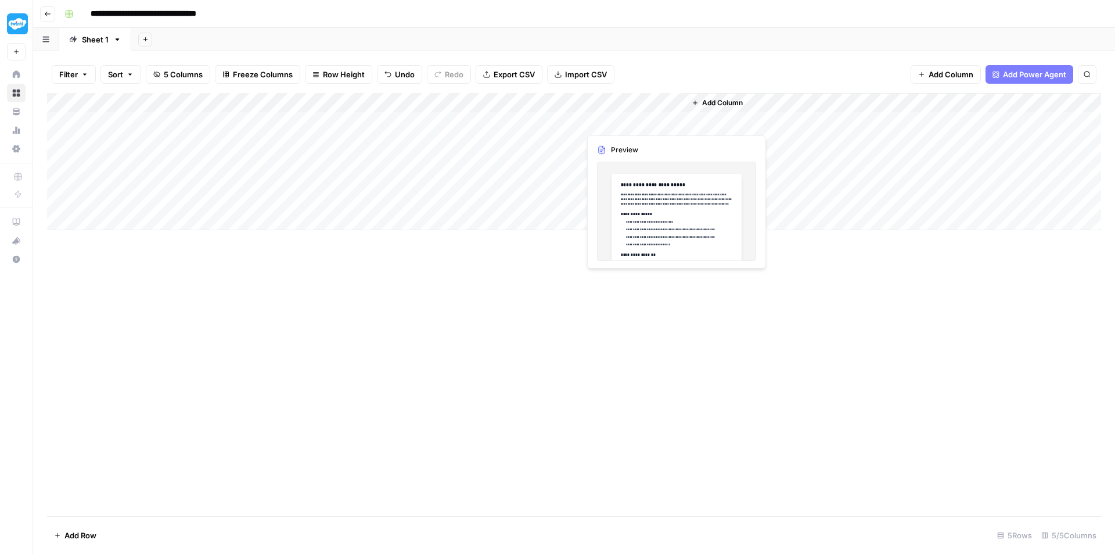
click at [622, 121] on div "Add Column" at bounding box center [574, 161] width 1054 height 137
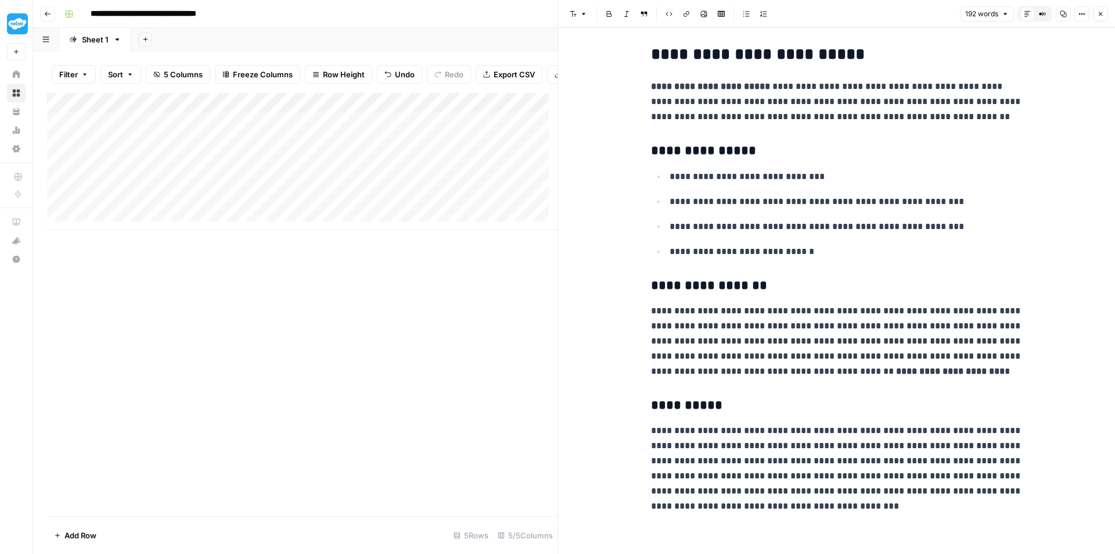
scroll to position [8, 0]
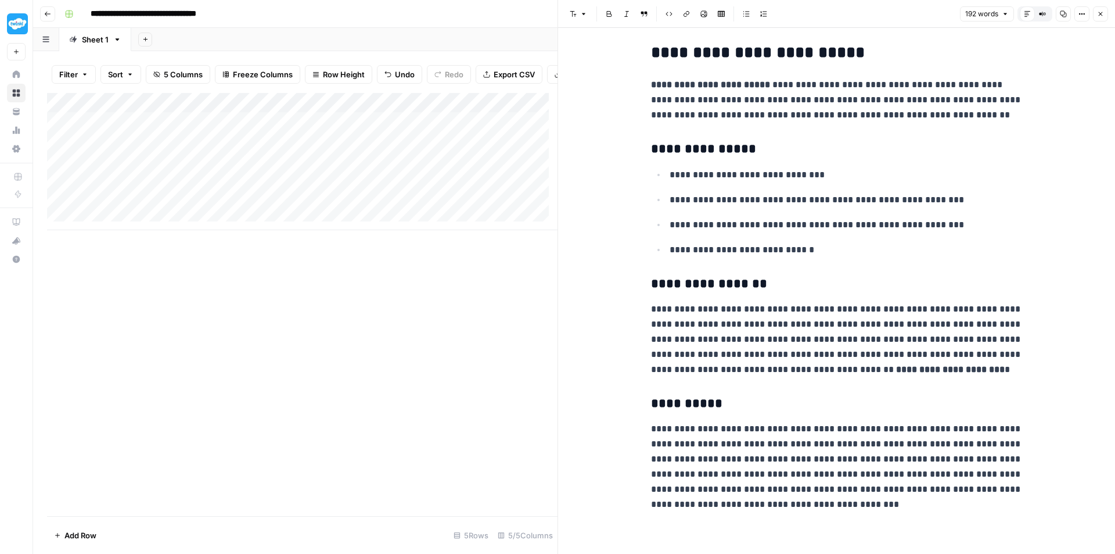
click at [506, 179] on div "Add Column" at bounding box center [302, 161] width 511 height 137
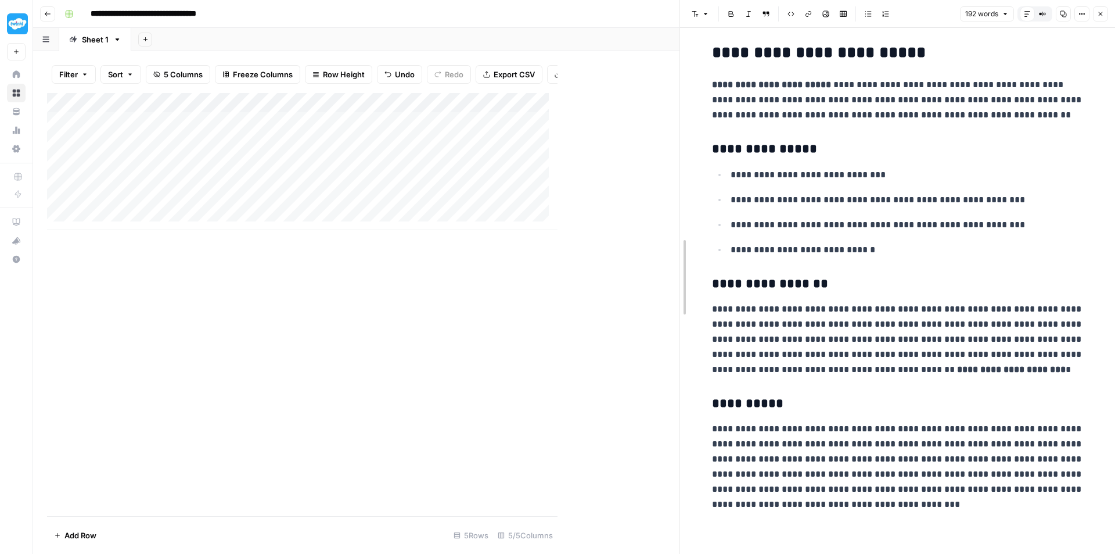
drag, startPoint x: 561, startPoint y: 40, endPoint x: 739, endPoint y: 60, distance: 179.4
click at [452, 132] on div "Add Column" at bounding box center [363, 161] width 632 height 137
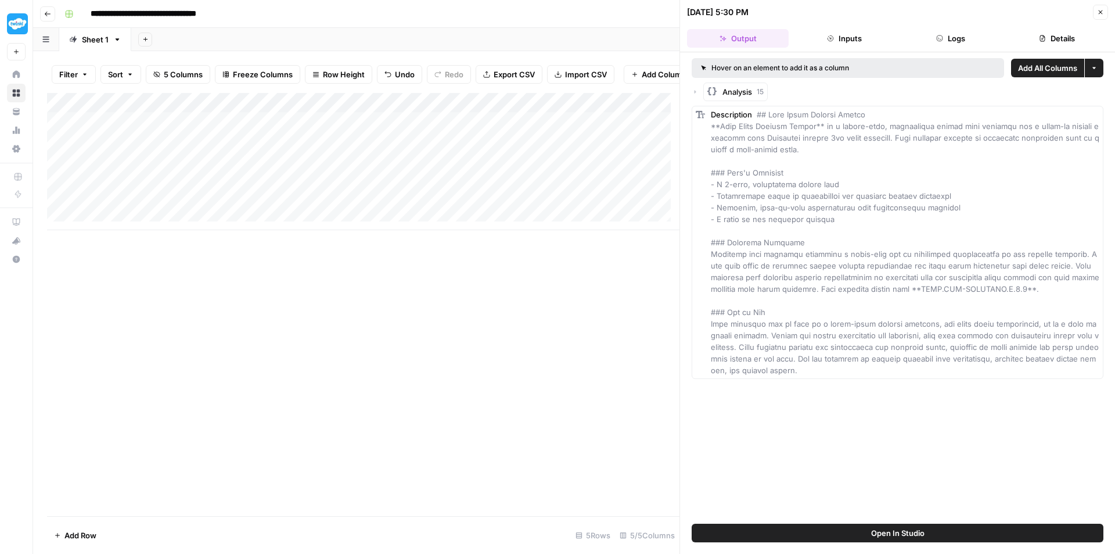
click at [967, 38] on button "Logs" at bounding box center [951, 38] width 102 height 19
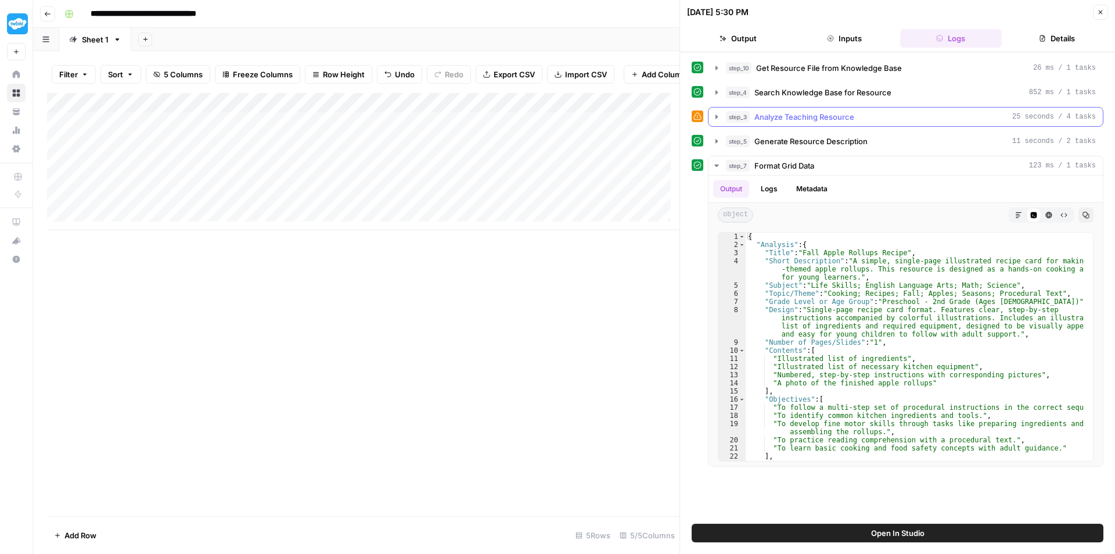
click at [912, 121] on div "step_3 Analyze Teaching Resource 25 seconds / 4 tasks" at bounding box center [911, 117] width 370 height 12
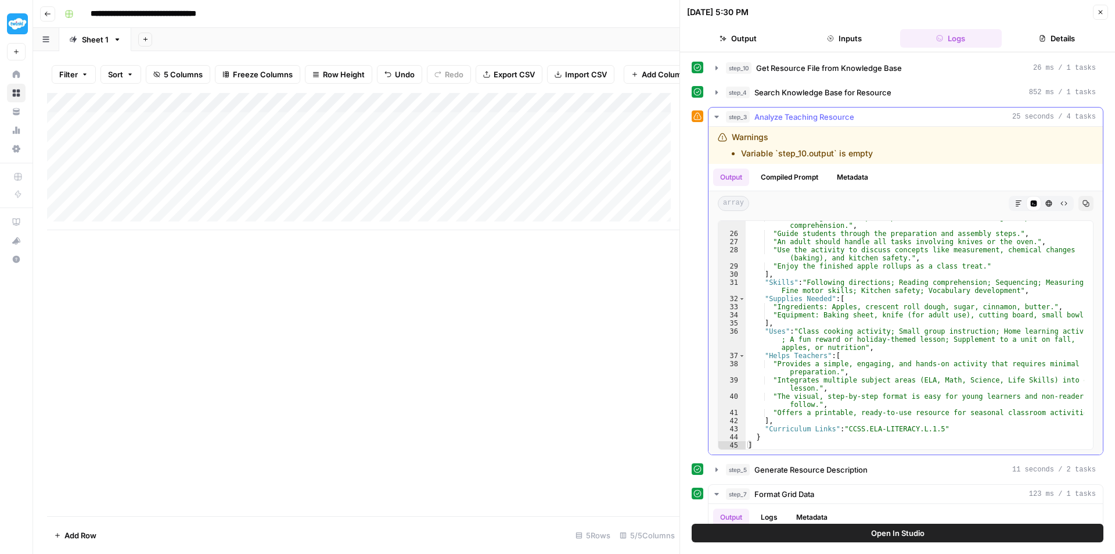
click at [807, 179] on button "Compiled Prompt" at bounding box center [789, 176] width 71 height 17
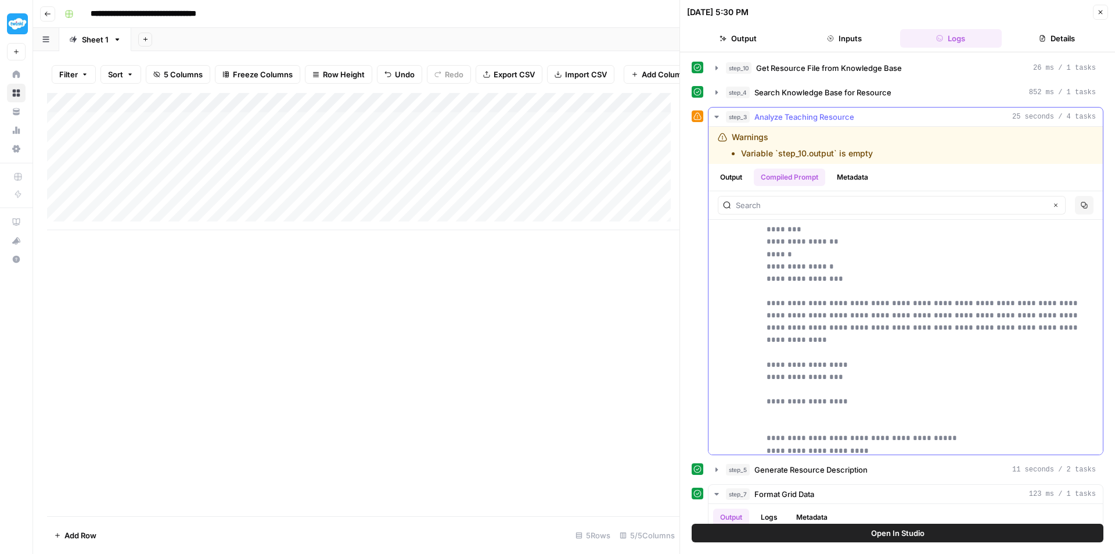
scroll to position [973, 0]
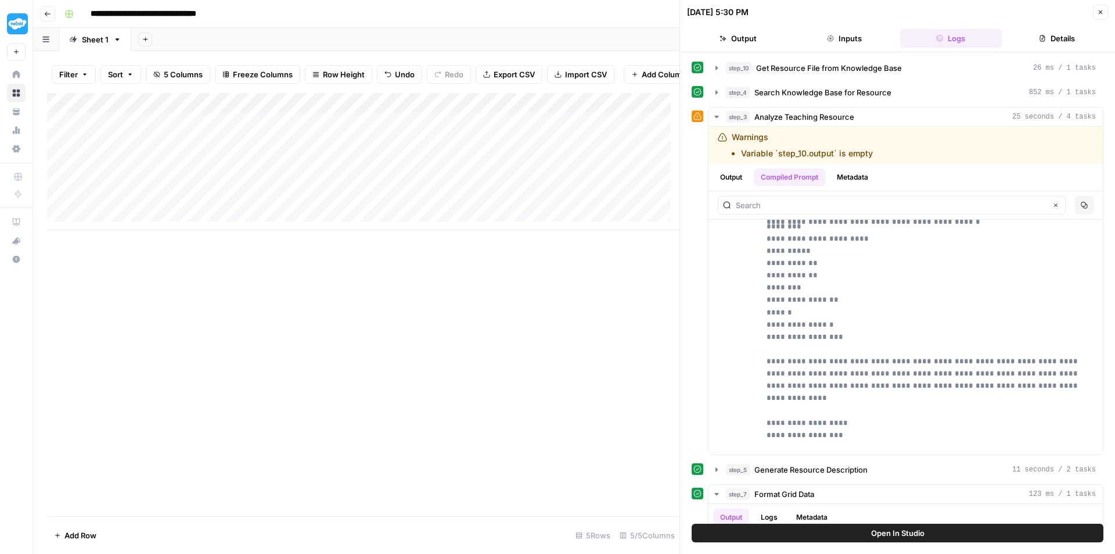
click at [236, 131] on div "Add Column" at bounding box center [363, 161] width 632 height 137
type textarea "**********"
click at [463, 128] on div "Add Column" at bounding box center [363, 161] width 632 height 137
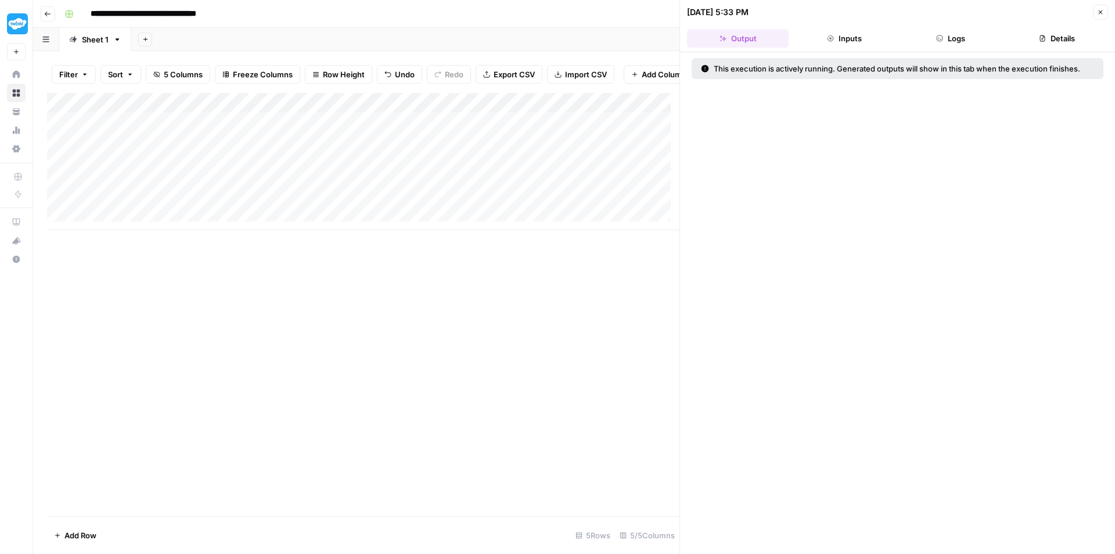
click at [941, 36] on icon "button" at bounding box center [939, 38] width 7 height 7
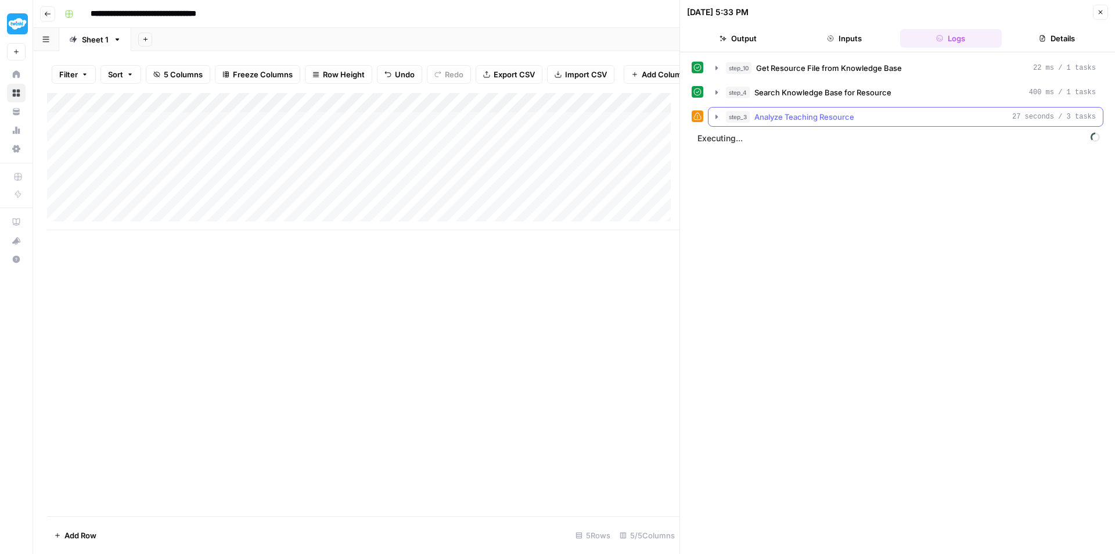
click at [815, 116] on span "Analyze Teaching Resource" at bounding box center [804, 117] width 100 height 12
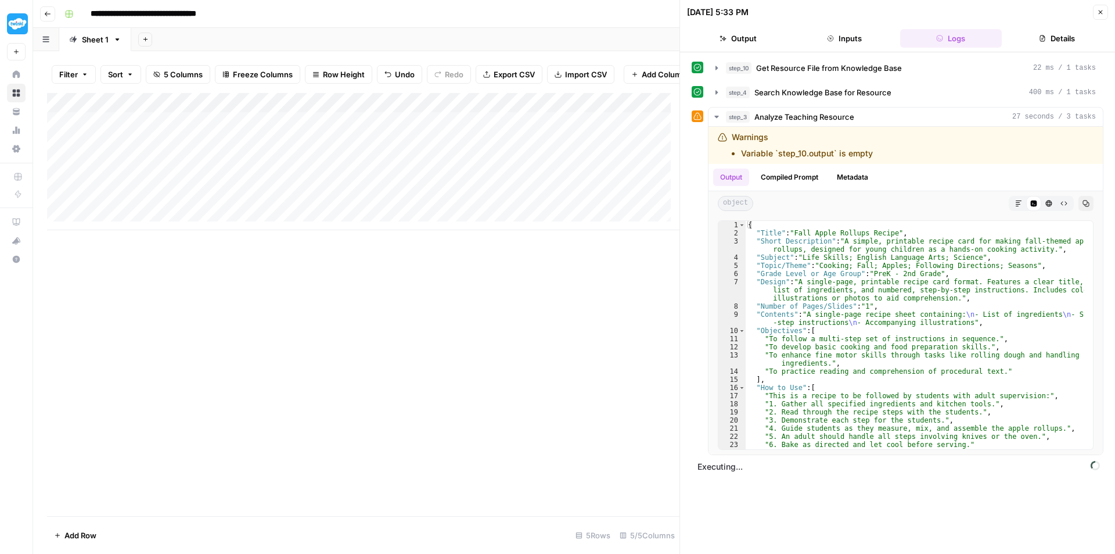
click at [1095, 11] on button "Close" at bounding box center [1100, 12] width 15 height 15
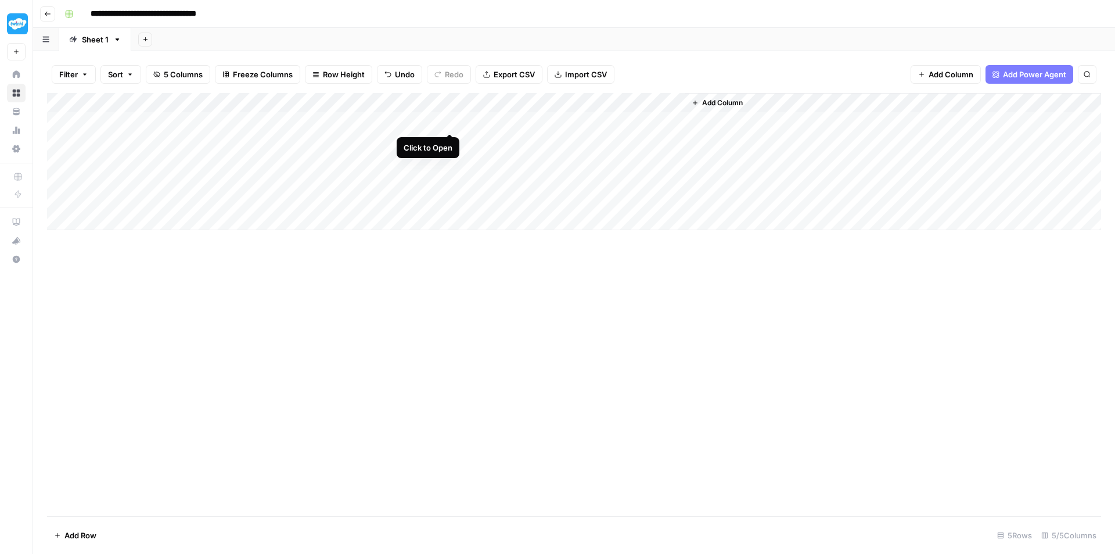
click at [449, 124] on div "Add Column" at bounding box center [574, 161] width 1054 height 137
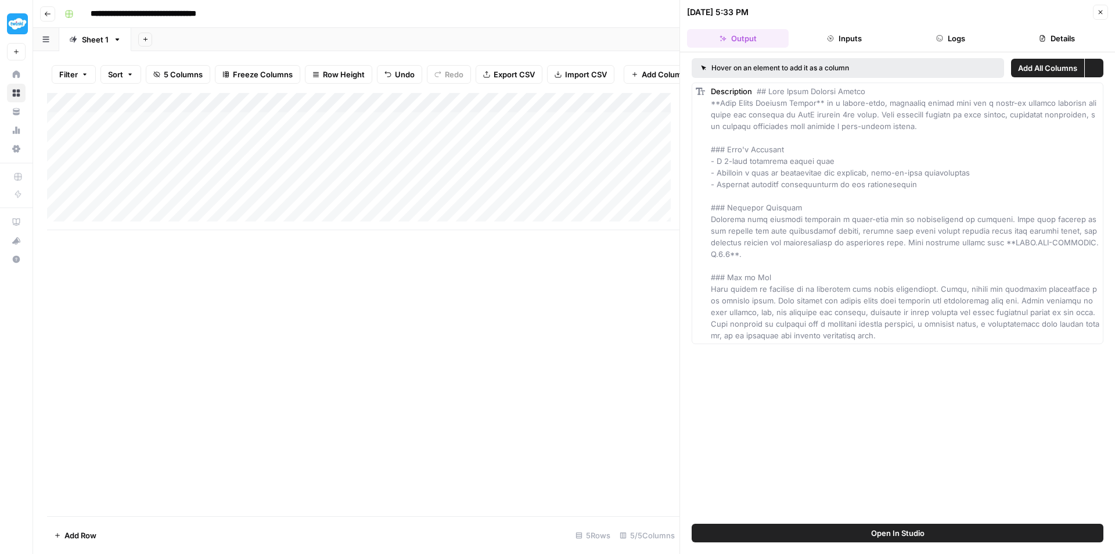
click at [950, 36] on button "Logs" at bounding box center [951, 38] width 102 height 19
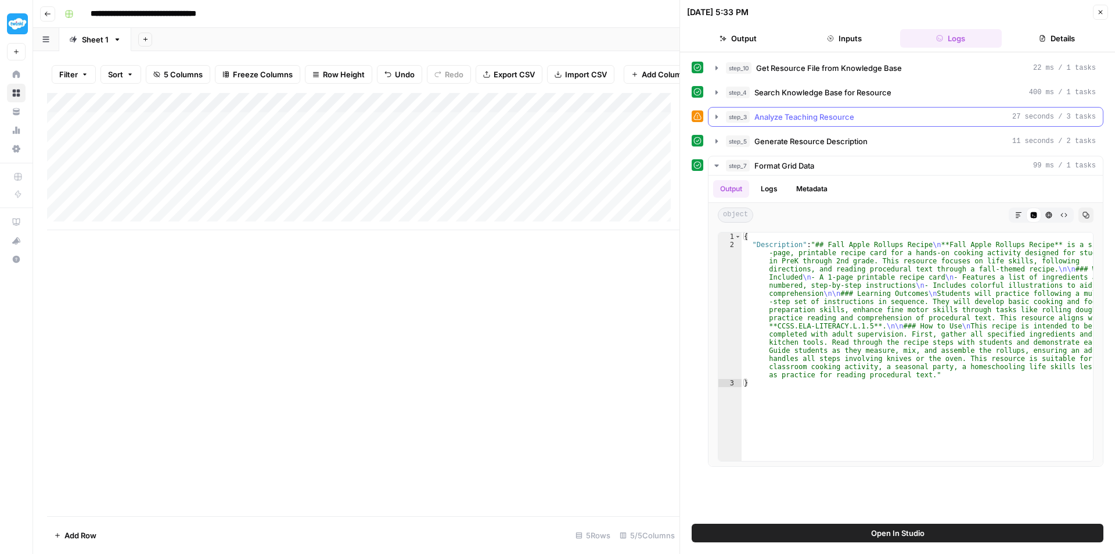
click at [844, 121] on span "Analyze Teaching Resource" at bounding box center [804, 117] width 100 height 12
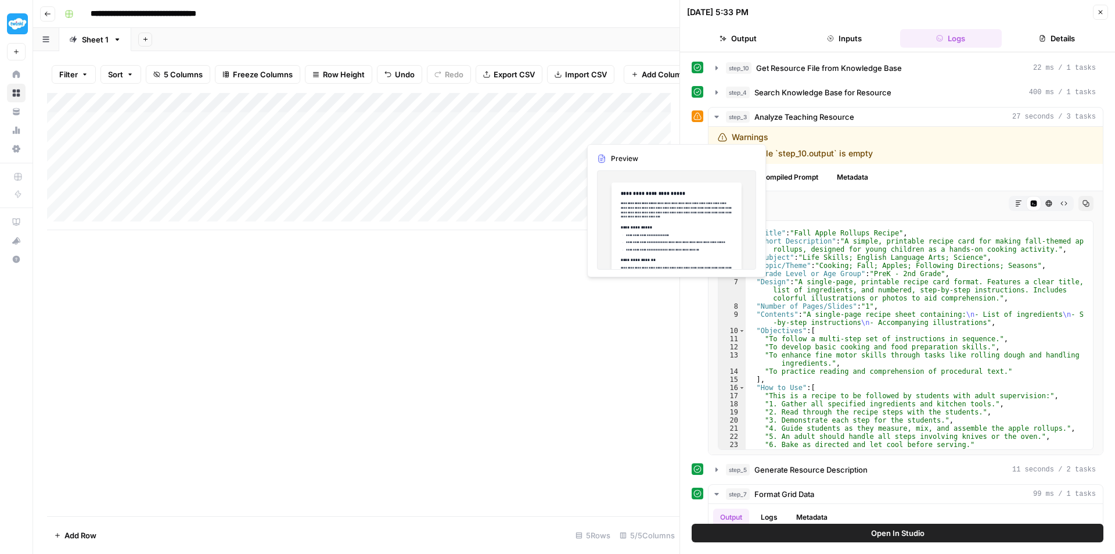
click at [599, 131] on div "Add Column" at bounding box center [363, 161] width 632 height 137
click at [546, 135] on div "Add Column" at bounding box center [363, 161] width 632 height 137
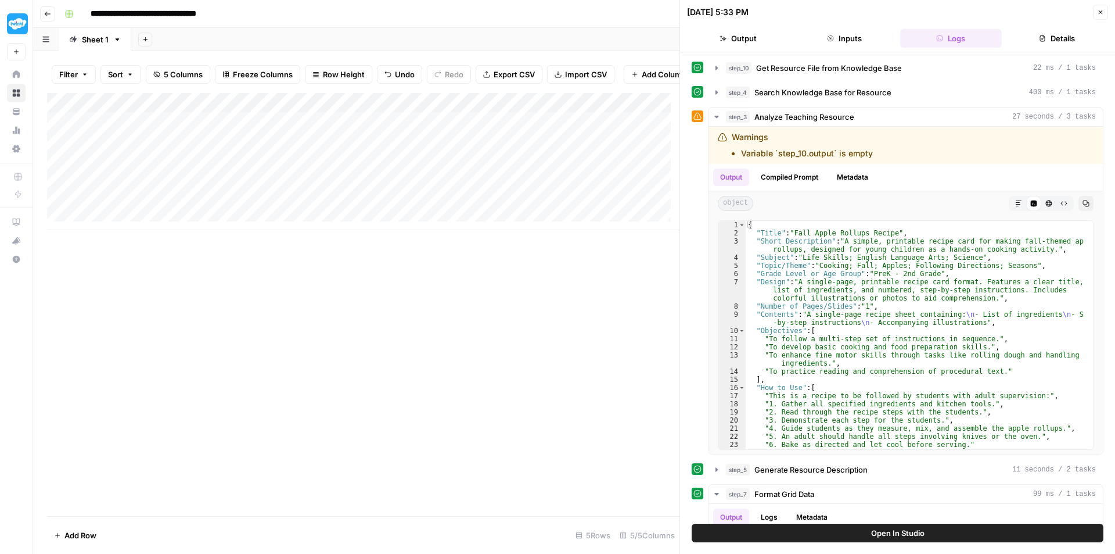
click at [546, 135] on div "Add Column" at bounding box center [363, 161] width 632 height 137
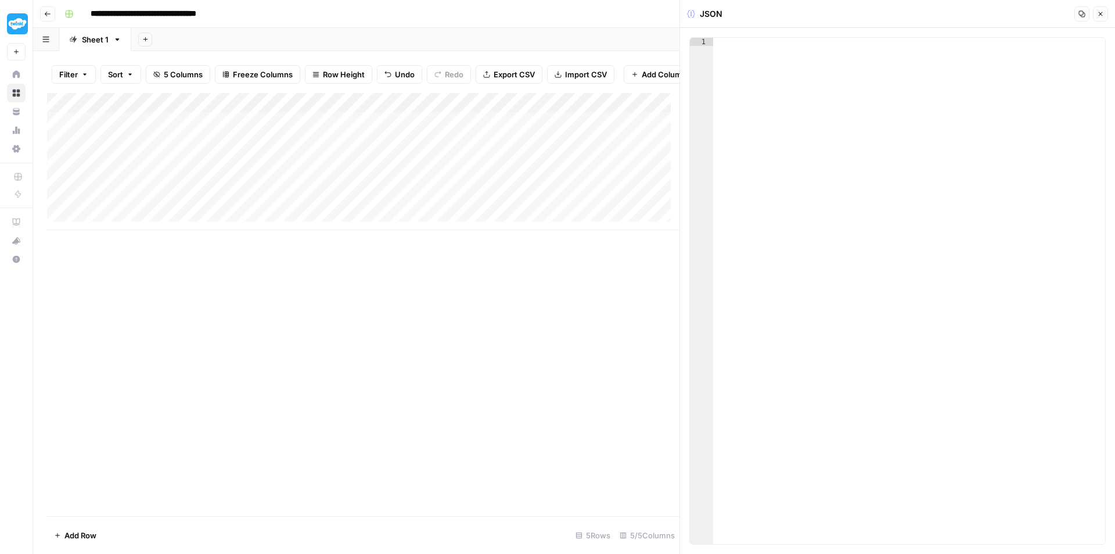
click at [635, 130] on div "Add Column" at bounding box center [363, 161] width 632 height 137
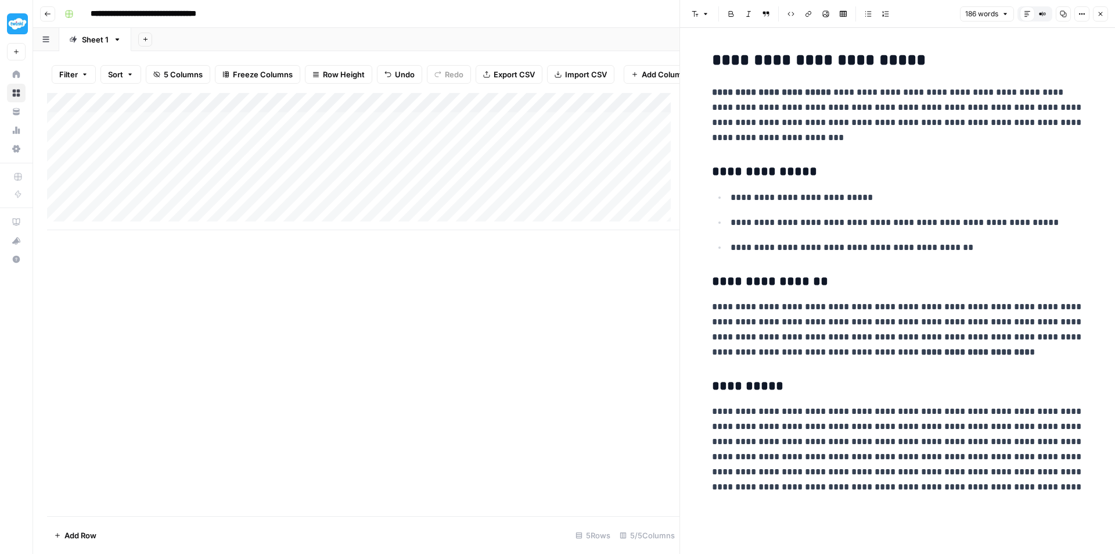
click at [514, 132] on div "Add Column" at bounding box center [363, 161] width 632 height 137
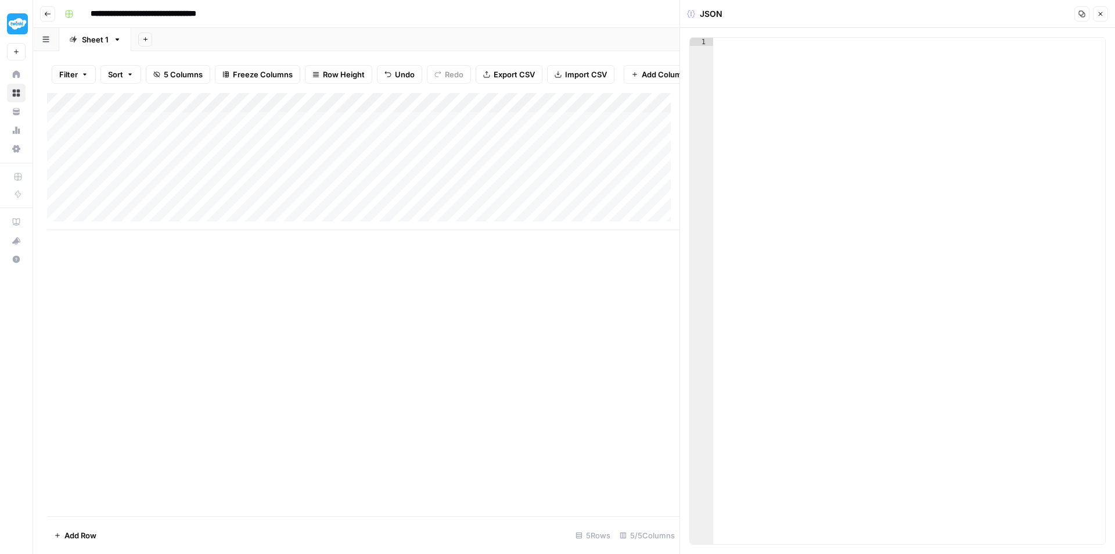
click at [515, 153] on div "Add Column" at bounding box center [363, 161] width 632 height 137
click at [385, 130] on div "Add Column" at bounding box center [363, 161] width 632 height 137
click at [452, 127] on div "Add Column" at bounding box center [363, 161] width 632 height 137
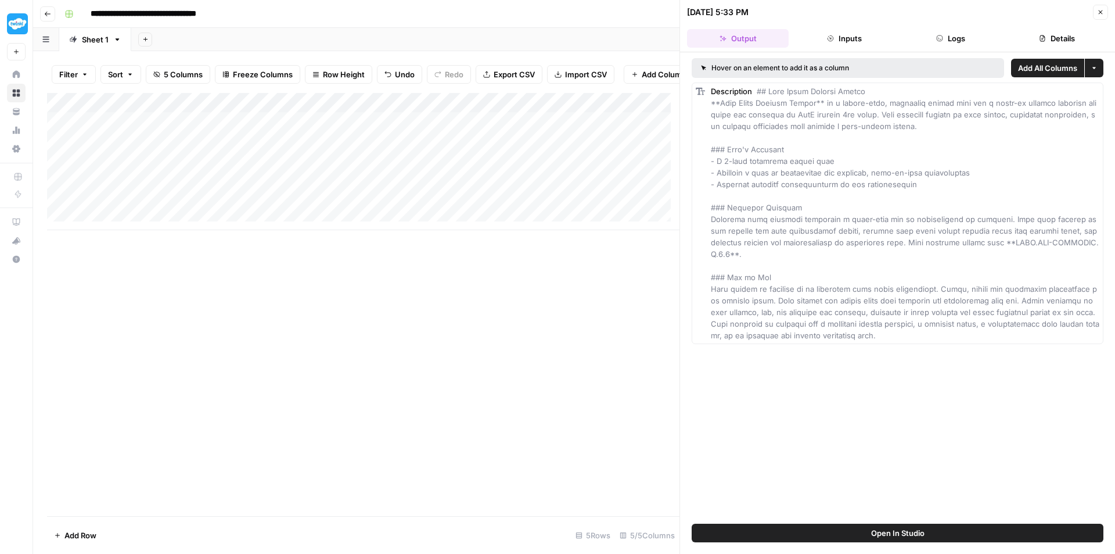
click at [962, 46] on button "Logs" at bounding box center [951, 38] width 102 height 19
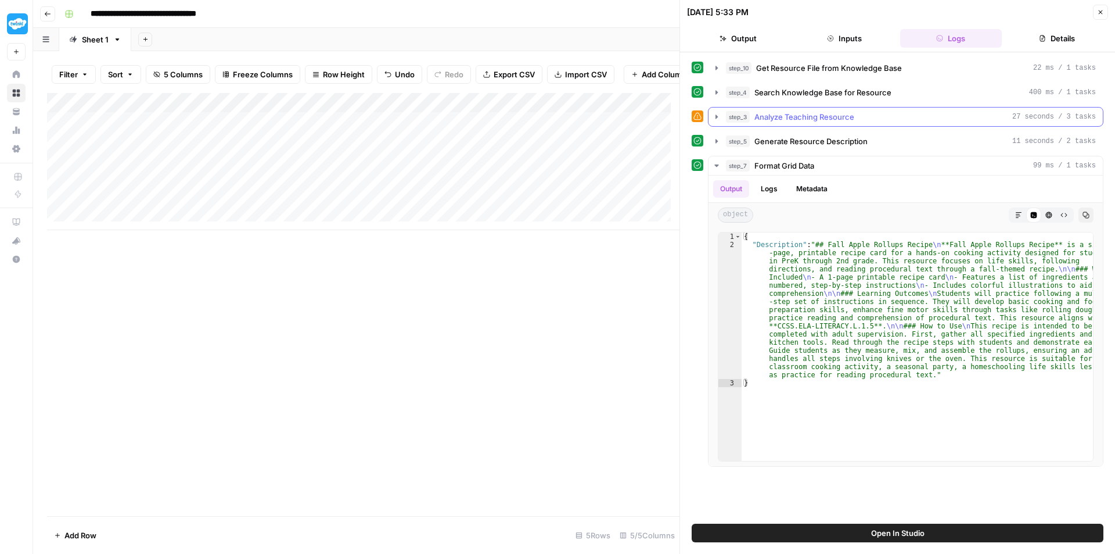
click at [854, 114] on span "Analyze Teaching Resource" at bounding box center [804, 117] width 100 height 12
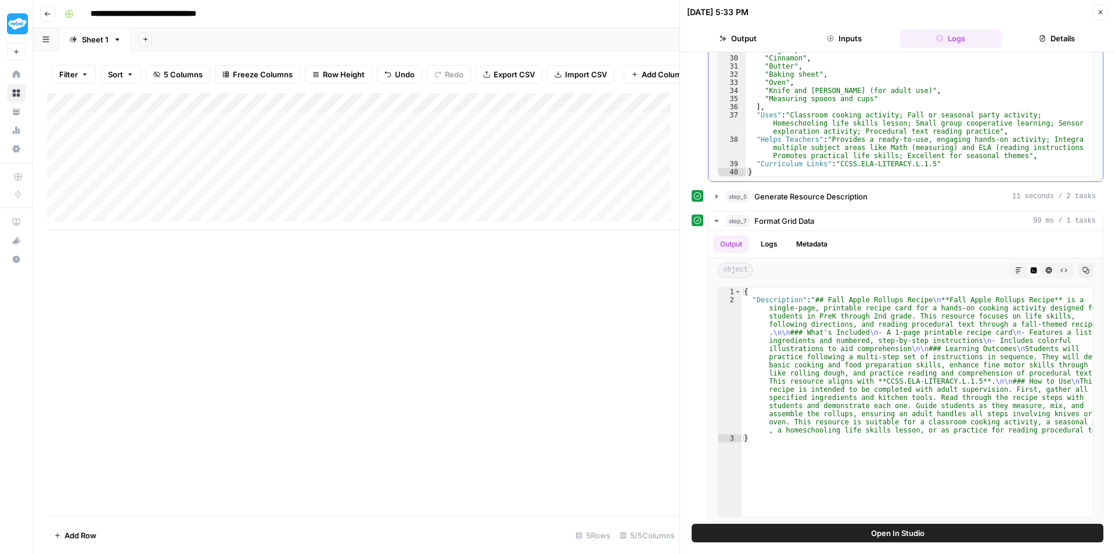
scroll to position [277, 0]
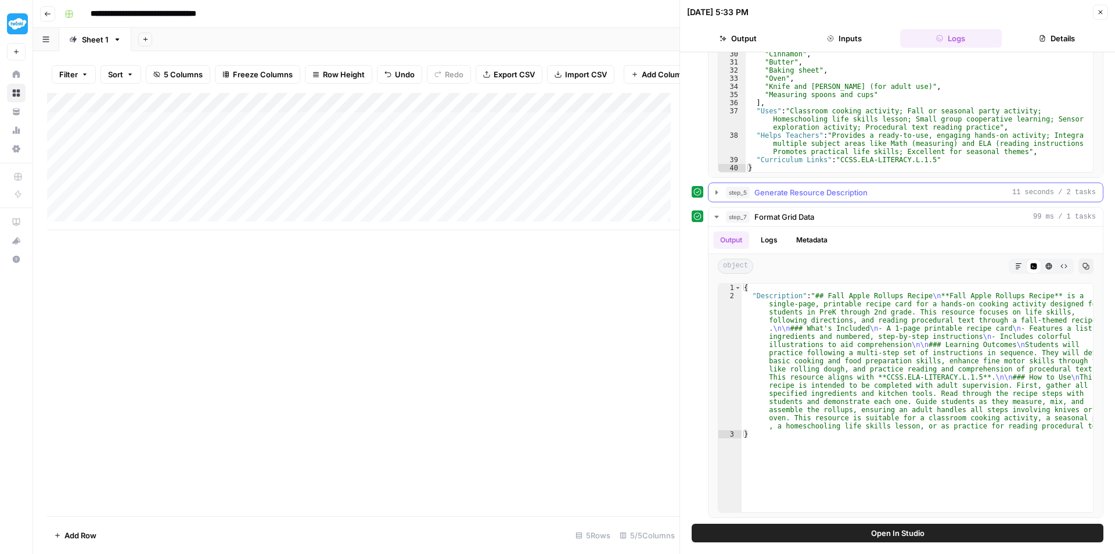
click at [884, 188] on div "step_5 Generate Resource Description 11 seconds / 2 tasks" at bounding box center [911, 192] width 370 height 12
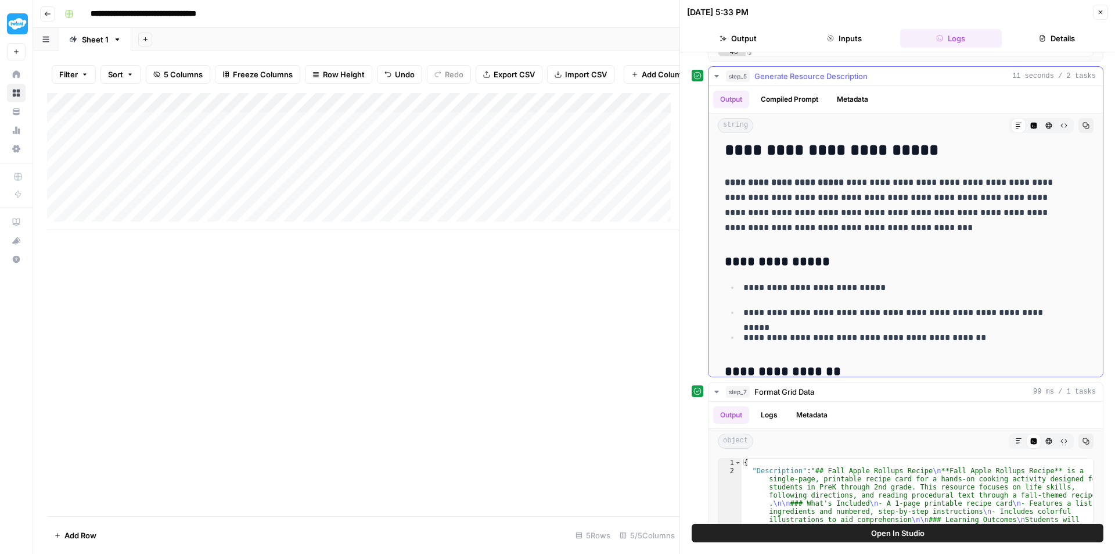
scroll to position [0, 0]
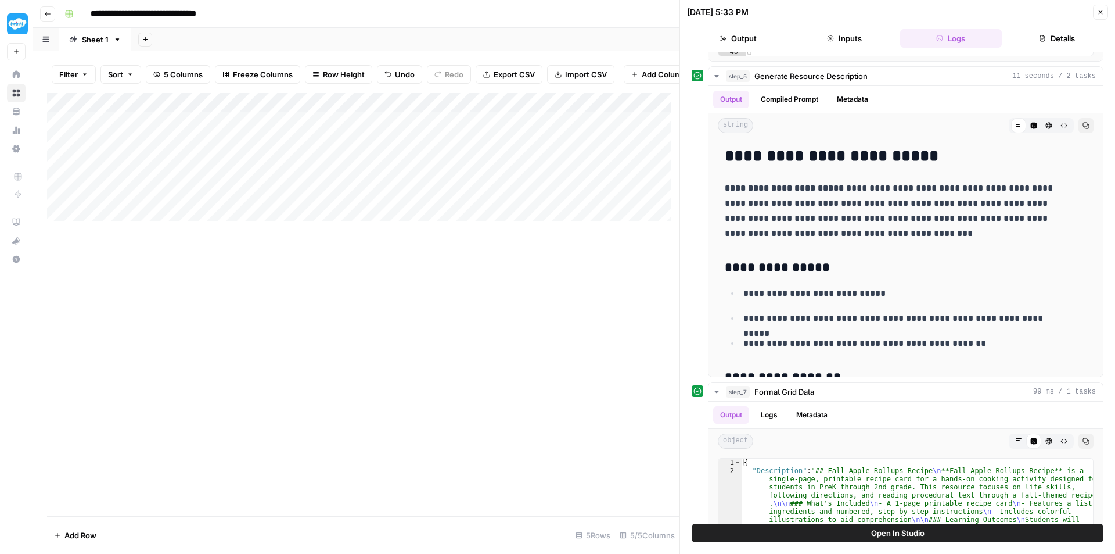
click at [478, 319] on div "Add Column" at bounding box center [363, 304] width 632 height 423
click at [113, 150] on div "Add Column" at bounding box center [363, 161] width 632 height 137
click at [96, 149] on textarea at bounding box center [158, 151] width 186 height 16
paste textarea "**********"
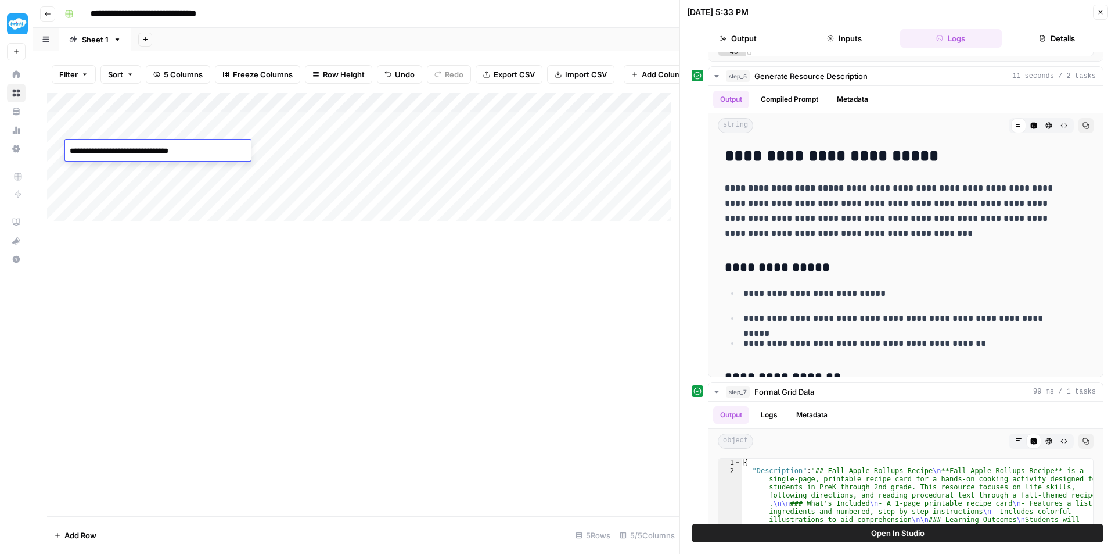
paste textarea "**********"
type textarea "**********"
click at [216, 152] on div "Add Column" at bounding box center [363, 161] width 632 height 137
click at [221, 149] on textarea at bounding box center [263, 151] width 186 height 16
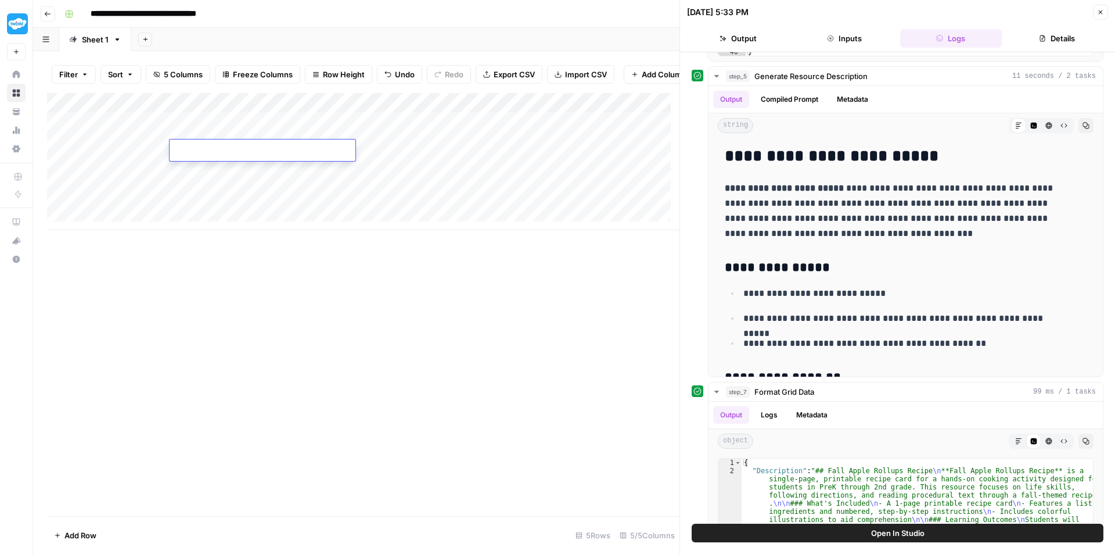
paste textarea "**********"
type textarea "**********"
click at [236, 149] on div "Add Column" at bounding box center [363, 161] width 632 height 137
click at [236, 149] on textarea "**********" at bounding box center [271, 151] width 203 height 16
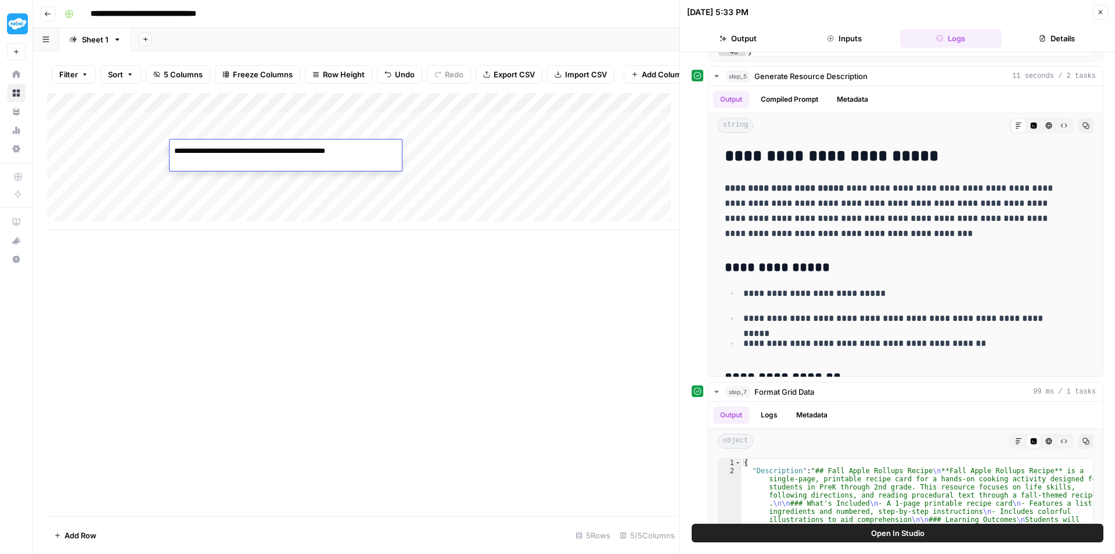
type textarea "**********"
click at [287, 153] on div "Add Column" at bounding box center [363, 161] width 632 height 137
click at [1106, 7] on button "Close" at bounding box center [1100, 12] width 15 height 15
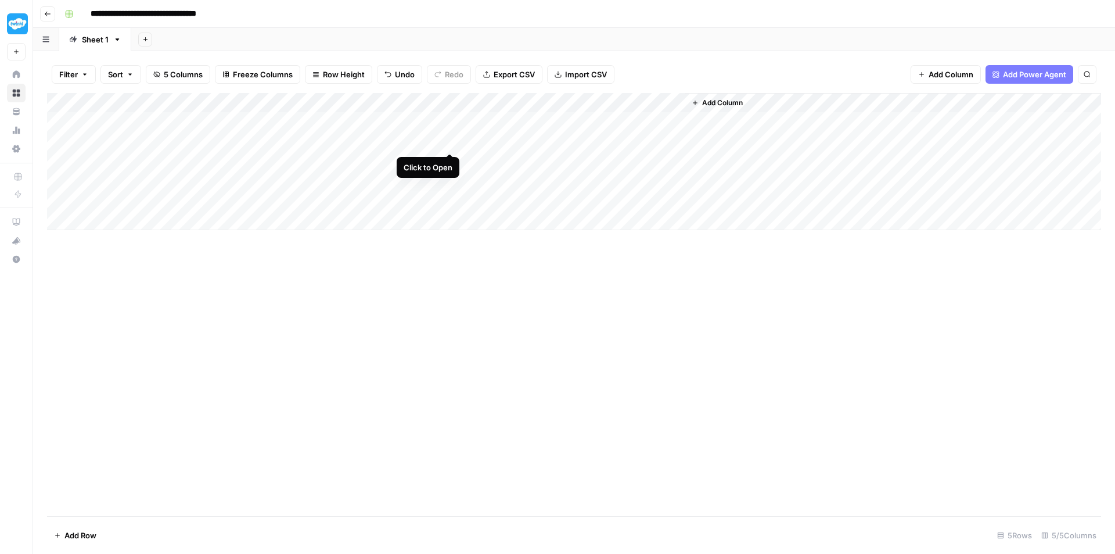
click at [448, 138] on div "Add Column" at bounding box center [574, 161] width 1054 height 137
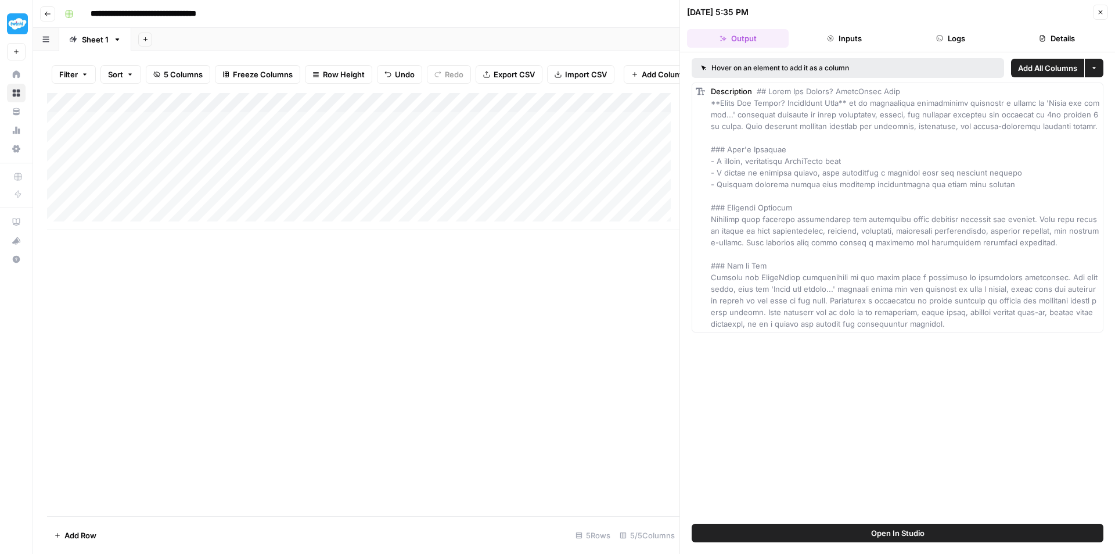
click at [832, 35] on icon "button" at bounding box center [830, 38] width 7 height 7
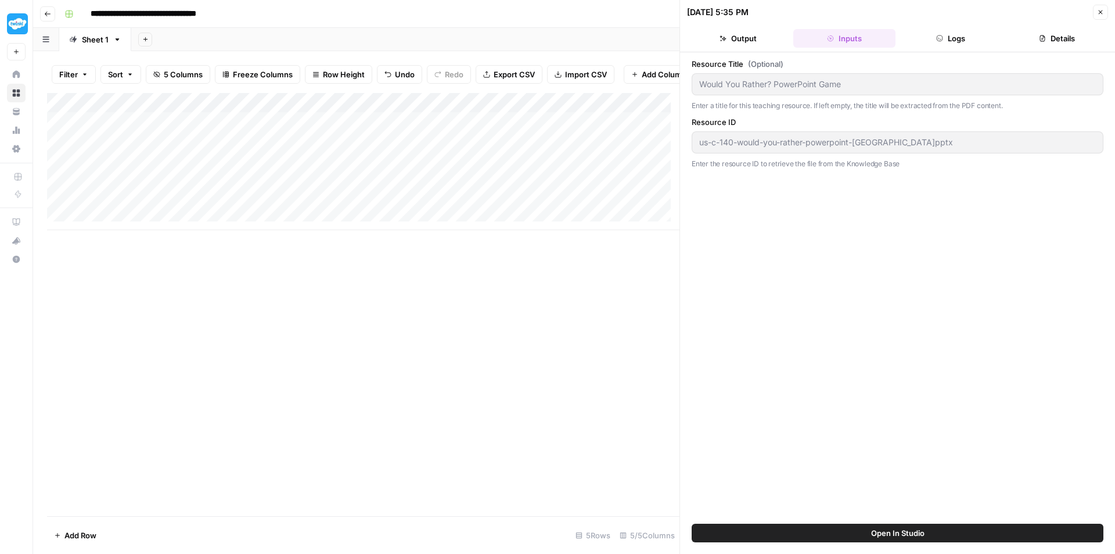
click at [933, 31] on button "Logs" at bounding box center [951, 38] width 102 height 19
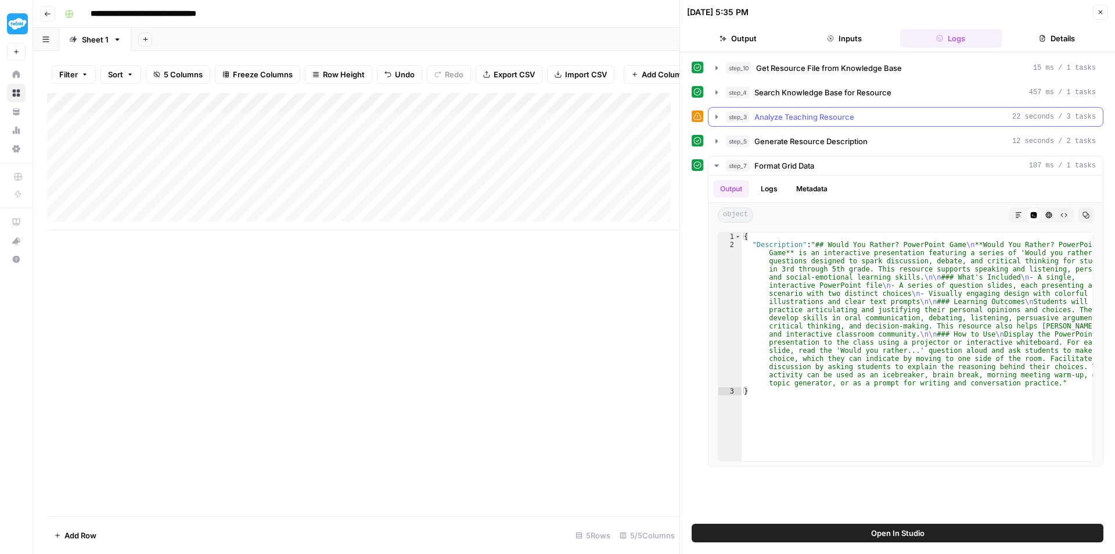
click at [715, 118] on icon "button" at bounding box center [716, 116] width 9 height 9
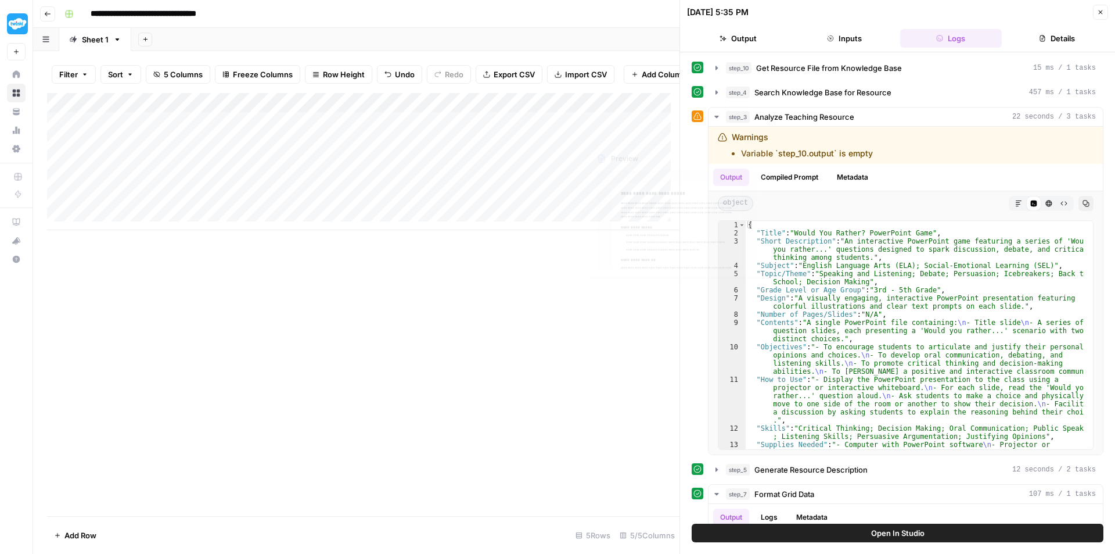
click at [625, 149] on div "Add Column" at bounding box center [363, 161] width 632 height 137
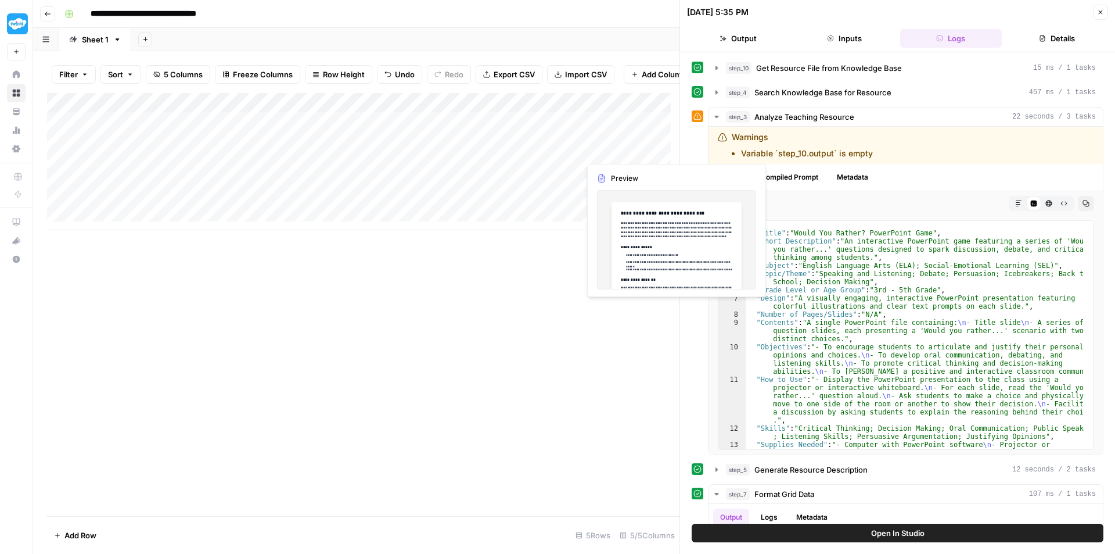
click at [625, 149] on div "Add Column" at bounding box center [363, 161] width 632 height 137
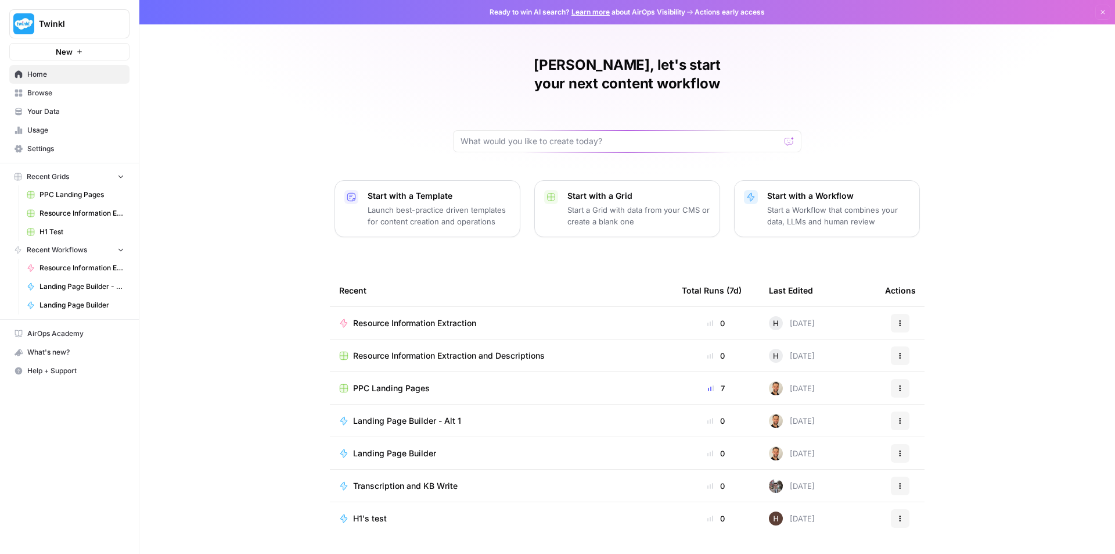
click at [49, 101] on link "Browse" at bounding box center [69, 93] width 120 height 19
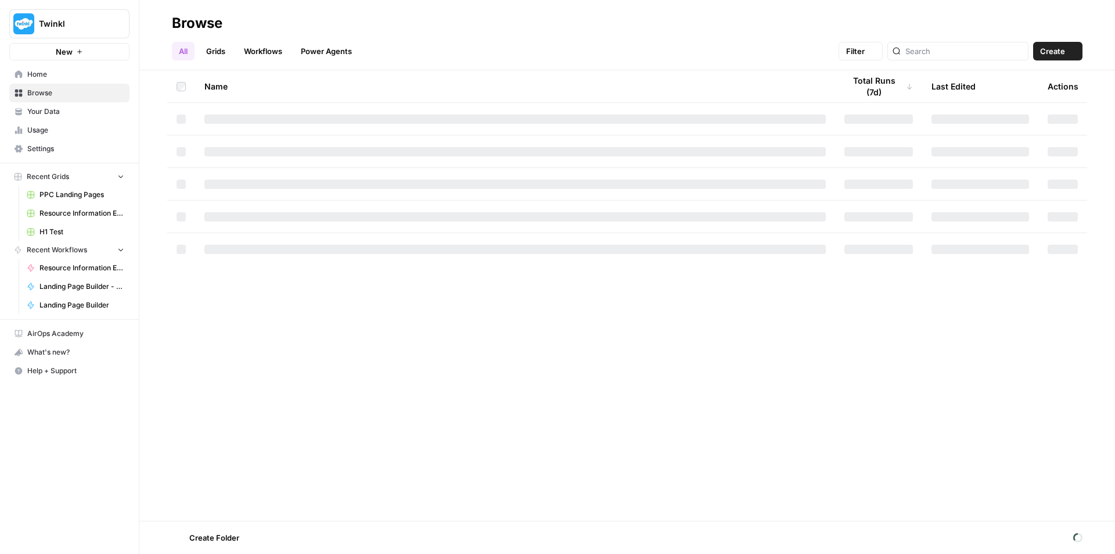
click at [51, 113] on span "Your Data" at bounding box center [75, 111] width 97 height 10
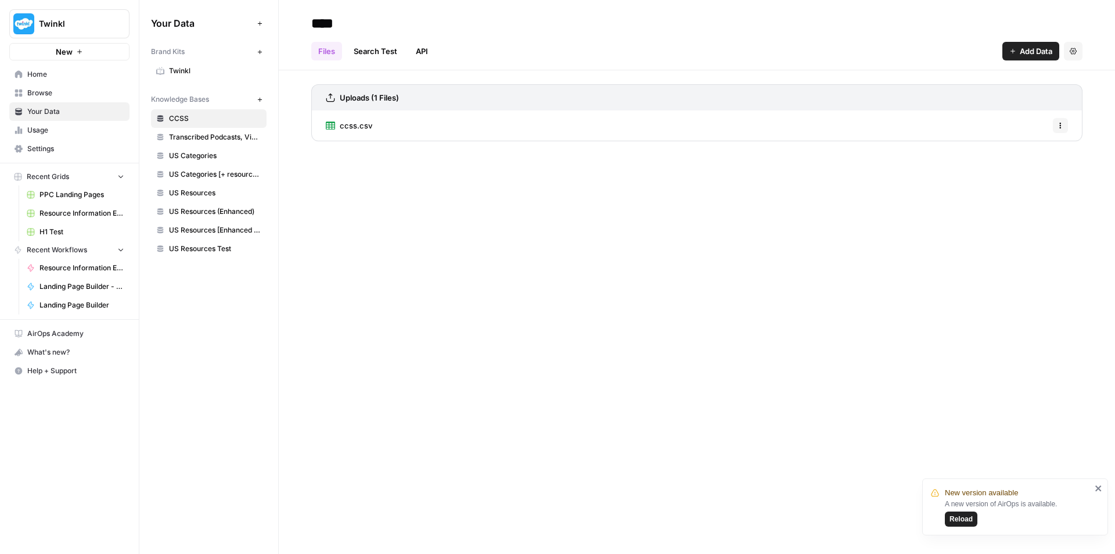
click at [222, 250] on span "US Resources Test" at bounding box center [215, 248] width 92 height 10
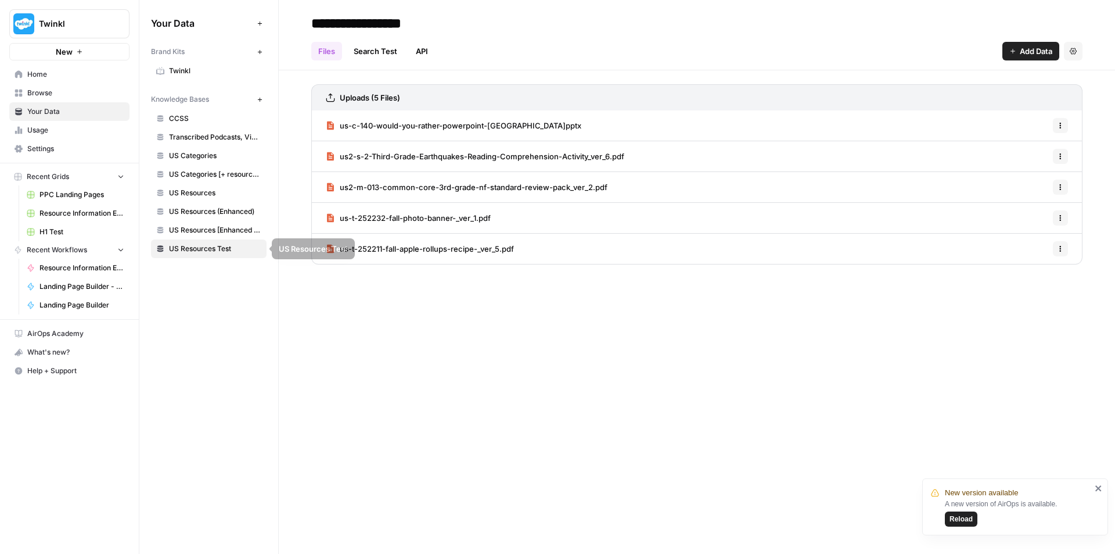
click at [364, 57] on link "Search Test" at bounding box center [375, 51] width 57 height 19
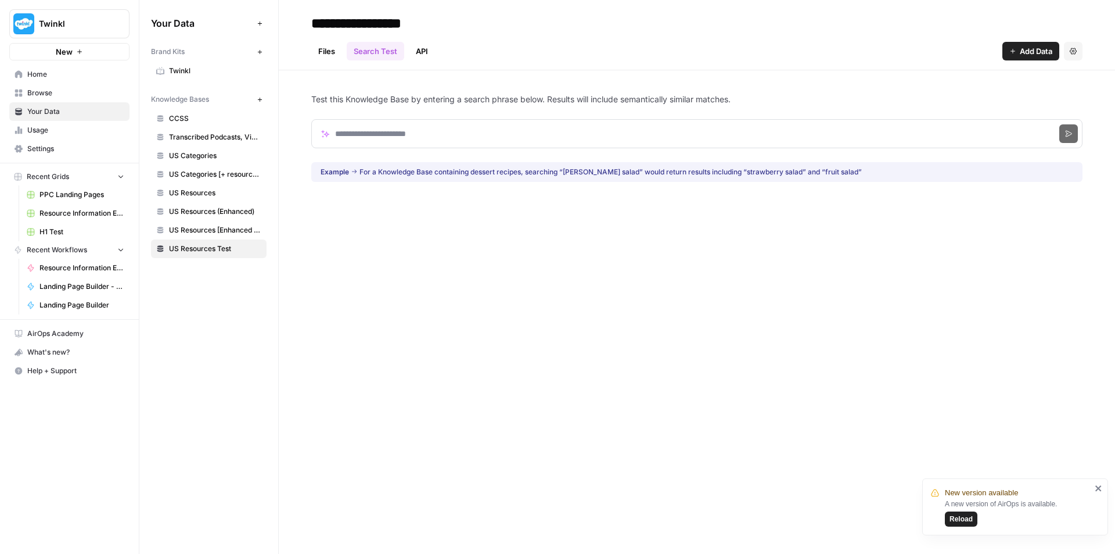
click at [423, 48] on link "API" at bounding box center [422, 51] width 26 height 19
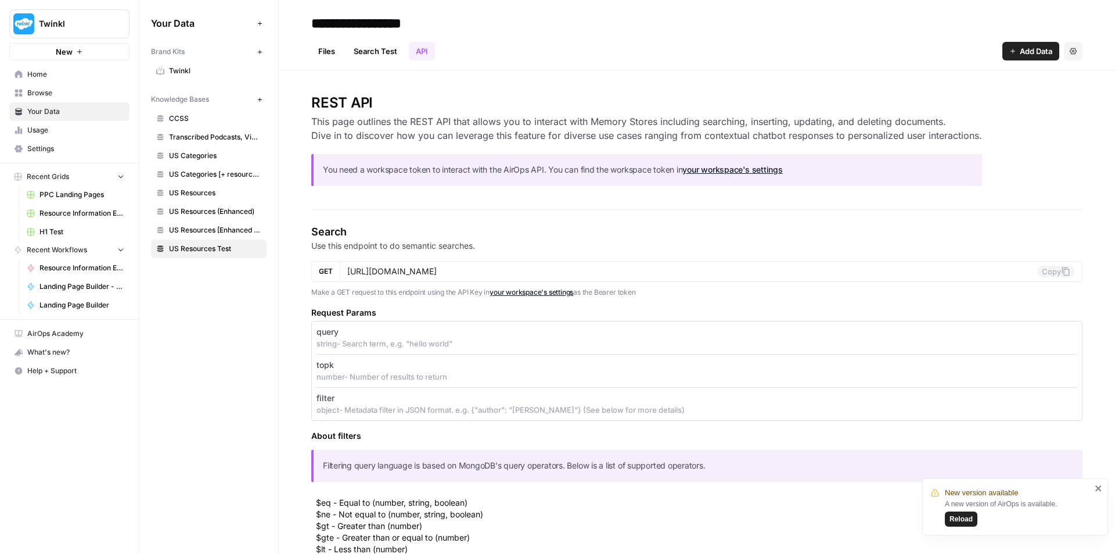
click at [326, 44] on link "Files" at bounding box center [326, 51] width 31 height 19
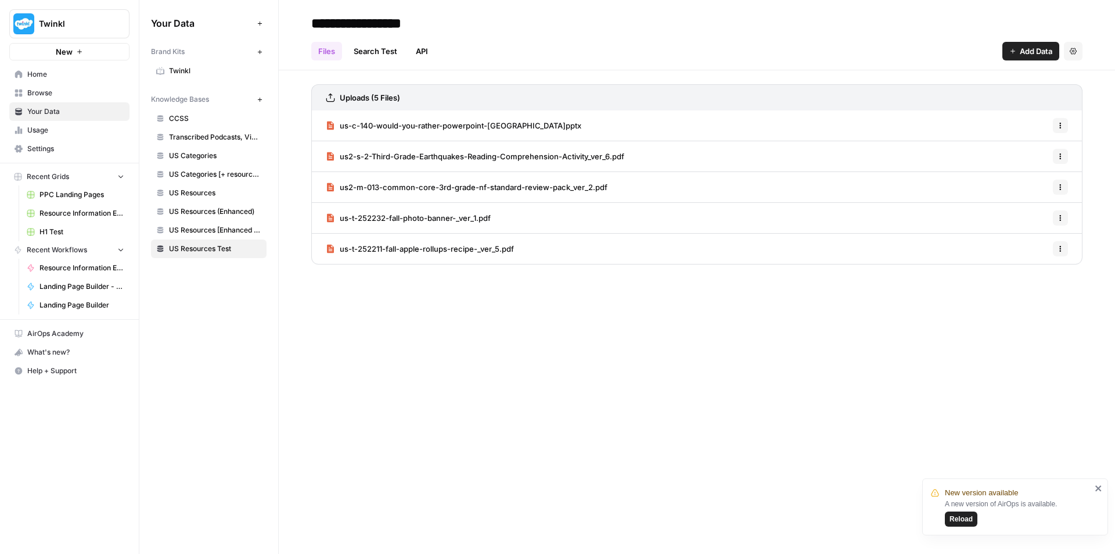
click at [1056, 127] on button "Options" at bounding box center [1060, 125] width 15 height 15
click at [392, 49] on link "Search Test" at bounding box center [375, 51] width 57 height 19
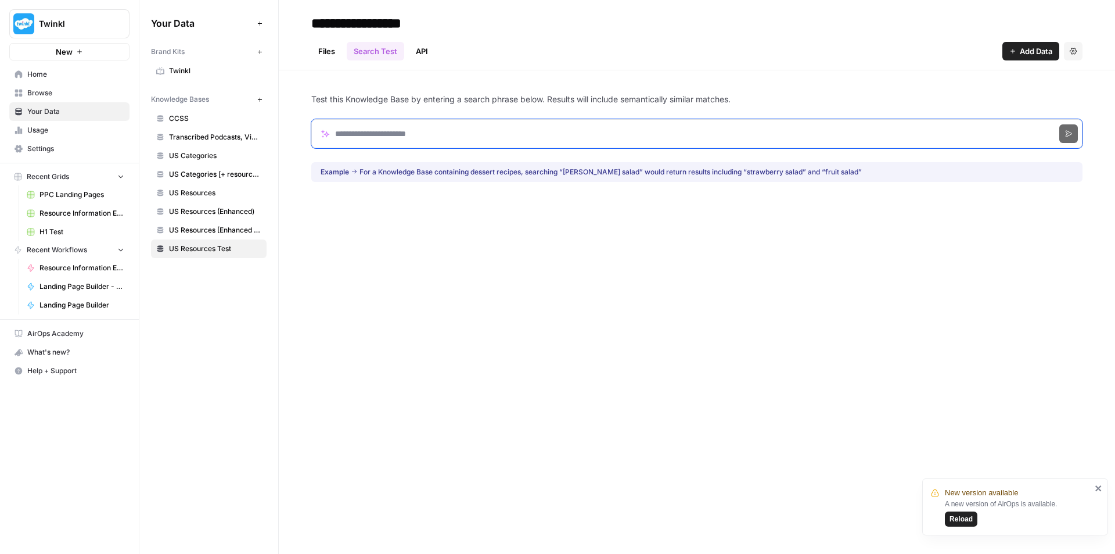
click at [541, 135] on input "Search phrase" at bounding box center [696, 133] width 771 height 29
paste input "**********"
type input "**********"
click button "Search" at bounding box center [1068, 133] width 19 height 19
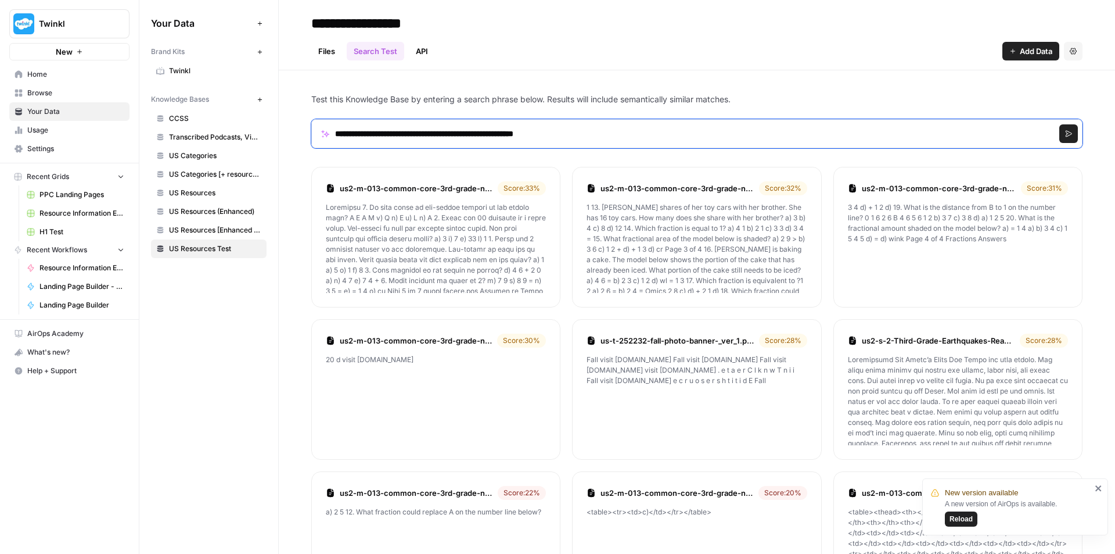
drag, startPoint x: 693, startPoint y: 134, endPoint x: 125, endPoint y: 131, distance: 568.6
click at [125, 131] on div "**********" at bounding box center [557, 277] width 1115 height 554
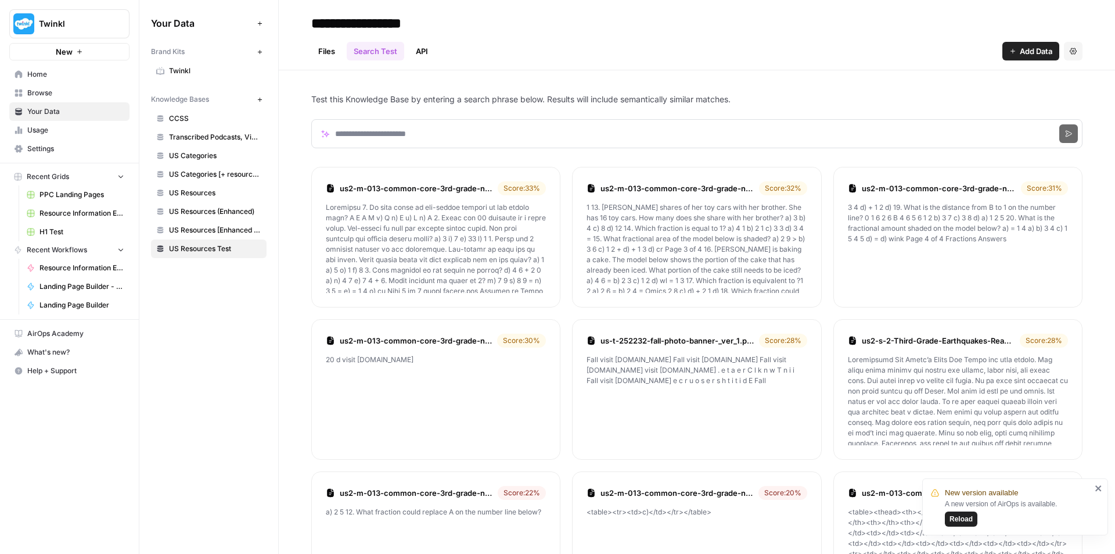
click at [432, 89] on div "Test this Knowledge Base by entering a search phrase below. Results will includ…" at bounding box center [696, 428] width 771 height 717
click at [340, 56] on link "Files" at bounding box center [326, 51] width 31 height 19
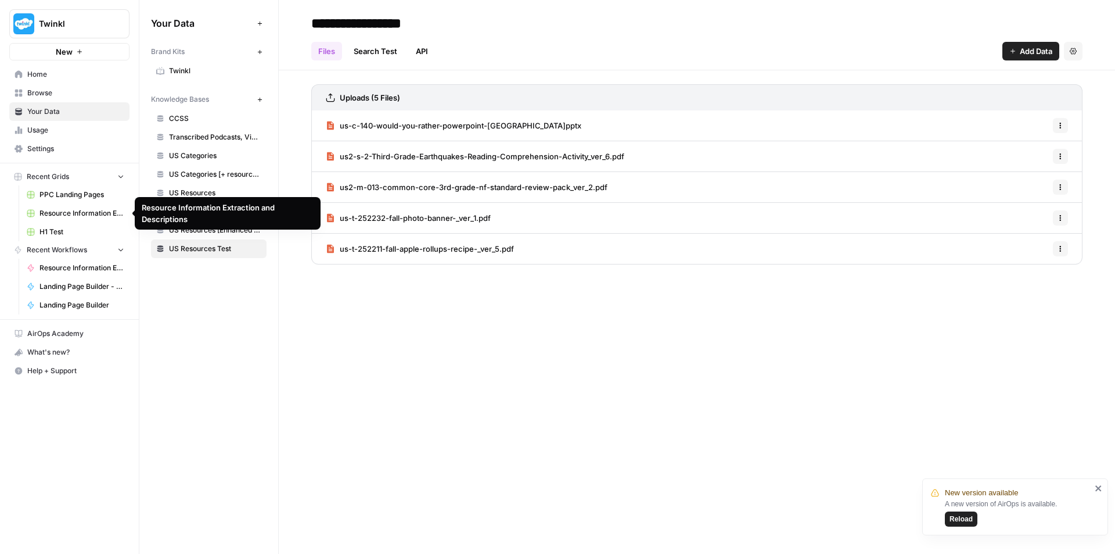
click at [89, 216] on span "Resource Information Extraction and Descriptions" at bounding box center [81, 213] width 85 height 10
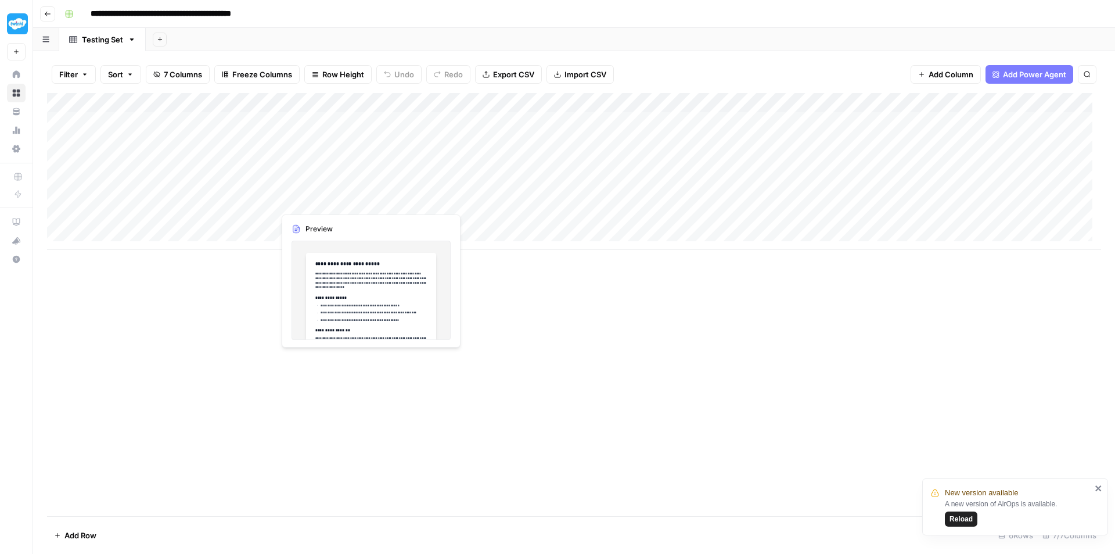
click at [315, 200] on div "Add Column" at bounding box center [574, 171] width 1054 height 157
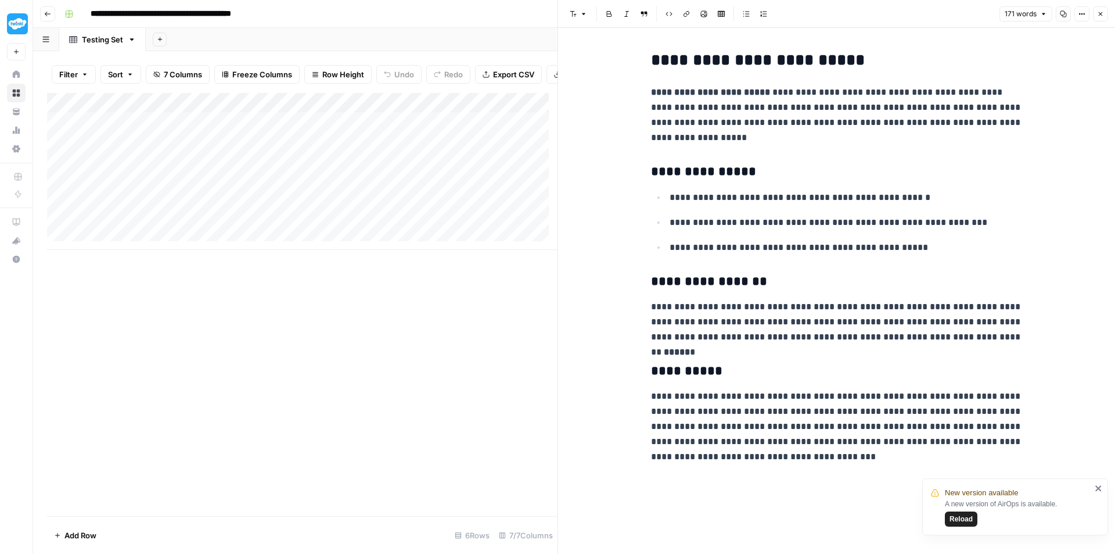
click at [828, 59] on h2 "**********" at bounding box center [837, 60] width 372 height 19
drag, startPoint x: 828, startPoint y: 59, endPoint x: 658, endPoint y: 60, distance: 169.6
click at [658, 60] on h2 "**********" at bounding box center [837, 60] width 372 height 19
copy h2 "**********"
click at [51, 14] on icon "button" at bounding box center [47, 13] width 7 height 7
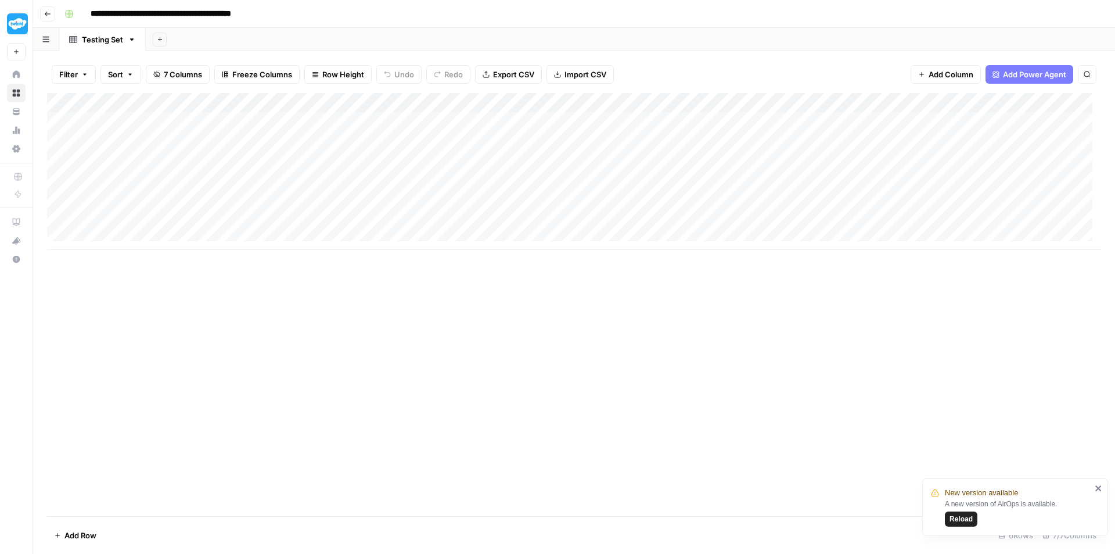
click at [51, 16] on button "Go back" at bounding box center [47, 13] width 15 height 15
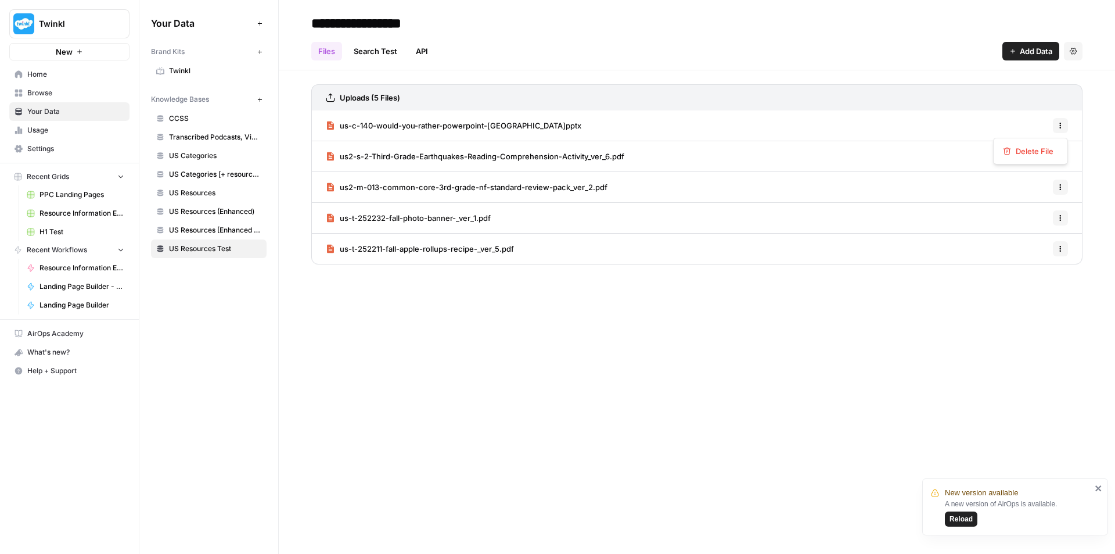
click at [1063, 120] on button "Options" at bounding box center [1060, 125] width 15 height 15
click at [394, 102] on h3 "Uploads (5 Files)" at bounding box center [370, 98] width 60 height 12
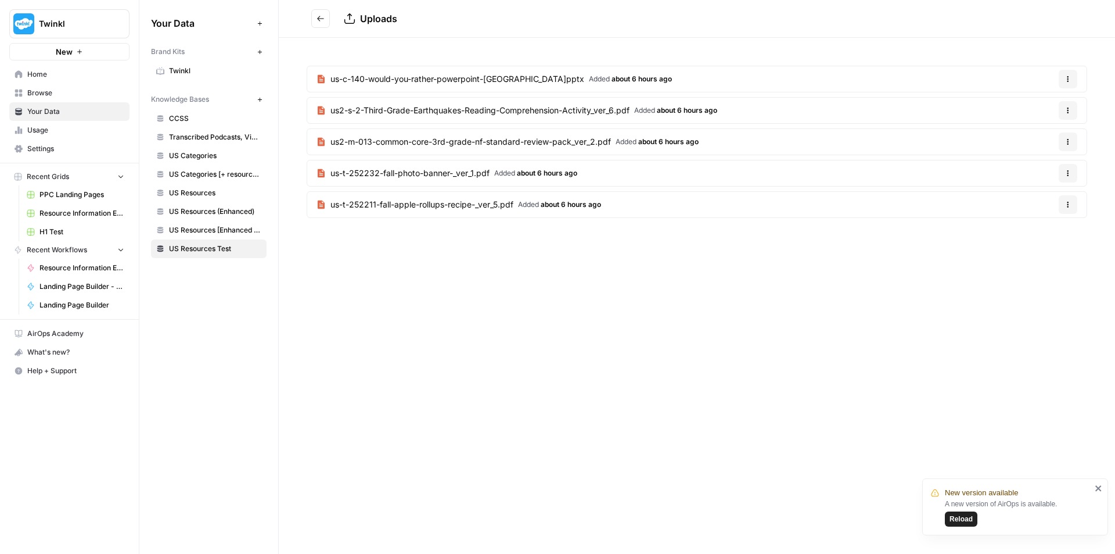
click at [443, 74] on span "us-c-140-would-you-rather-powerpoint-[GEOGRAPHIC_DATA]pptx" at bounding box center [457, 79] width 254 height 12
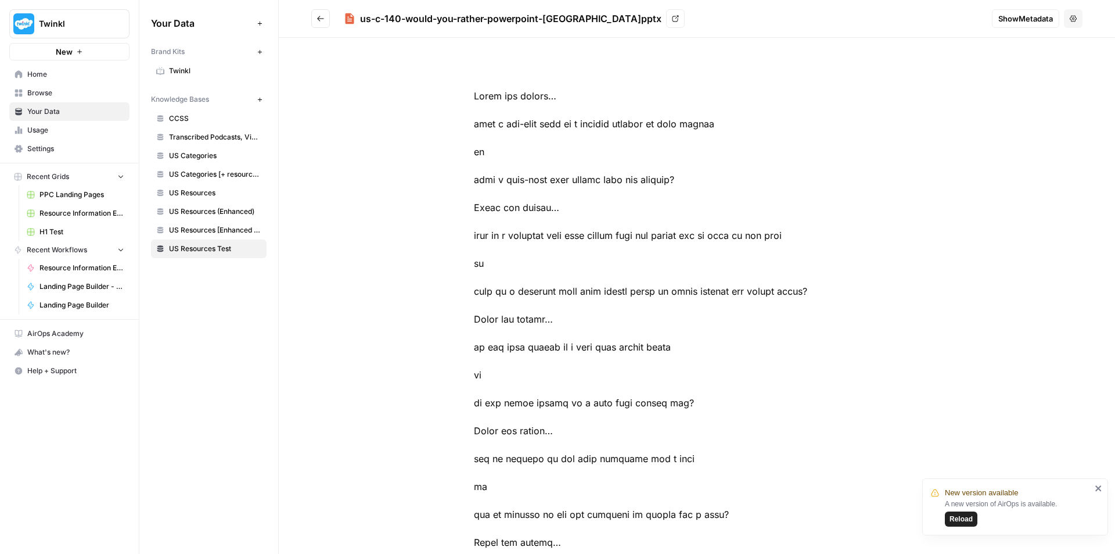
click at [552, 18] on div "us-c-140-would-you-rather-powerpoint-[GEOGRAPHIC_DATA]pptx" at bounding box center [510, 19] width 301 height 14
click at [673, 20] on icon at bounding box center [676, 19] width 6 height 6
click at [315, 20] on button "Go back" at bounding box center [320, 18] width 19 height 19
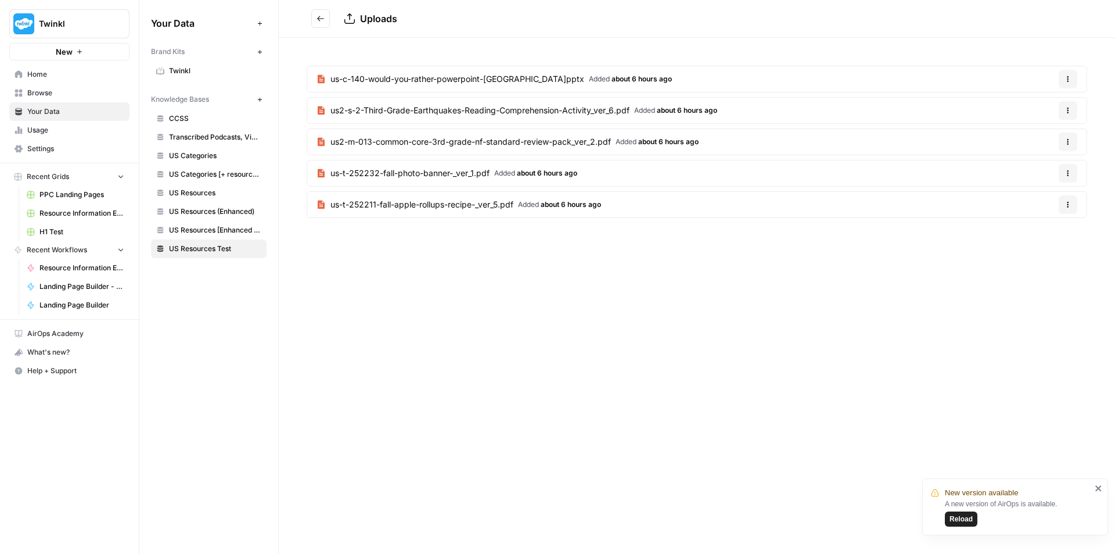
click at [479, 113] on span "us2-s-2-Third-Grade-Earthquakes-Reading-Comprehension-Activity_ver_6.pdf" at bounding box center [479, 111] width 299 height 12
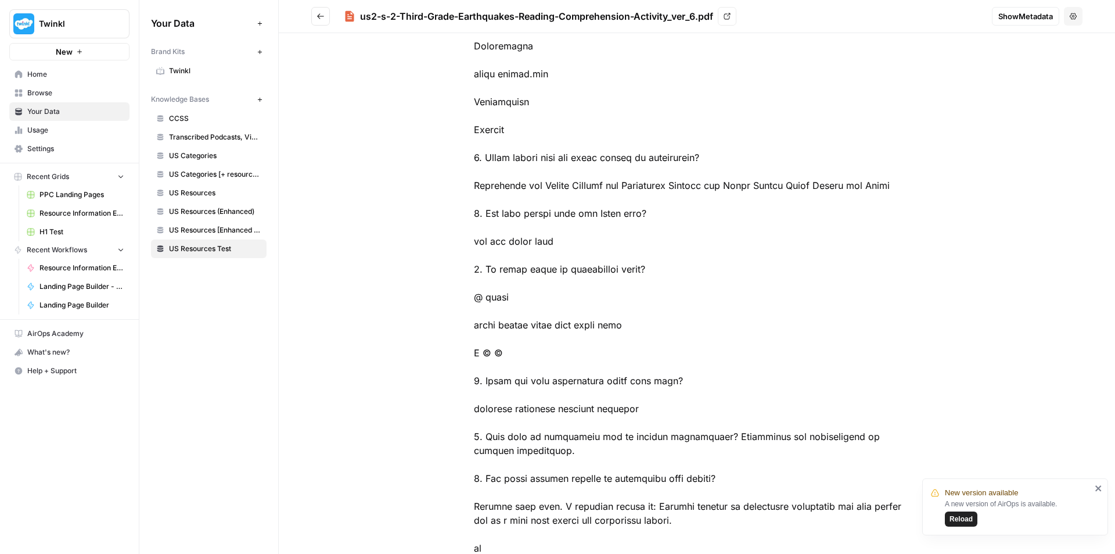
scroll to position [1050, 0]
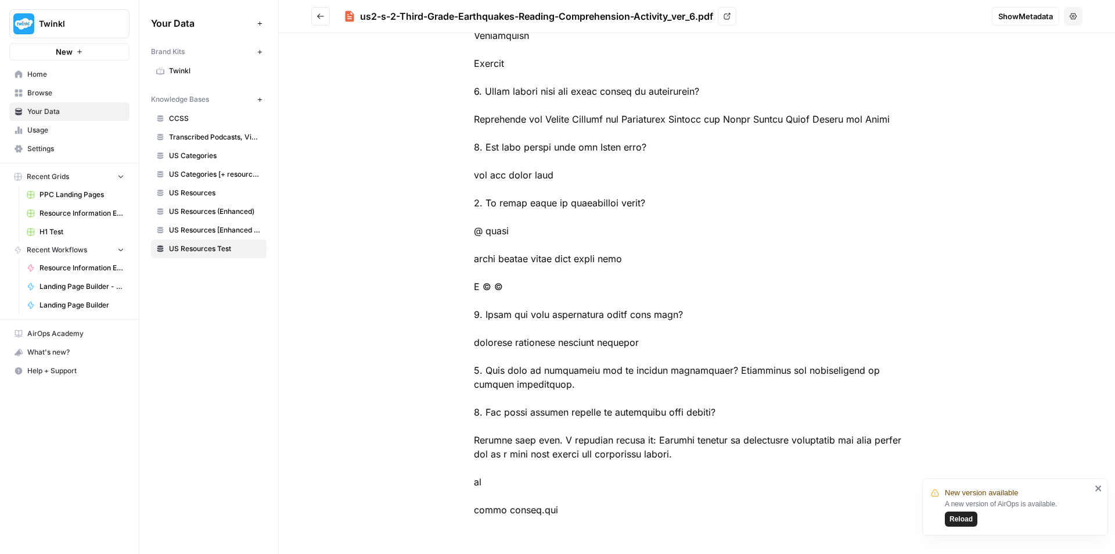
click at [315, 23] on button "Go back" at bounding box center [320, 16] width 19 height 19
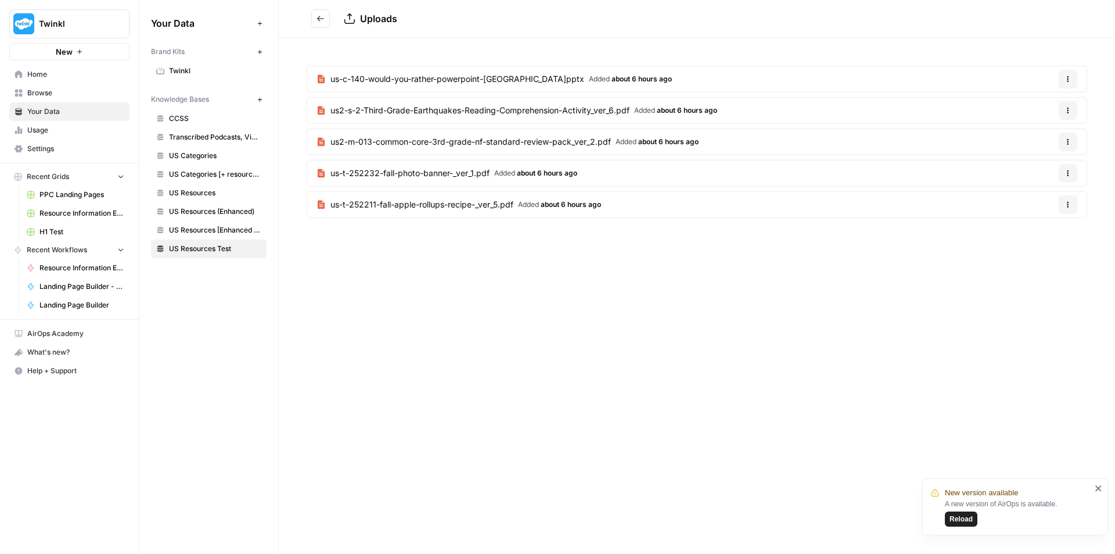
click at [42, 76] on span "Home" at bounding box center [75, 74] width 97 height 10
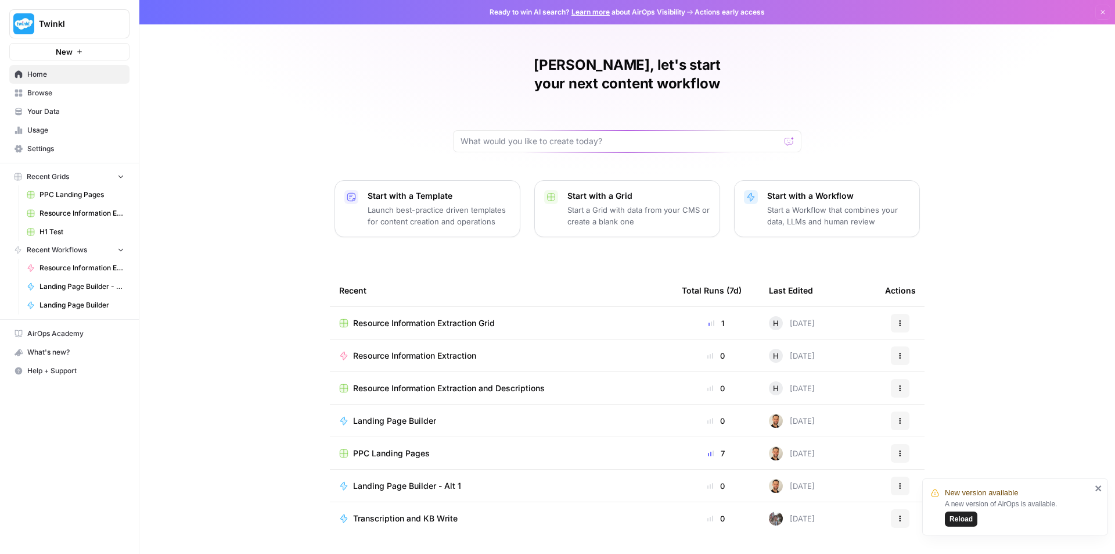
click at [74, 110] on span "Your Data" at bounding box center [75, 111] width 97 height 10
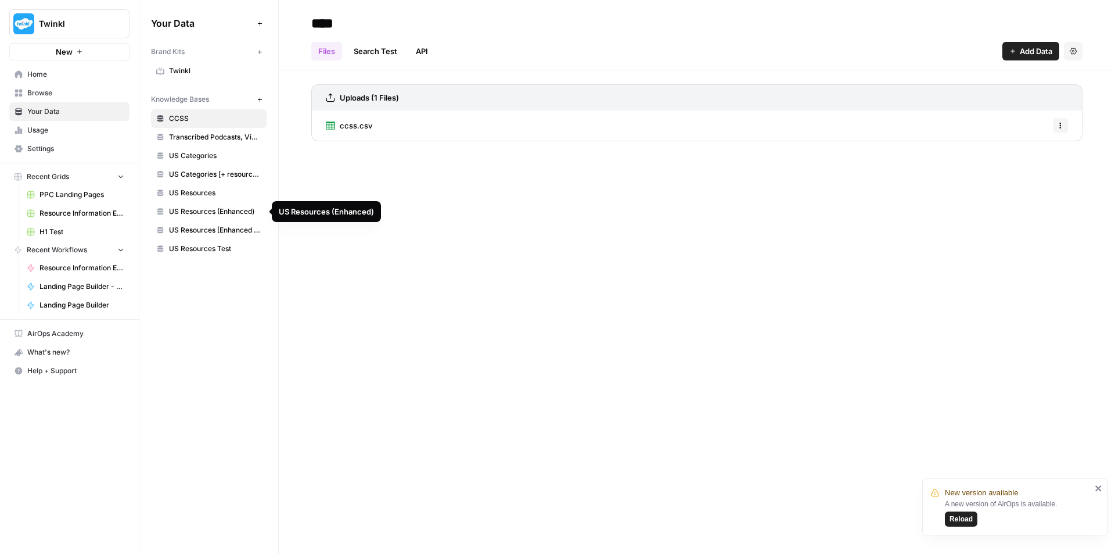
click at [222, 254] on link "US Resources Test" at bounding box center [209, 248] width 116 height 19
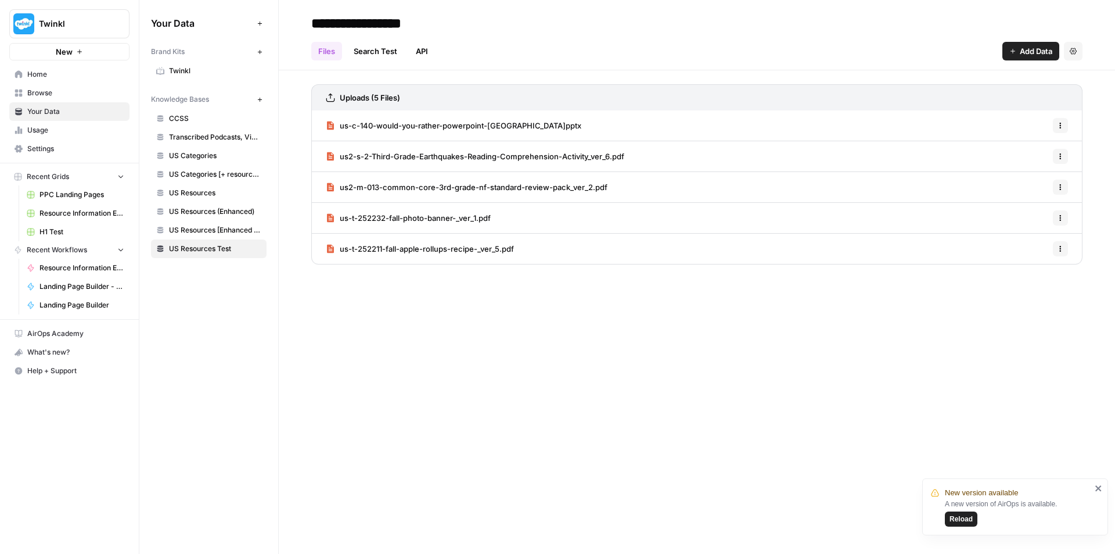
drag, startPoint x: 491, startPoint y: 127, endPoint x: 1068, endPoint y: 125, distance: 576.2
click at [1074, 124] on div "us-c-140-would-you-rather-powerpoint-usa_ver_5.pptx Options" at bounding box center [696, 125] width 771 height 31
click at [1058, 125] on icon "button" at bounding box center [1060, 125] width 7 height 7
click at [459, 123] on span "us-c-140-would-you-rather-powerpoint-[GEOGRAPHIC_DATA]pptx" at bounding box center [461, 126] width 242 height 12
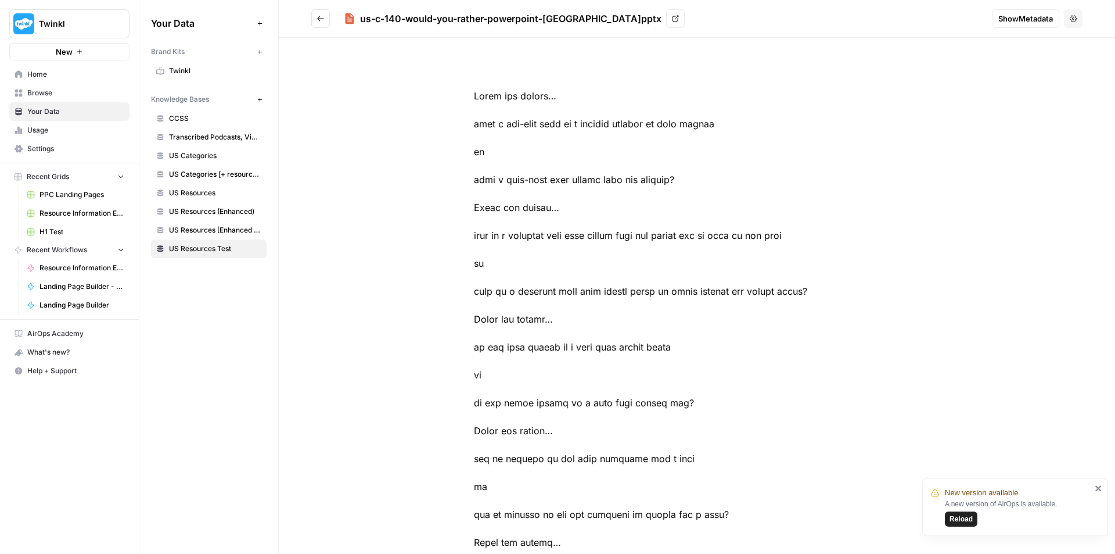
drag, startPoint x: 360, startPoint y: 16, endPoint x: 614, endPoint y: 12, distance: 253.8
click at [614, 12] on div "us-c-140-would-you-rather-powerpoint-usa_ver_5.pptx View" at bounding box center [514, 18] width 341 height 19
copy div "us-c-140-would-you-rather-powerpoint-usa_ver_5.pptx View"
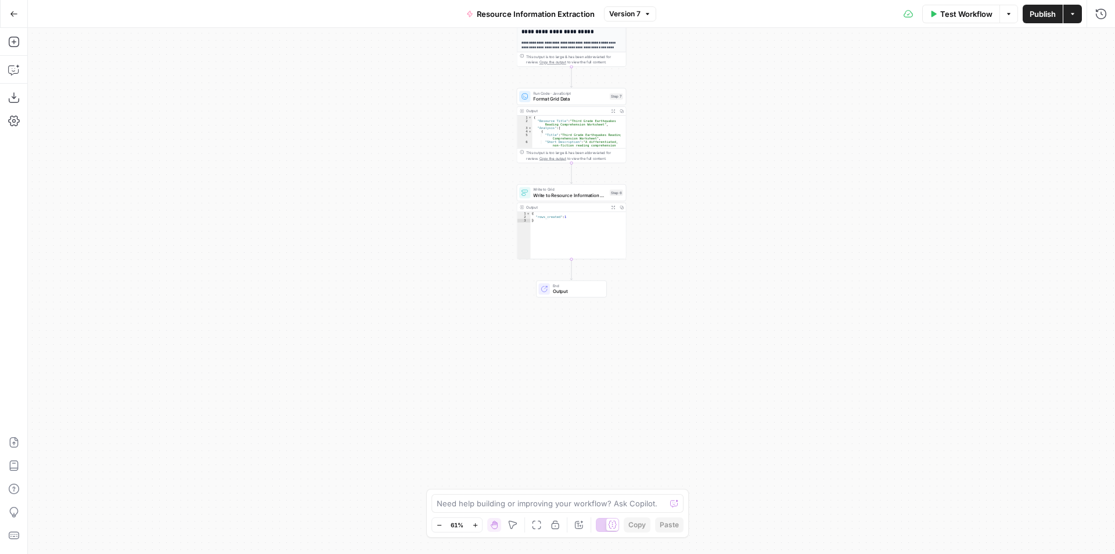
click at [571, 225] on div "{ "rows_created" : 1 }" at bounding box center [577, 238] width 95 height 54
click at [703, 227] on div "Workflow Set Inputs Inputs Search Knowledge Base Search Knowledge Base for Reso…" at bounding box center [571, 291] width 1087 height 526
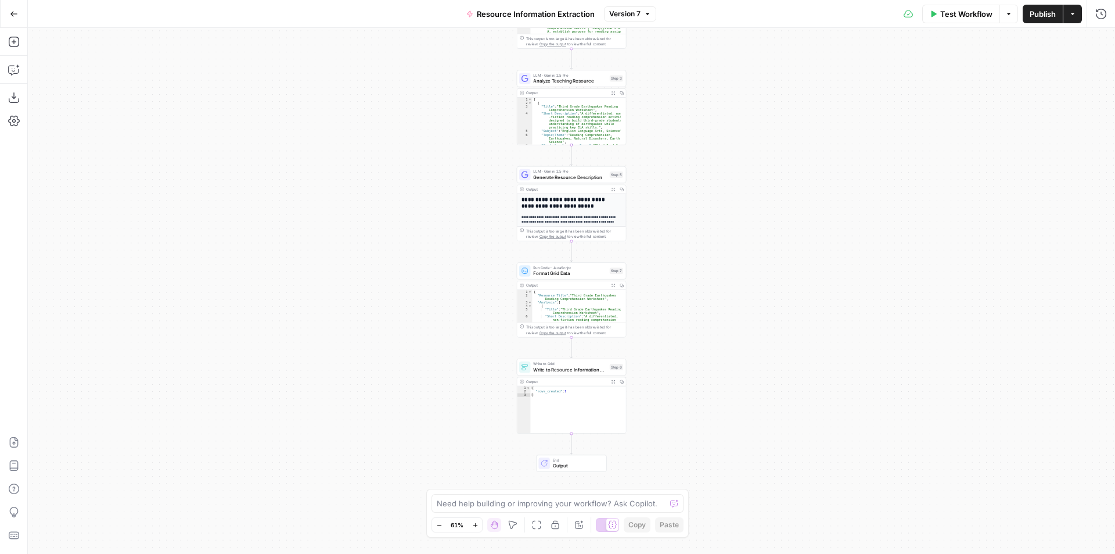
type textarea "*"
click at [565, 388] on div "{ "rows_created" : 1 }" at bounding box center [577, 413] width 95 height 54
click at [565, 371] on span "Write to Resource Information Grid" at bounding box center [570, 369] width 74 height 7
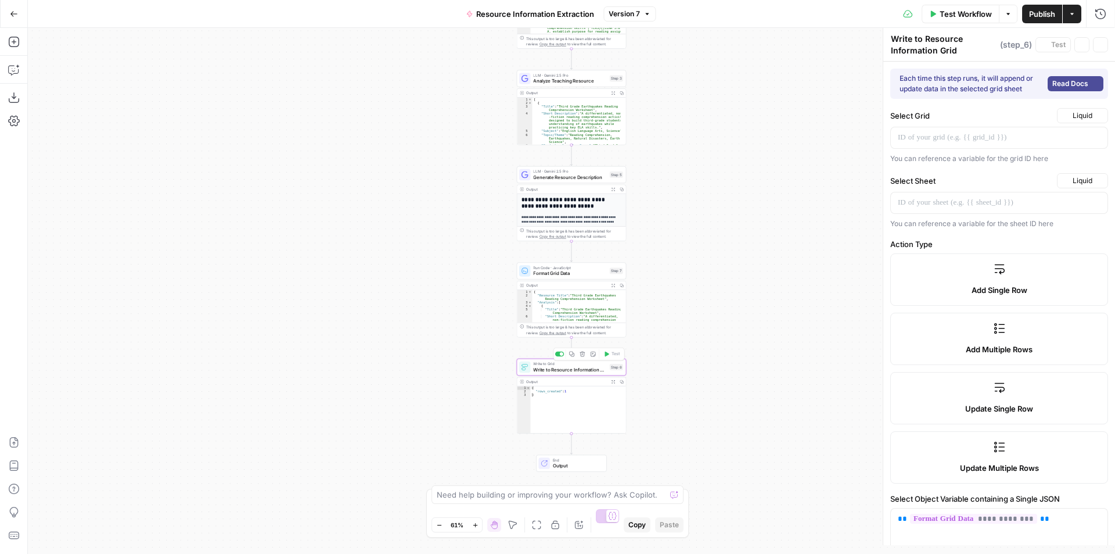
click at [565, 371] on span "Write to Resource Information Grid" at bounding box center [570, 369] width 74 height 7
type input "Resource Title"
type input "Analysis"
type input "Description"
type input "Reviewed By"
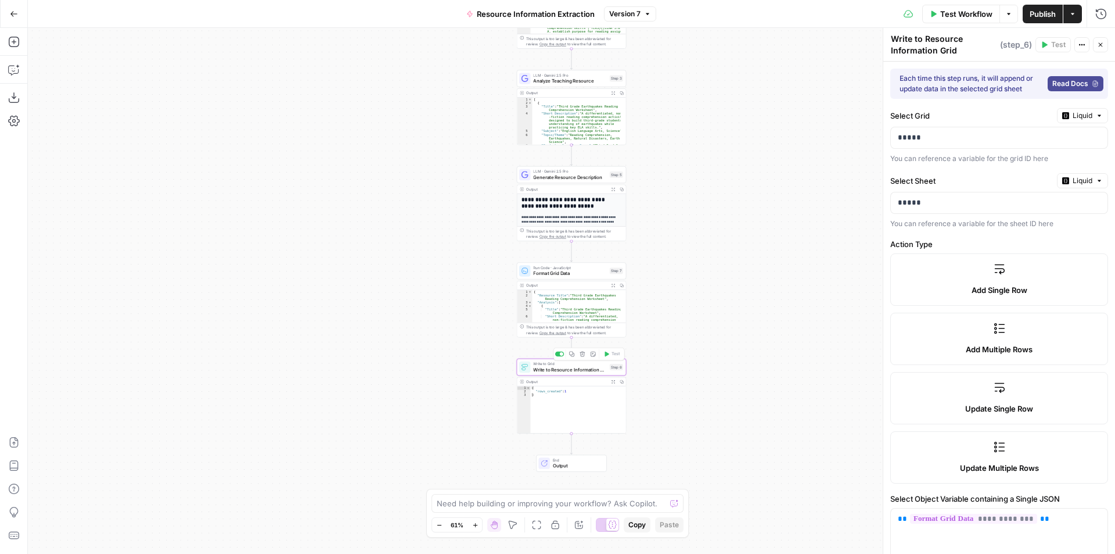
type input "Review Notes"
type input "Review Date"
click at [15, 13] on icon "button" at bounding box center [14, 14] width 8 height 8
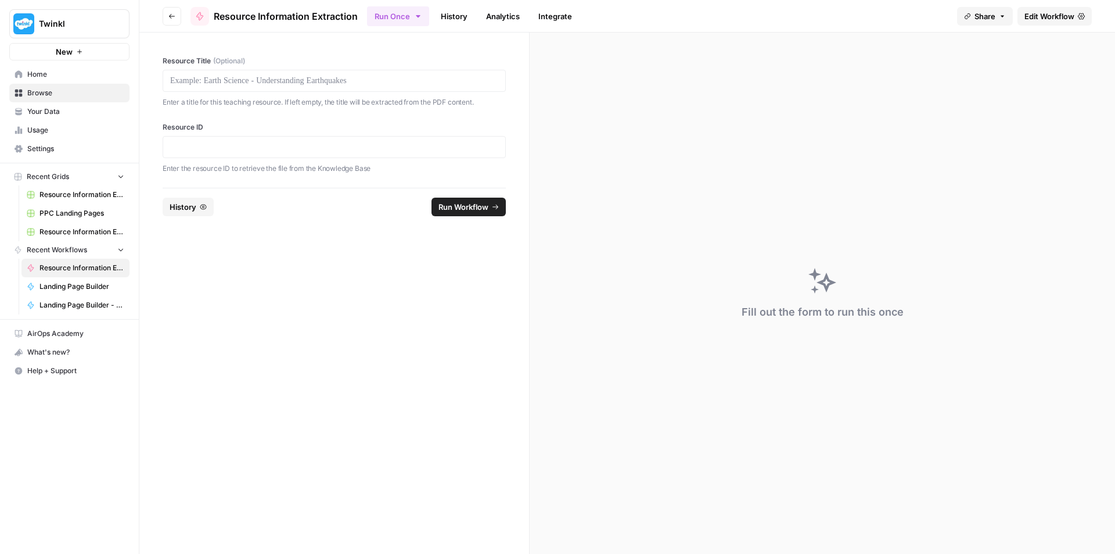
click at [1069, 19] on span "Edit Workflow" at bounding box center [1050, 16] width 50 height 12
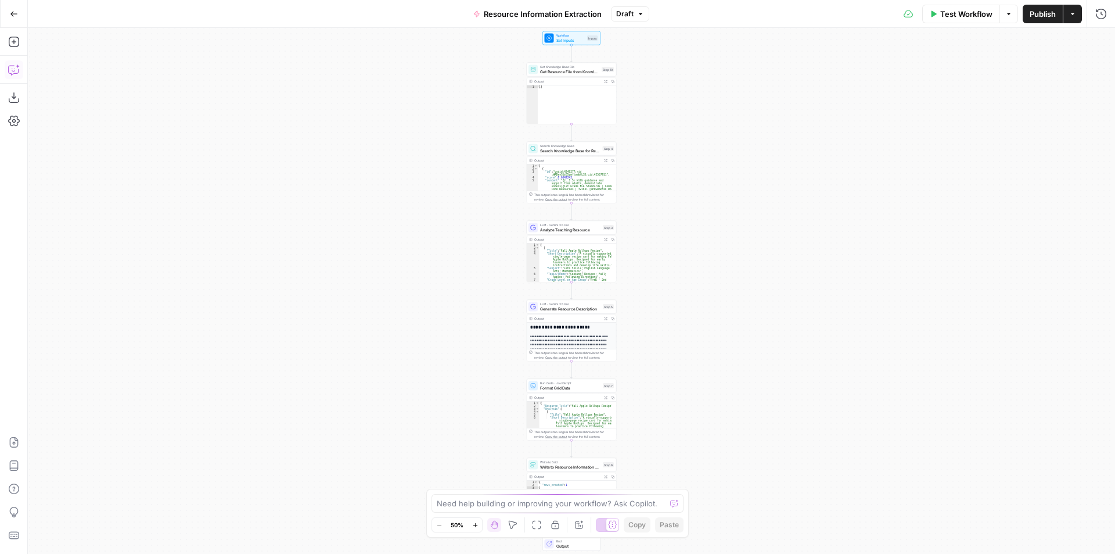
click at [18, 71] on icon "button" at bounding box center [13, 70] width 10 height 9
